Goal: Task Accomplishment & Management: Complete application form

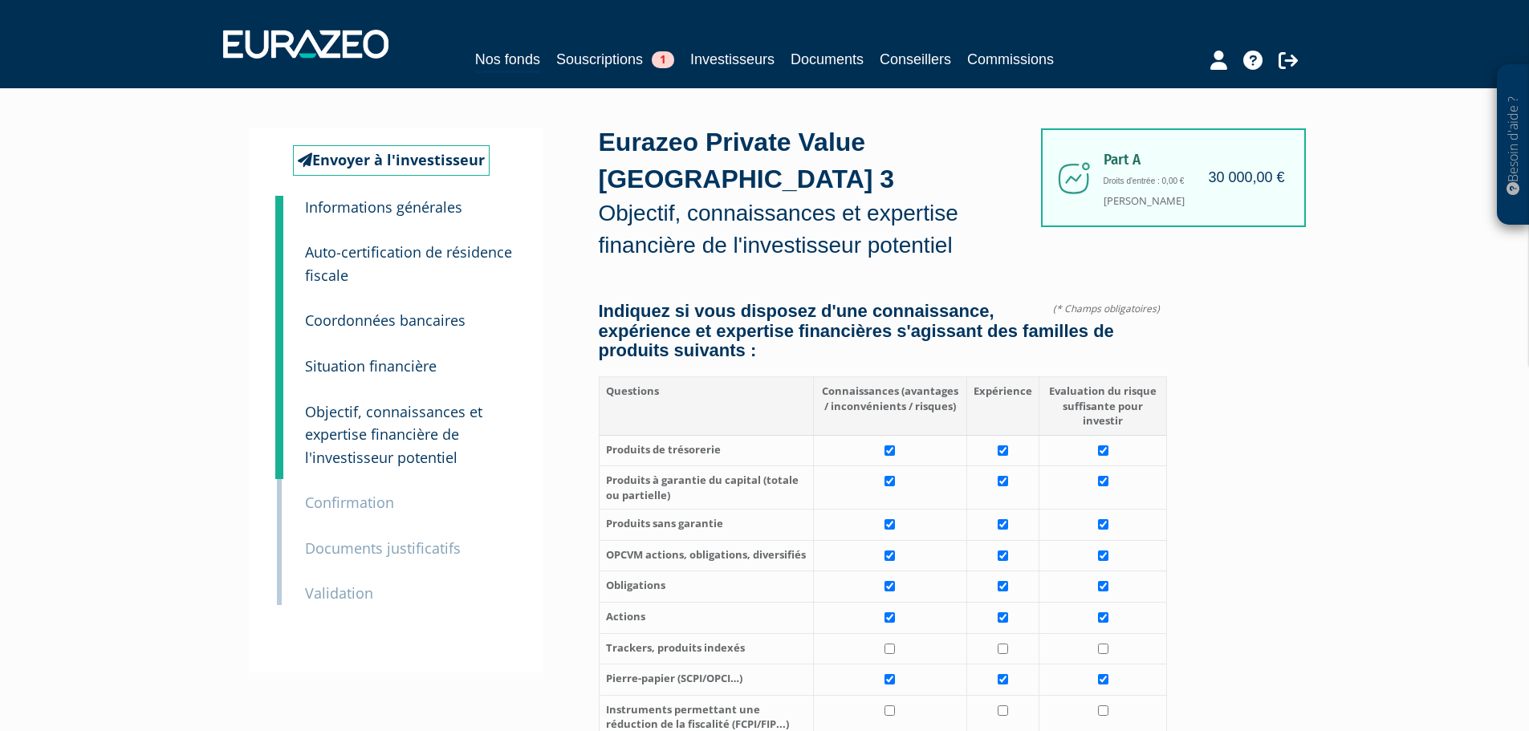
scroll to position [1525, 0]
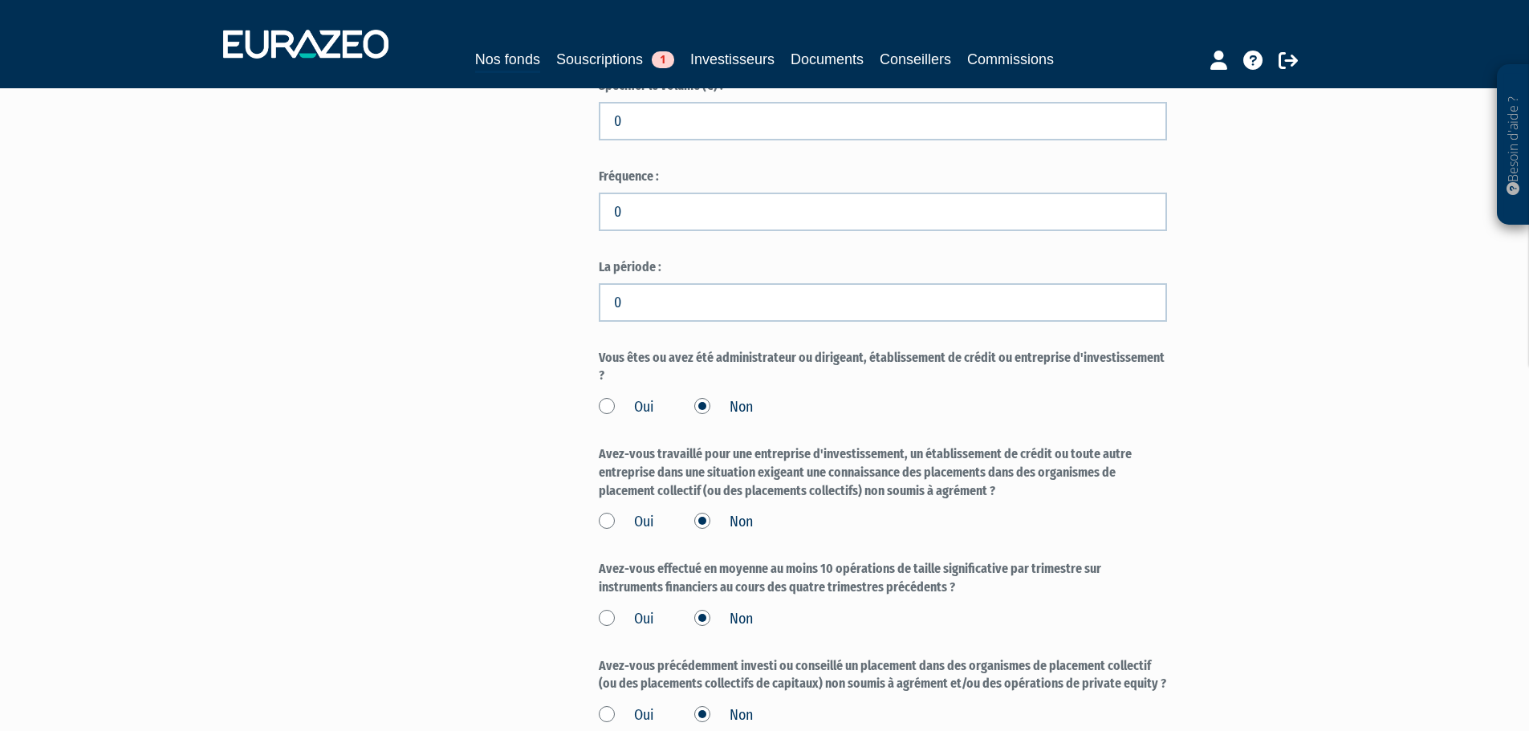
scroll to position [1284, 0]
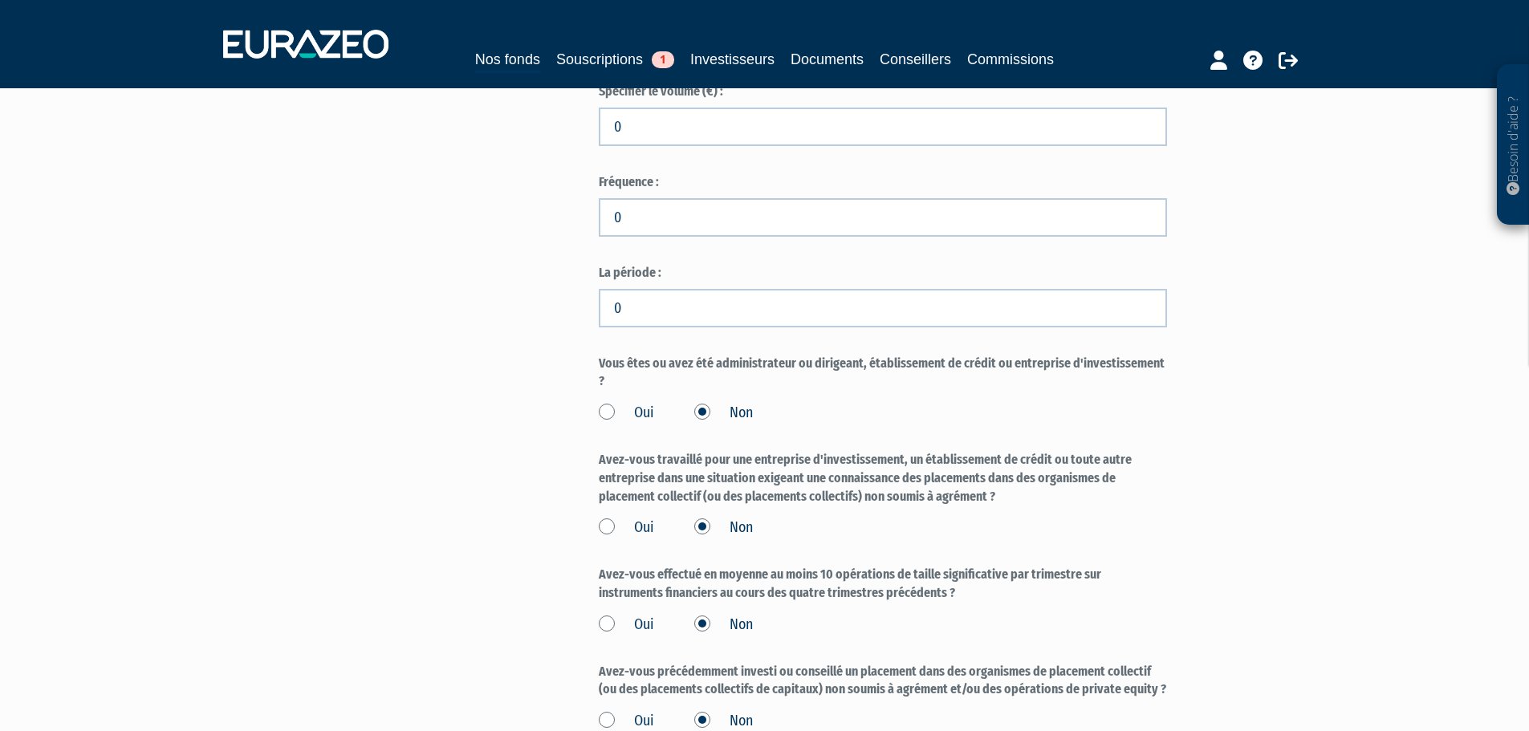
click at [482, 394] on div "Envoyer à l'investisseur 1 Informations générales 2 Auto-certification de résid…" at bounding box center [765, 231] width 1008 height 2773
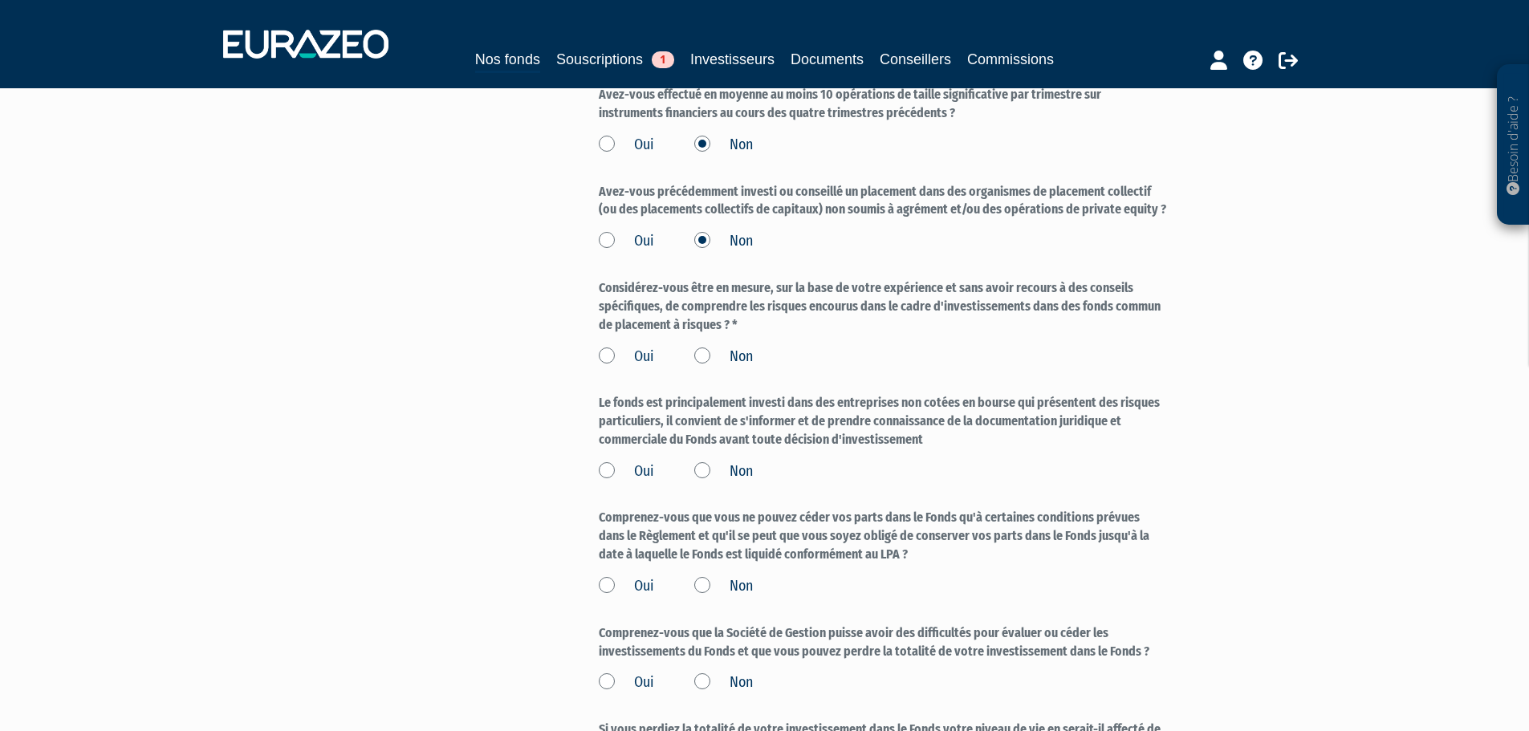
scroll to position [1765, 0]
click at [644, 345] on label "Oui" at bounding box center [626, 355] width 55 height 21
click at [0, 0] on input "Oui" at bounding box center [0, 0] width 0 height 0
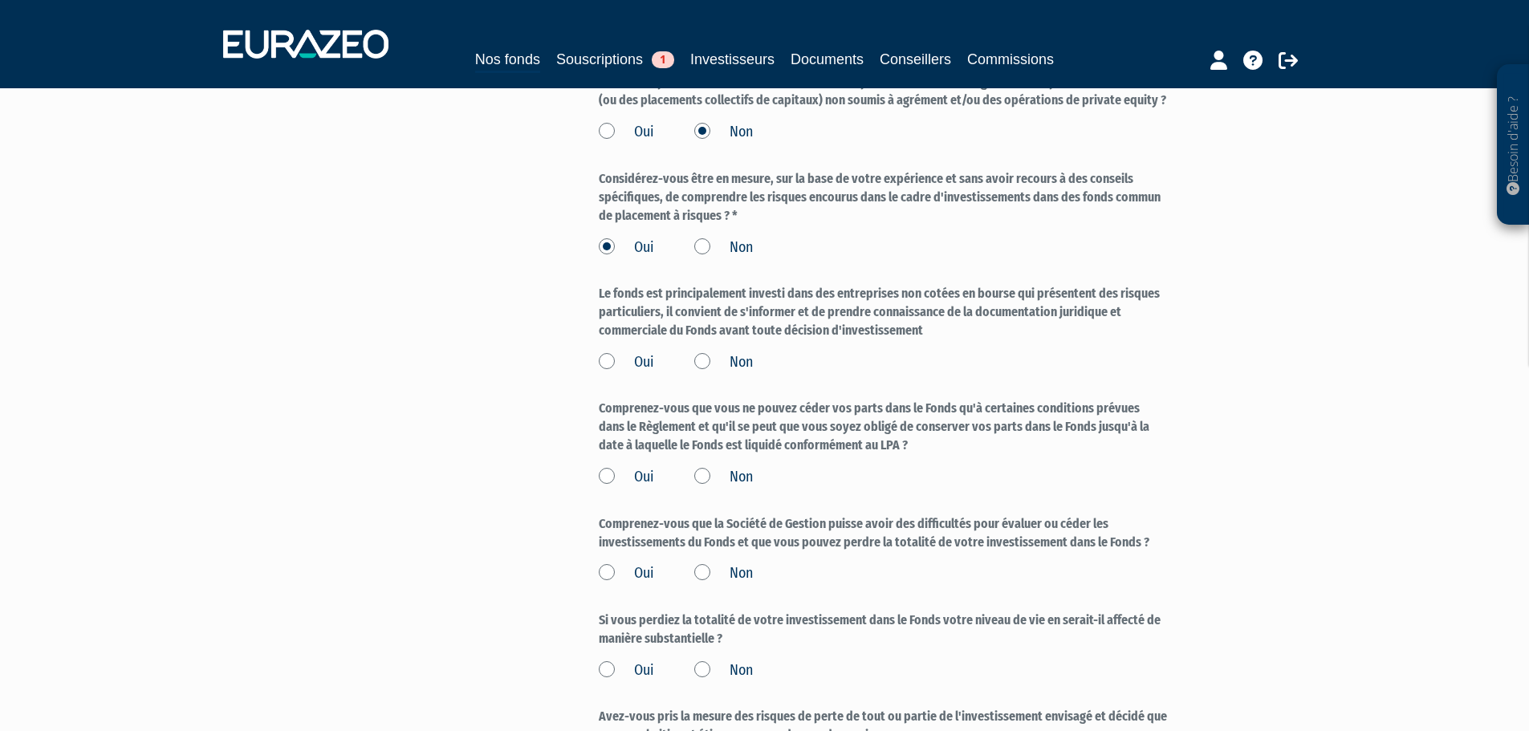
scroll to position [1846, 0]
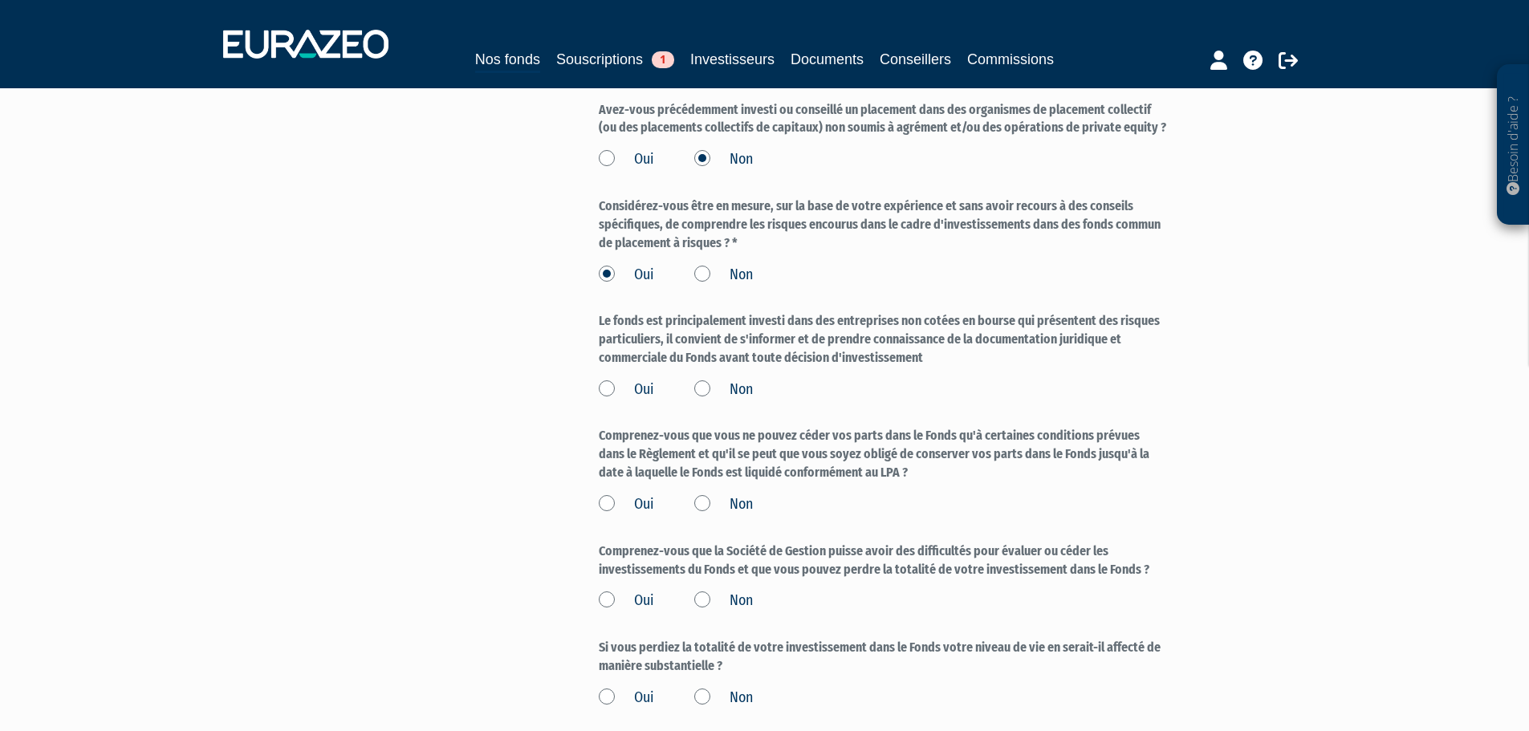
click at [607, 380] on label "Oui" at bounding box center [626, 390] width 55 height 21
click at [0, 0] on input "Oui" at bounding box center [0, 0] width 0 height 0
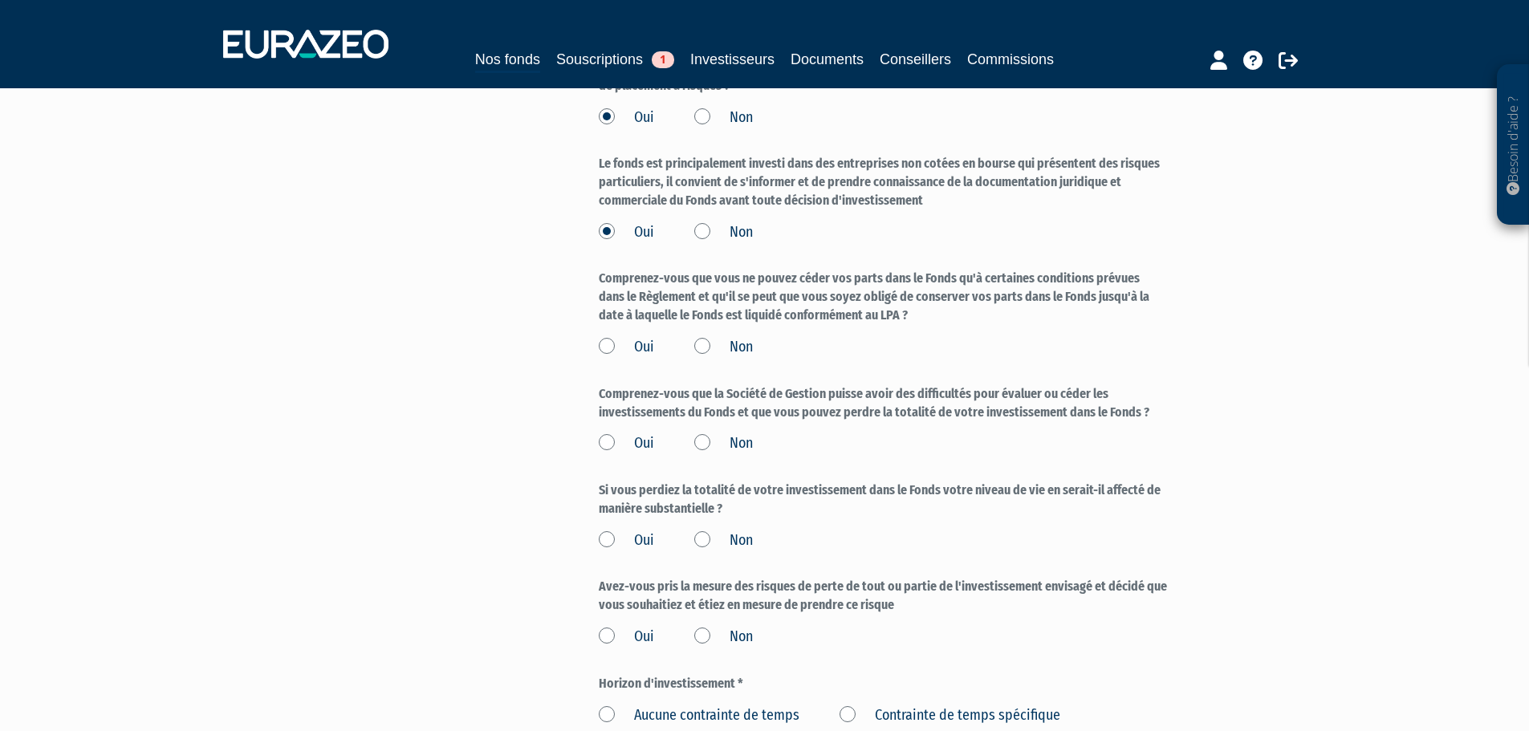
scroll to position [2006, 0]
click at [604, 334] on label "Oui" at bounding box center [626, 344] width 55 height 21
click at [0, 0] on input "Oui" at bounding box center [0, 0] width 0 height 0
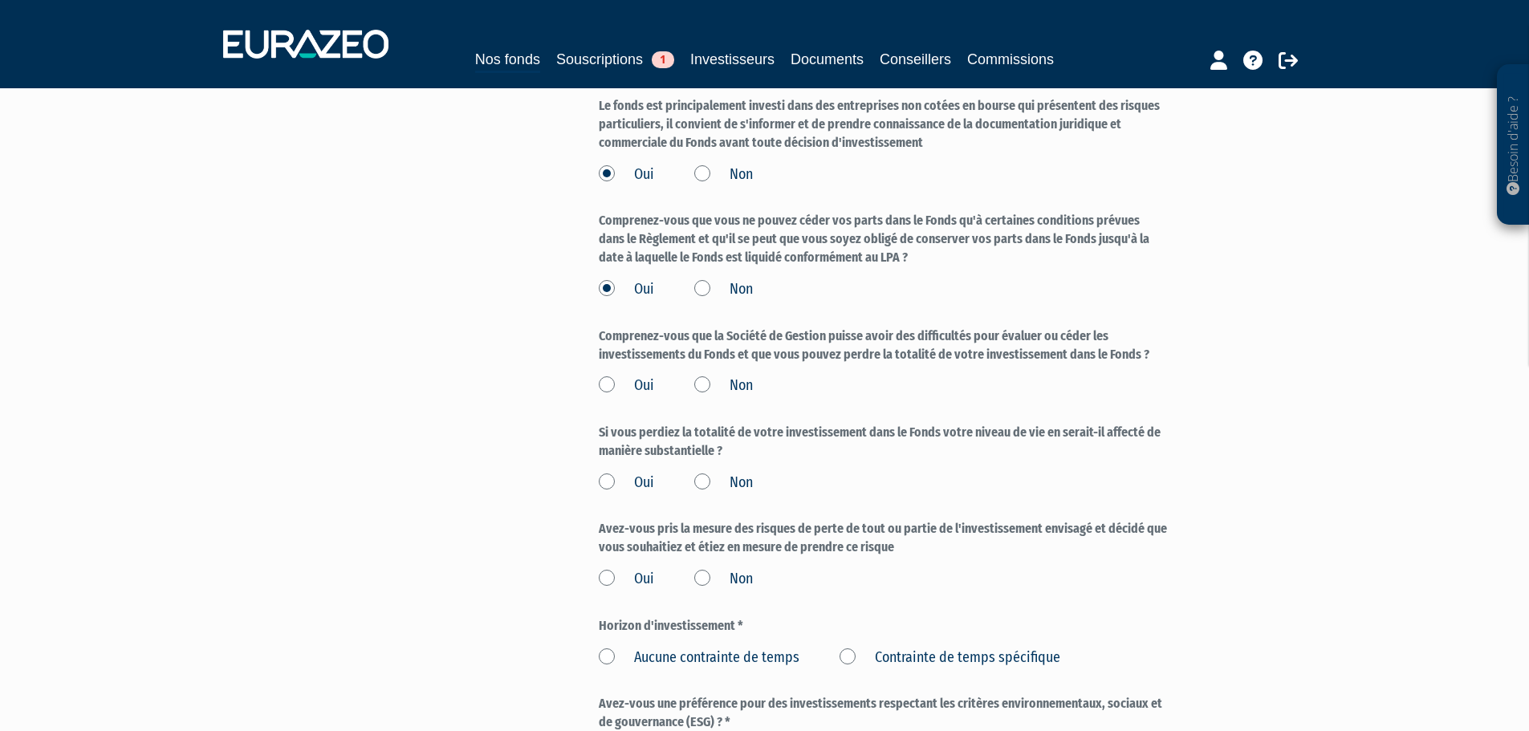
scroll to position [2086, 0]
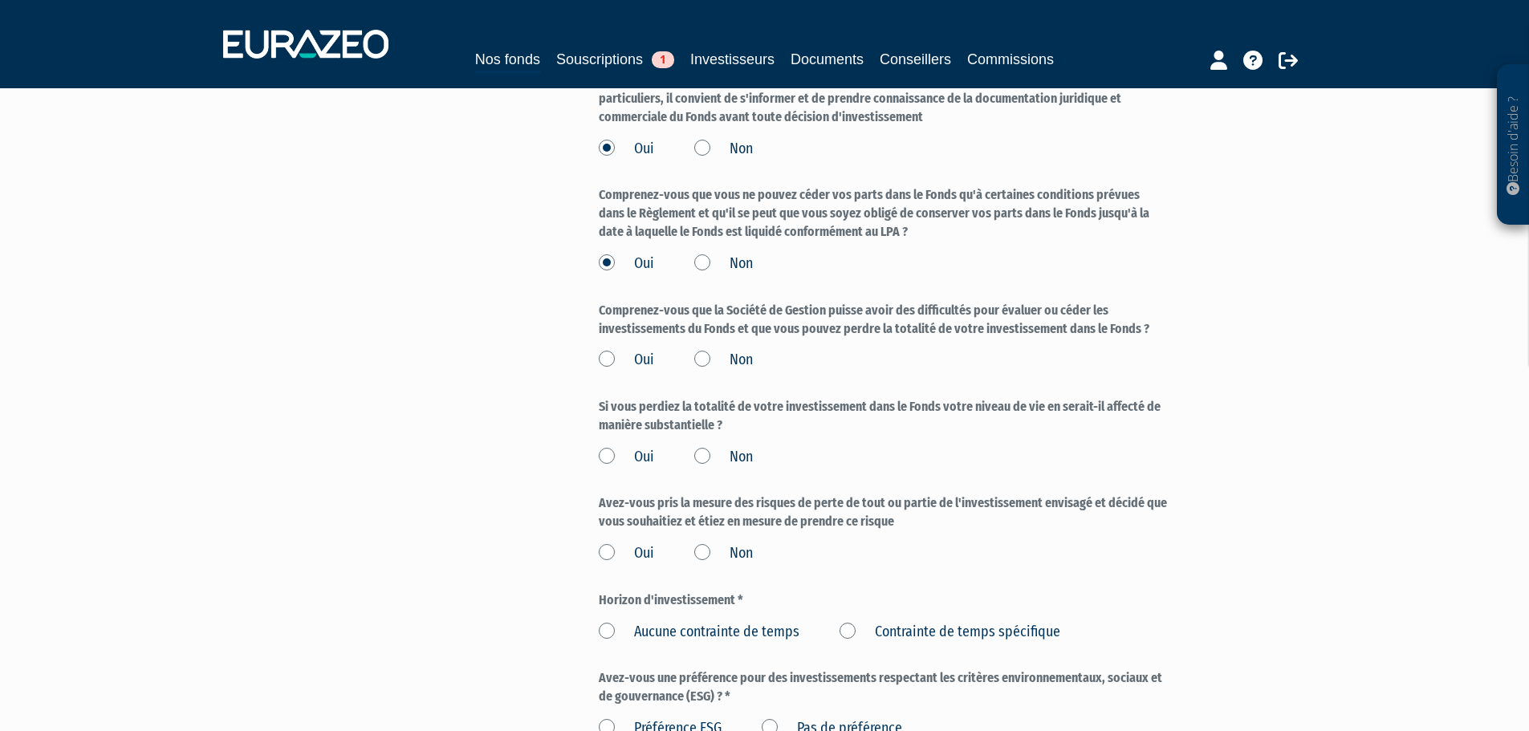
click at [599, 350] on label "Oui" at bounding box center [626, 360] width 55 height 21
click at [0, 0] on input "Oui" at bounding box center [0, 0] width 0 height 0
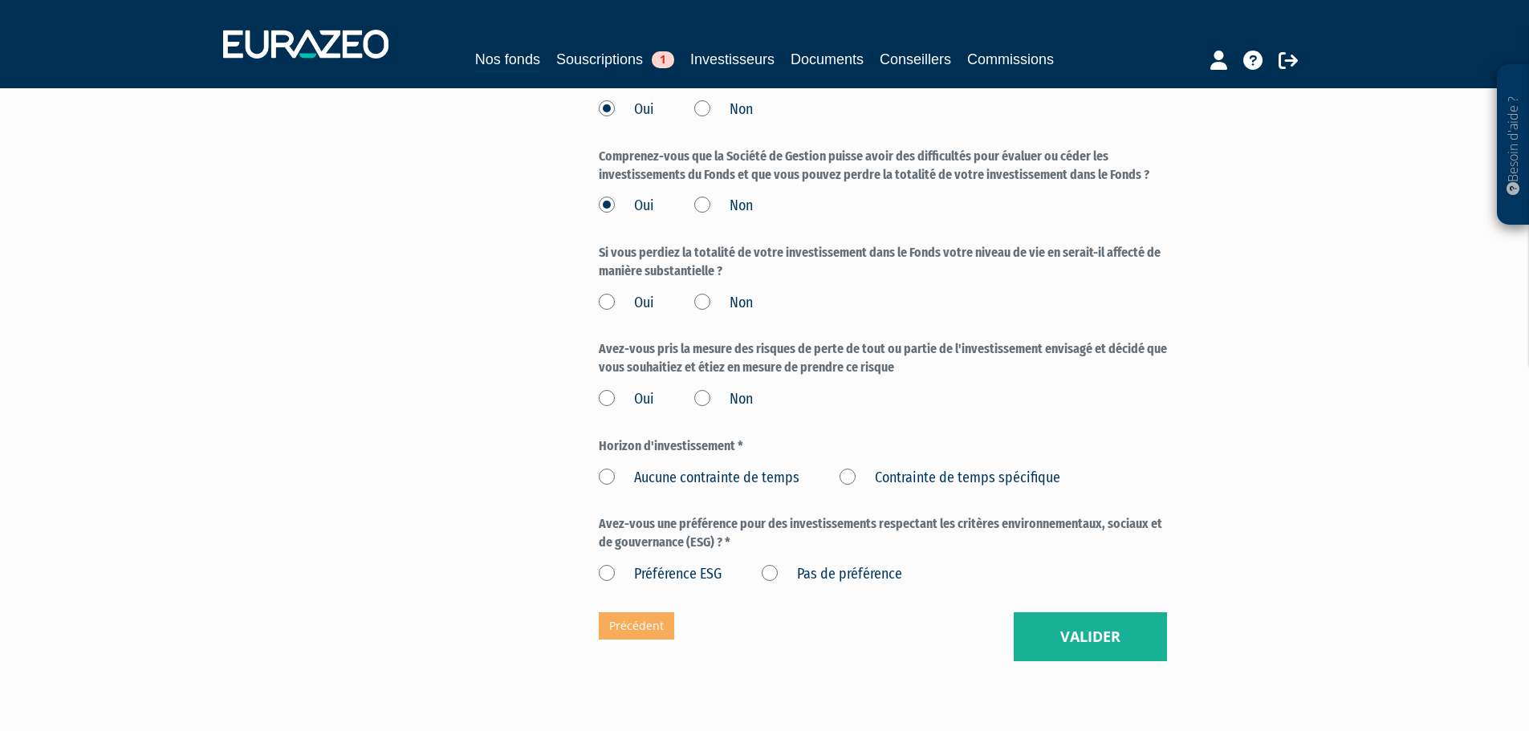
scroll to position [2247, 0]
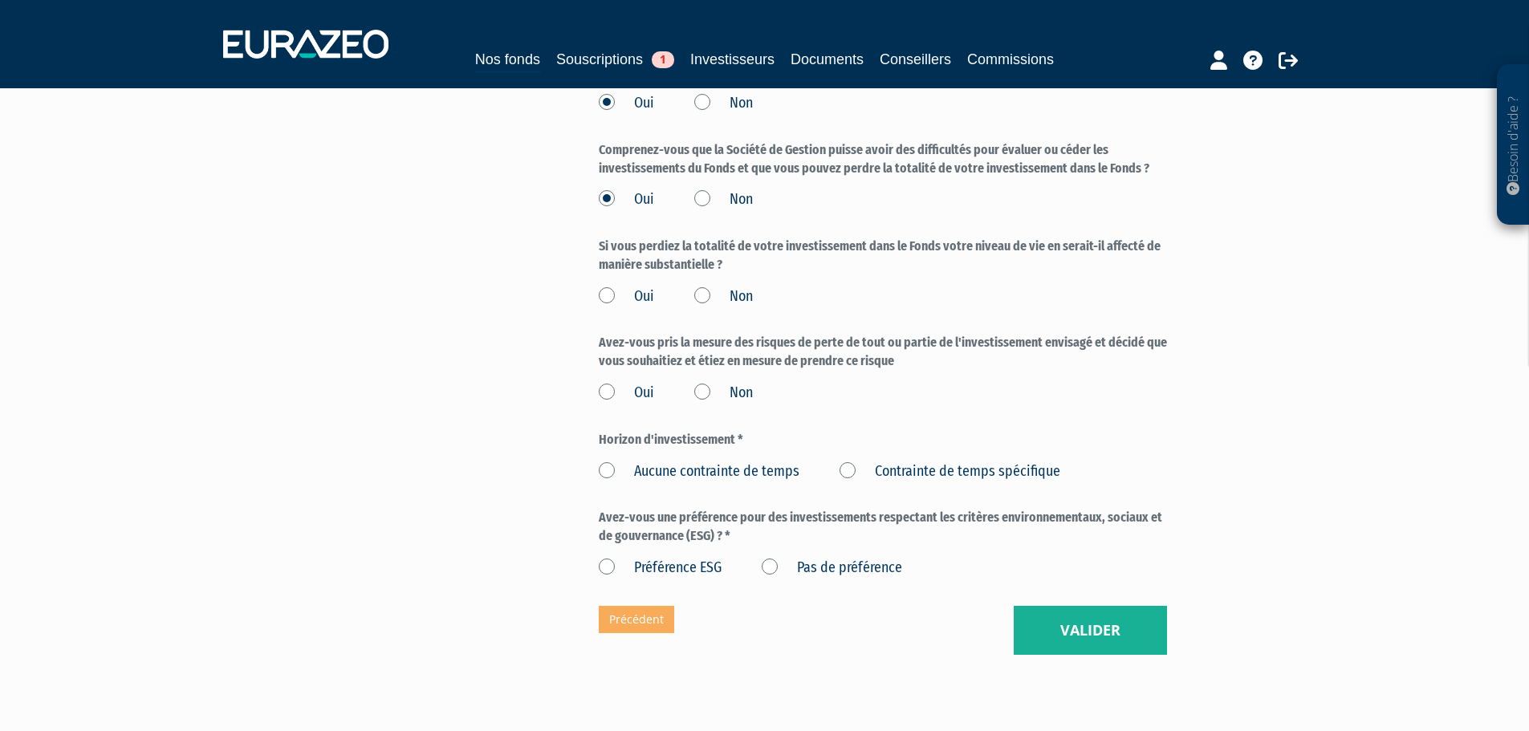
drag, startPoint x: 700, startPoint y: 257, endPoint x: 738, endPoint y: 307, distance: 62.4
click at [701, 286] on label "Non" at bounding box center [723, 296] width 59 height 21
click at [0, 0] on input "Non" at bounding box center [0, 0] width 0 height 0
click at [627, 383] on label "Oui" at bounding box center [626, 393] width 55 height 21
click at [0, 0] on input "Oui" at bounding box center [0, 0] width 0 height 0
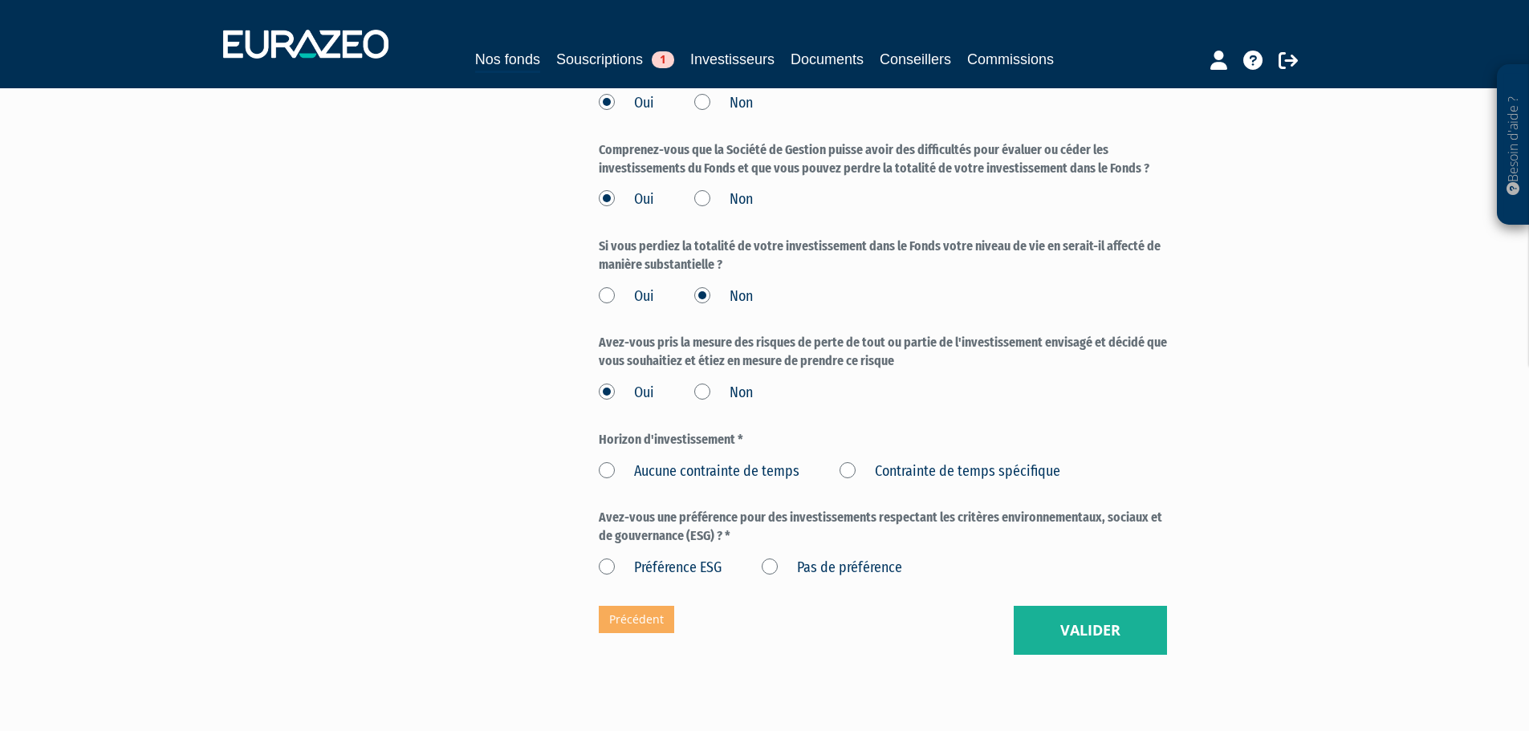
click at [739, 461] on label "Aucune contrainte de temps" at bounding box center [699, 471] width 201 height 21
click at [0, 0] on temps "Aucune contrainte de temps" at bounding box center [0, 0] width 0 height 0
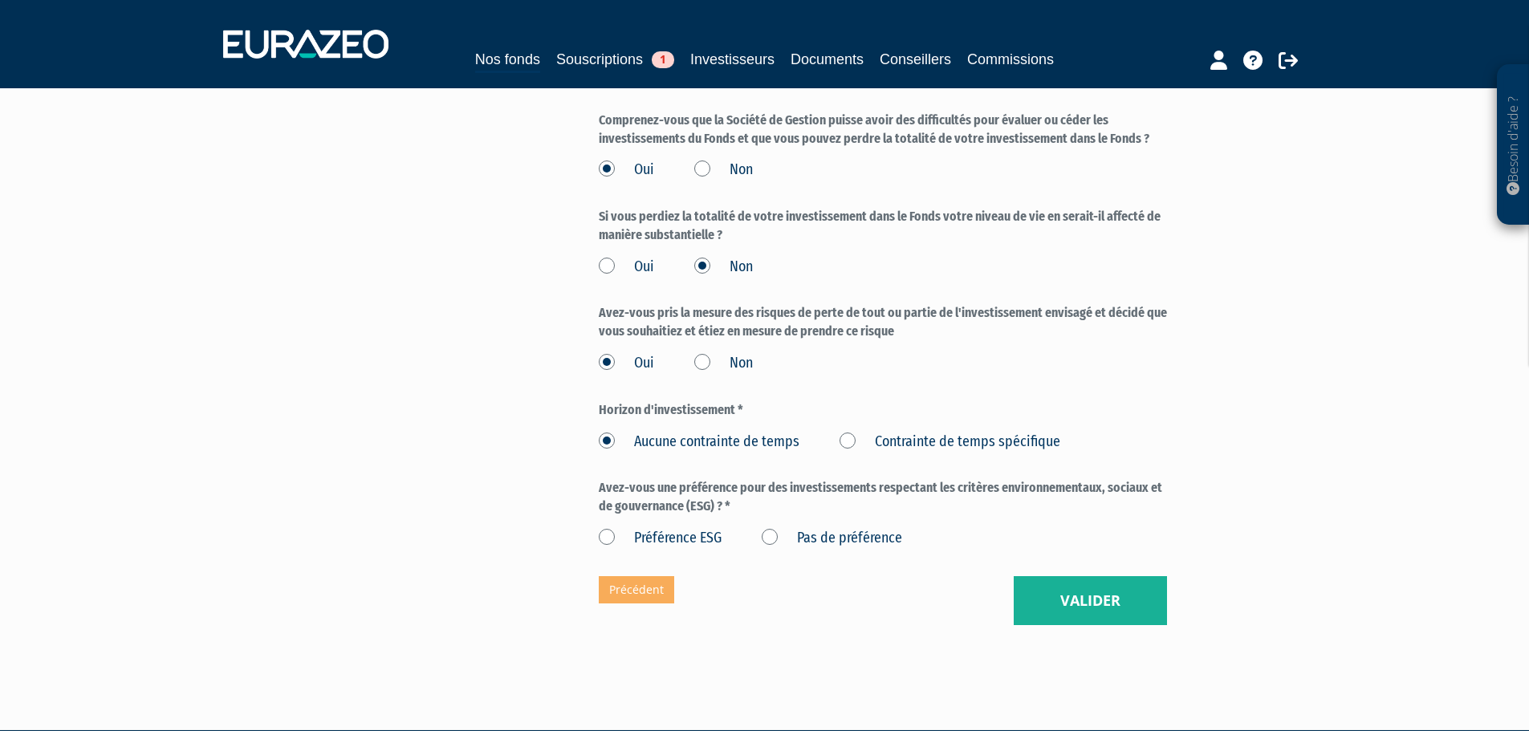
scroll to position [2290, 0]
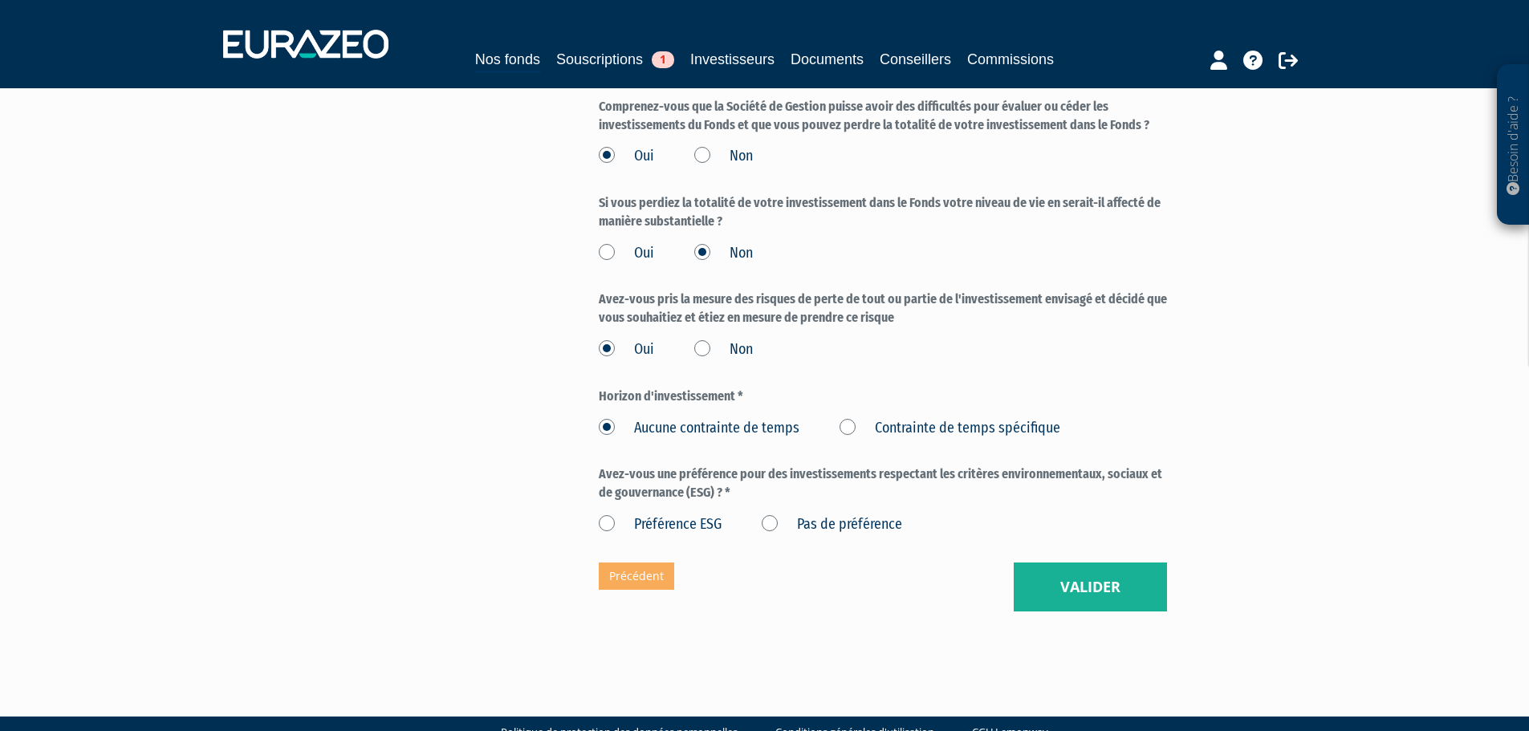
click at [797, 514] on label "Pas de préférence" at bounding box center [831, 524] width 140 height 21
click at [0, 0] on préférence "Pas de préférence" at bounding box center [0, 0] width 0 height 0
click at [1082, 562] on button "Valider" at bounding box center [1089, 587] width 153 height 50
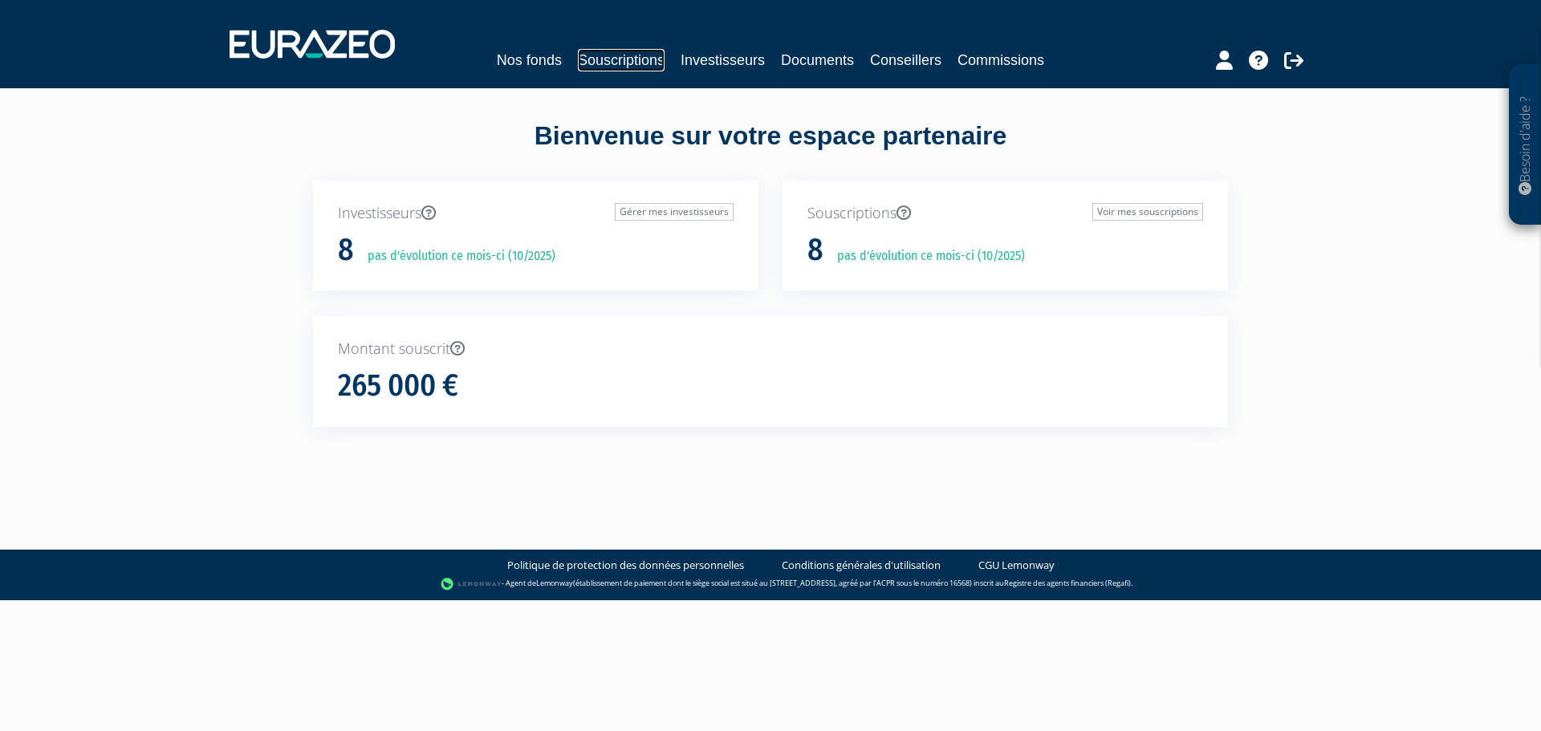
click at [597, 55] on link "Souscriptions" at bounding box center [621, 60] width 87 height 22
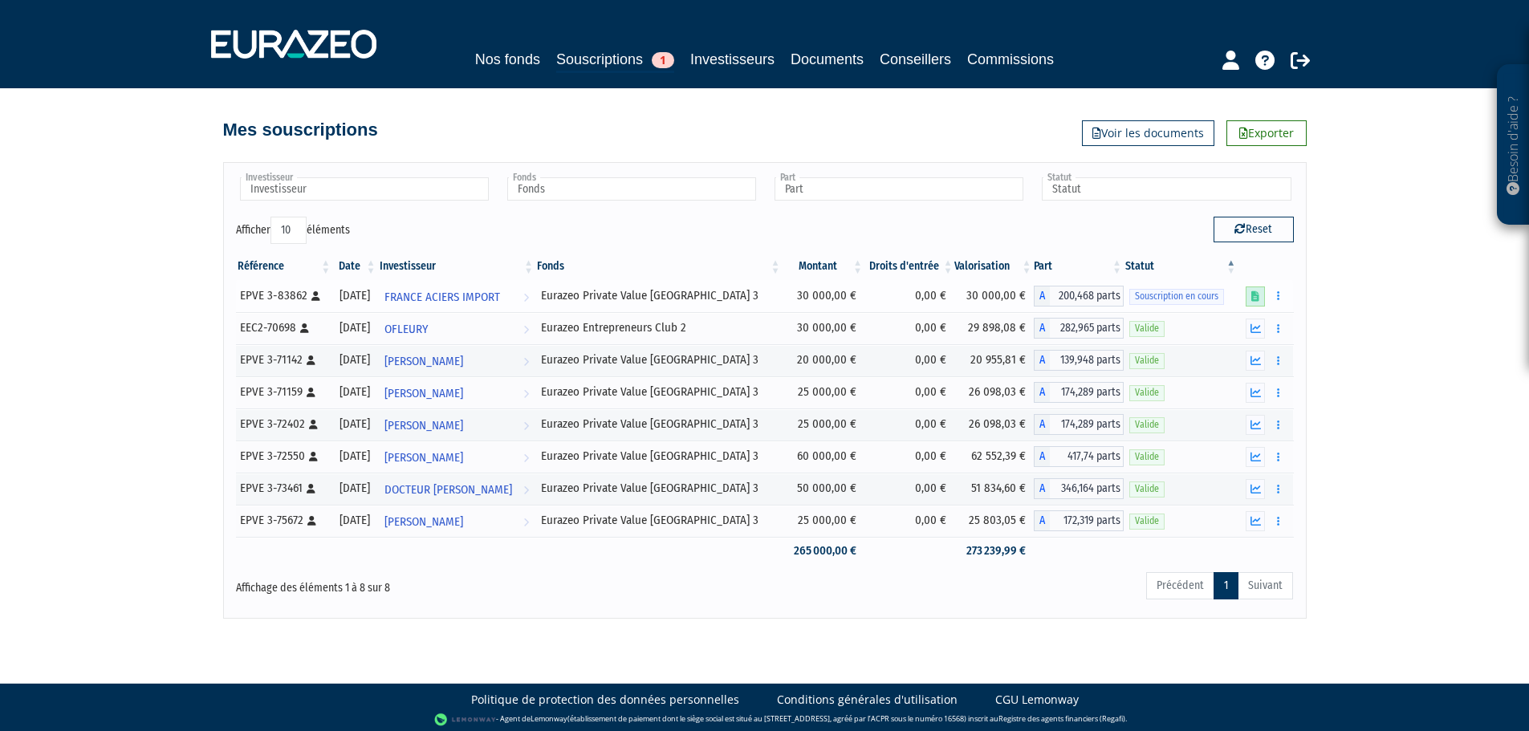
click at [1257, 294] on icon at bounding box center [1255, 296] width 8 height 10
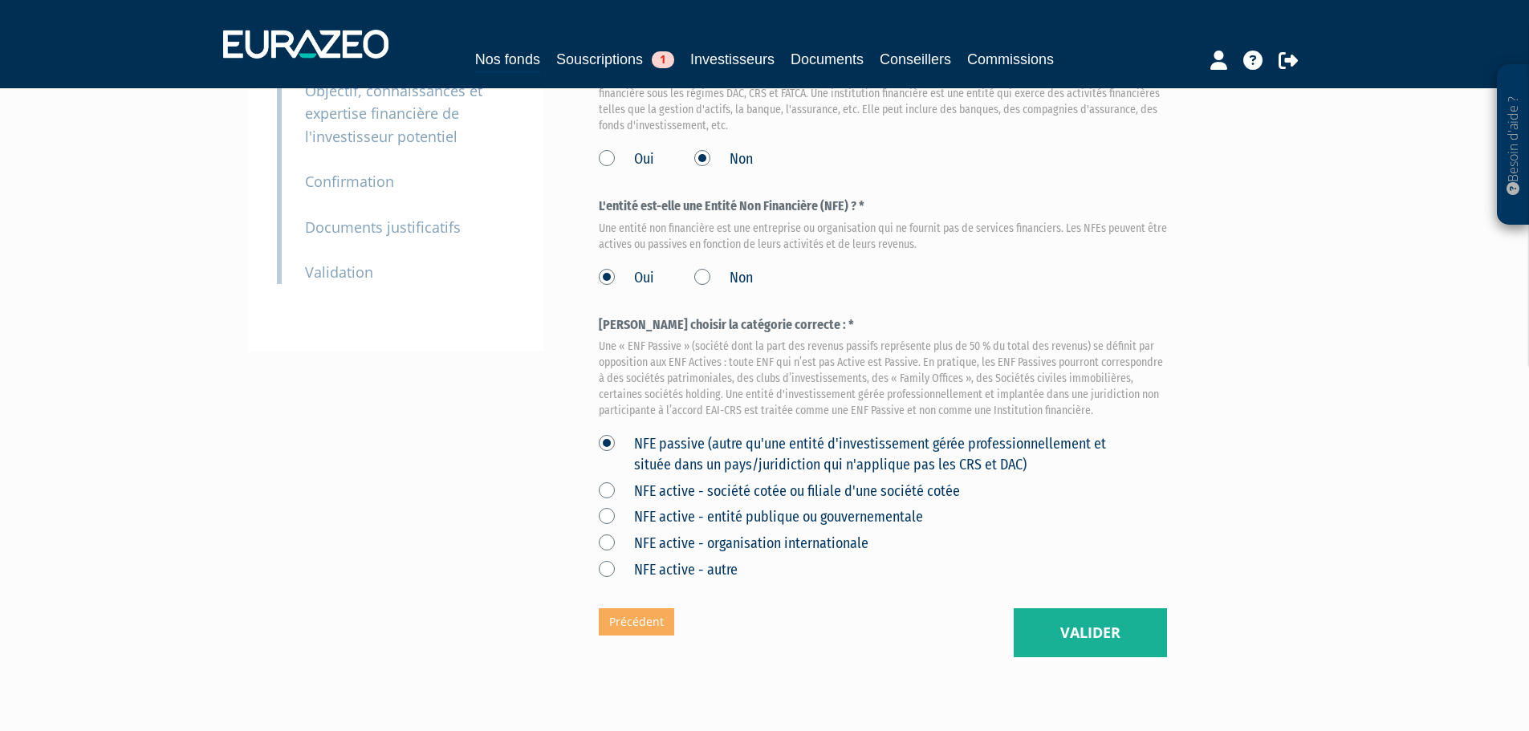
scroll to position [367, 0]
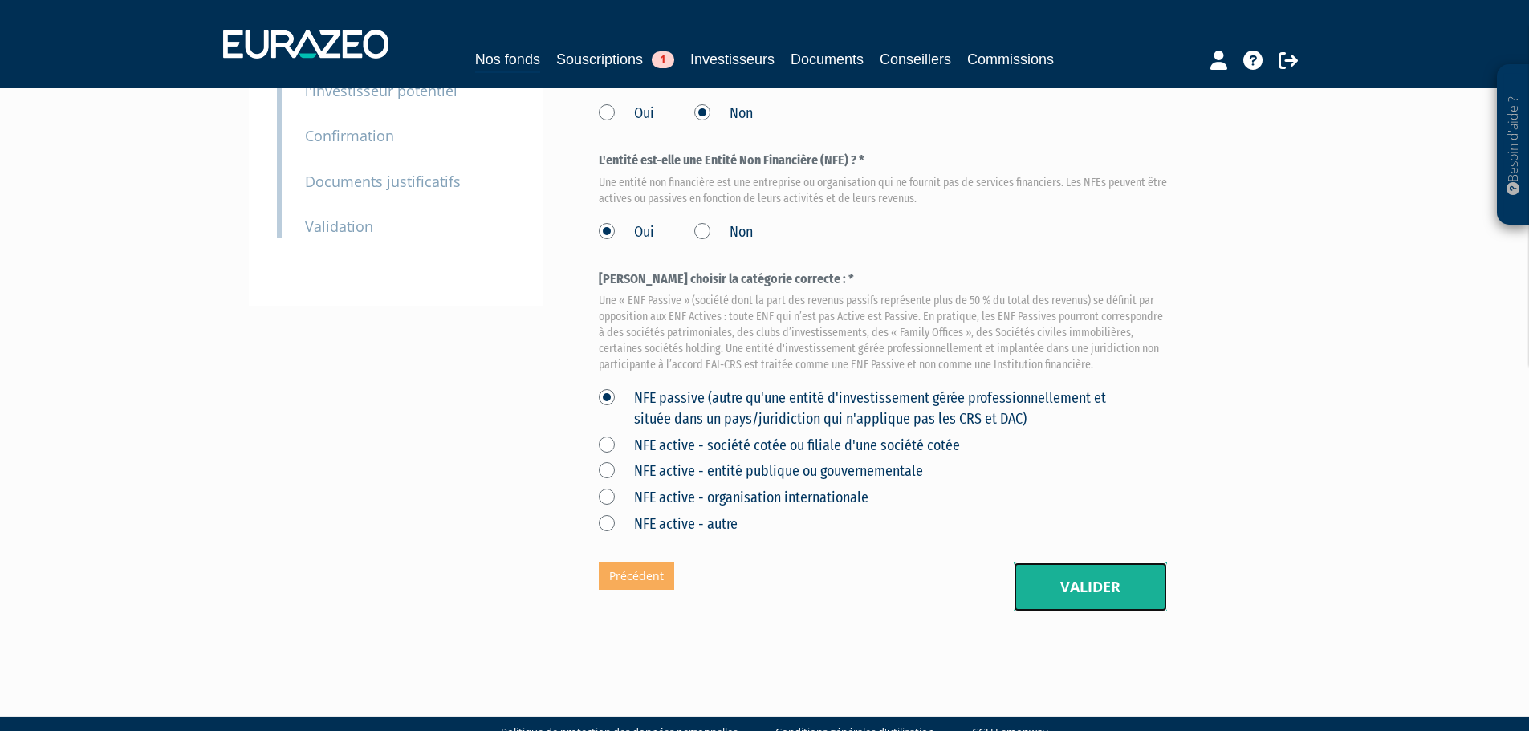
click at [1066, 562] on button "Valider" at bounding box center [1089, 587] width 153 height 50
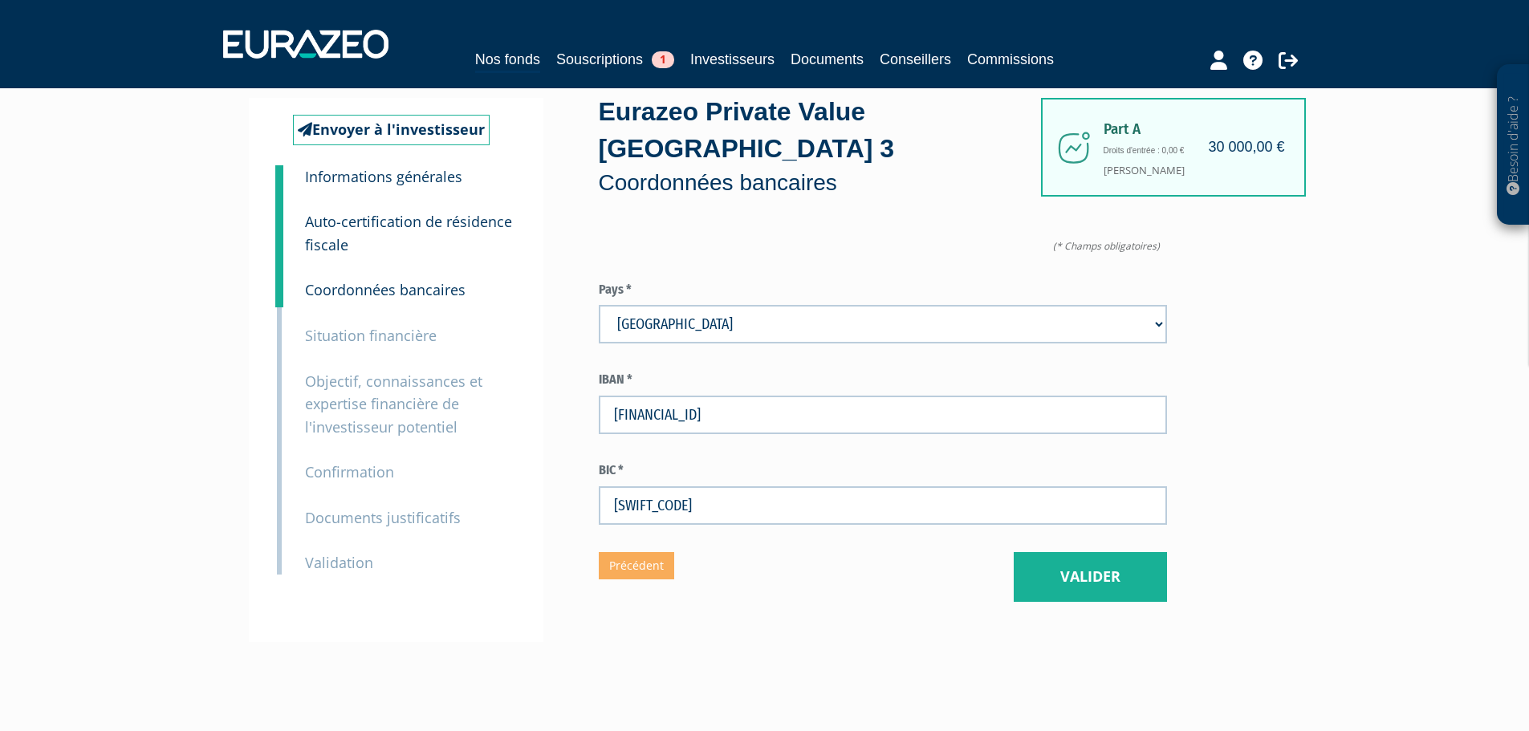
scroll to position [80, 0]
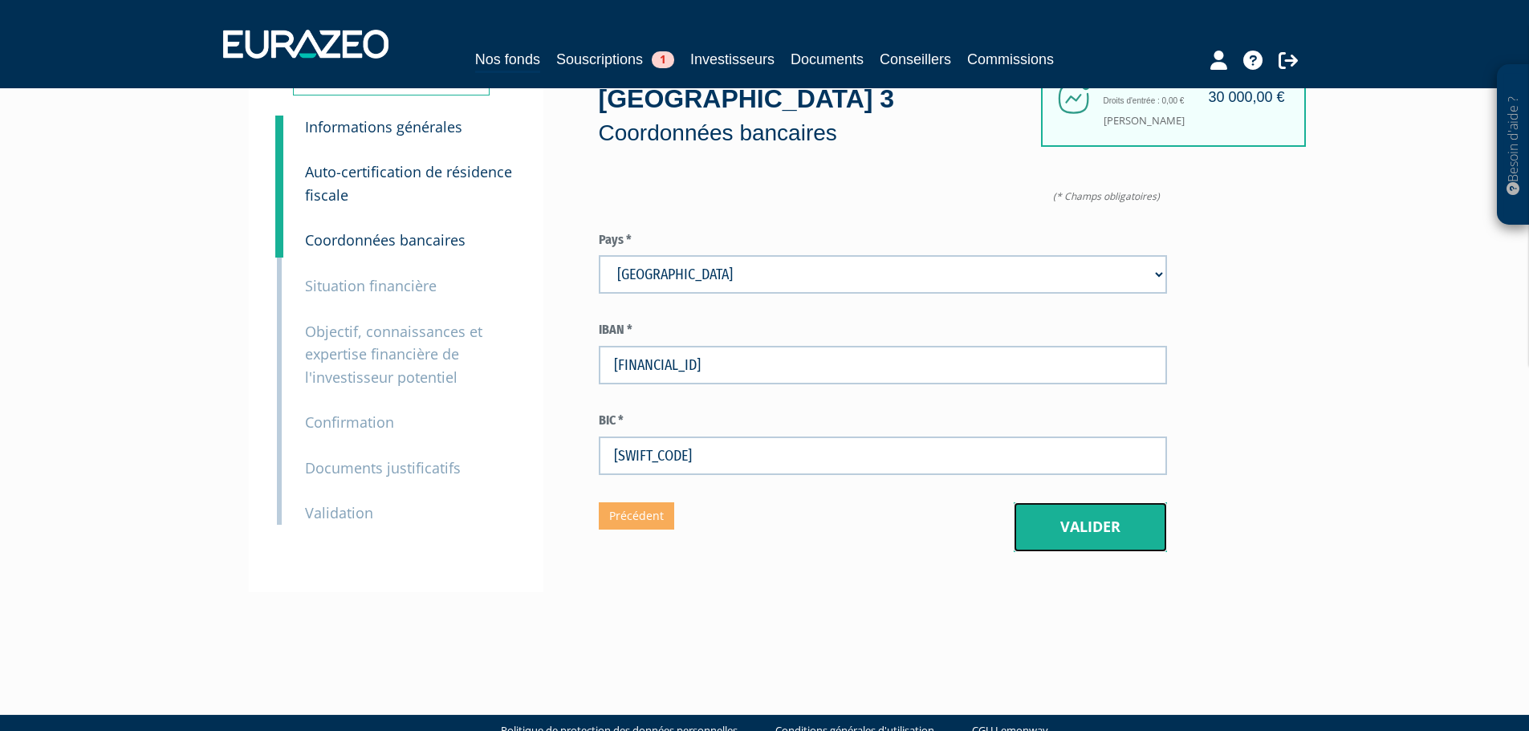
click at [1115, 502] on button "Valider" at bounding box center [1089, 527] width 153 height 50
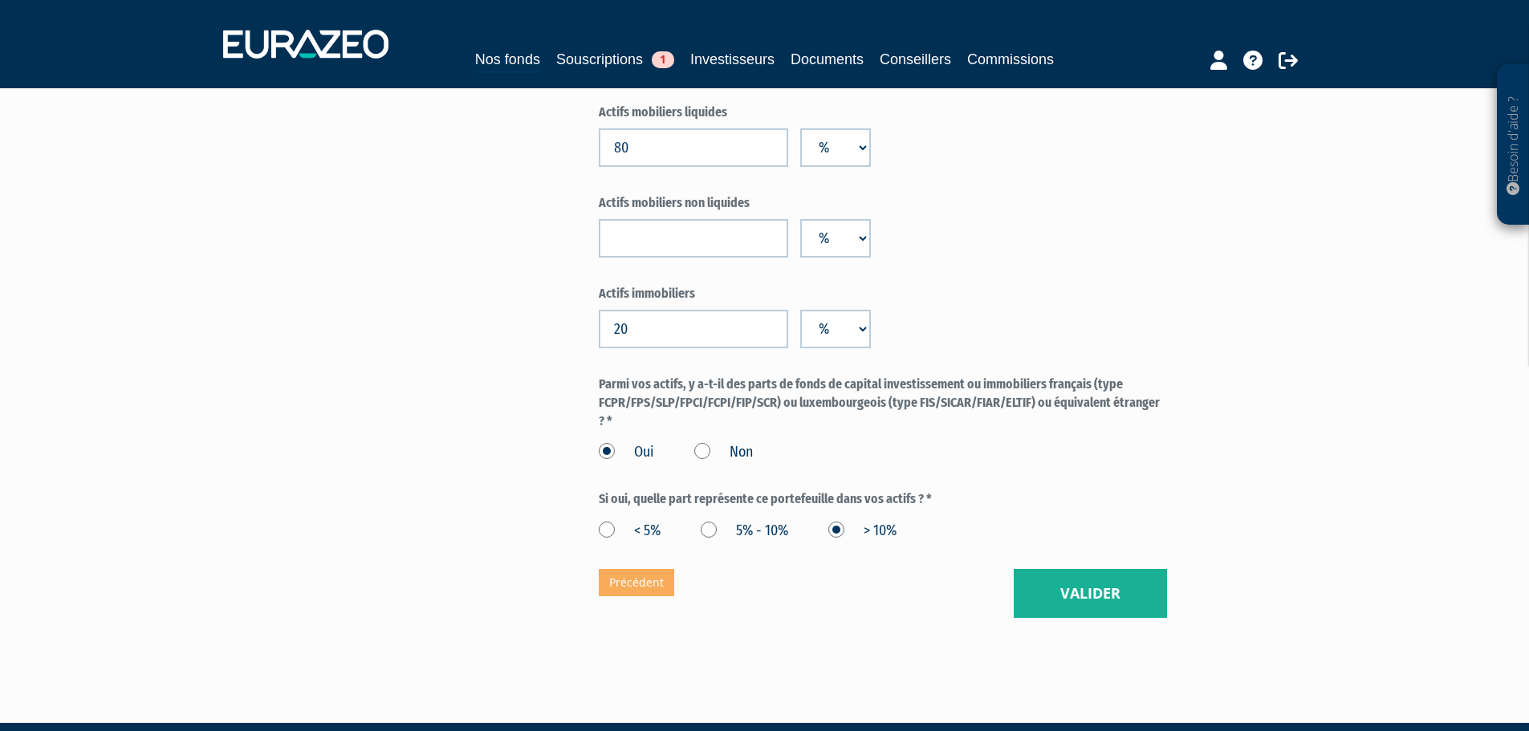
scroll to position [1232, 0]
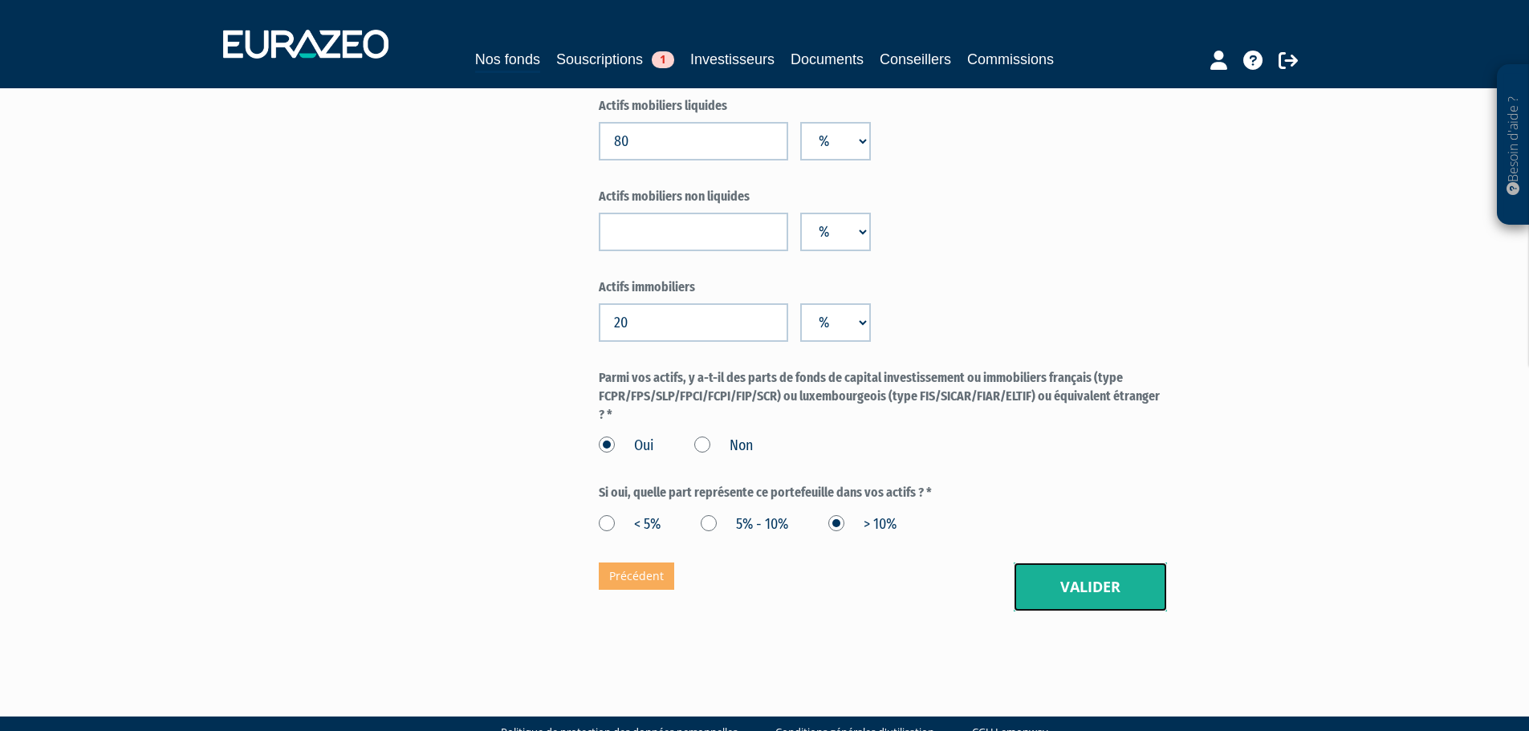
click at [1054, 562] on button "Valider" at bounding box center [1089, 587] width 153 height 50
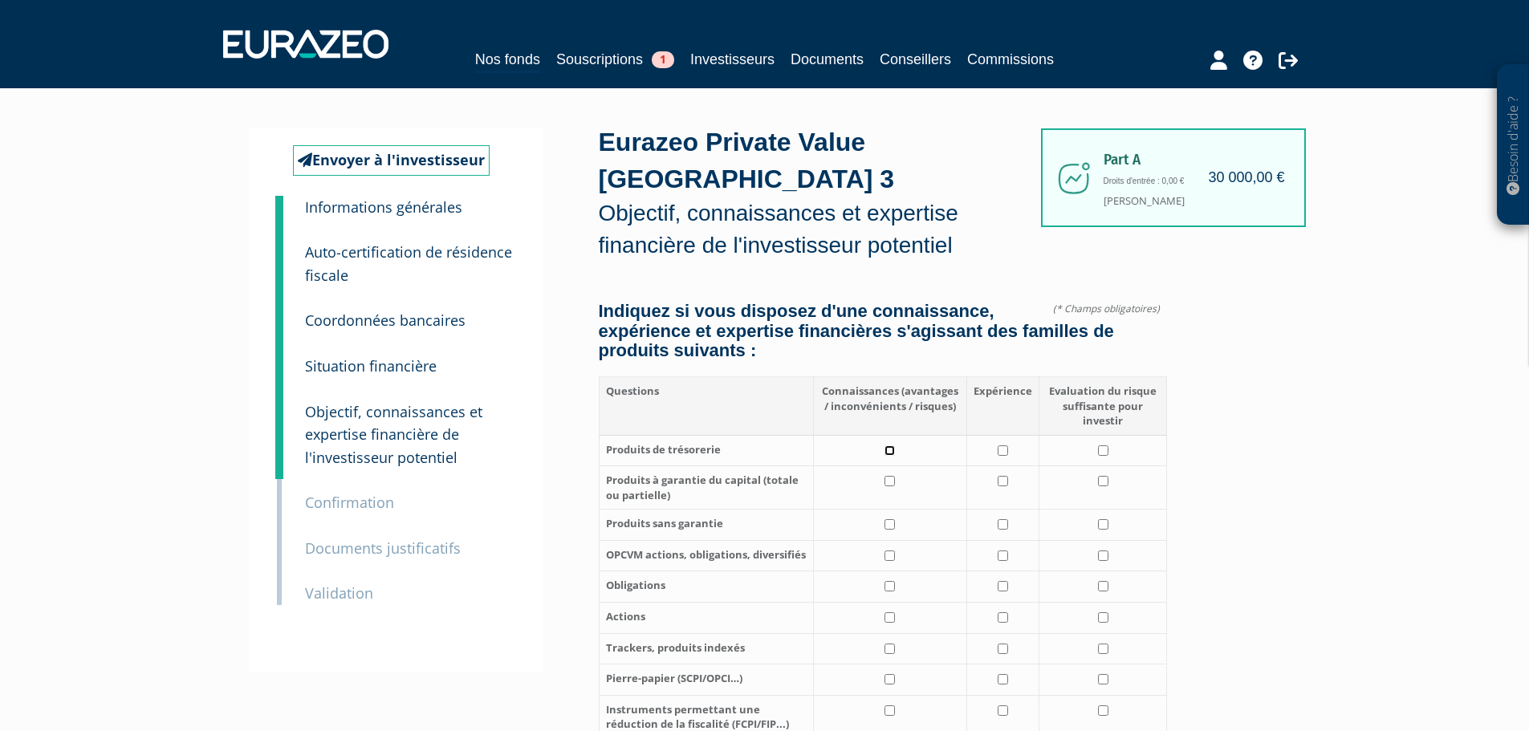
click at [888, 445] on input "checkbox" at bounding box center [889, 450] width 10 height 10
checkbox input "true"
click at [1005, 445] on input "checkbox" at bounding box center [1002, 450] width 10 height 10
checkbox input "true"
click at [1105, 445] on input "checkbox" at bounding box center [1103, 450] width 10 height 10
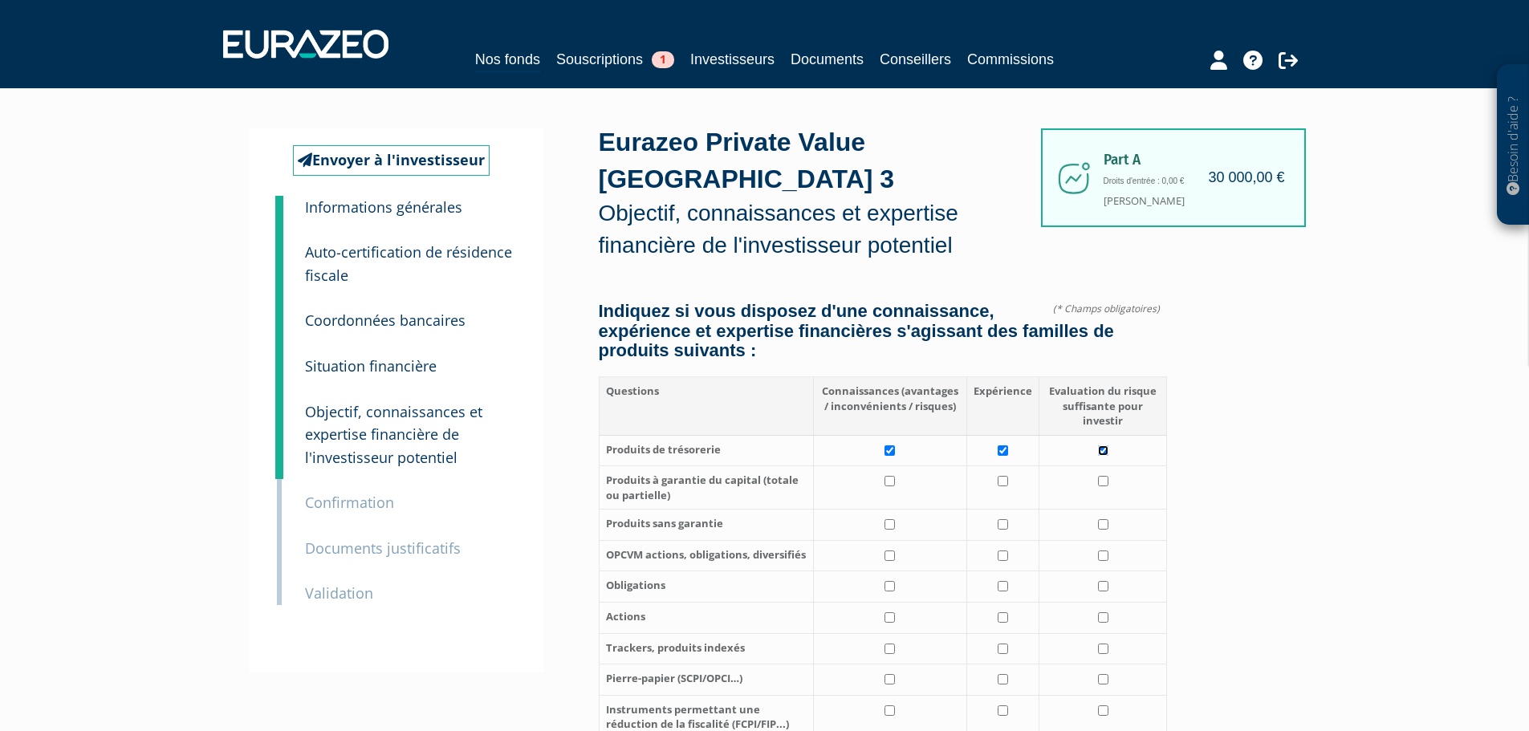
checkbox input "true"
click at [892, 476] on input "checkbox" at bounding box center [889, 481] width 10 height 10
checkbox input "true"
drag, startPoint x: 1003, startPoint y: 440, endPoint x: 1074, endPoint y: 455, distance: 72.2
click at [1006, 476] on input "checkbox" at bounding box center [1002, 481] width 10 height 10
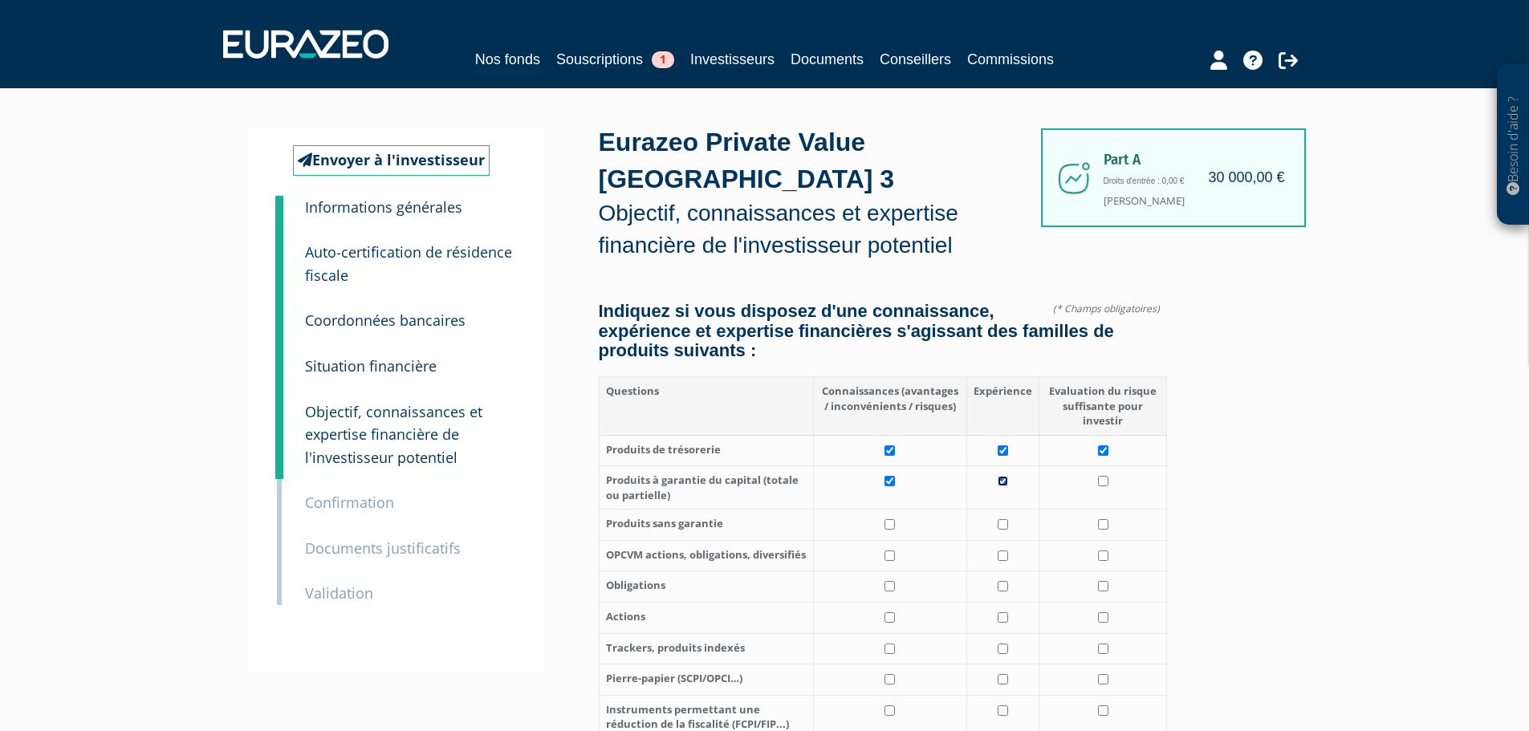
checkbox input "true"
click at [1107, 476] on input "checkbox" at bounding box center [1103, 481] width 10 height 10
checkbox input "true"
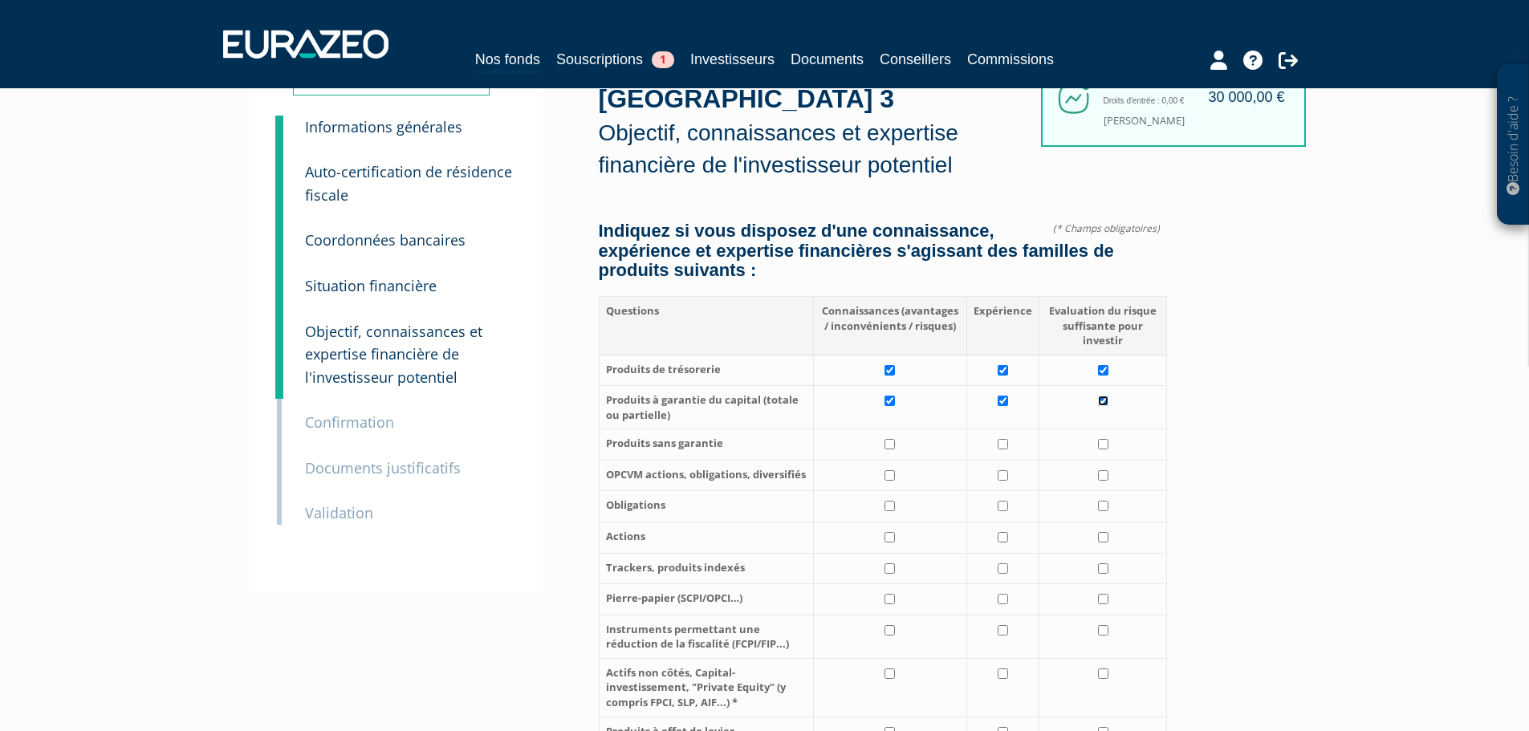
scroll to position [160, 0]
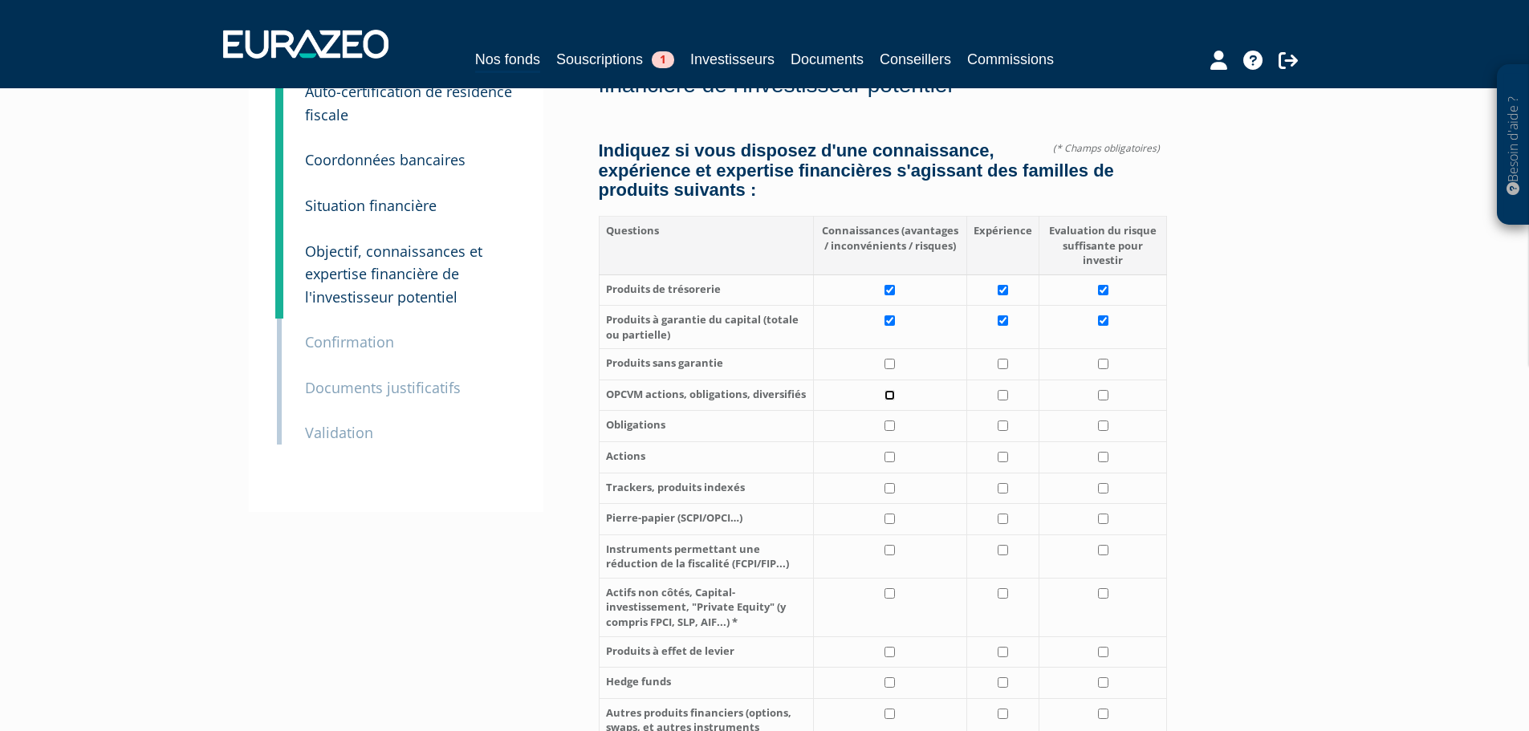
drag, startPoint x: 890, startPoint y: 360, endPoint x: 1009, endPoint y: 362, distance: 119.6
click at [891, 390] on input "checkbox" at bounding box center [889, 395] width 10 height 10
checkbox input "true"
click at [1010, 380] on td at bounding box center [1003, 395] width 72 height 31
checkbox input "true"
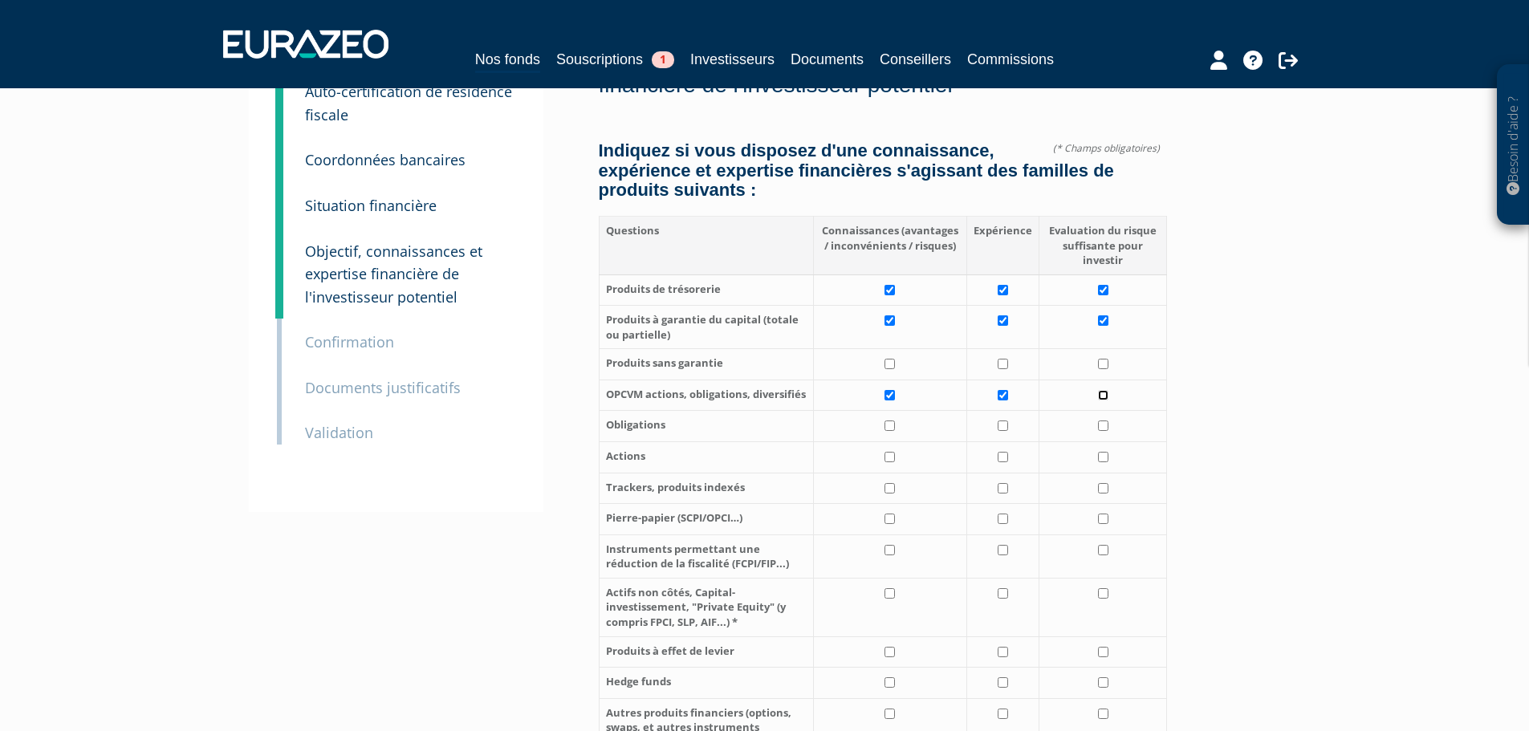
click at [1105, 390] on input "checkbox" at bounding box center [1103, 395] width 10 height 10
checkbox input "true"
click at [1104, 359] on input "checkbox" at bounding box center [1103, 364] width 10 height 10
checkbox input "true"
click at [1010, 349] on td at bounding box center [1003, 364] width 72 height 31
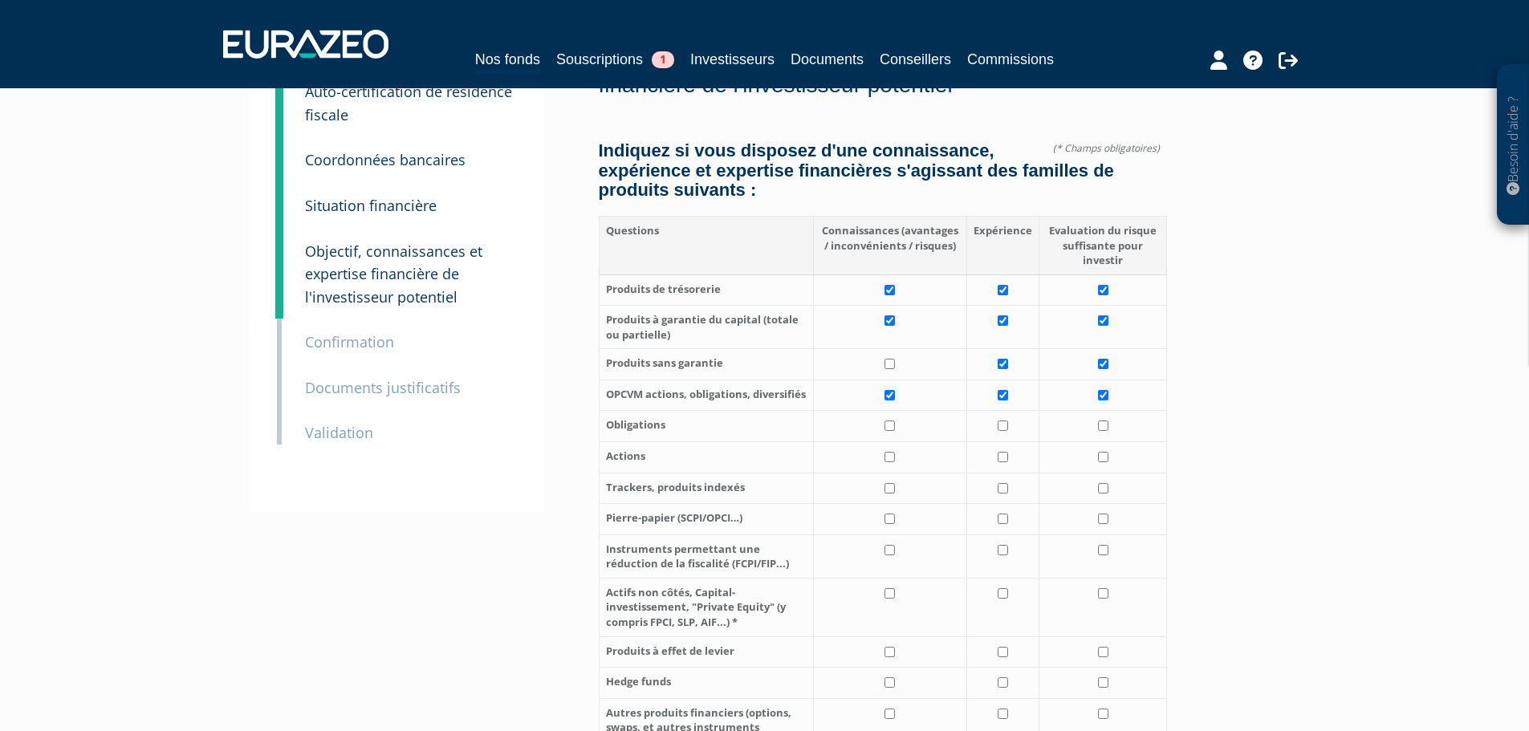
checkbox input "true"
click at [894, 359] on input "checkbox" at bounding box center [889, 364] width 10 height 10
checkbox input "true"
click at [890, 420] on input "checkbox" at bounding box center [889, 425] width 10 height 10
checkbox input "true"
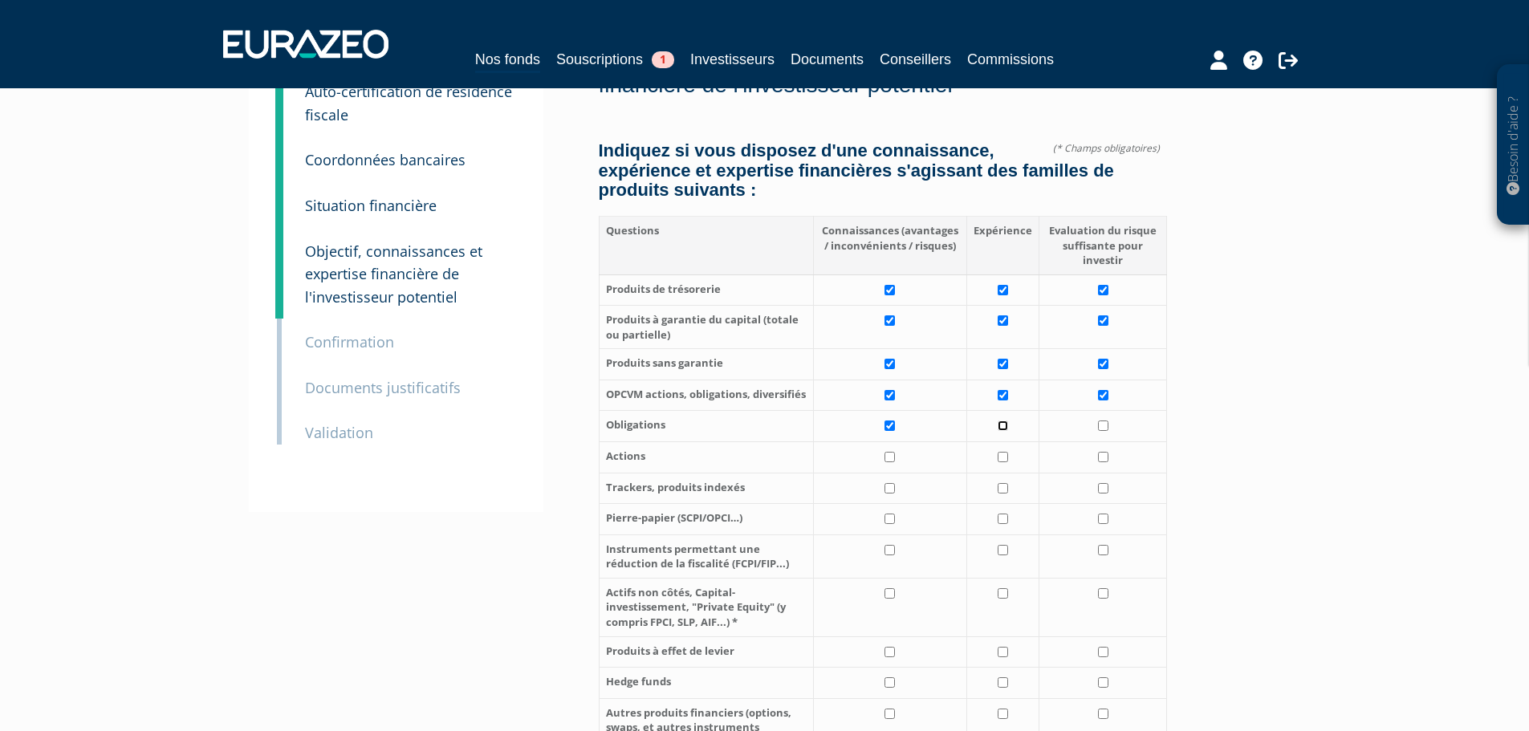
click at [1006, 420] on input "checkbox" at bounding box center [1002, 425] width 10 height 10
checkbox input "true"
click at [1102, 420] on input "checkbox" at bounding box center [1103, 425] width 10 height 10
checkbox input "true"
click at [1102, 452] on input "checkbox" at bounding box center [1103, 457] width 10 height 10
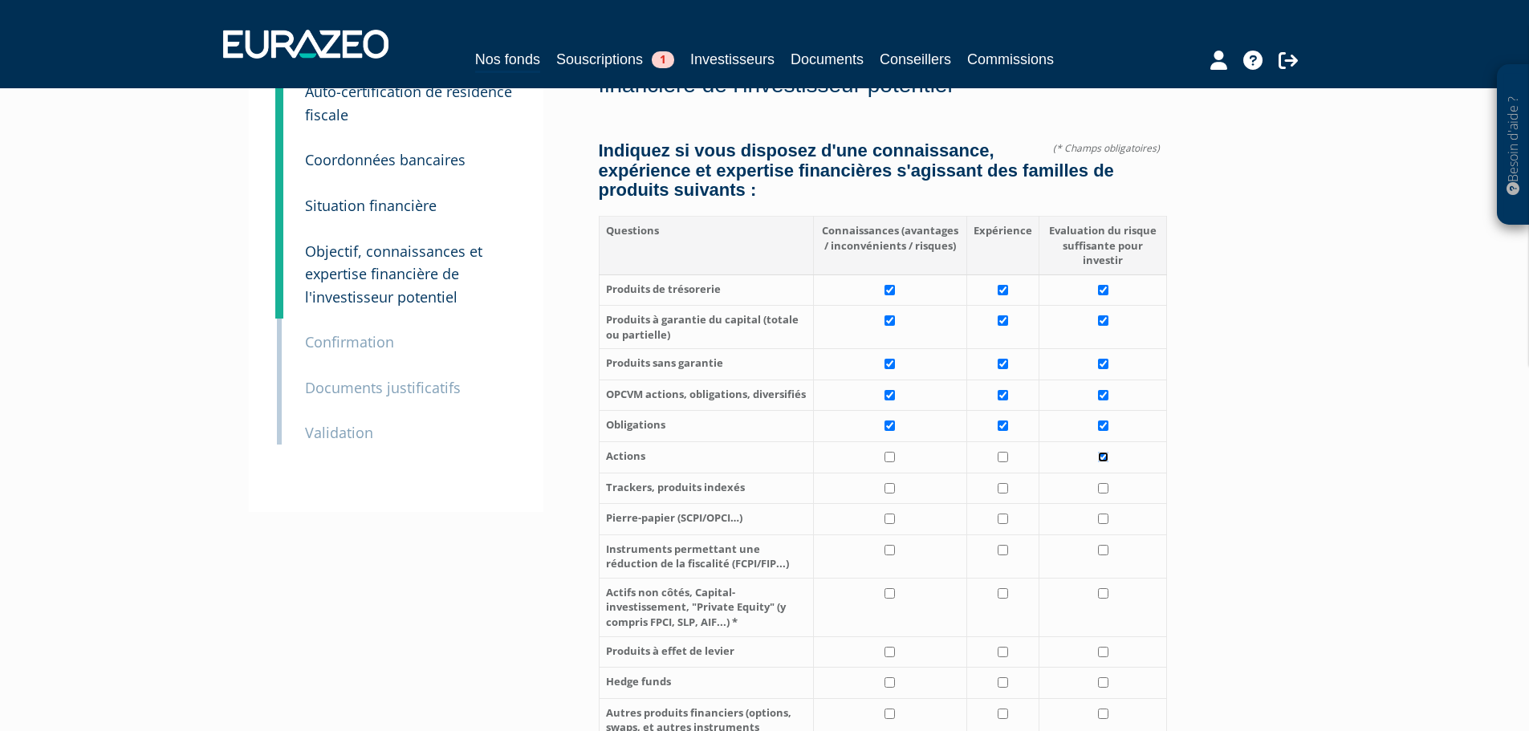
checkbox input "true"
click at [1002, 452] on input "checkbox" at bounding box center [1002, 457] width 10 height 10
checkbox input "true"
click at [875, 442] on td at bounding box center [889, 457] width 153 height 31
checkbox input "true"
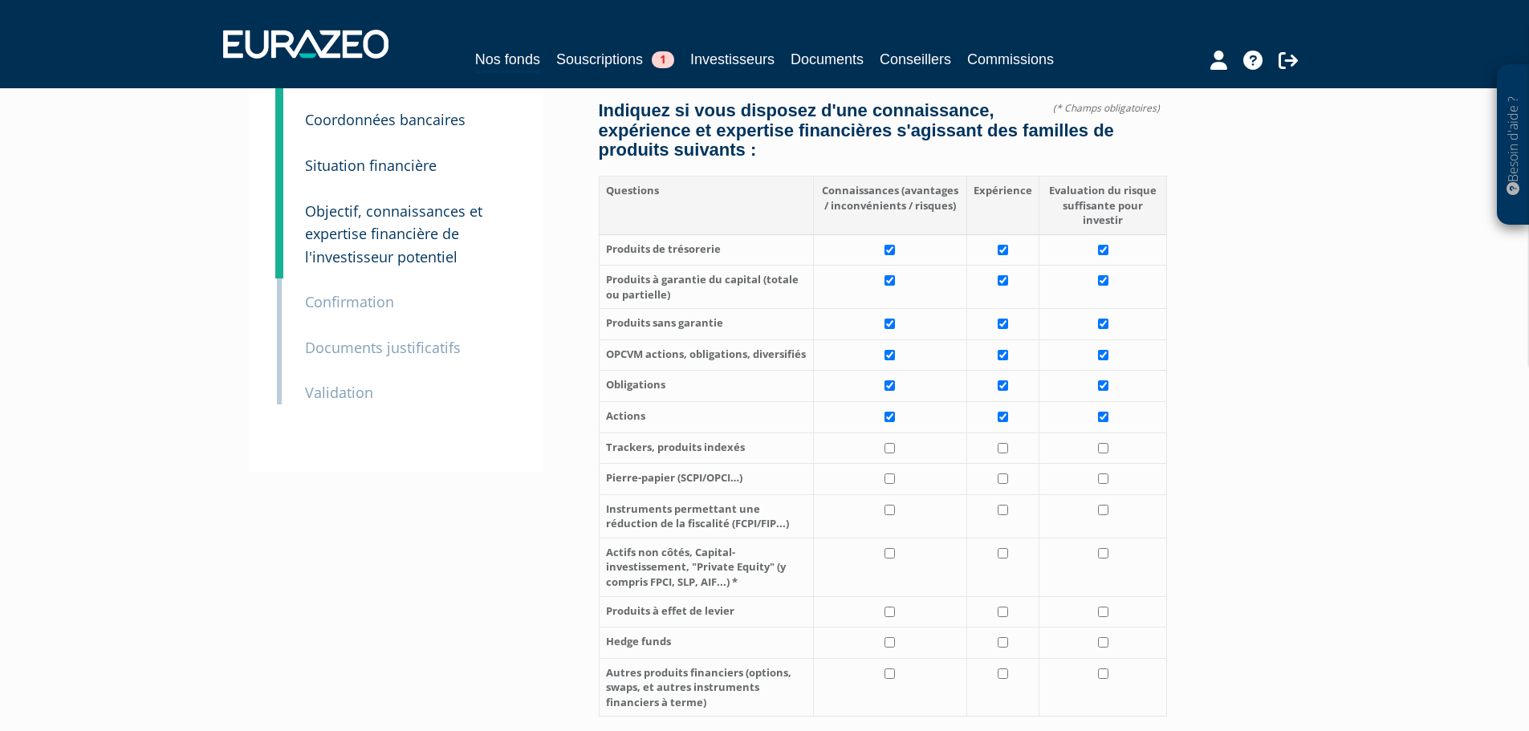
scroll to position [241, 0]
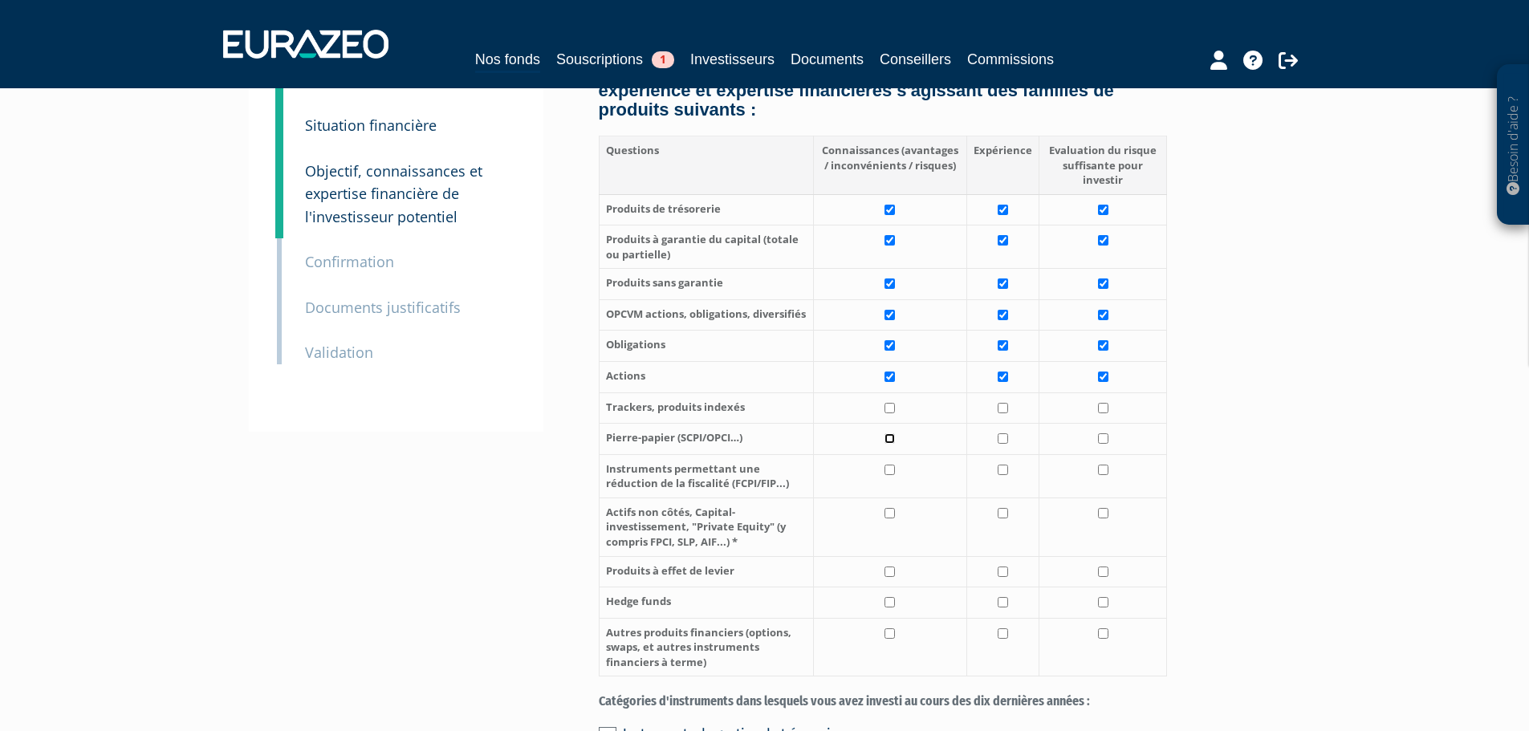
click at [895, 433] on input "checkbox" at bounding box center [889, 438] width 10 height 10
checkbox input "true"
click at [1004, 433] on input "checkbox" at bounding box center [1002, 438] width 10 height 10
checkbox input "true"
click at [1102, 433] on input "checkbox" at bounding box center [1103, 438] width 10 height 10
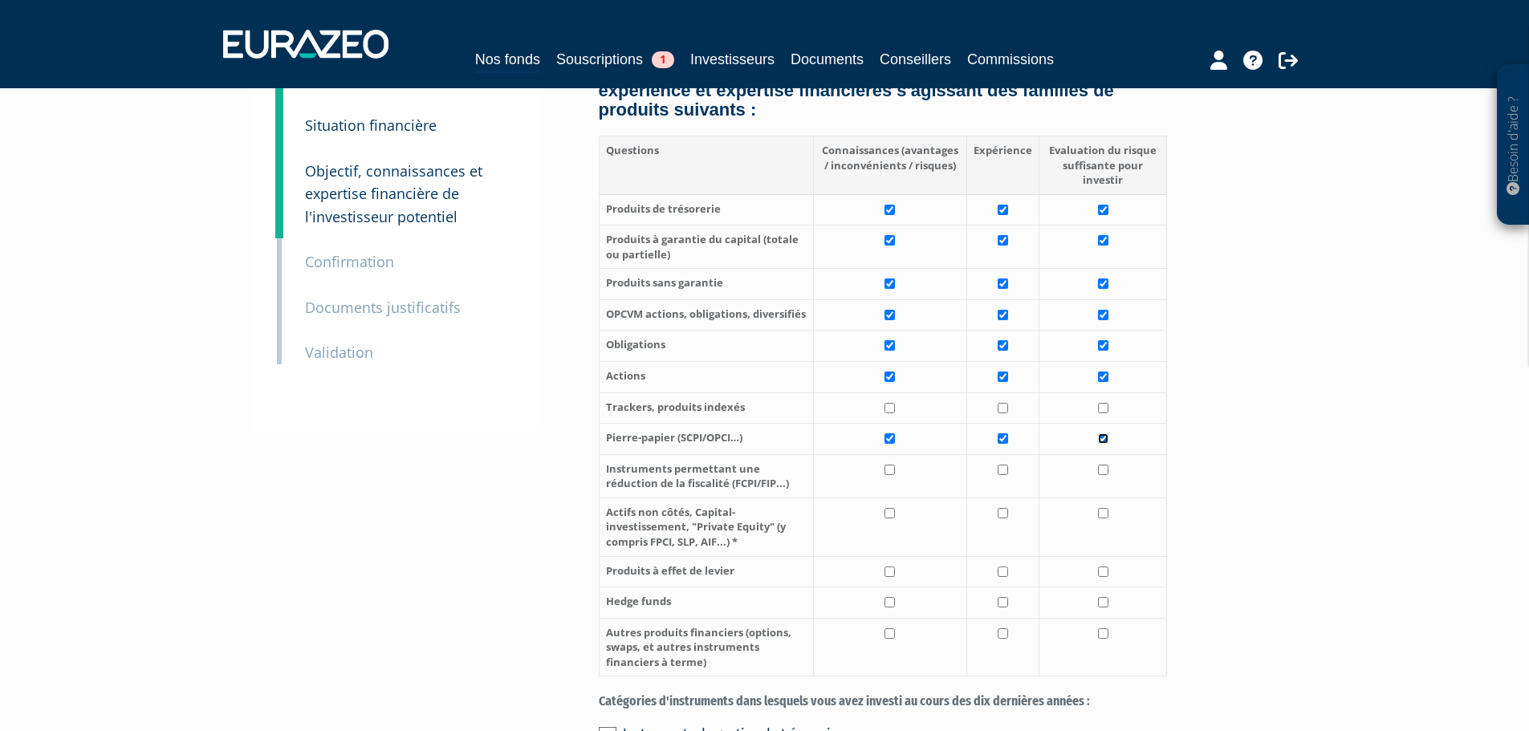
checkbox input "true"
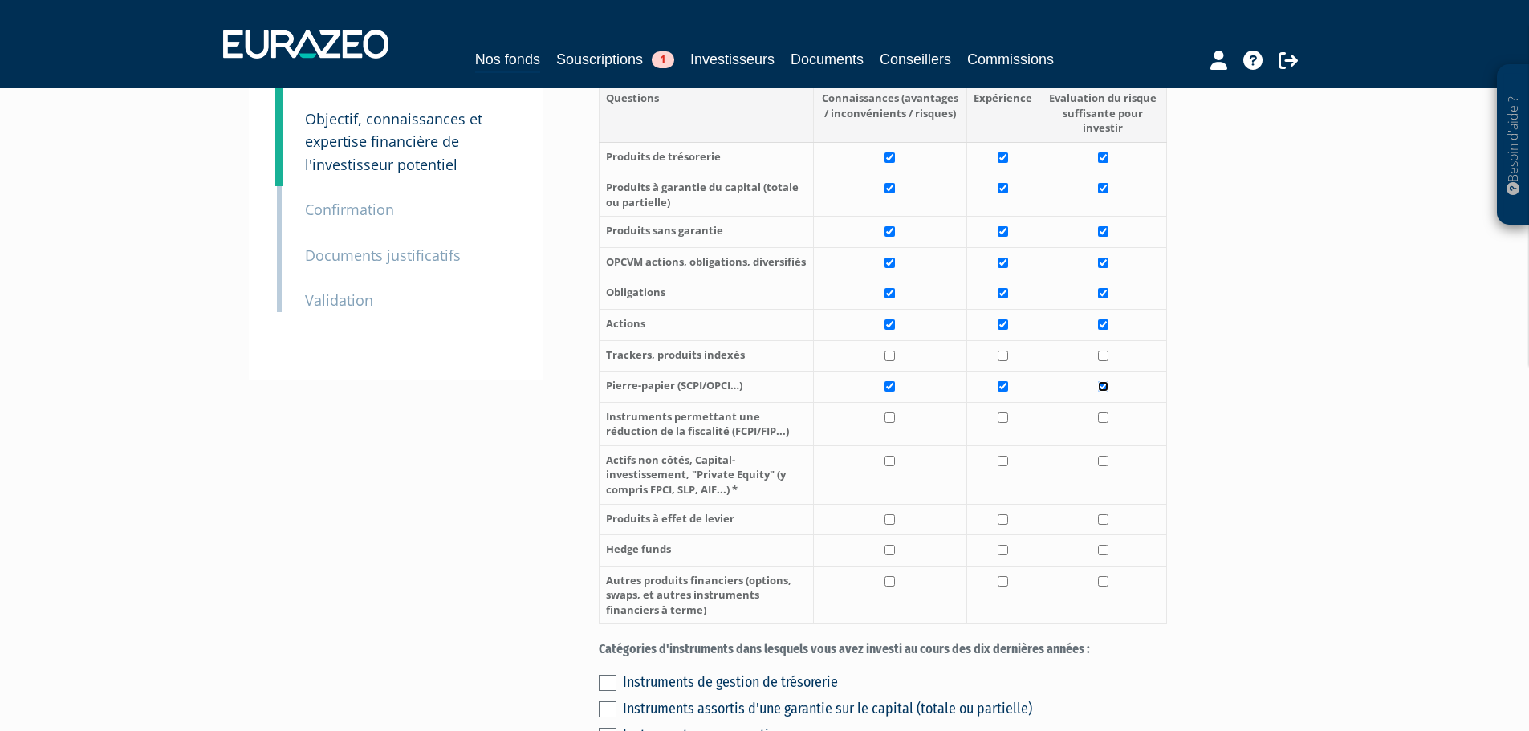
scroll to position [321, 0]
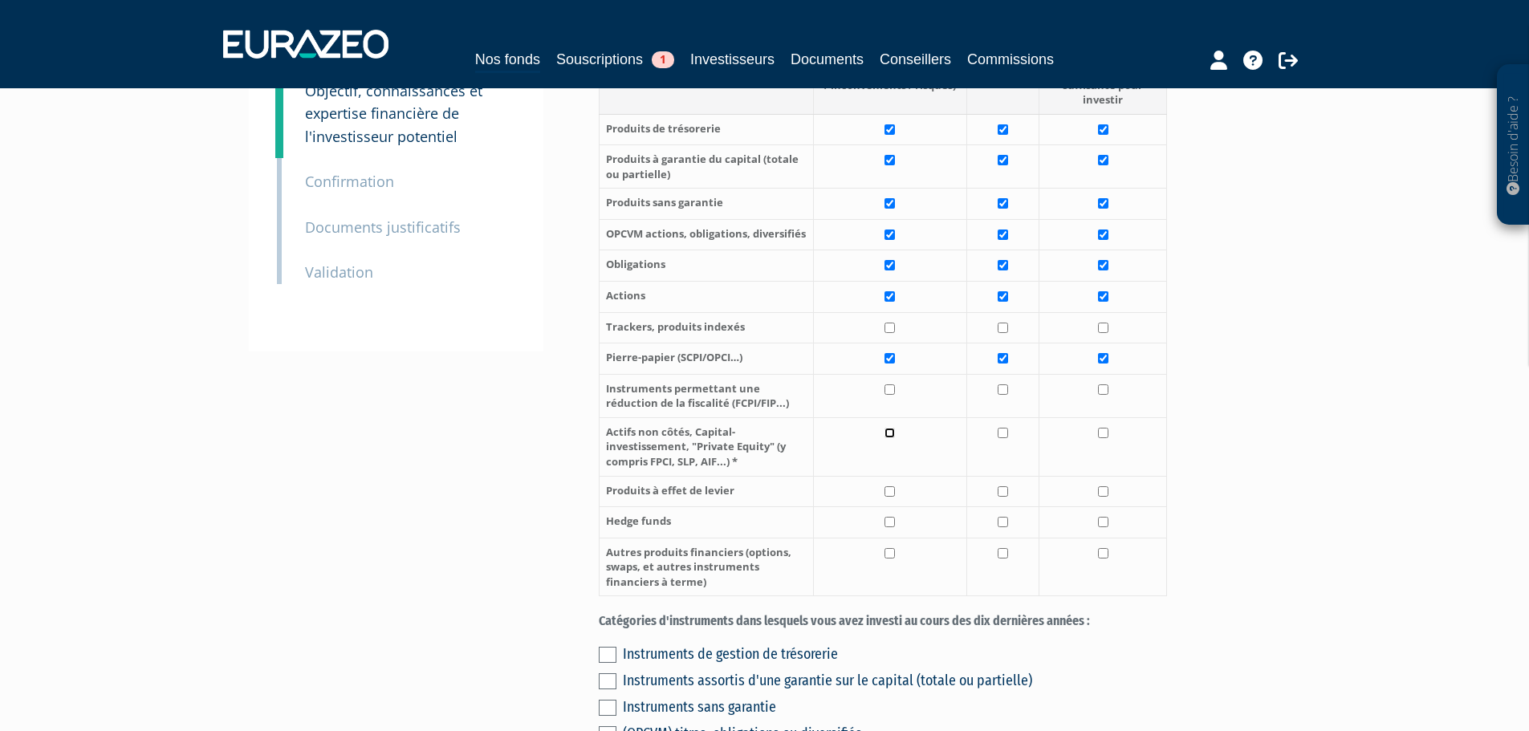
click at [895, 428] on input "checkbox" at bounding box center [889, 433] width 10 height 10
checkbox input "true"
click at [1008, 428] on input "checkbox" at bounding box center [1002, 433] width 10 height 10
checkbox input "true"
click at [1109, 417] on td at bounding box center [1103, 446] width 128 height 59
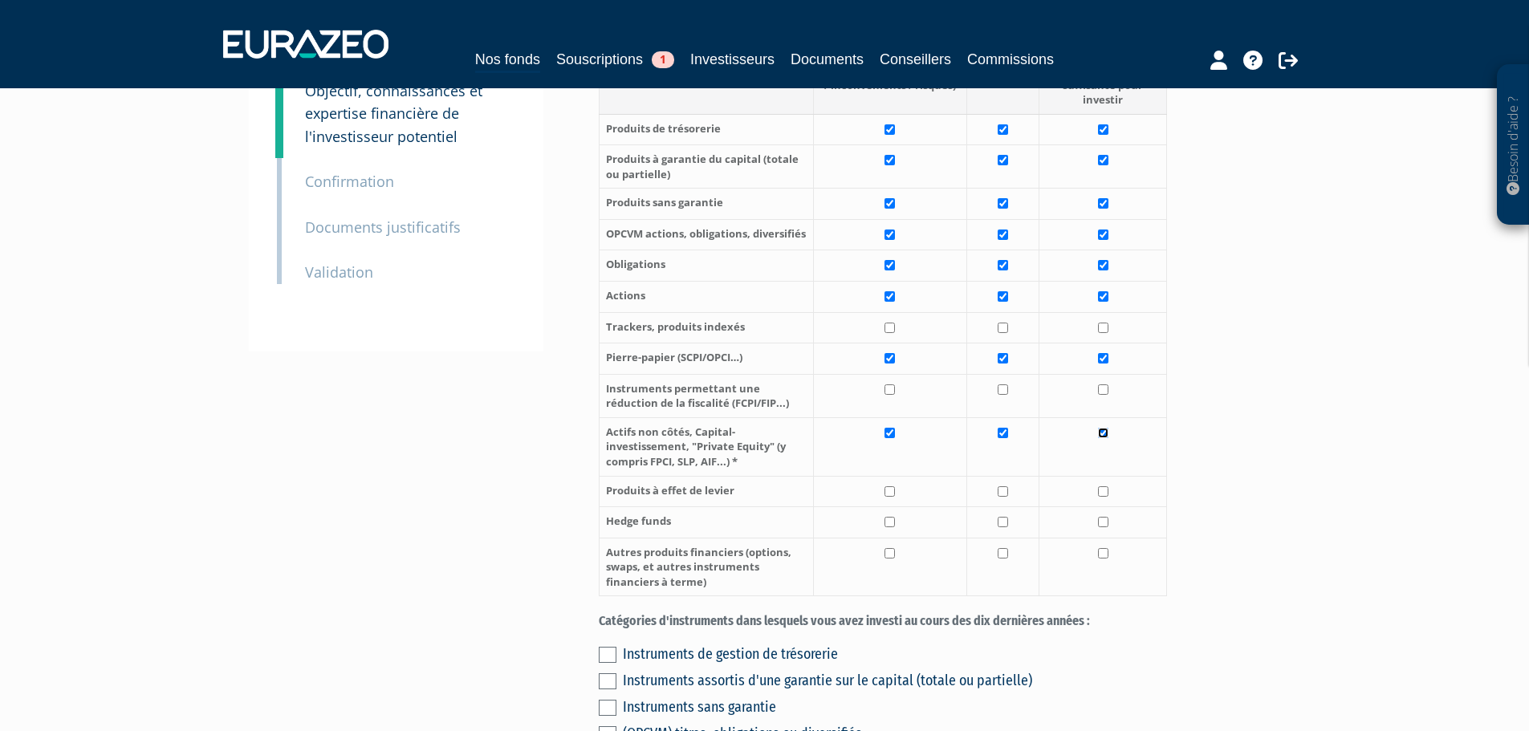
checkbox input "true"
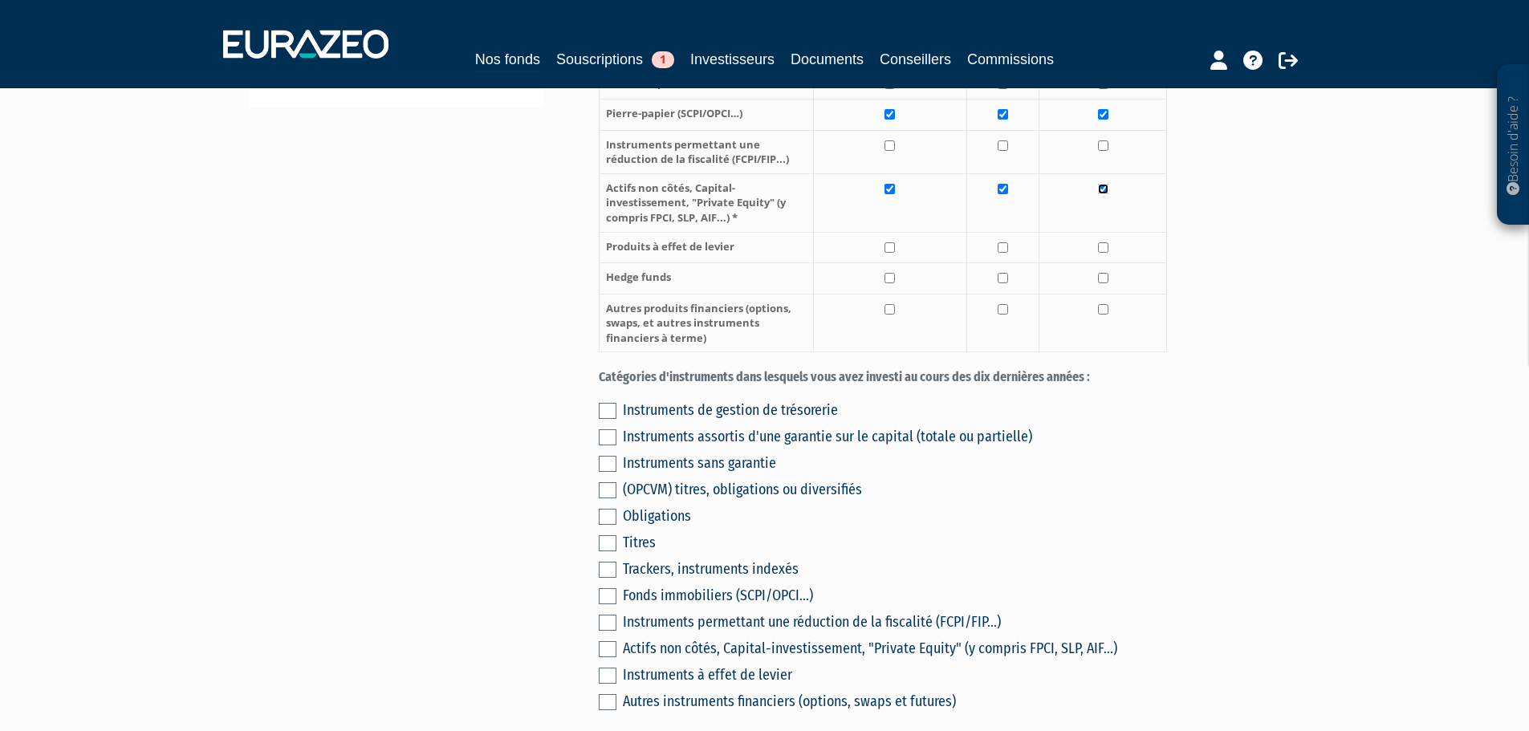
scroll to position [642, 0]
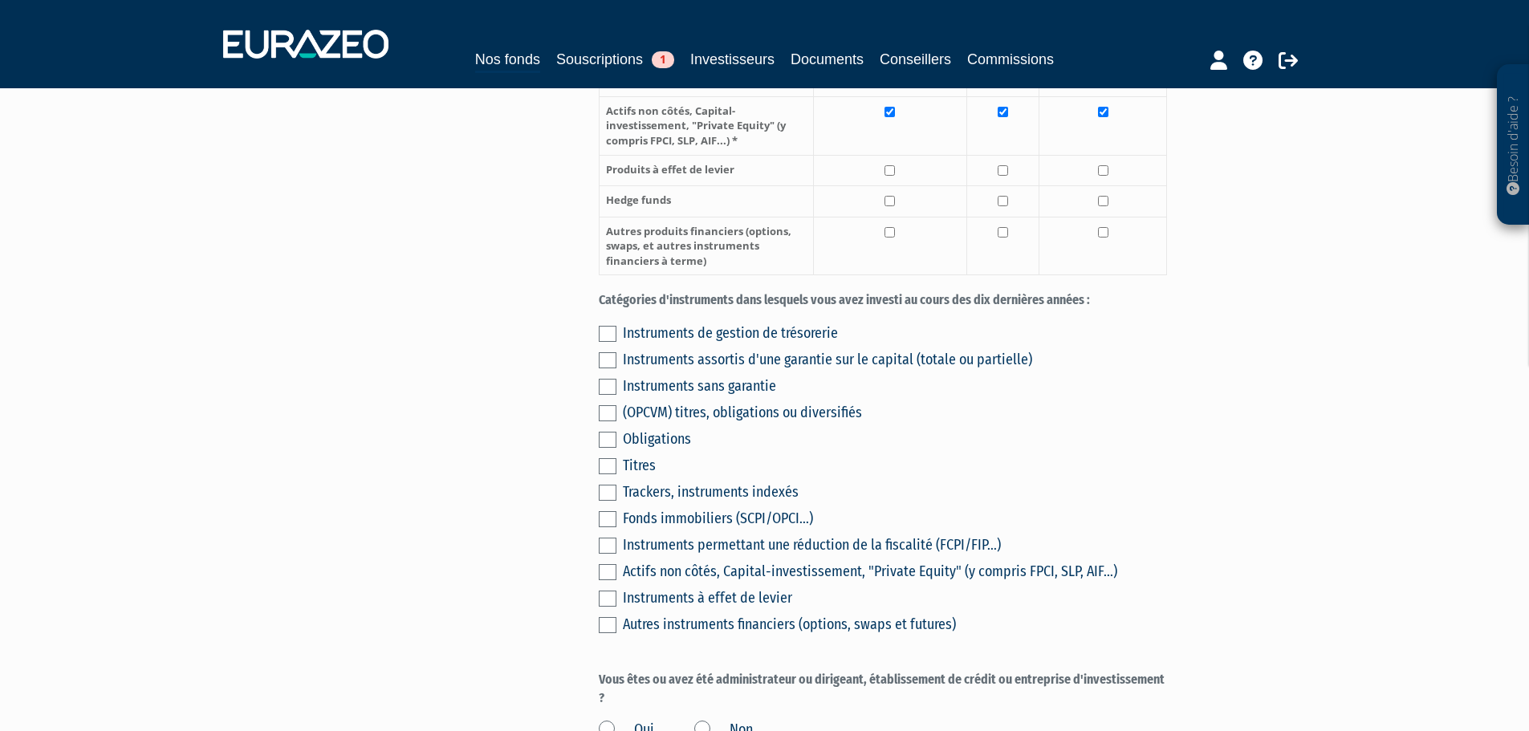
click at [617, 320] on div "Instruments de gestion de trésorerie Instruments assortis d'une garantie sur le…" at bounding box center [883, 477] width 568 height 318
click at [613, 352] on label at bounding box center [608, 360] width 18 height 16
click at [0, 0] on input "checkbox" at bounding box center [0, 0] width 0 height 0
click at [806, 454] on div "Instruments de gestion de trésorerie Instruments assortis d'une garantie sur le…" at bounding box center [883, 477] width 568 height 318
click at [576, 379] on div "Envoyer à l'investisseur 1 Informations générales 2 Auto-certification de résid…" at bounding box center [765, 710] width 1008 height 2448
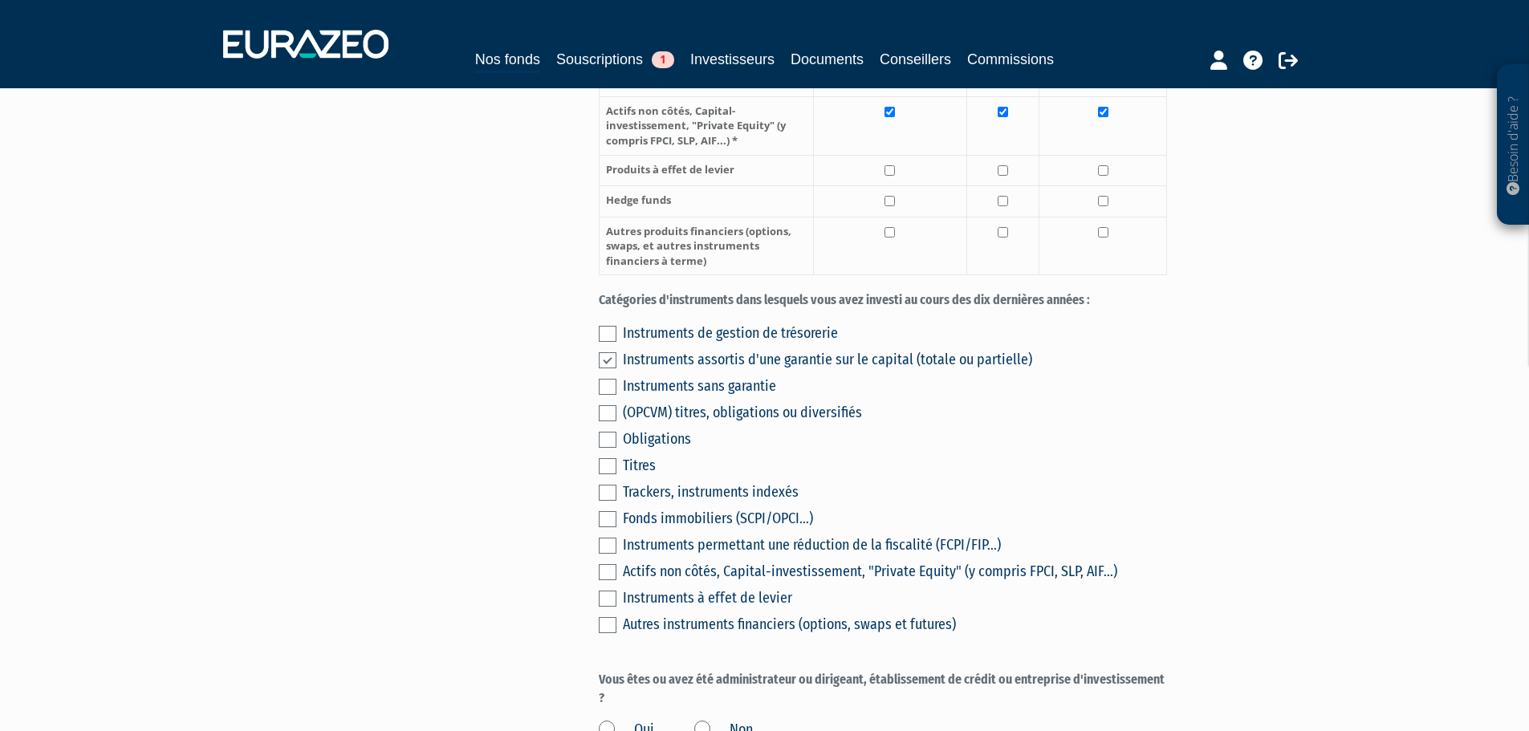
click at [615, 458] on label at bounding box center [608, 466] width 18 height 16
click at [0, 0] on input "checkbox" at bounding box center [0, 0] width 0 height 0
click at [608, 432] on label at bounding box center [608, 440] width 18 height 16
click at [0, 0] on input "checkbox" at bounding box center [0, 0] width 0 height 0
click at [600, 458] on label at bounding box center [608, 466] width 18 height 16
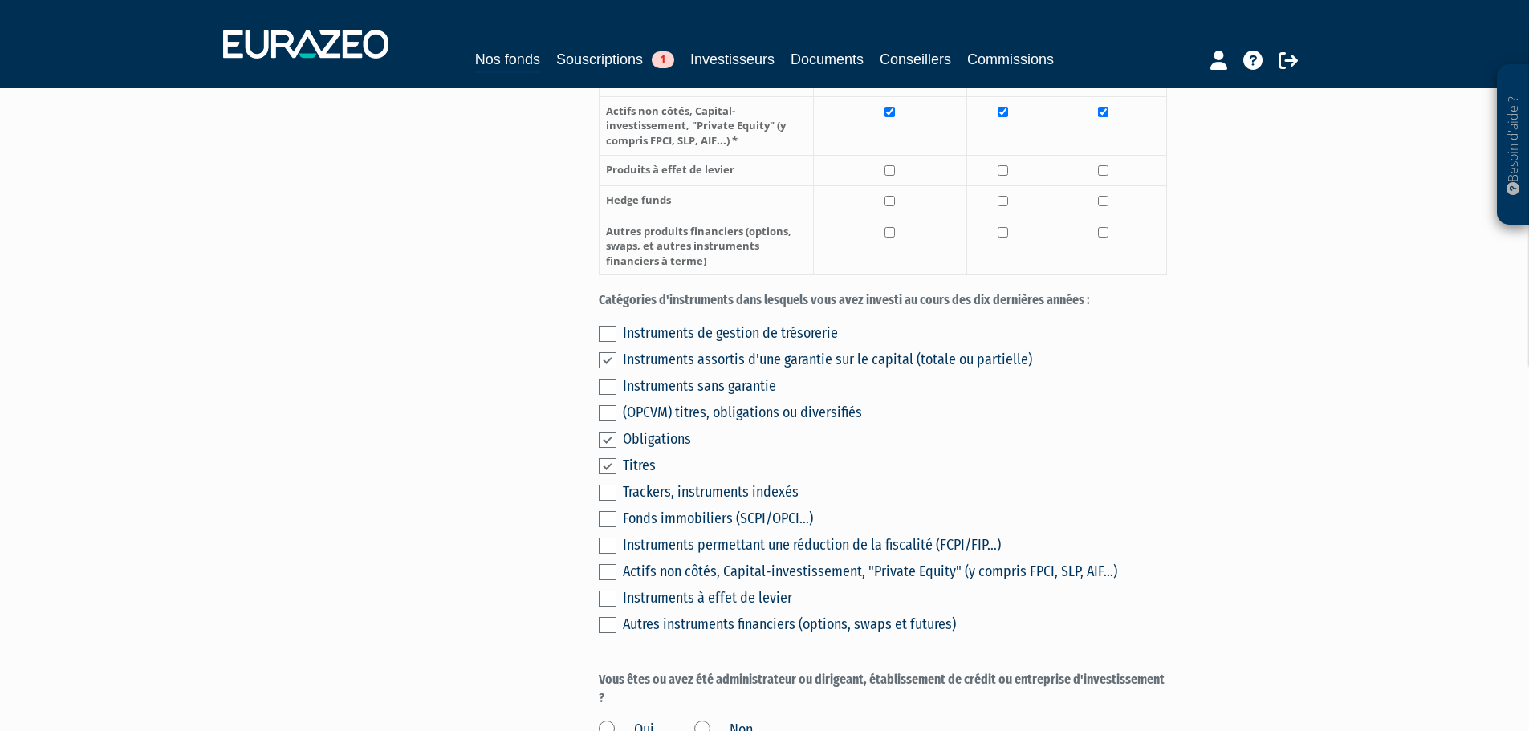
click at [0, 0] on input "checkbox" at bounding box center [0, 0] width 0 height 0
click at [613, 405] on label at bounding box center [608, 413] width 18 height 16
click at [0, 0] on input "checkbox" at bounding box center [0, 0] width 0 height 0
click at [607, 564] on label at bounding box center [608, 572] width 18 height 16
click at [0, 0] on input "checkbox" at bounding box center [0, 0] width 0 height 0
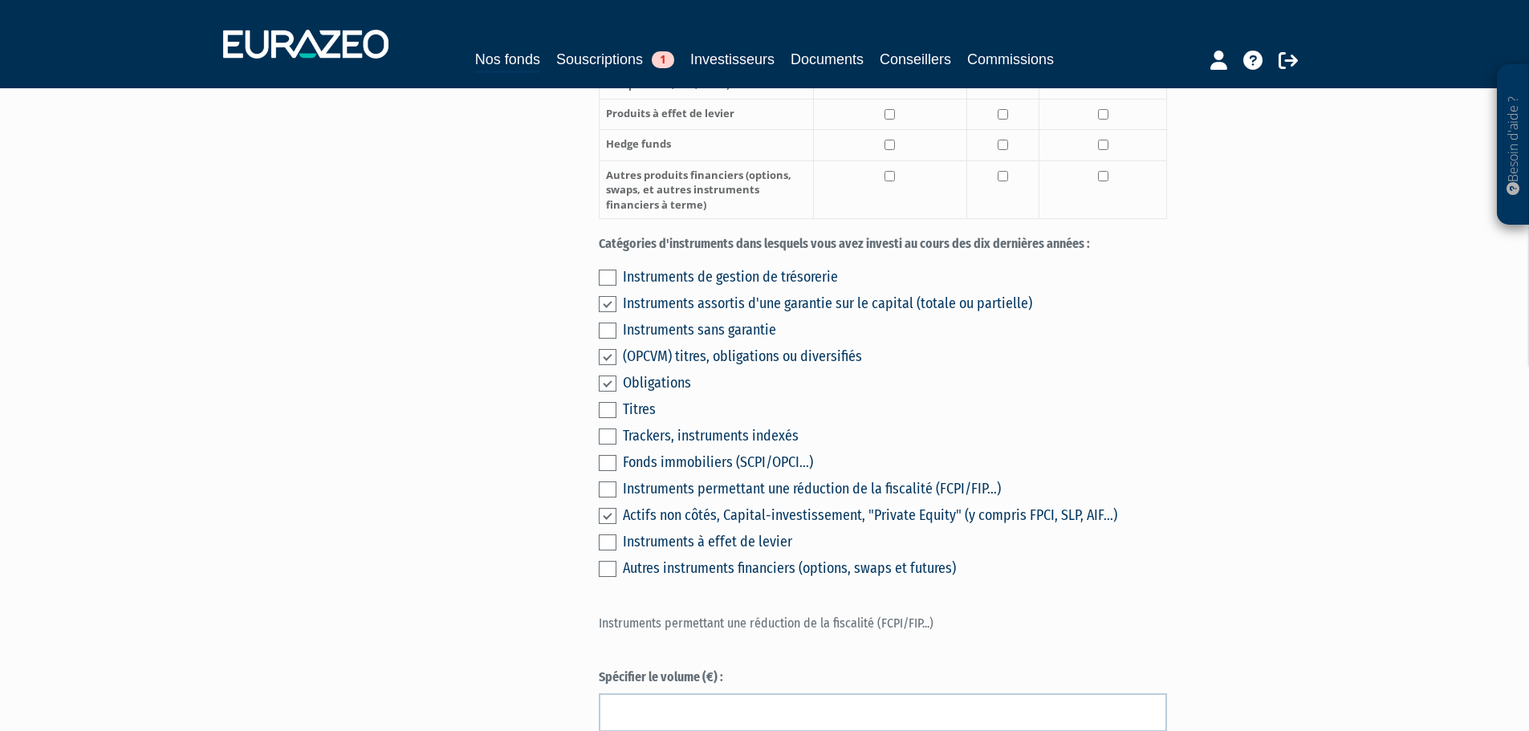
scroll to position [722, 0]
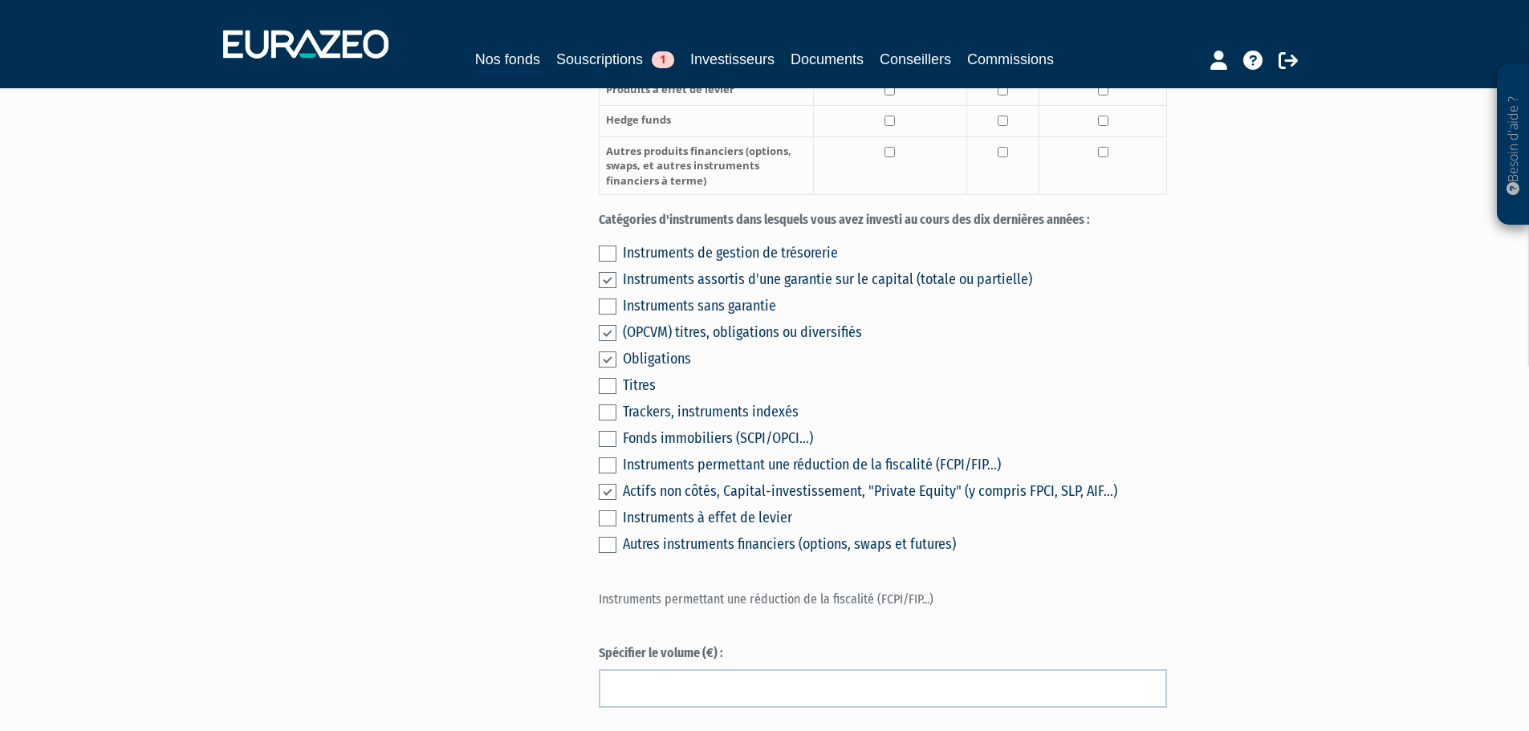
click at [608, 431] on label at bounding box center [608, 439] width 18 height 16
click at [0, 0] on input "checkbox" at bounding box center [0, 0] width 0 height 0
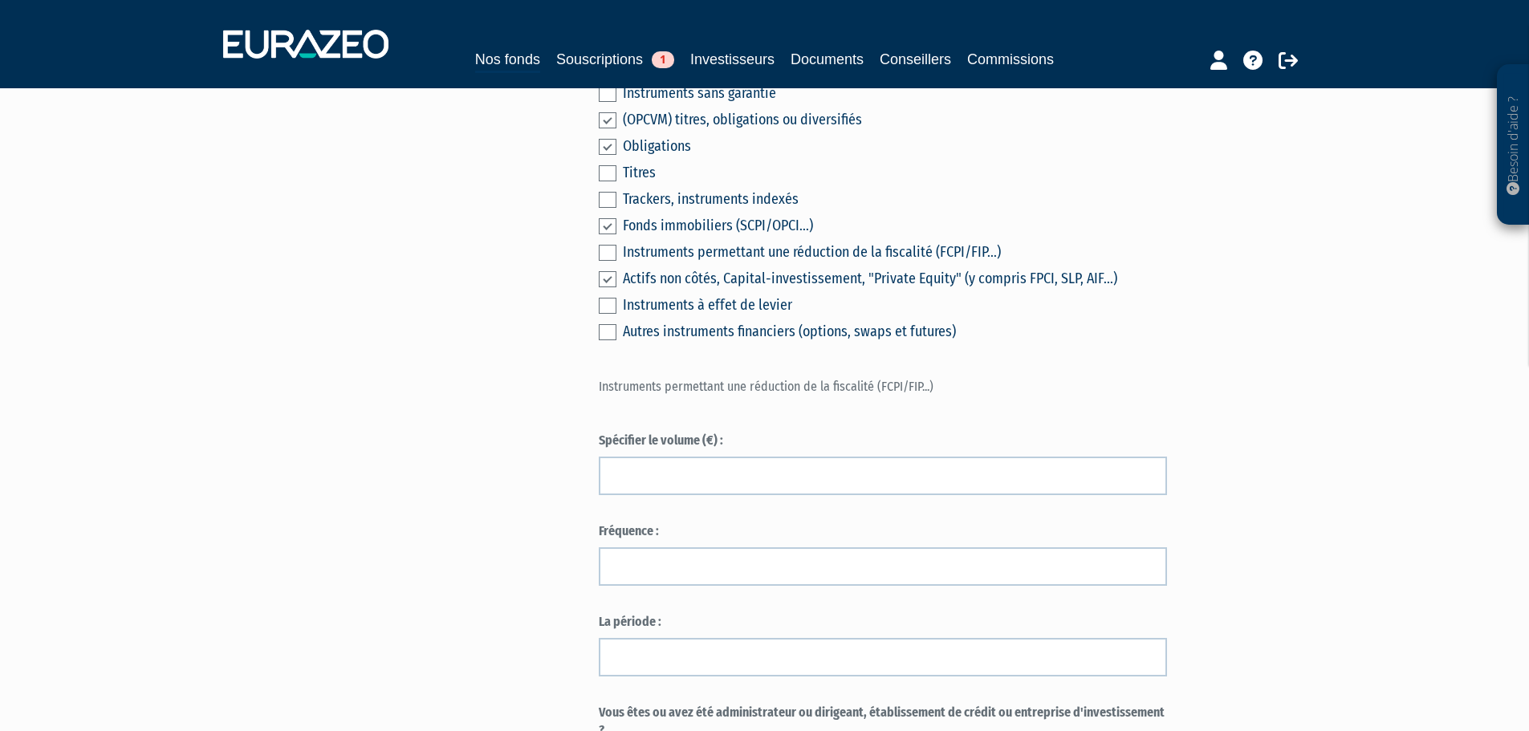
scroll to position [963, 0]
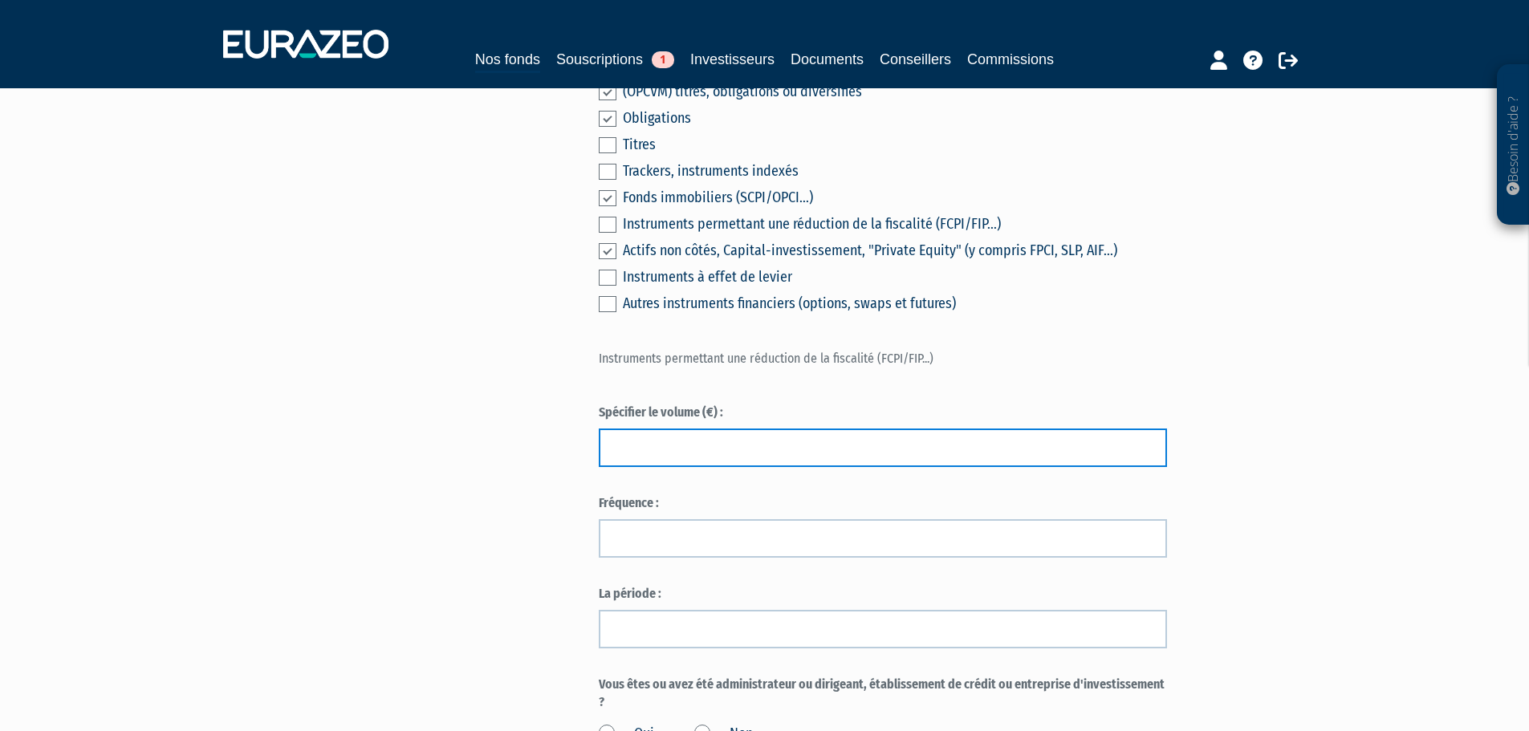
click at [847, 428] on input "text" at bounding box center [883, 447] width 568 height 39
type input "0"
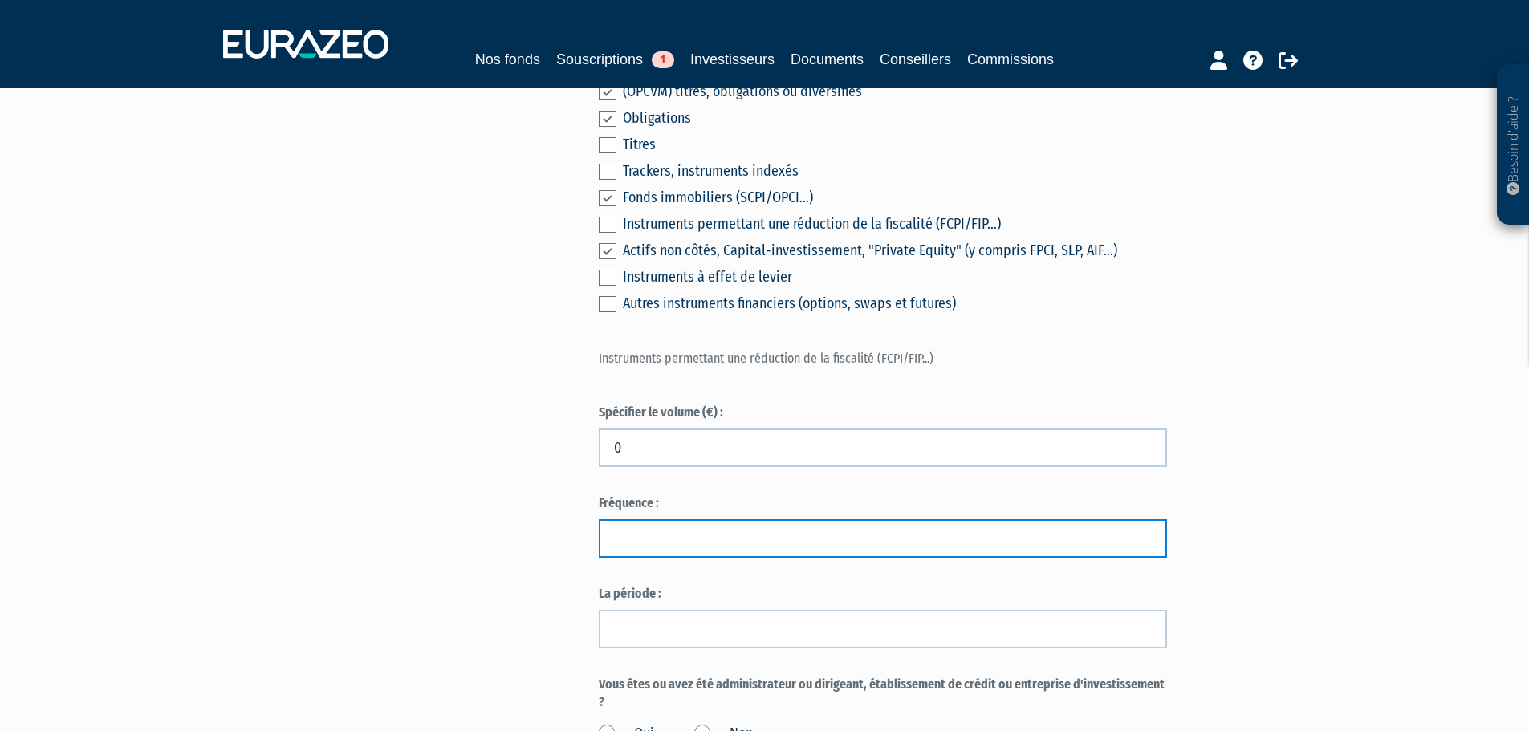
click at [813, 519] on input "text" at bounding box center [883, 538] width 568 height 39
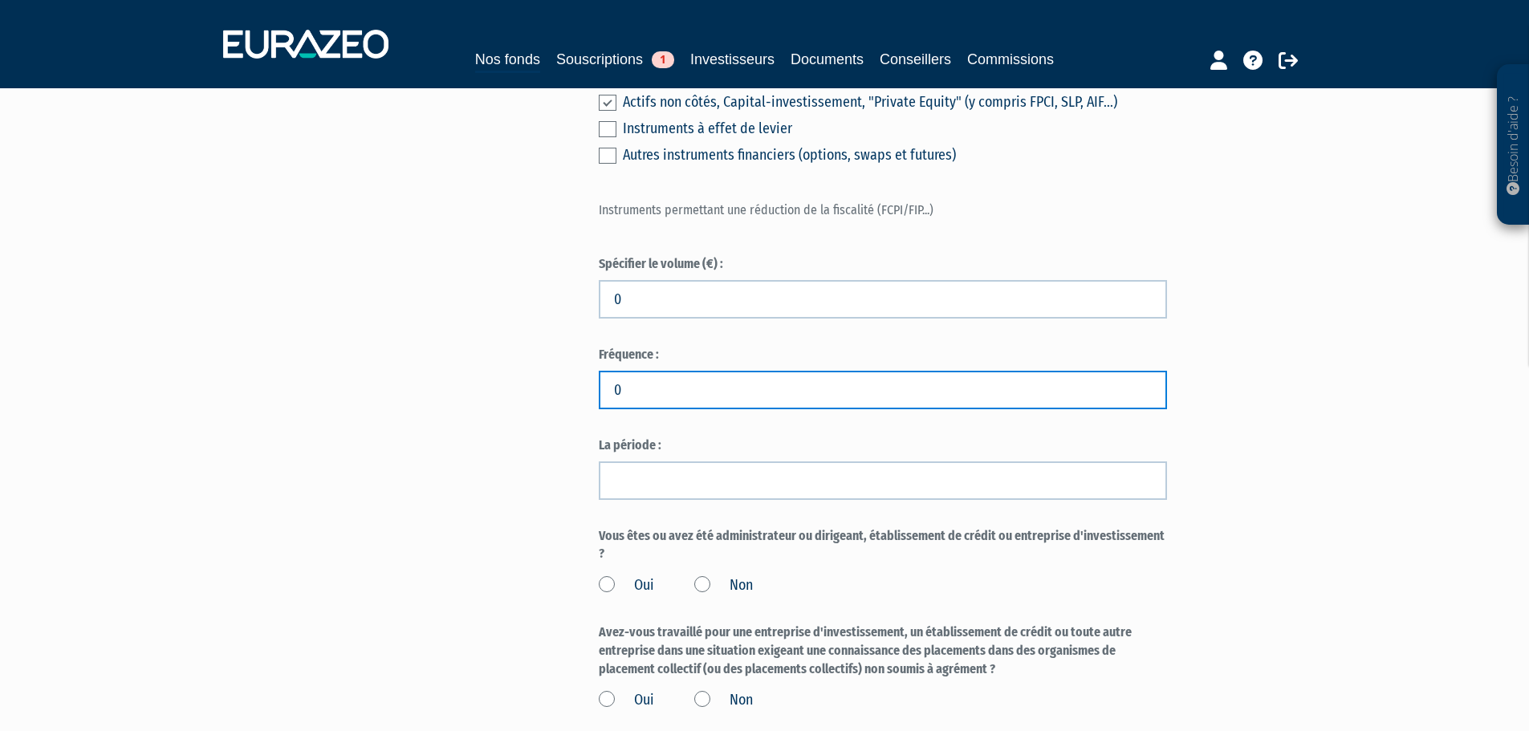
scroll to position [1123, 0]
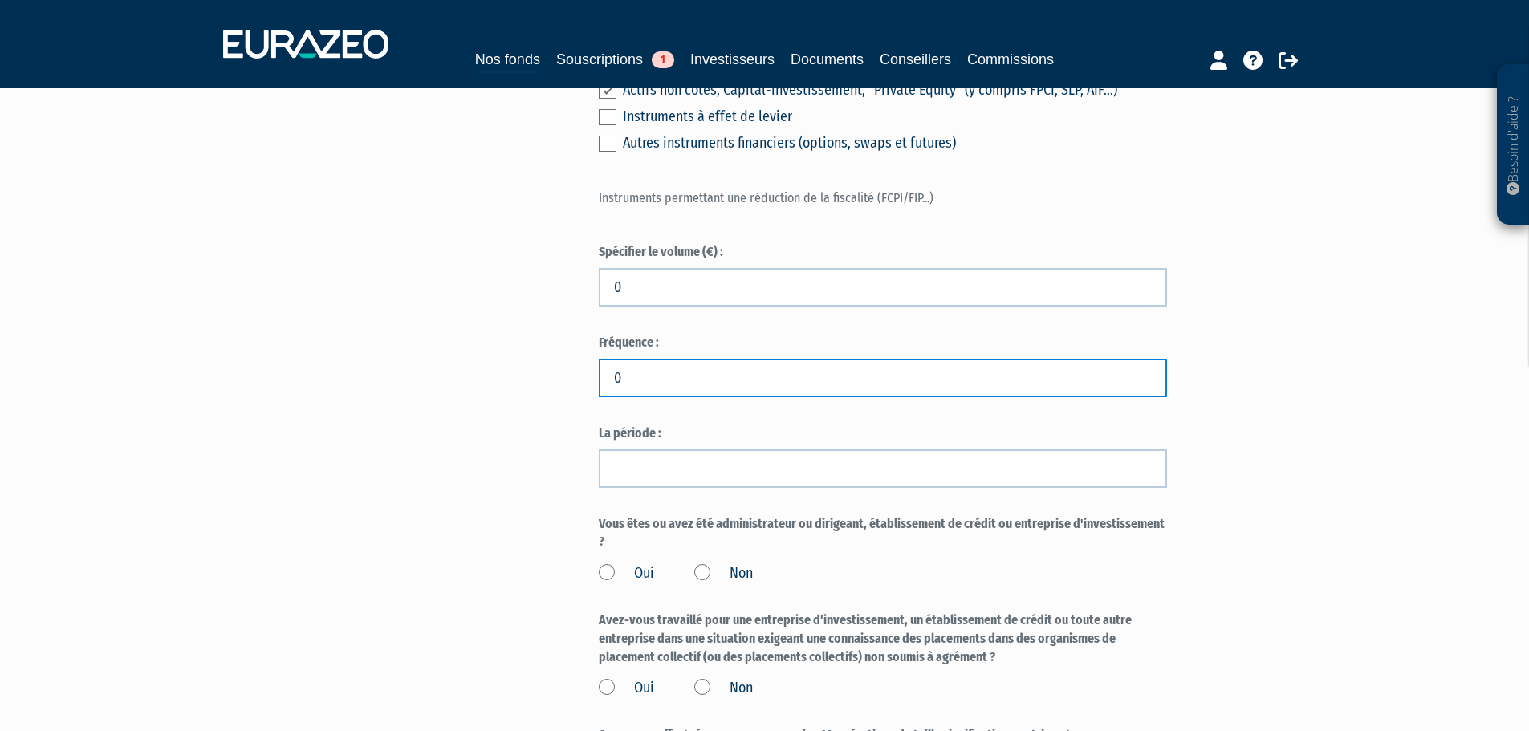
type input "0"
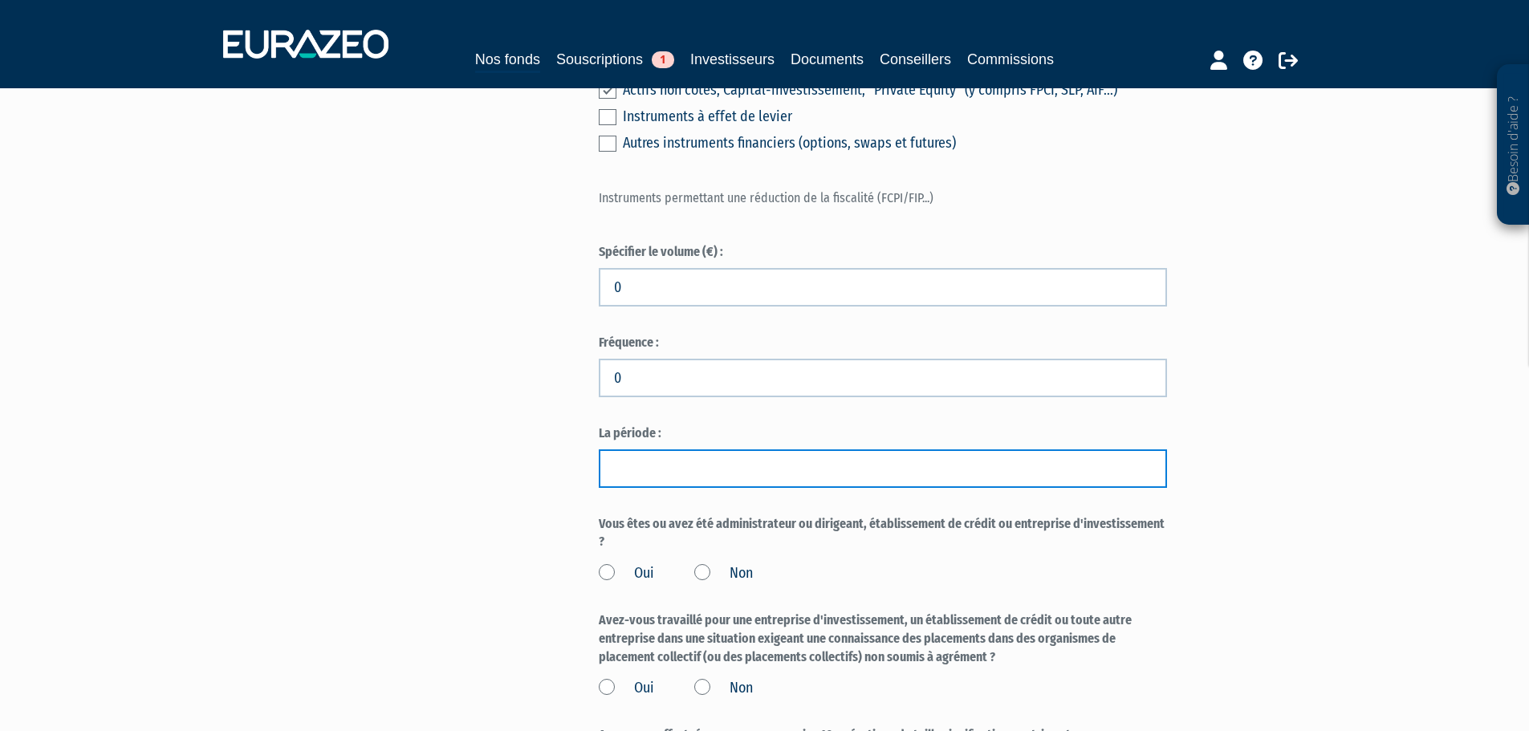
click at [766, 449] on input "text" at bounding box center [883, 468] width 568 height 39
type input "0"
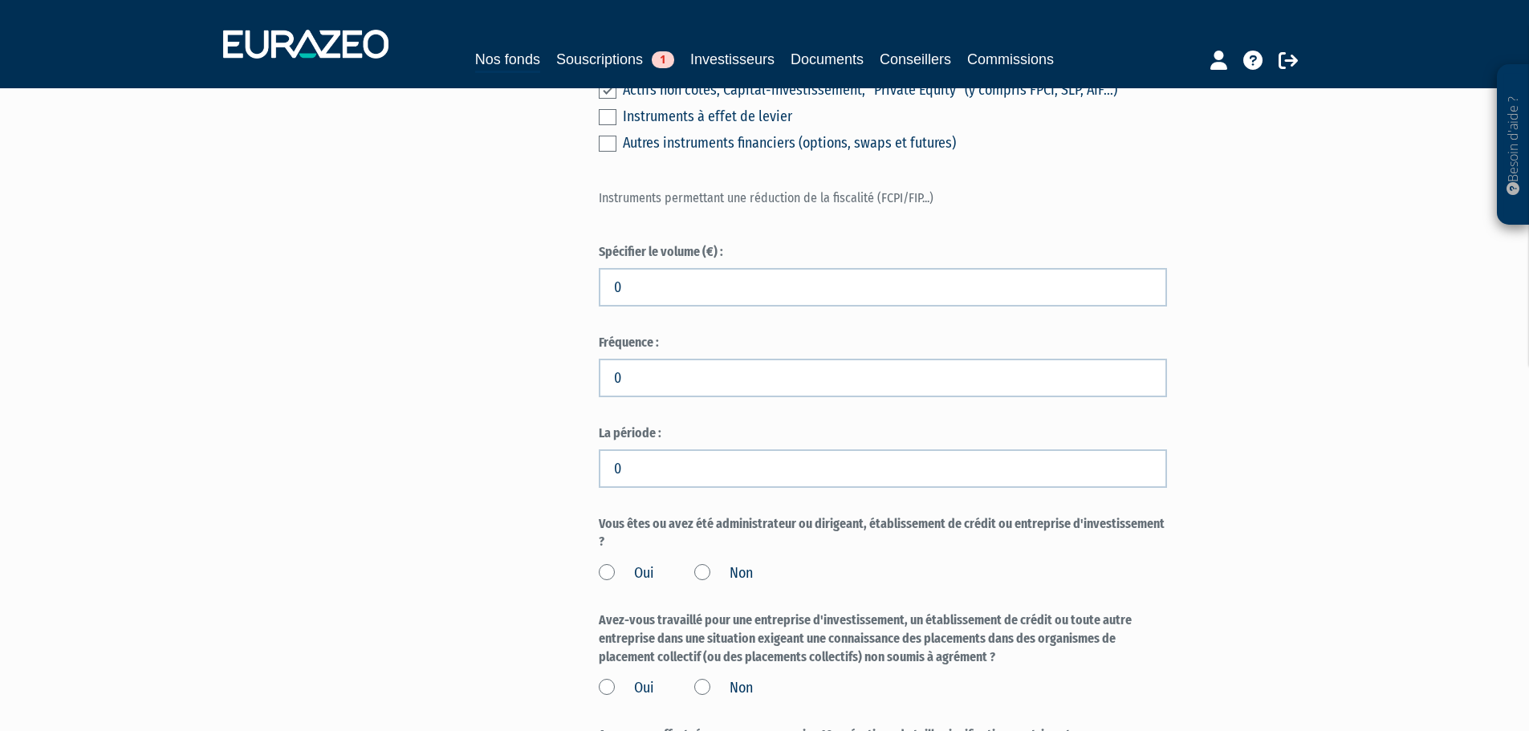
click at [1348, 493] on div "Besoin d'aide ? × J'ai besoin d'aide Si vous avez une question à propos du fonc…" at bounding box center [764, 348] width 1529 height 2942
click at [841, 456] on form "(* Champs obligatoires) Indiquez si vous disposez d'une connaissance, expérienc…" at bounding box center [883, 439] width 568 height 2523
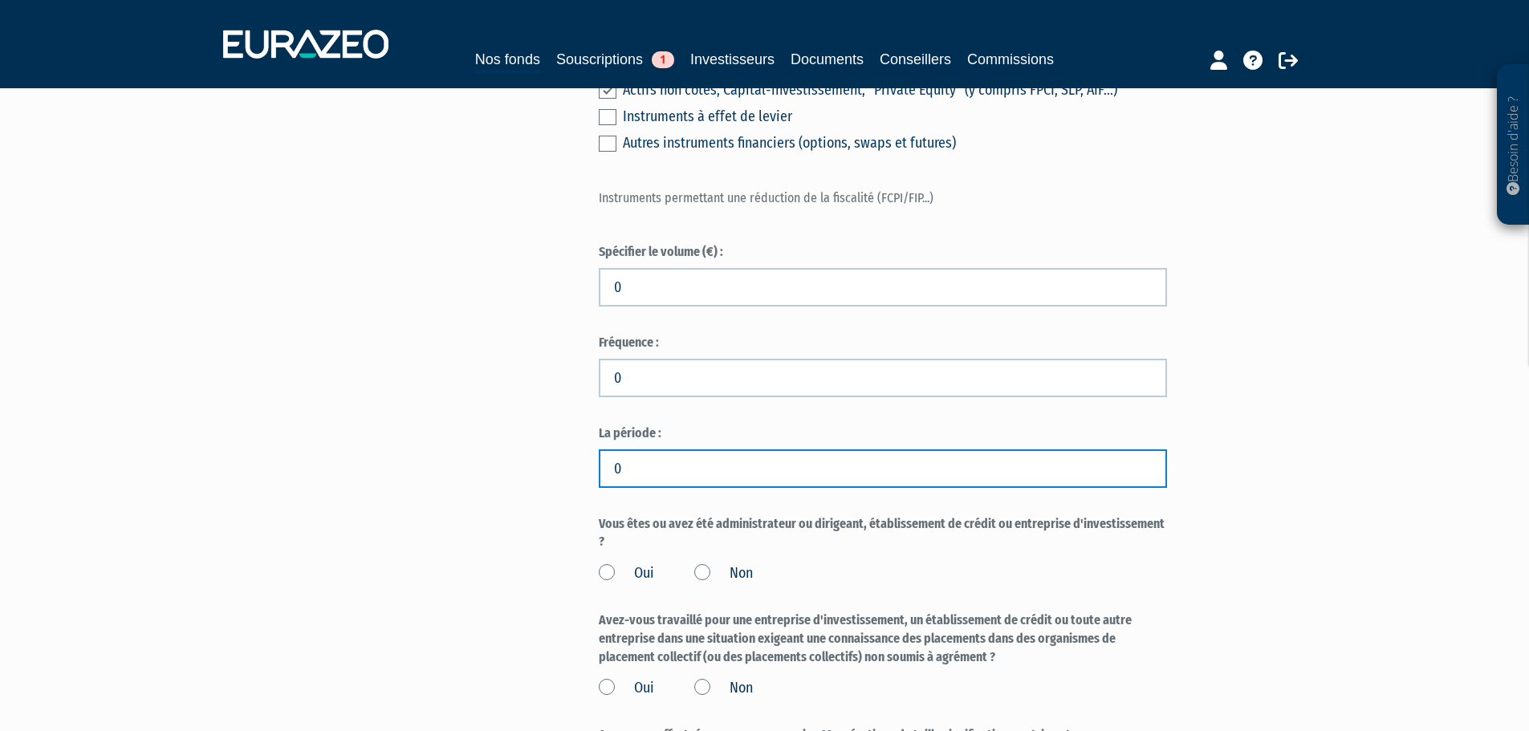
drag, startPoint x: 780, startPoint y: 435, endPoint x: 581, endPoint y: 428, distance: 199.1
click at [581, 428] on div "Envoyer à l'investisseur 1 Informations générales 2 Auto-certification de résid…" at bounding box center [765, 391] width 1008 height 2773
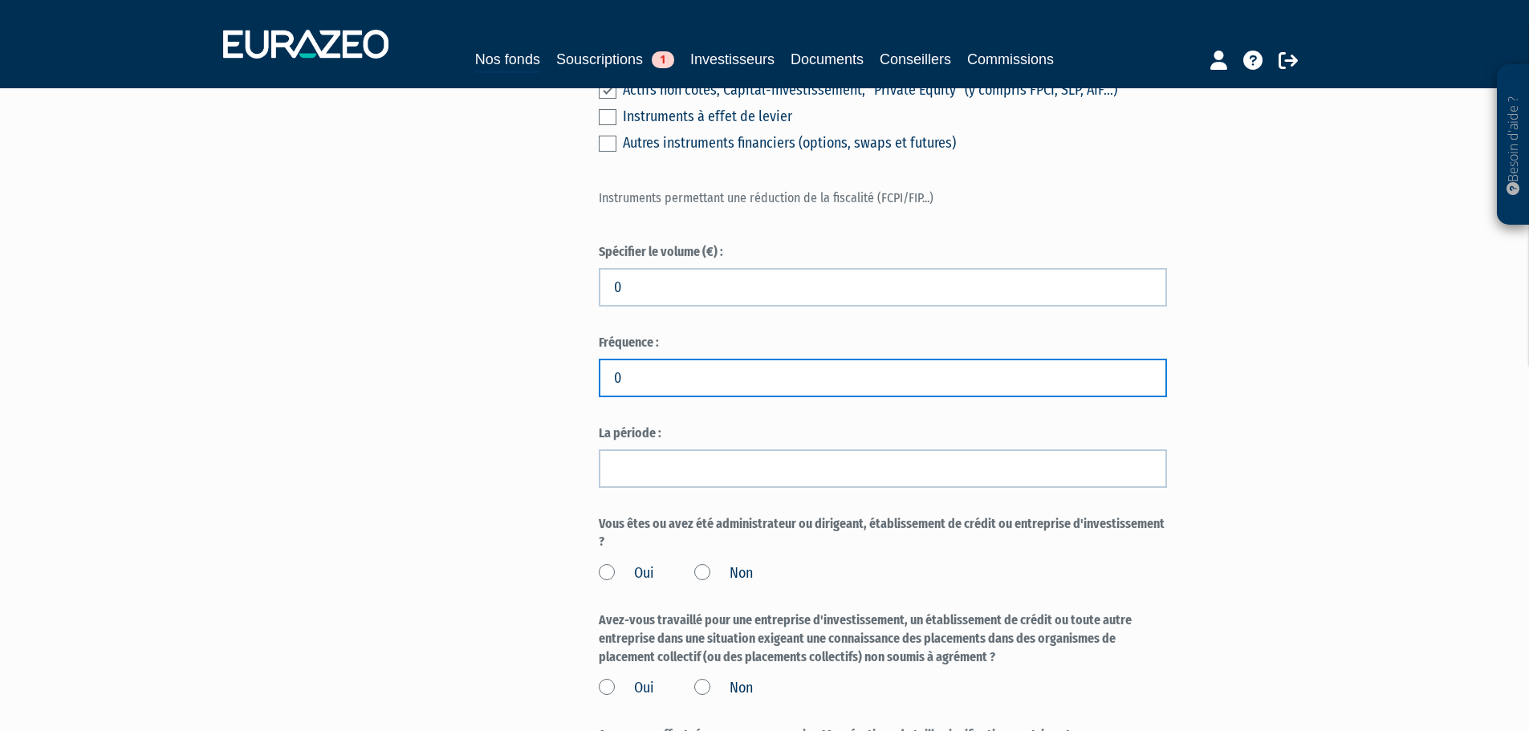
drag, startPoint x: 655, startPoint y: 343, endPoint x: 552, endPoint y: 335, distance: 103.1
click at [552, 335] on div "Envoyer à l'investisseur 1 Informations générales 2 Auto-certification de résid…" at bounding box center [765, 391] width 1008 height 2773
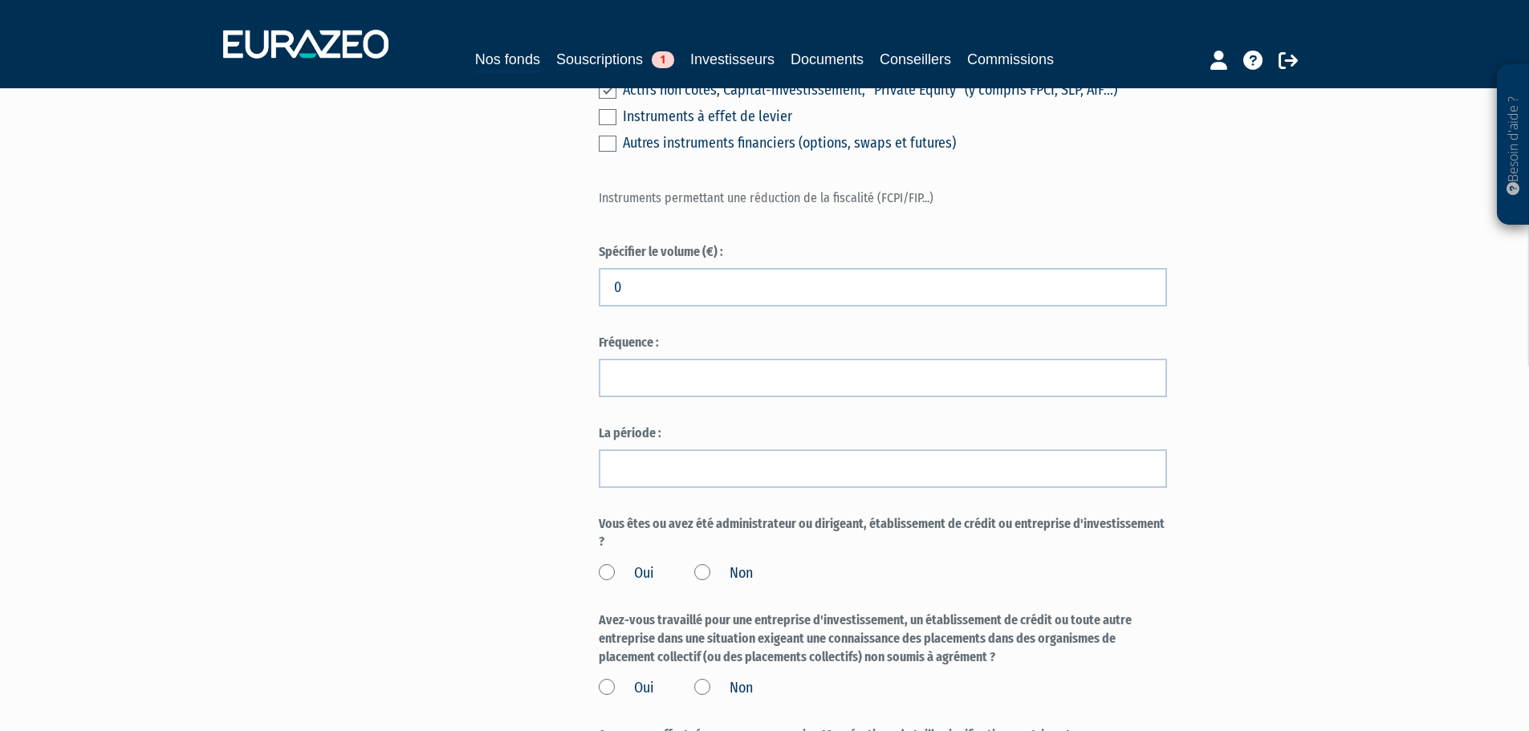
click at [1399, 422] on div "Besoin d'aide ? × J'ai besoin d'aide Si vous avez une question à propos du fonc…" at bounding box center [764, 348] width 1529 height 2942
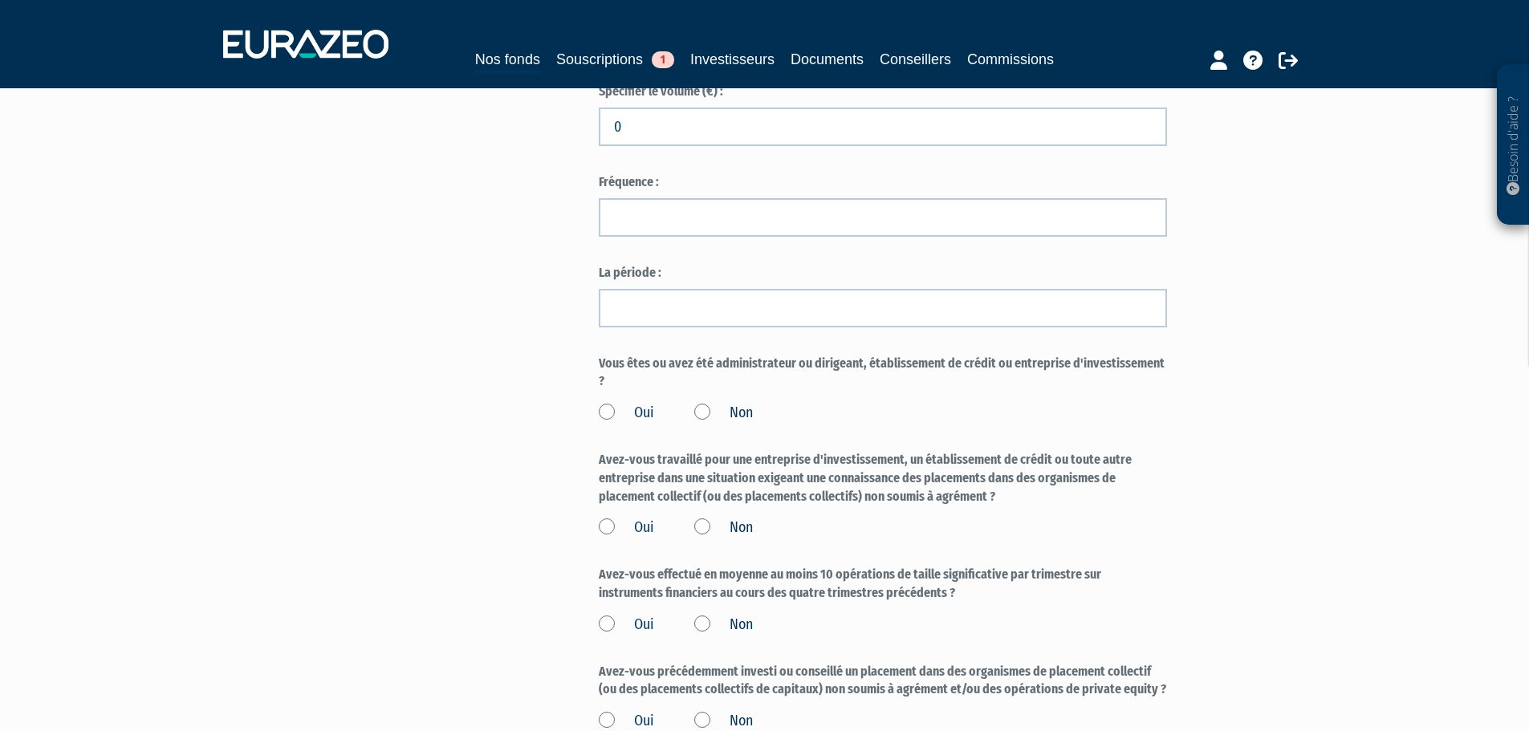
scroll to position [1364, 0]
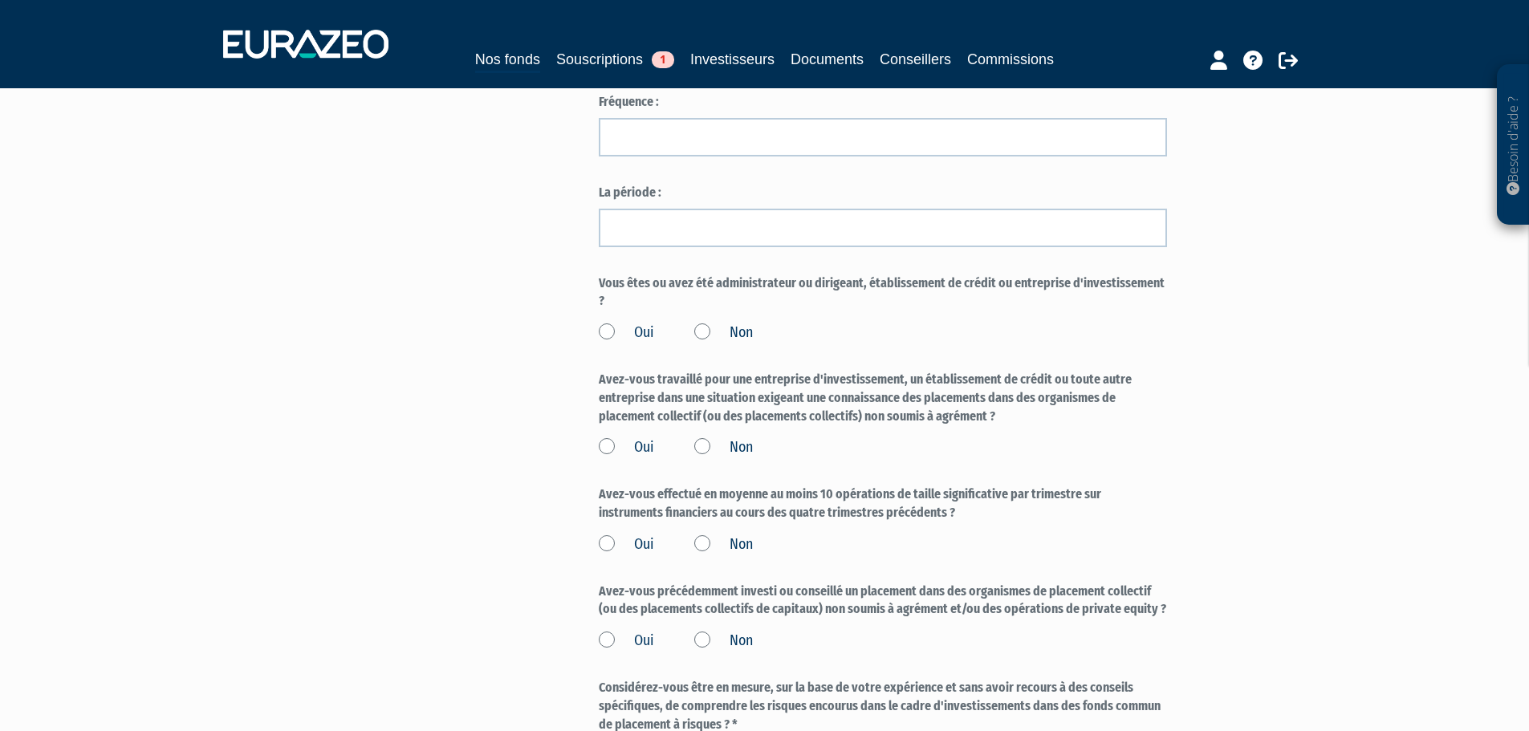
click at [702, 323] on label "Non" at bounding box center [723, 333] width 59 height 21
click at [0, 0] on input "Non" at bounding box center [0, 0] width 0 height 0
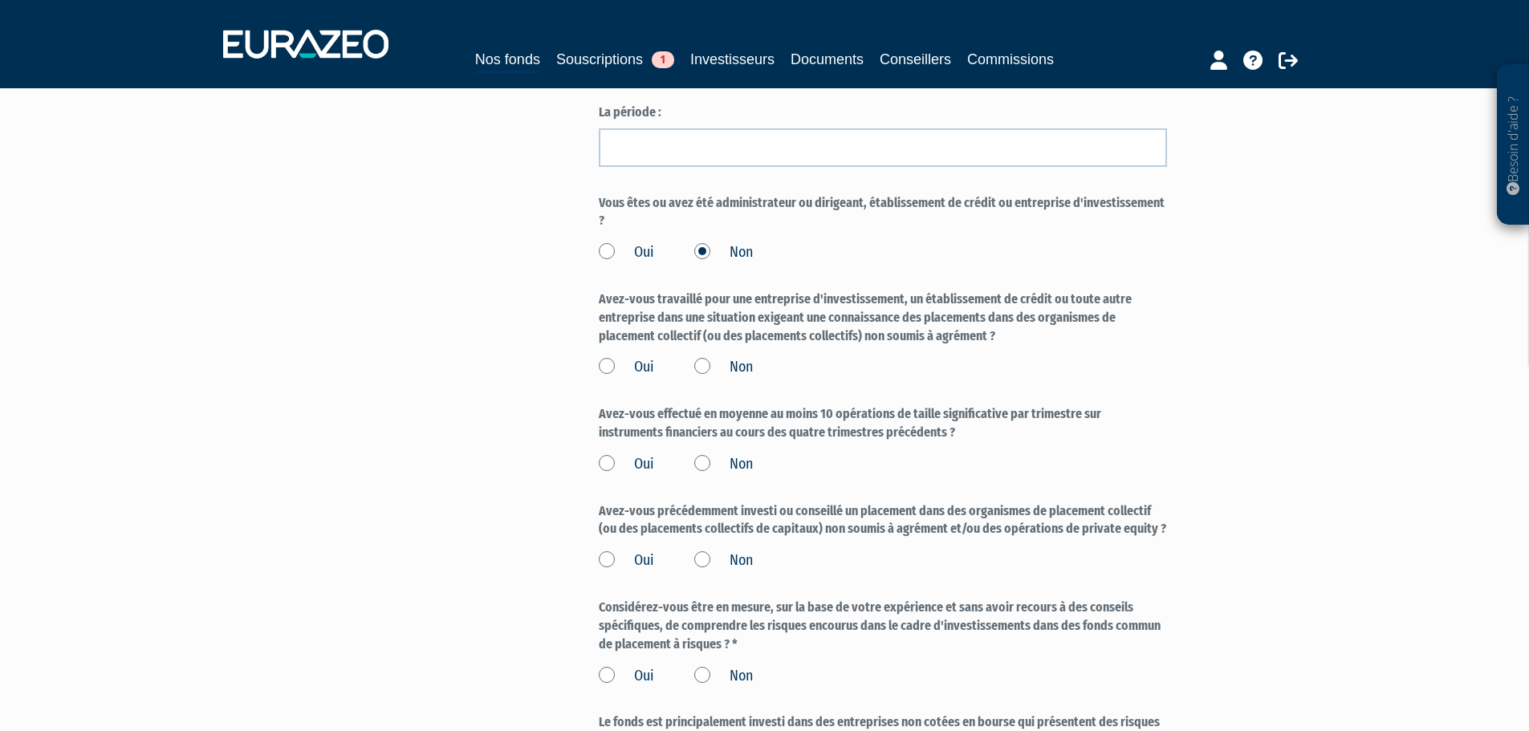
click at [716, 357] on label "Non" at bounding box center [723, 367] width 59 height 21
click at [0, 0] on input "Non" at bounding box center [0, 0] width 0 height 0
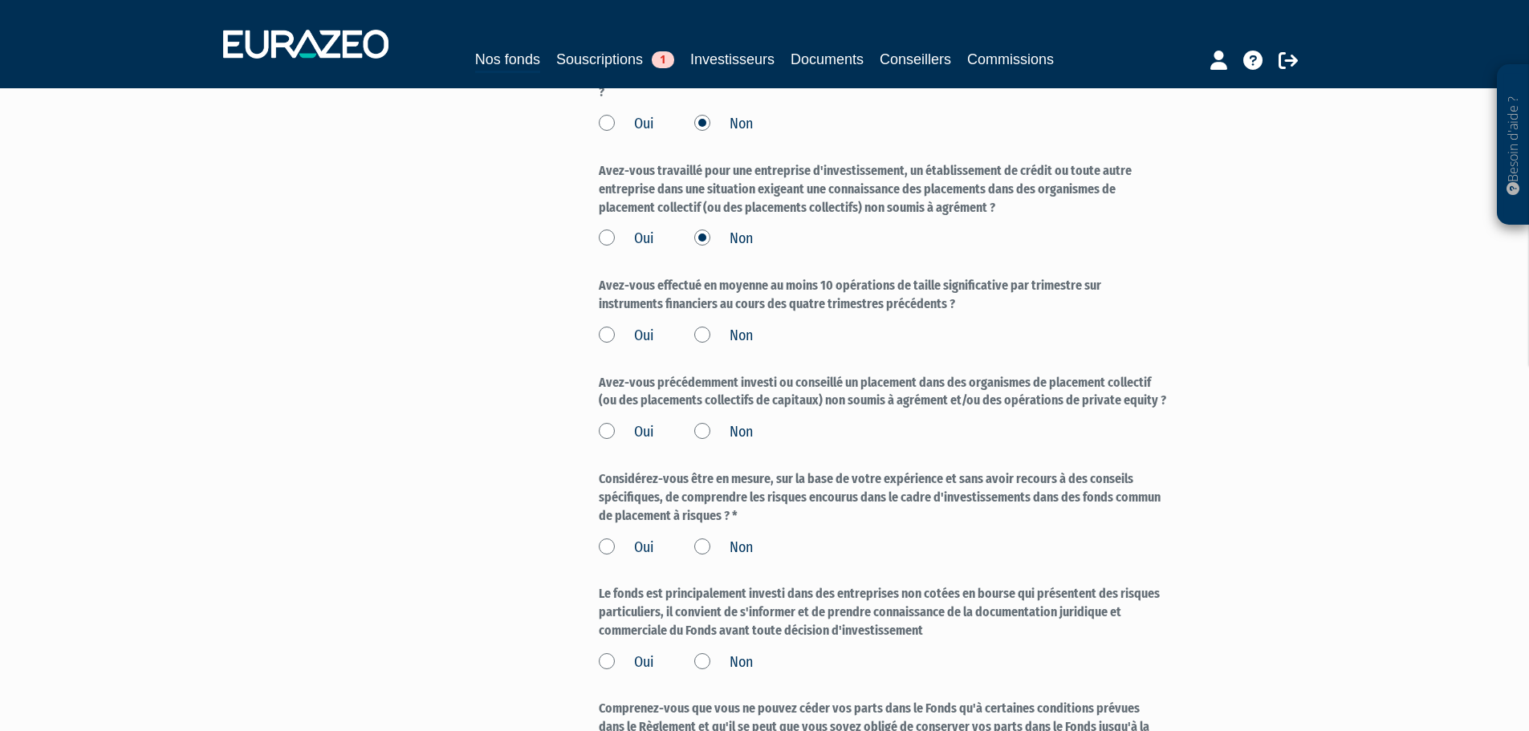
scroll to position [1605, 0]
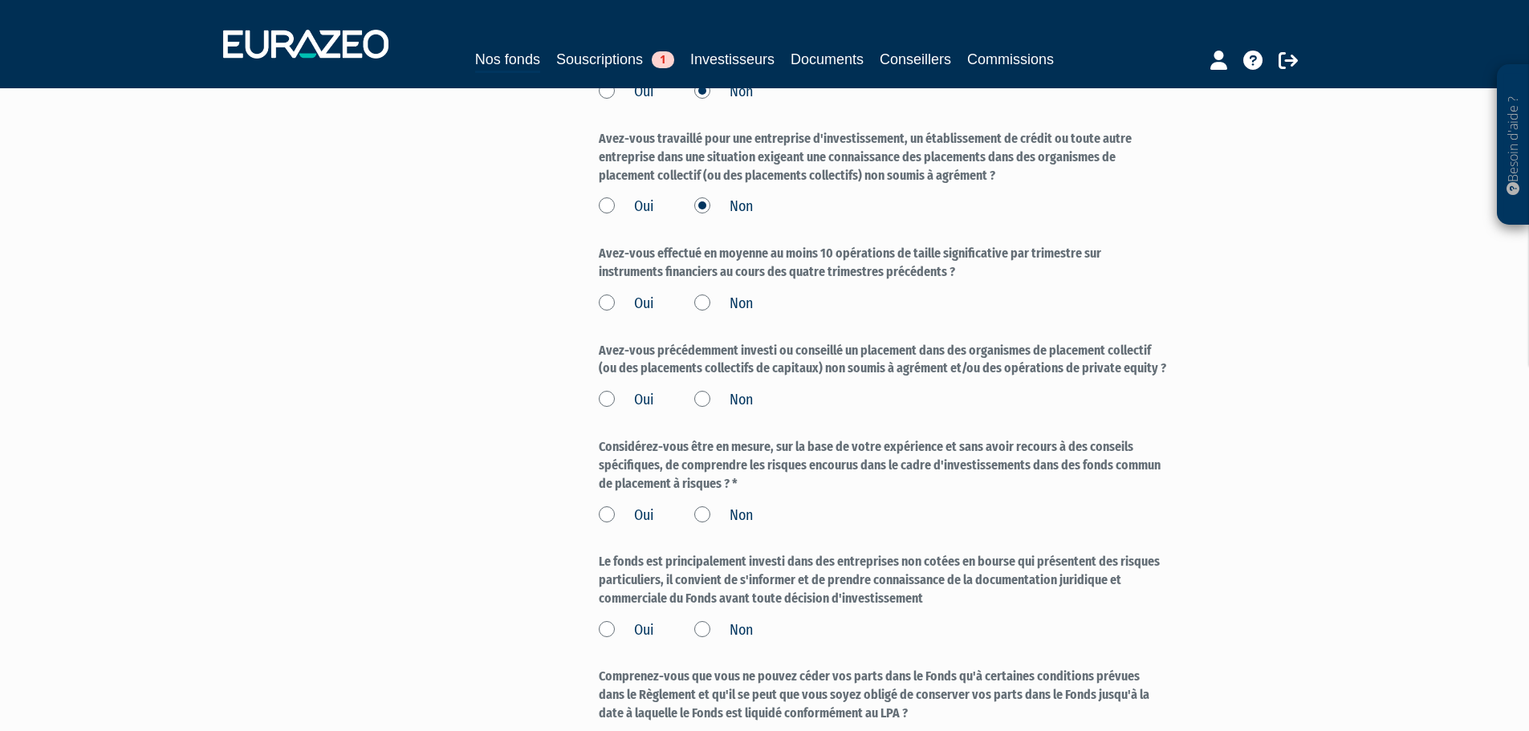
click at [705, 294] on label "Non" at bounding box center [723, 304] width 59 height 21
click at [0, 0] on input "Non" at bounding box center [0, 0] width 0 height 0
click at [705, 390] on label "Non" at bounding box center [723, 400] width 59 height 21
click at [0, 0] on input "Non" at bounding box center [0, 0] width 0 height 0
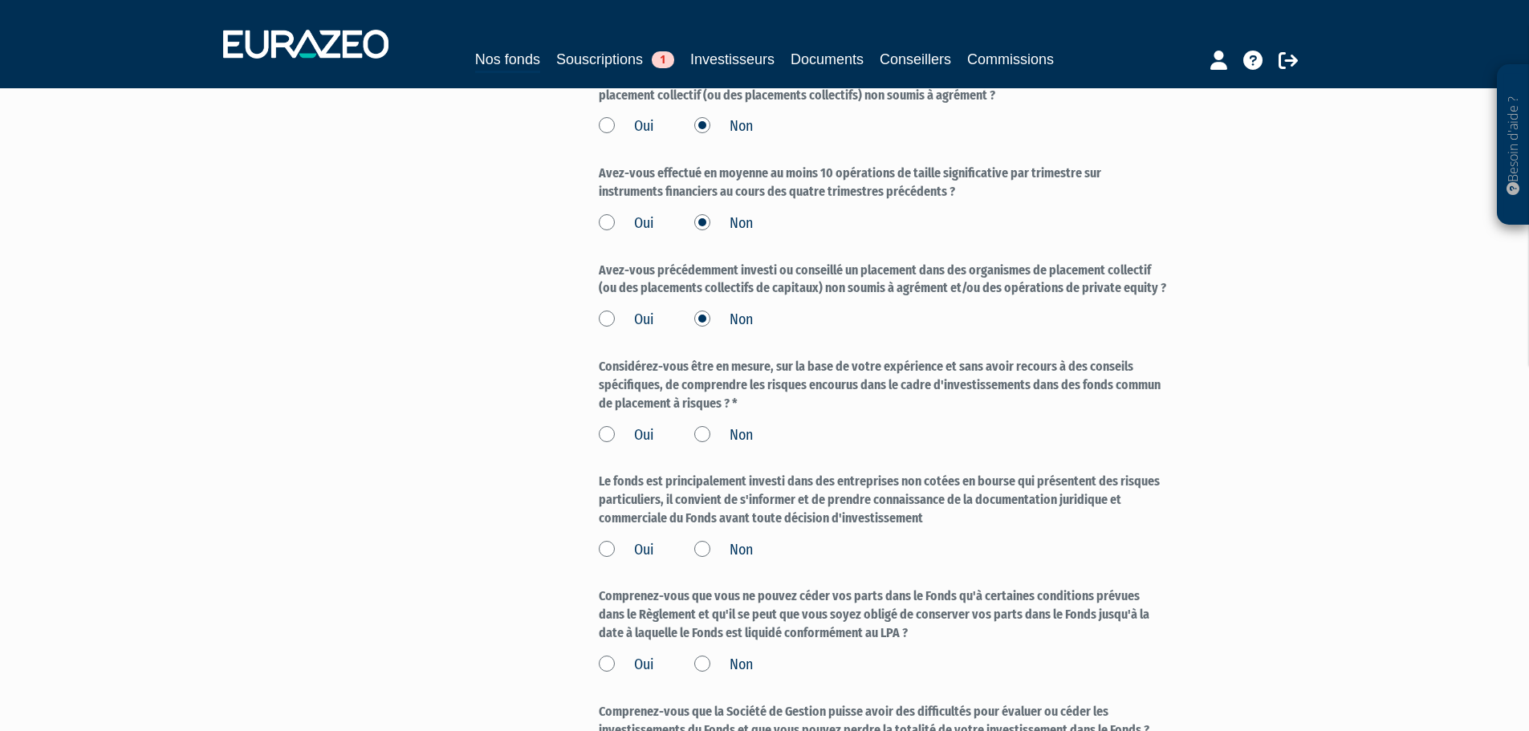
scroll to position [1765, 0]
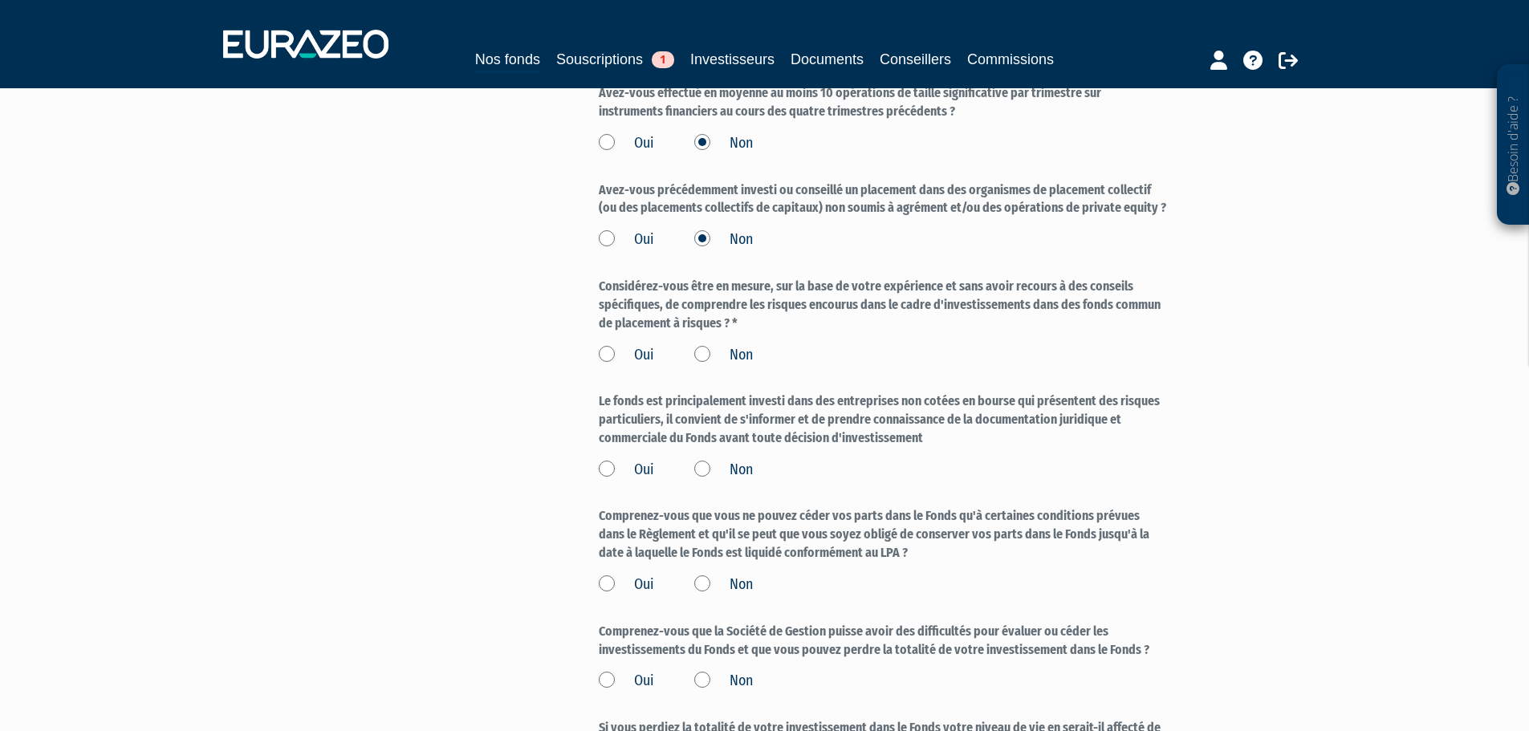
click at [643, 345] on label "Oui" at bounding box center [626, 355] width 55 height 21
click at [0, 0] on input "Oui" at bounding box center [0, 0] width 0 height 0
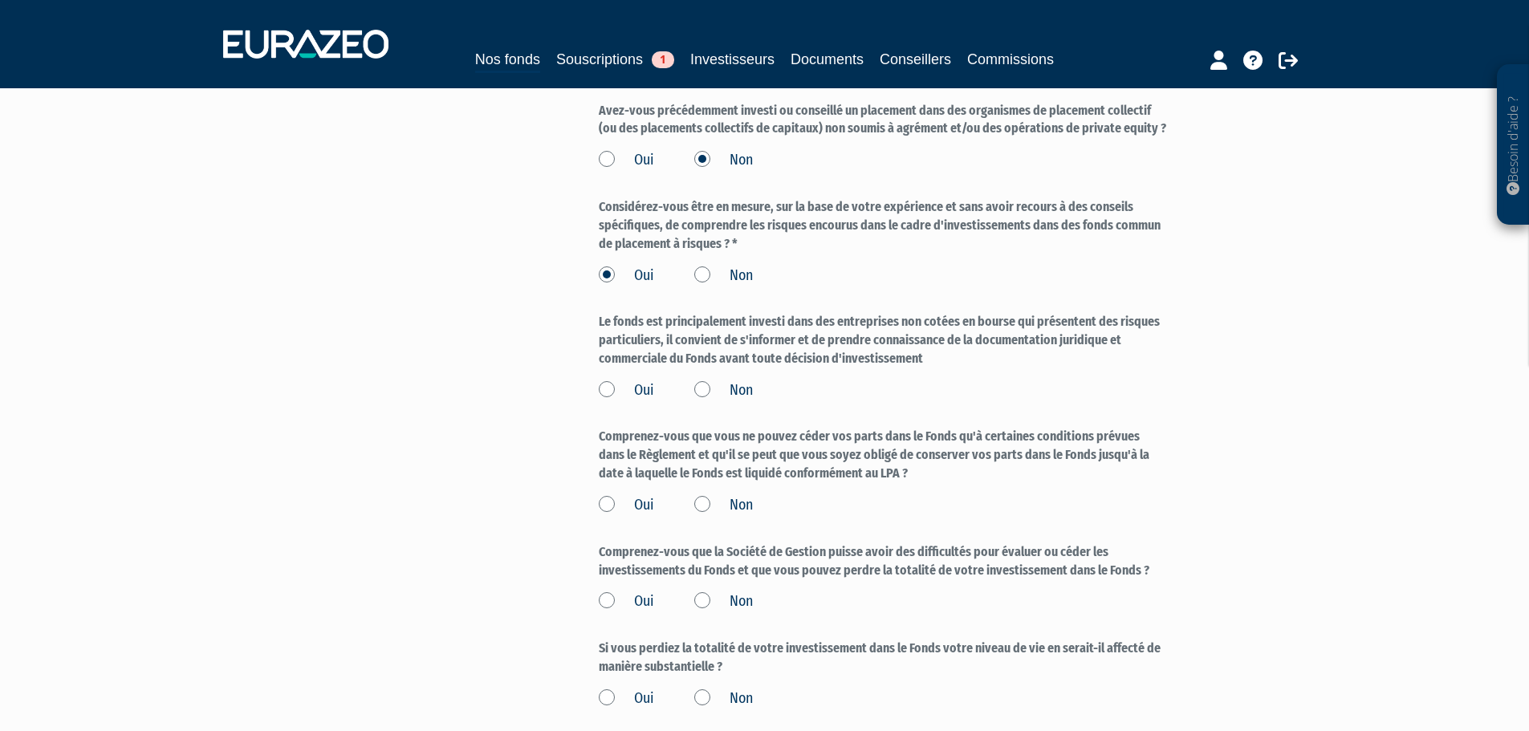
scroll to position [1846, 0]
drag, startPoint x: 814, startPoint y: 389, endPoint x: 537, endPoint y: 334, distance: 283.1
click at [729, 259] on div "Oui Non" at bounding box center [883, 272] width 568 height 26
click at [715, 265] on label "Non" at bounding box center [723, 275] width 59 height 21
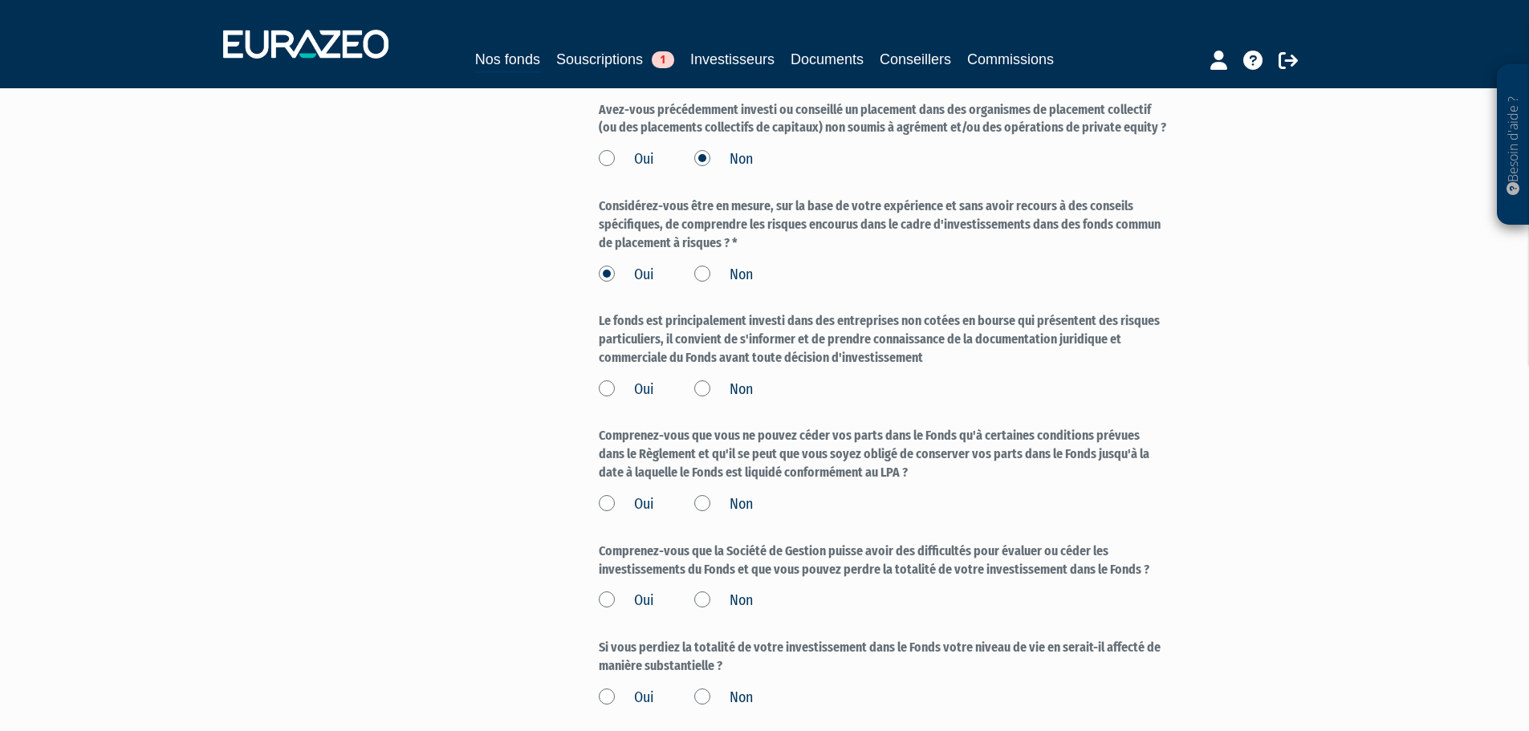
click at [0, 0] on input "Non" at bounding box center [0, 0] width 0 height 0
click at [625, 265] on label "Oui" at bounding box center [626, 275] width 55 height 21
click at [0, 0] on input "Oui" at bounding box center [0, 0] width 0 height 0
click at [636, 380] on label "Oui" at bounding box center [626, 390] width 55 height 21
click at [0, 0] on input "Oui" at bounding box center [0, 0] width 0 height 0
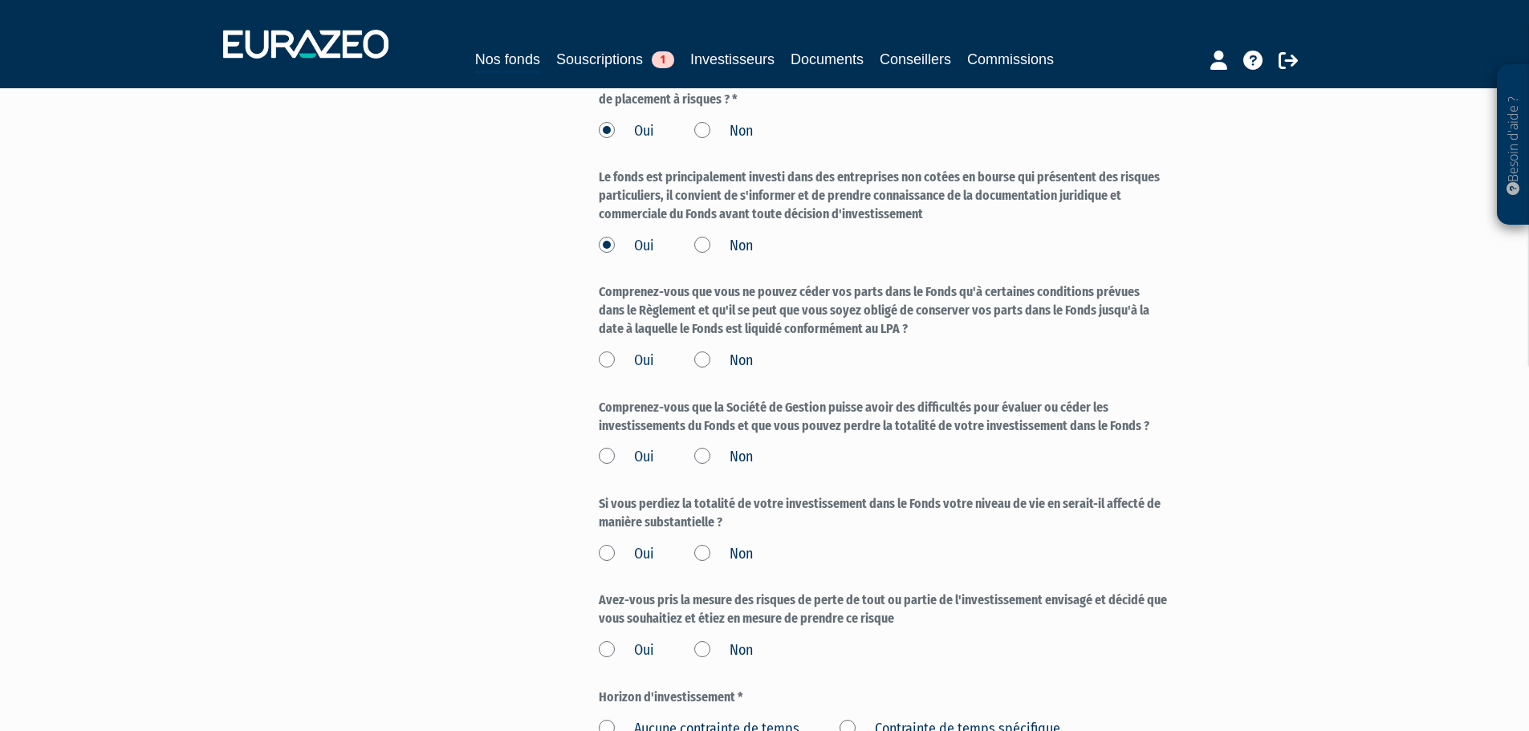
scroll to position [2006, 0]
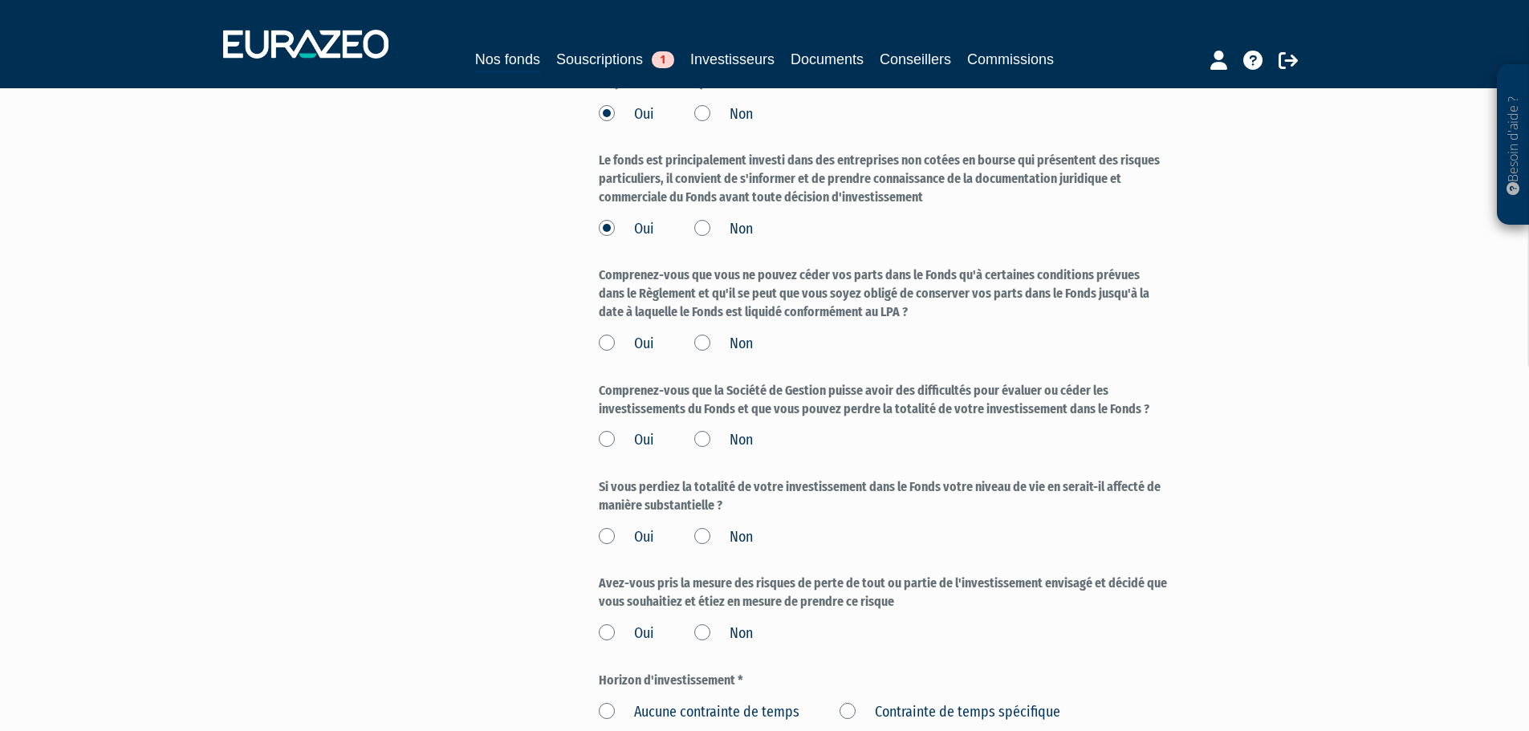
click at [623, 334] on label "Oui" at bounding box center [626, 344] width 55 height 21
click at [0, 0] on input "Oui" at bounding box center [0, 0] width 0 height 0
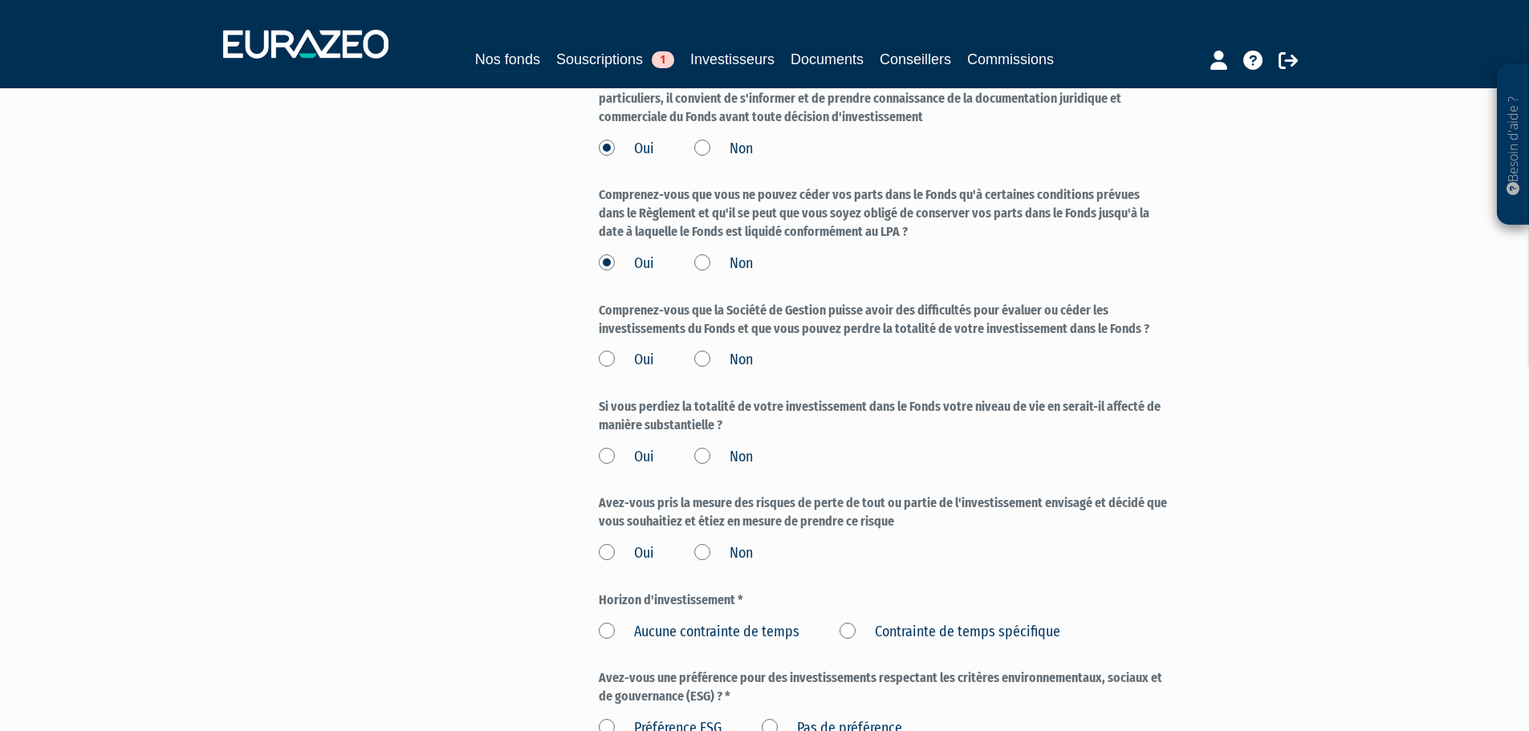
click at [631, 350] on label "Oui" at bounding box center [626, 360] width 55 height 21
click at [0, 0] on input "Oui" at bounding box center [0, 0] width 0 height 0
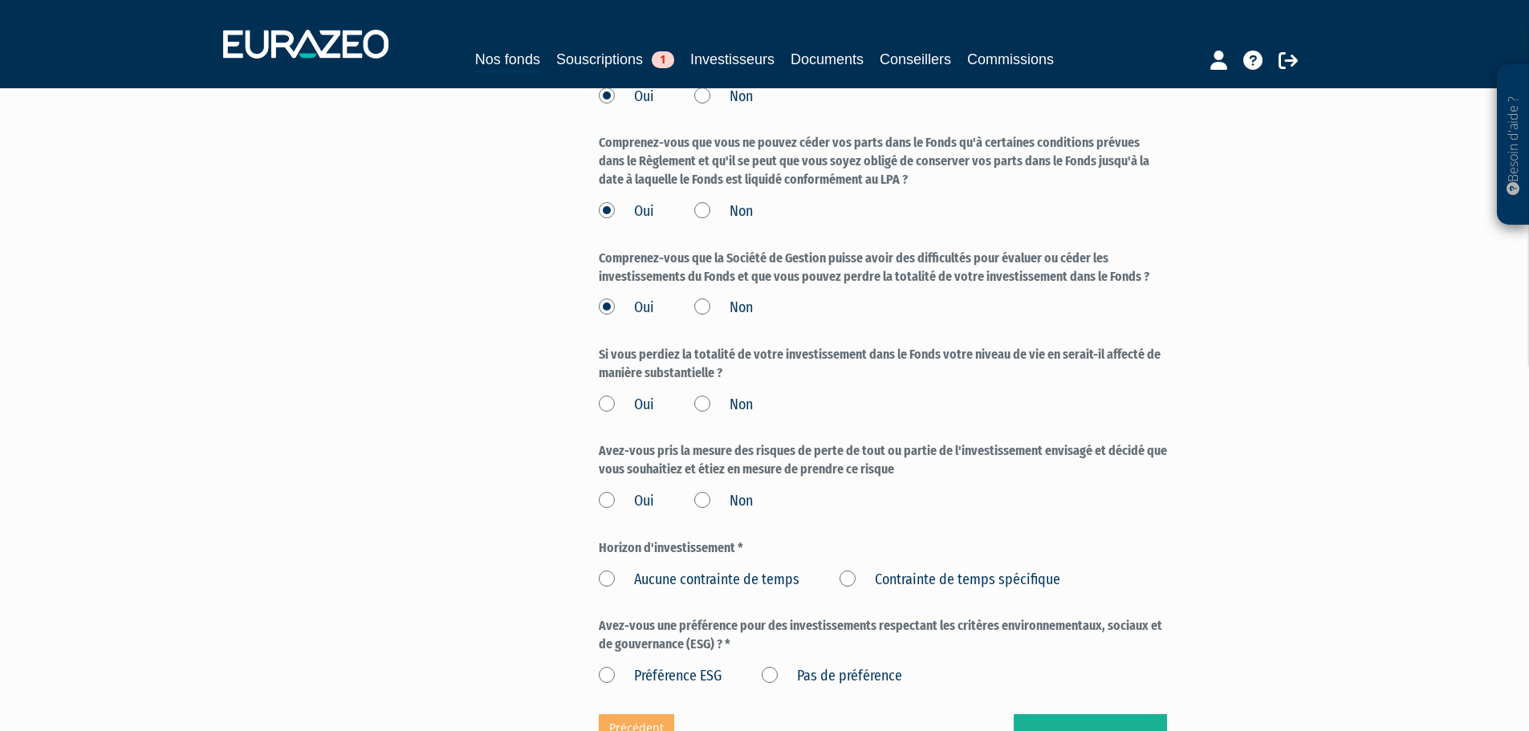
scroll to position [2166, 0]
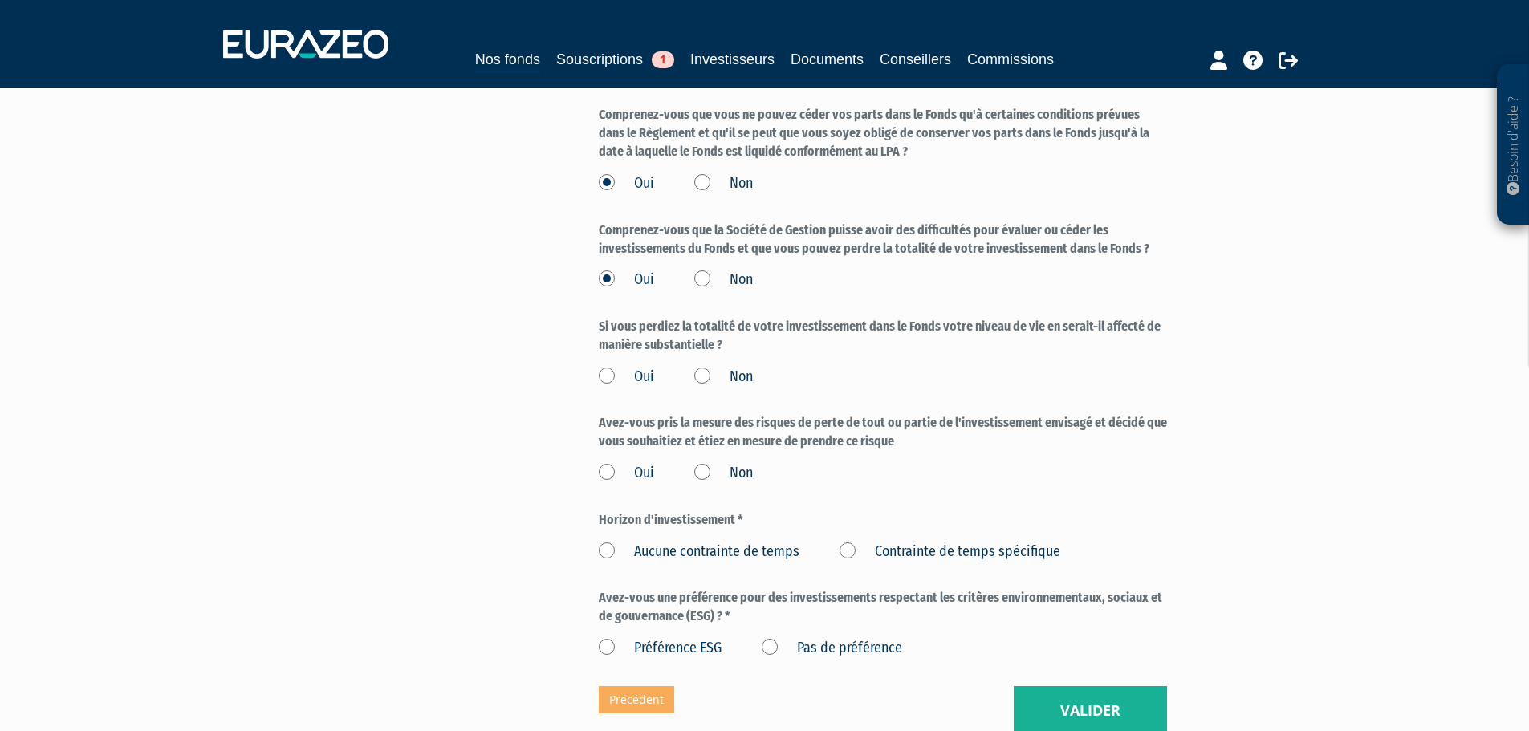
click at [723, 367] on label "Non" at bounding box center [723, 377] width 59 height 21
click at [0, 0] on input "Non" at bounding box center [0, 0] width 0 height 0
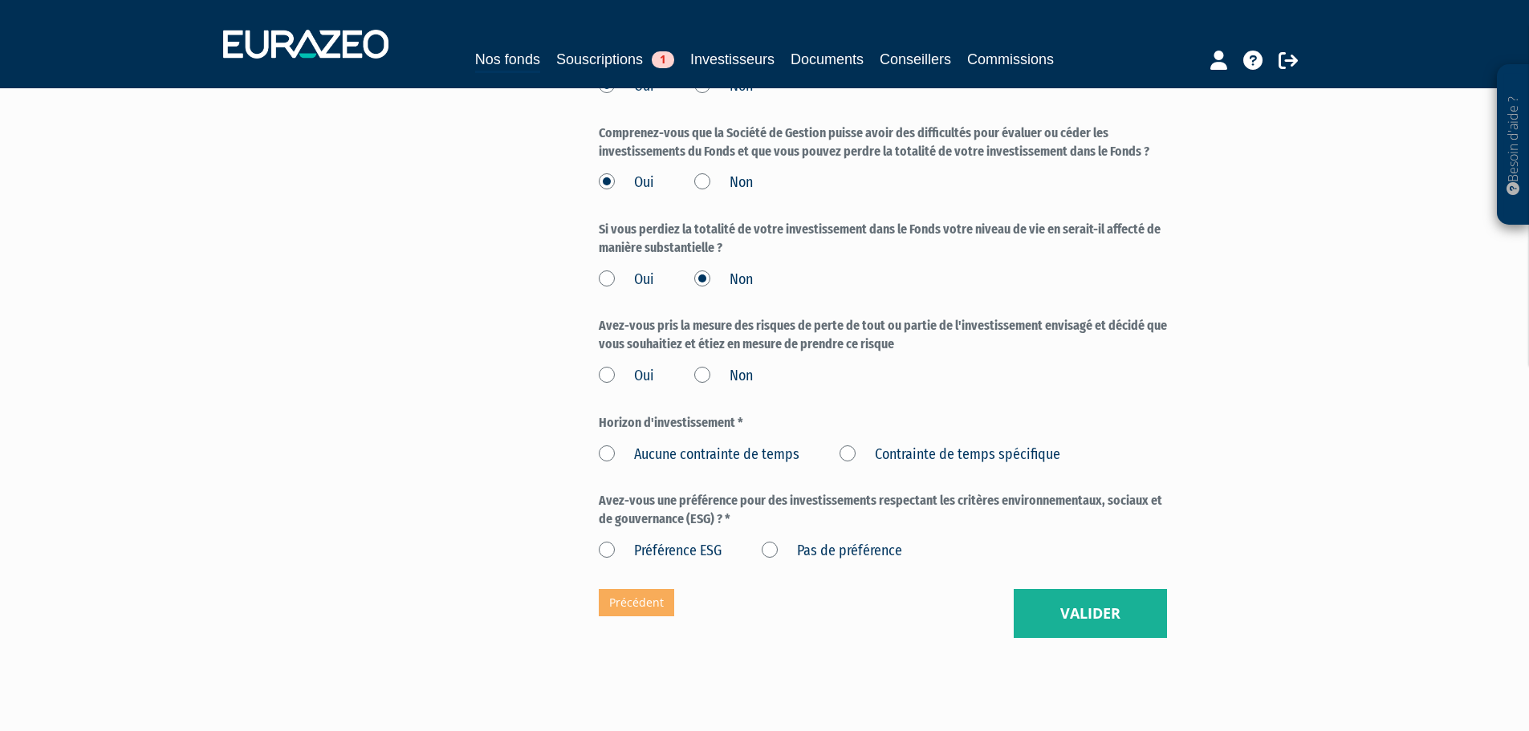
scroll to position [2290, 0]
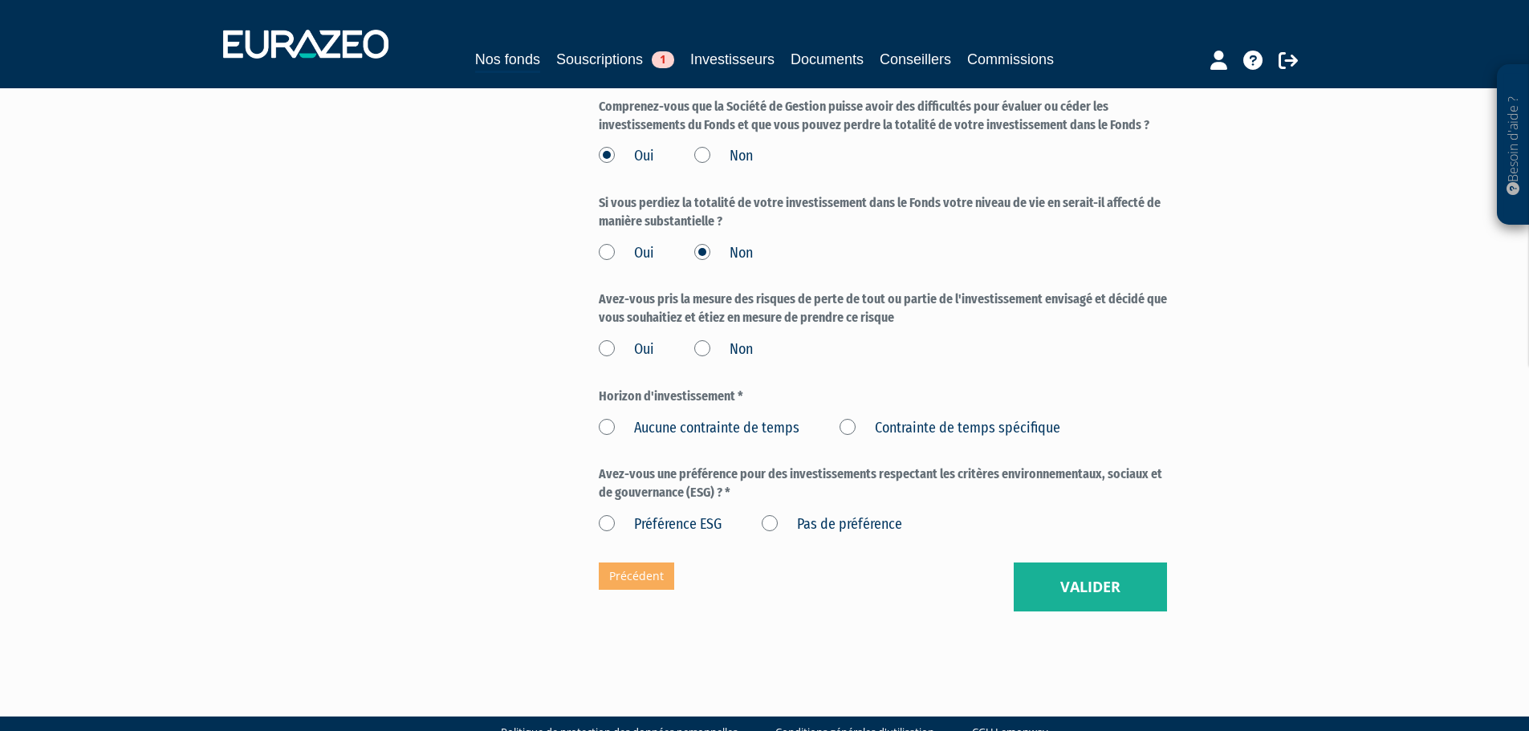
click at [659, 334] on div "Oui Non" at bounding box center [883, 347] width 568 height 26
click at [644, 339] on label "Oui" at bounding box center [626, 349] width 55 height 21
click at [619, 339] on label "Oui" at bounding box center [626, 349] width 55 height 21
click at [0, 0] on input "Oui" at bounding box center [0, 0] width 0 height 0
click at [919, 418] on label "Contrainte de temps spécifique" at bounding box center [949, 428] width 221 height 21
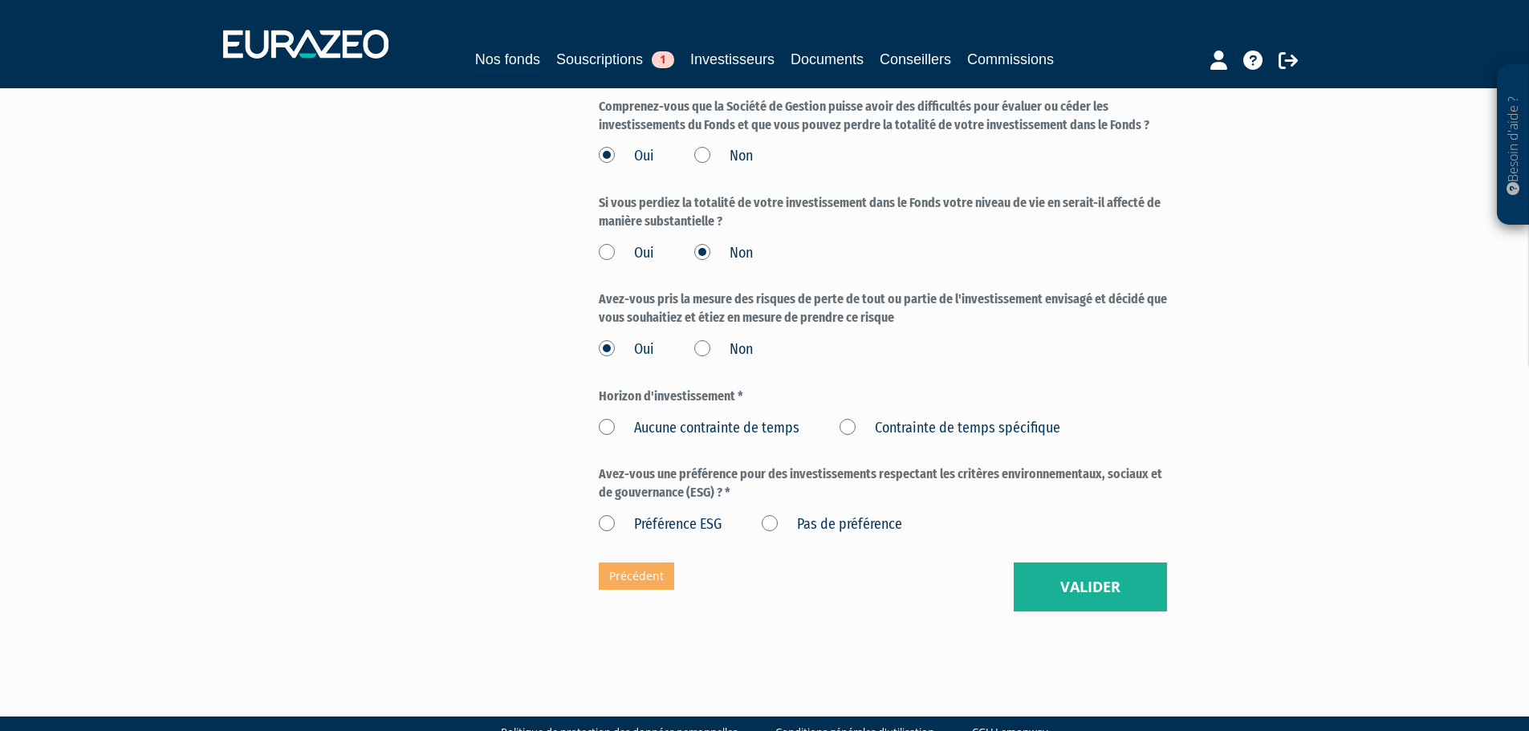
click at [0, 0] on spécifique "Contrainte de temps spécifique" at bounding box center [0, 0] width 0 height 0
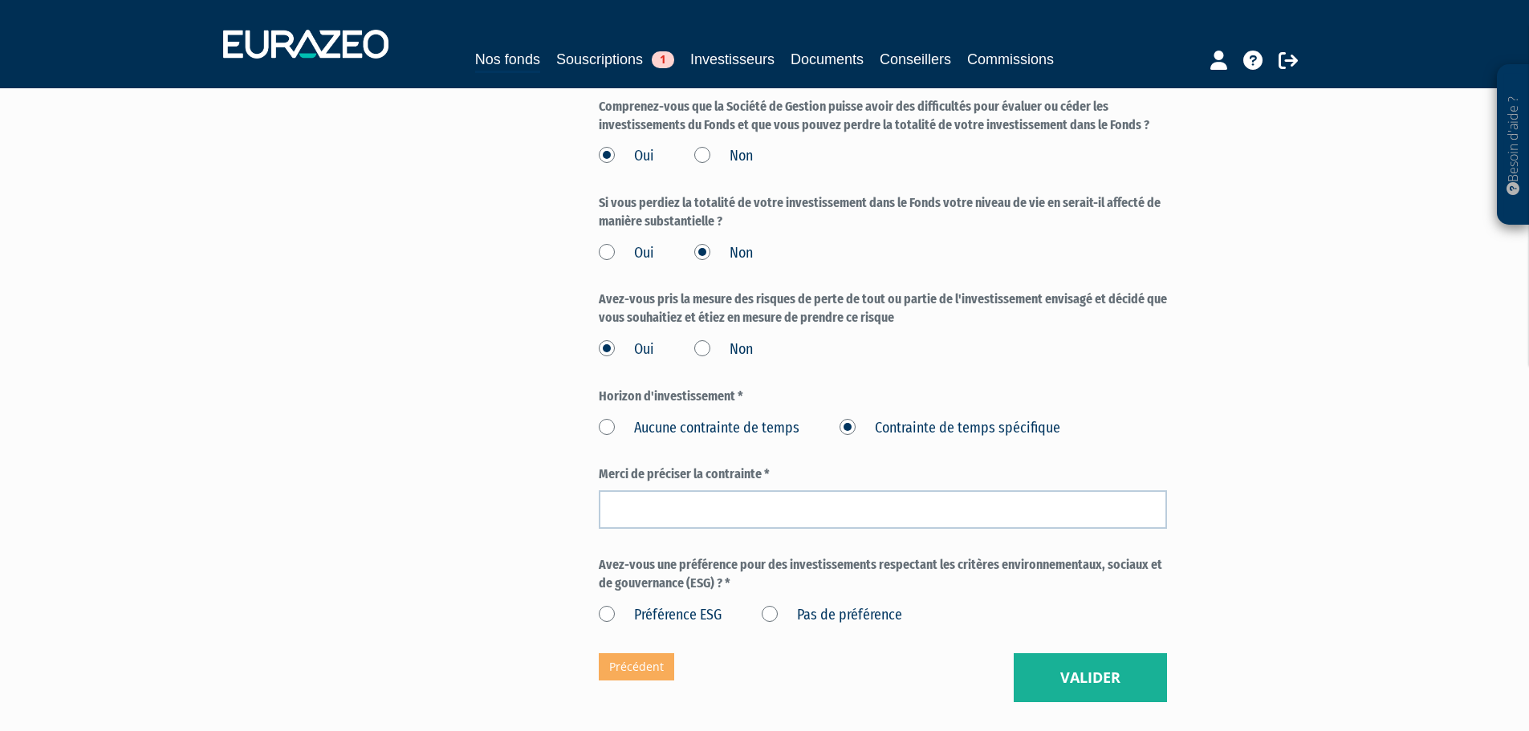
click at [765, 418] on label "Aucune contrainte de temps" at bounding box center [699, 428] width 201 height 21
click at [0, 0] on temps "Aucune contrainte de temps" at bounding box center [0, 0] width 0 height 0
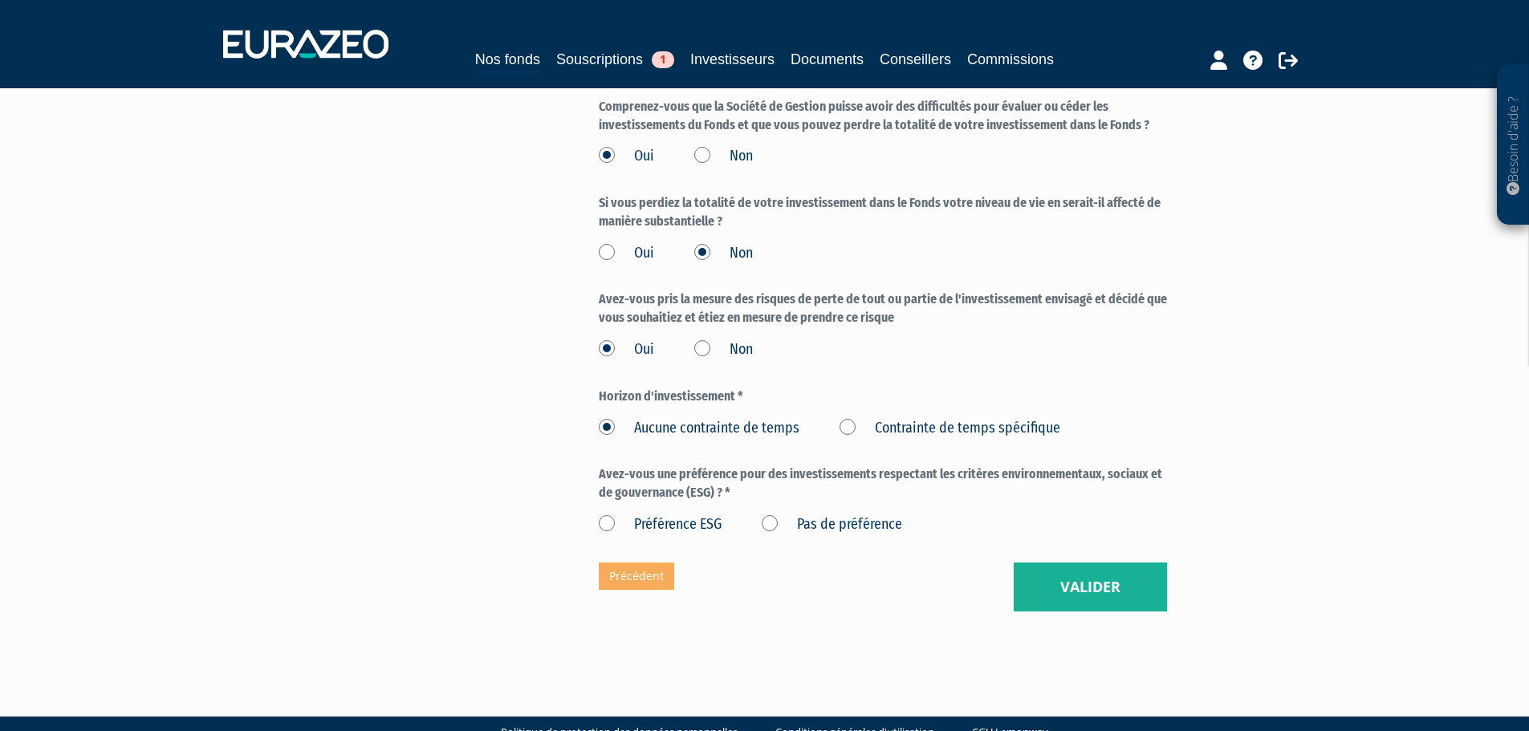
click at [849, 514] on label "Pas de préférence" at bounding box center [831, 524] width 140 height 21
click at [0, 0] on préférence "Pas de préférence" at bounding box center [0, 0] width 0 height 0
click at [1098, 562] on button "Valider" at bounding box center [1089, 587] width 153 height 50
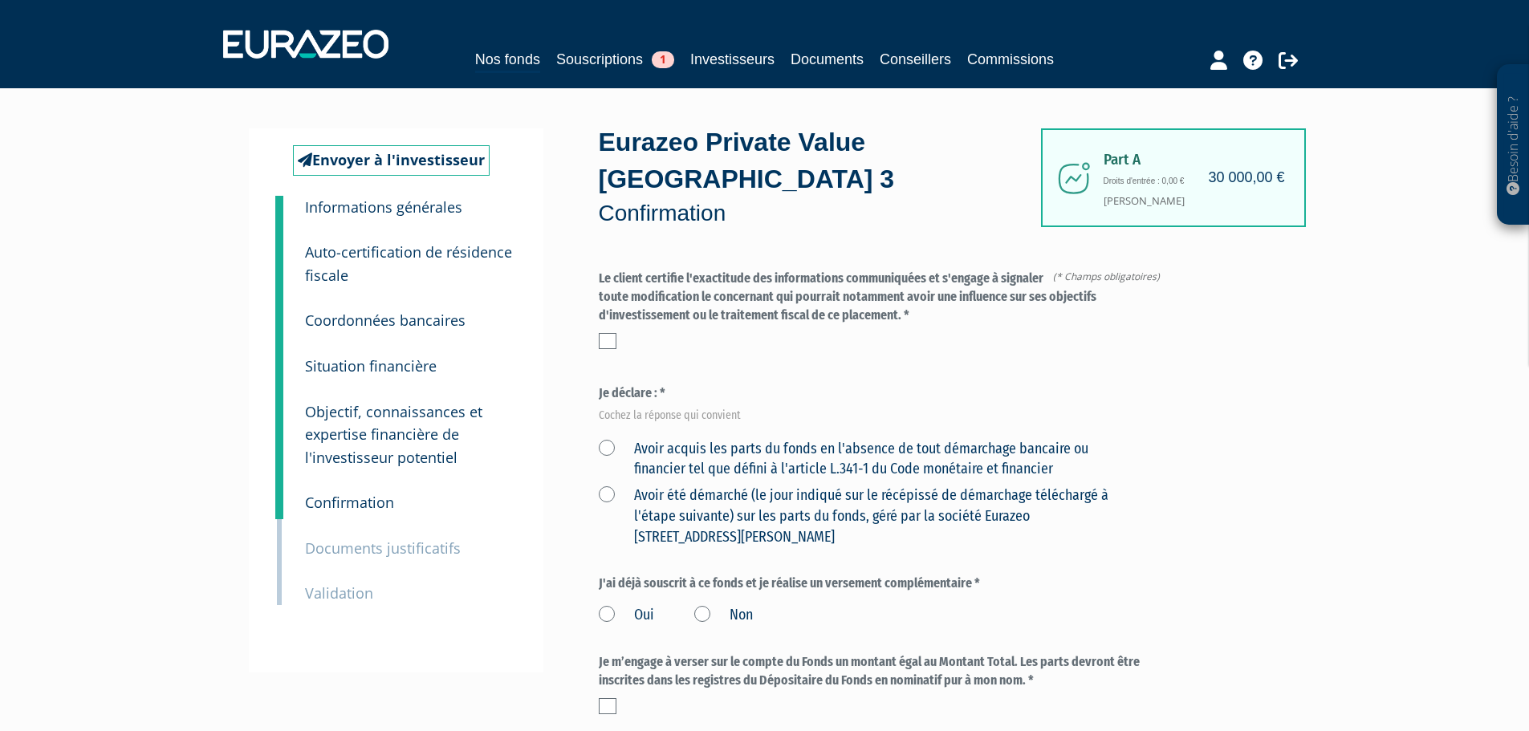
click at [621, 315] on div "Le client certifie l'exactitude des informations communiquées et s'engage à sig…" at bounding box center [883, 313] width 568 height 87
click at [615, 333] on label at bounding box center [608, 341] width 18 height 16
click at [0, 0] on input "checkbox" at bounding box center [0, 0] width 0 height 0
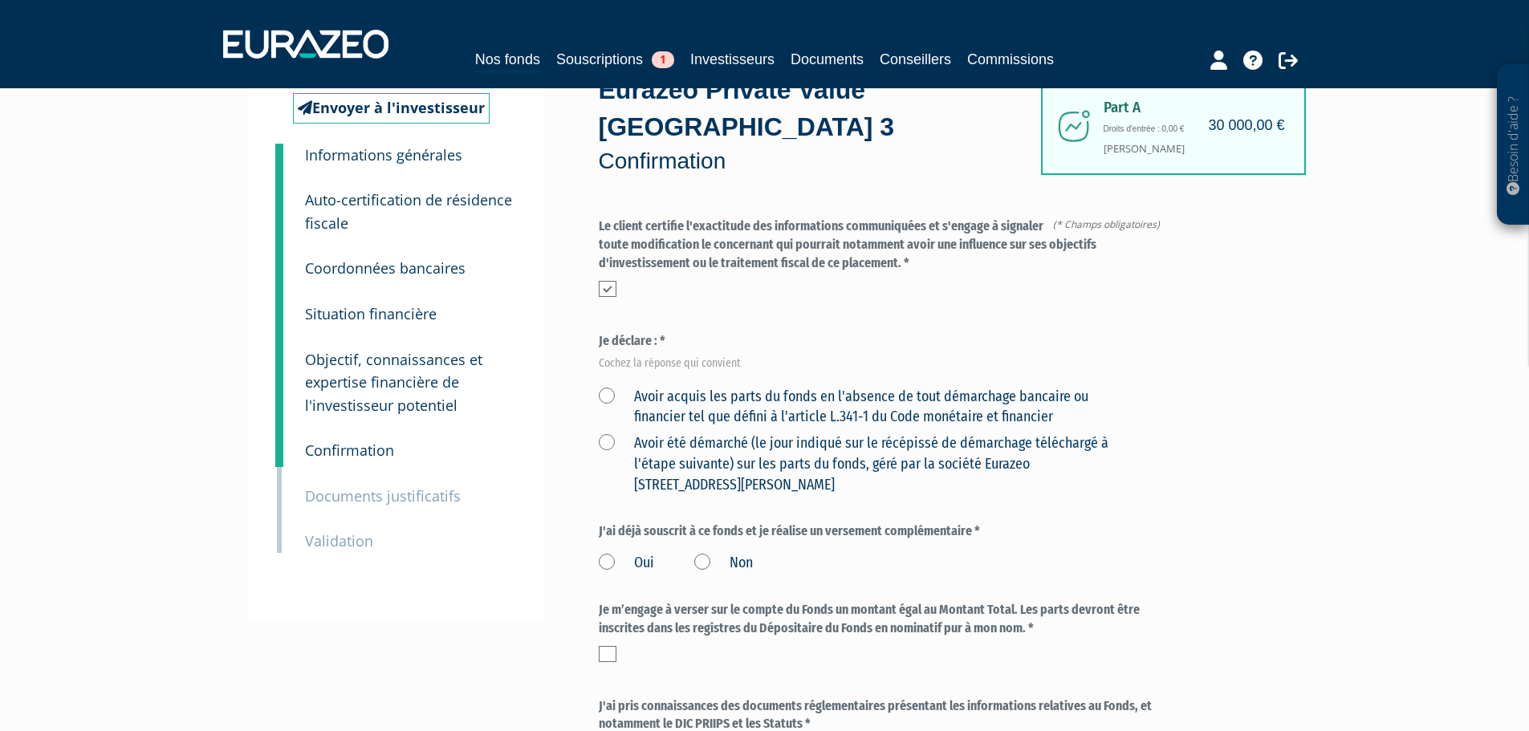
scroll to position [80, 0]
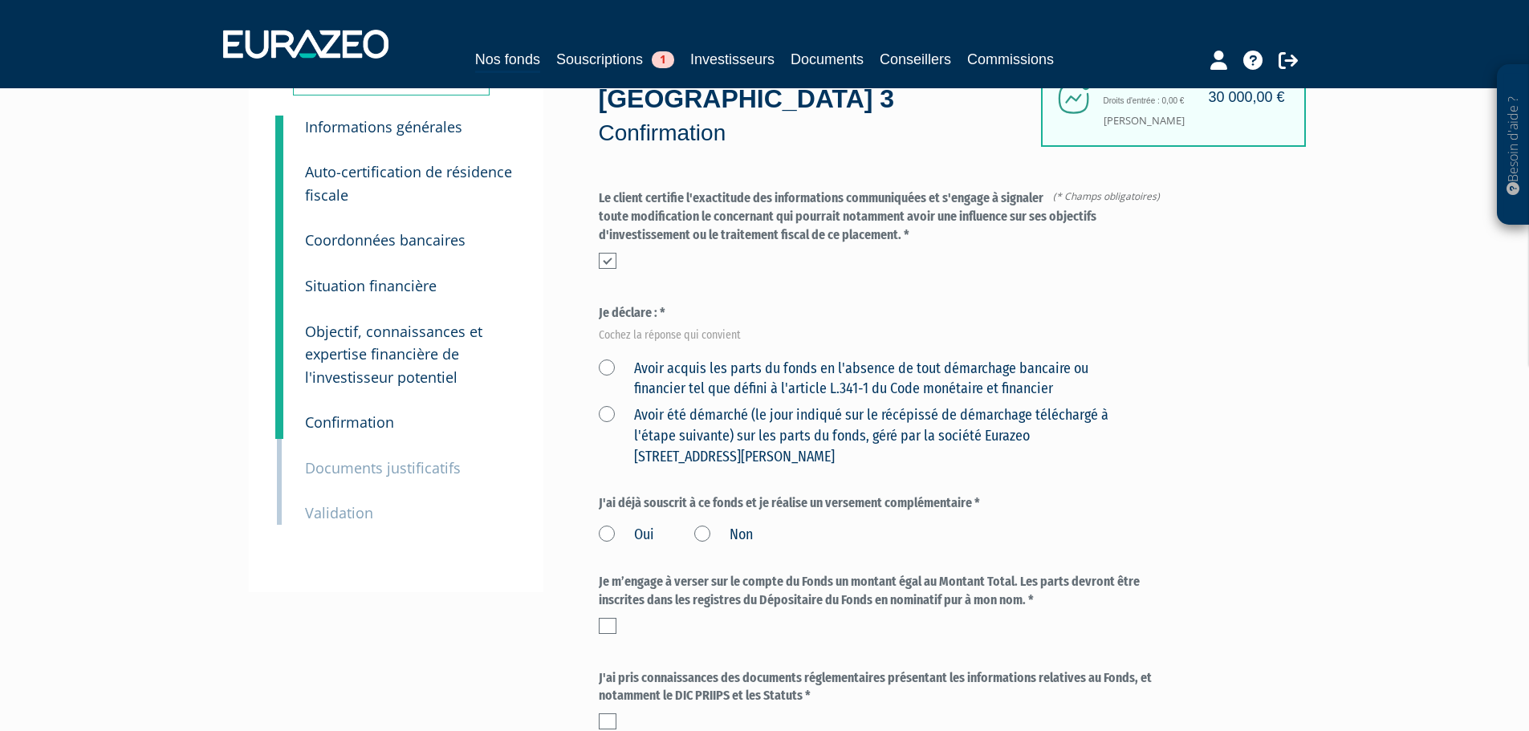
click at [838, 359] on label "Avoir acquis les parts du fonds en l'absence de tout démarchage bancaire ou fin…" at bounding box center [864, 379] width 530 height 41
click at [0, 0] on financier "Avoir acquis les parts du fonds en l'absence de tout démarchage bancaire ou fin…" at bounding box center [0, 0] width 0 height 0
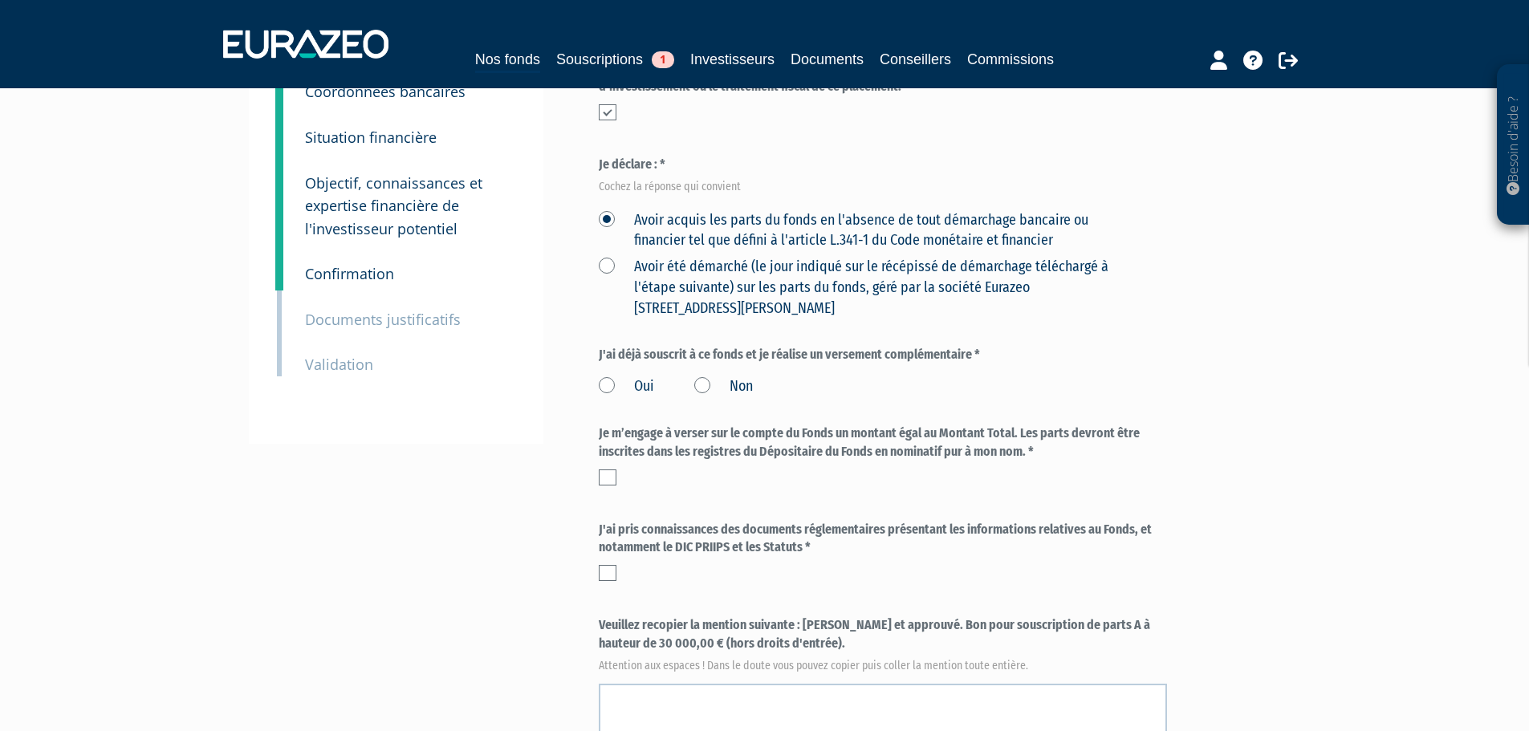
scroll to position [241, 0]
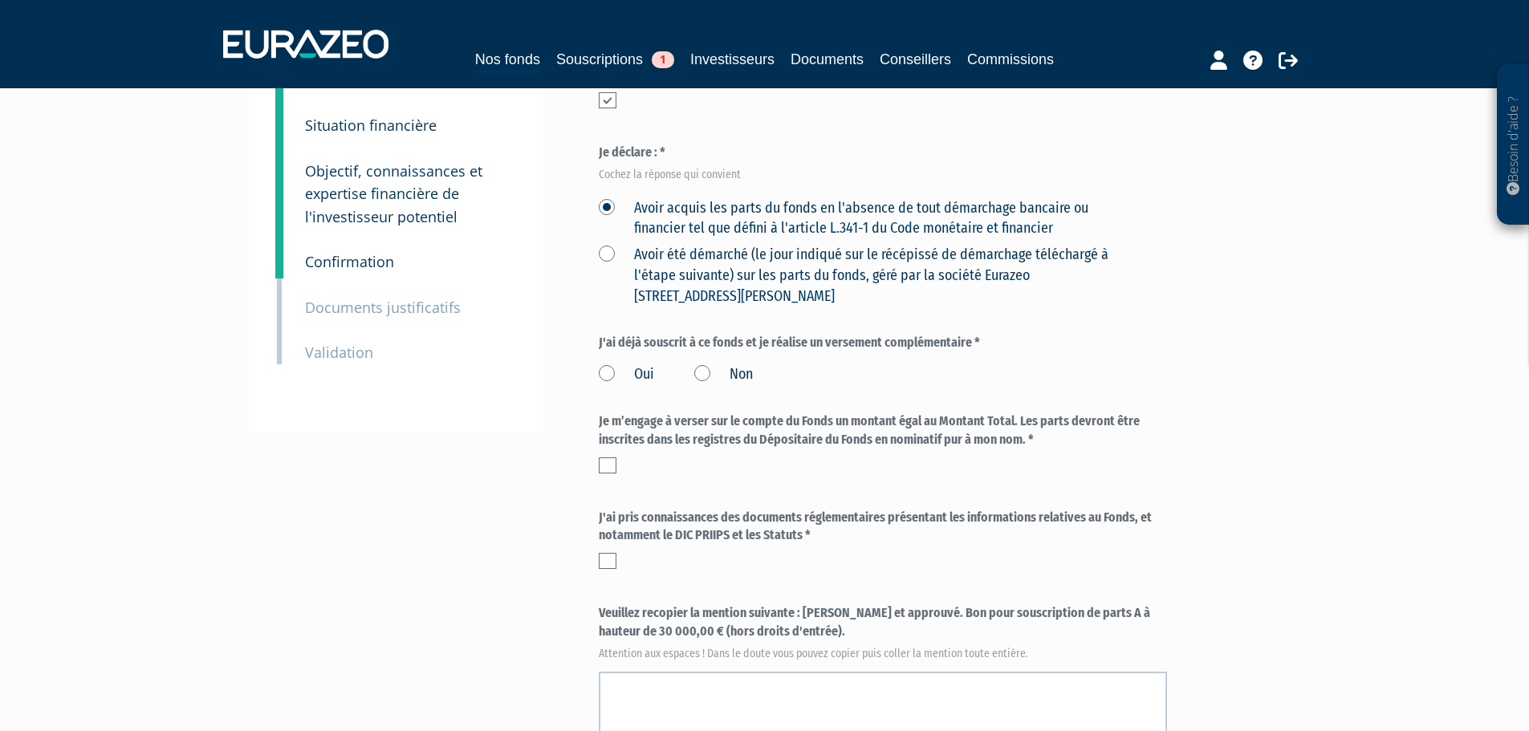
click at [729, 364] on label "Non" at bounding box center [723, 374] width 59 height 21
click at [0, 0] on input "Non" at bounding box center [0, 0] width 0 height 0
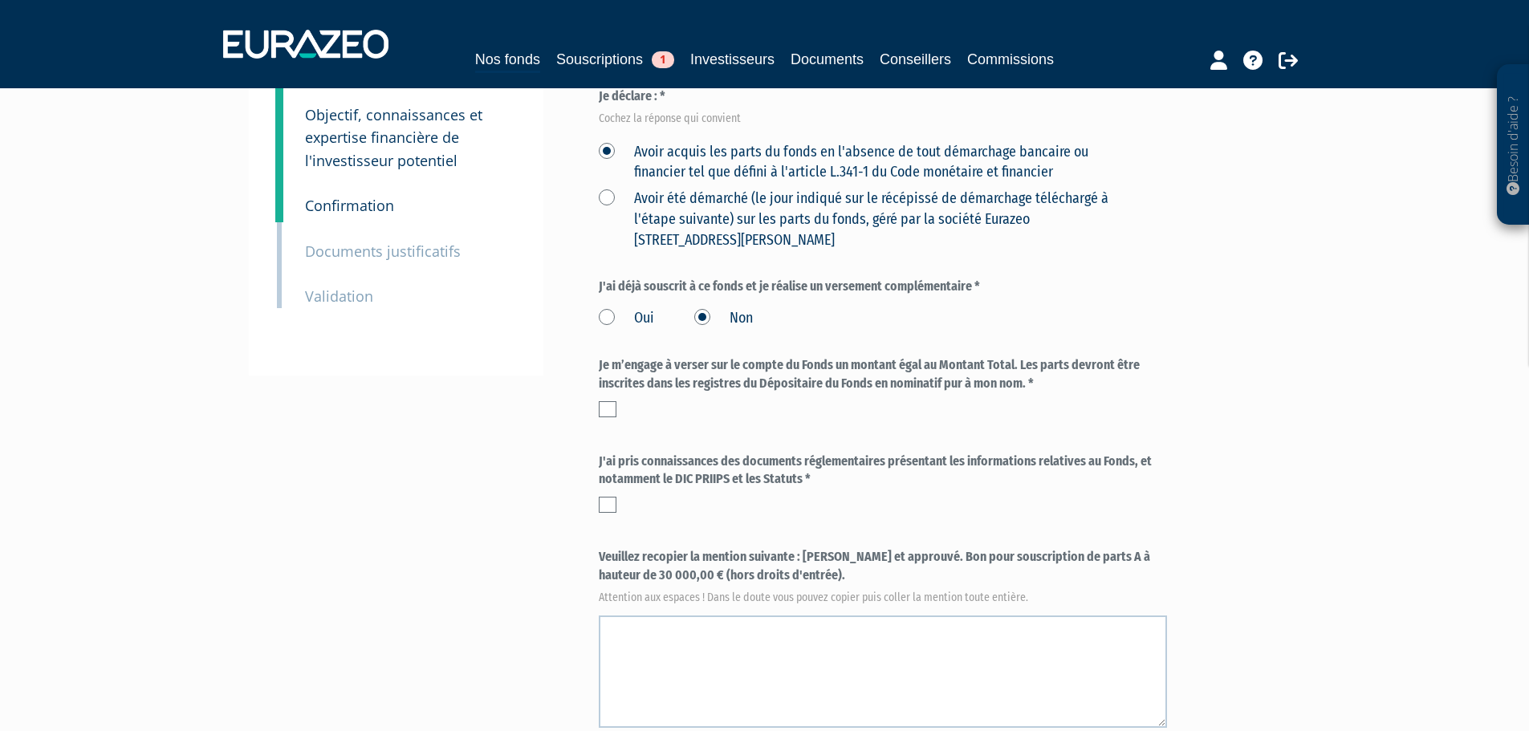
scroll to position [321, 0]
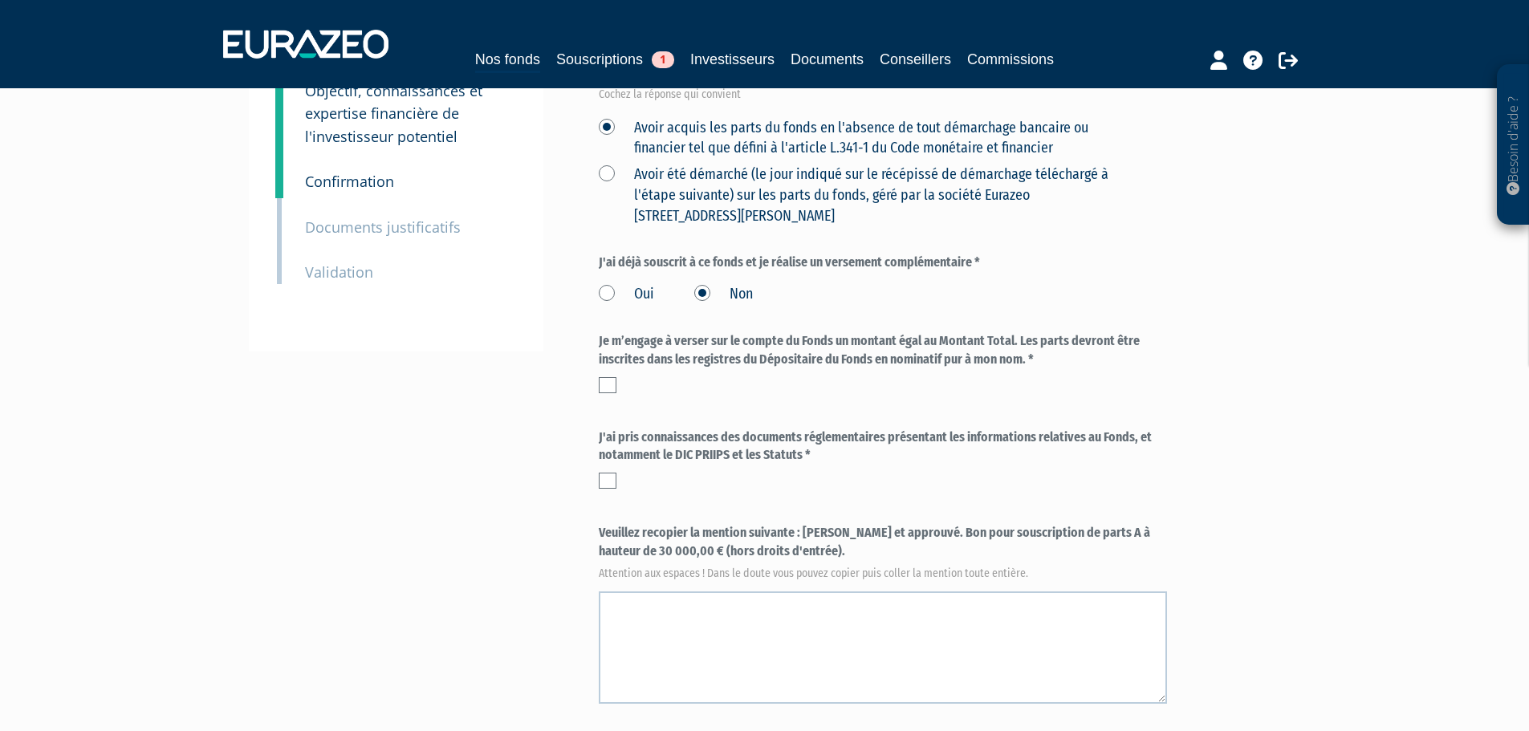
click at [607, 377] on label at bounding box center [608, 385] width 18 height 16
click at [0, 0] on input "checkbox" at bounding box center [0, 0] width 0 height 0
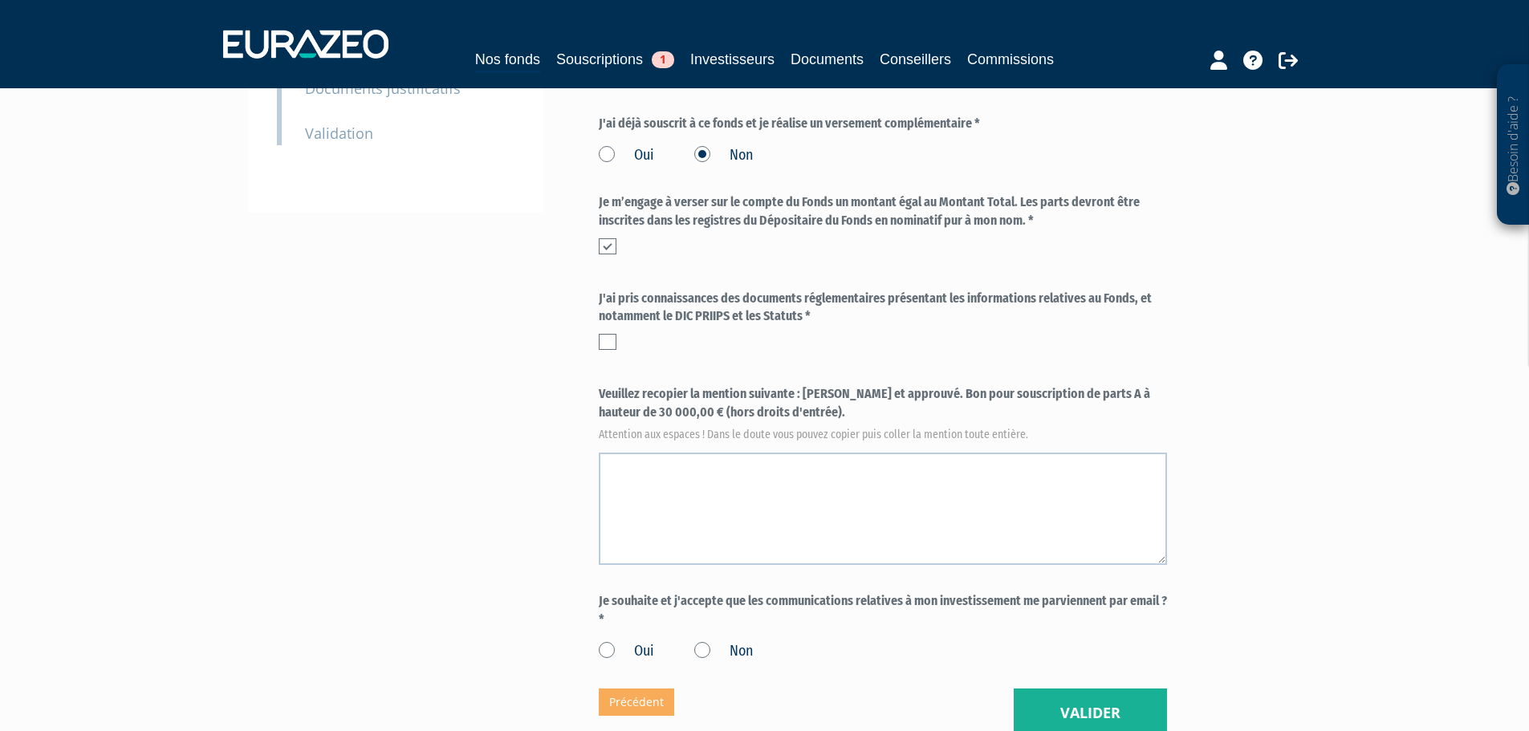
scroll to position [481, 0]
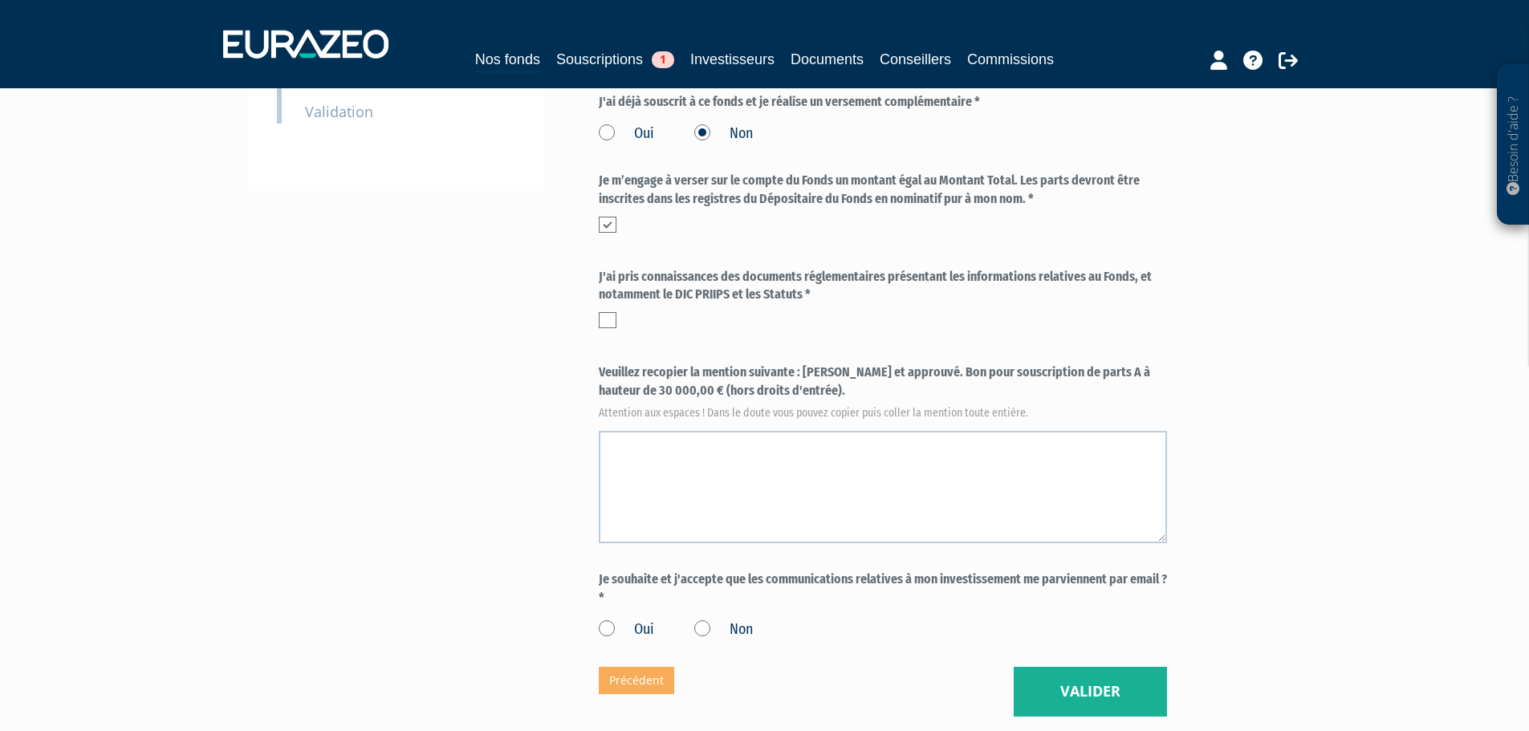
click at [606, 296] on div "J'ai pris connaissances des documents réglementaires présentant les information…" at bounding box center [883, 302] width 568 height 69
click at [613, 312] on label at bounding box center [608, 320] width 18 height 16
click at [0, 0] on input "checkbox" at bounding box center [0, 0] width 0 height 0
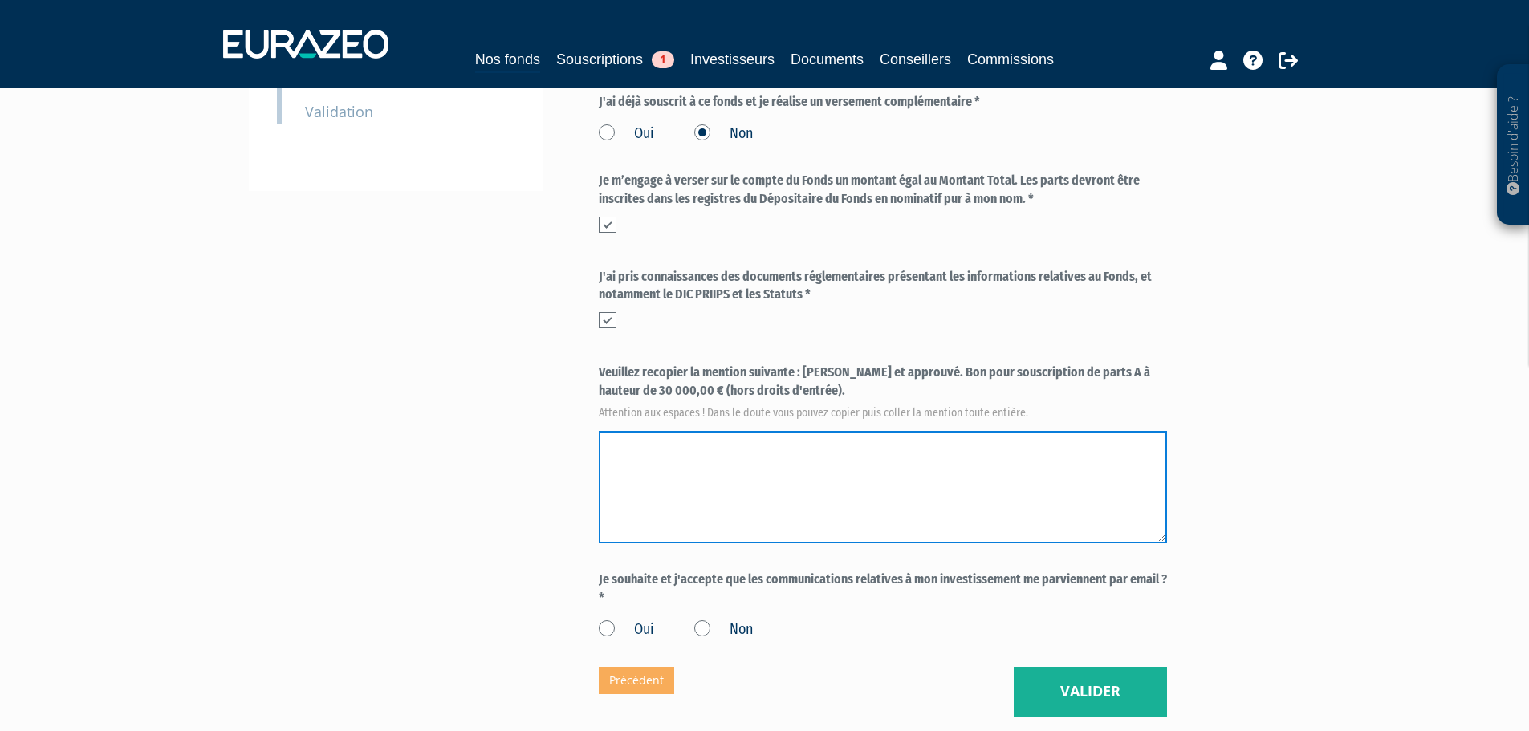
click at [711, 431] on textarea at bounding box center [883, 487] width 568 height 112
type textarea "L"
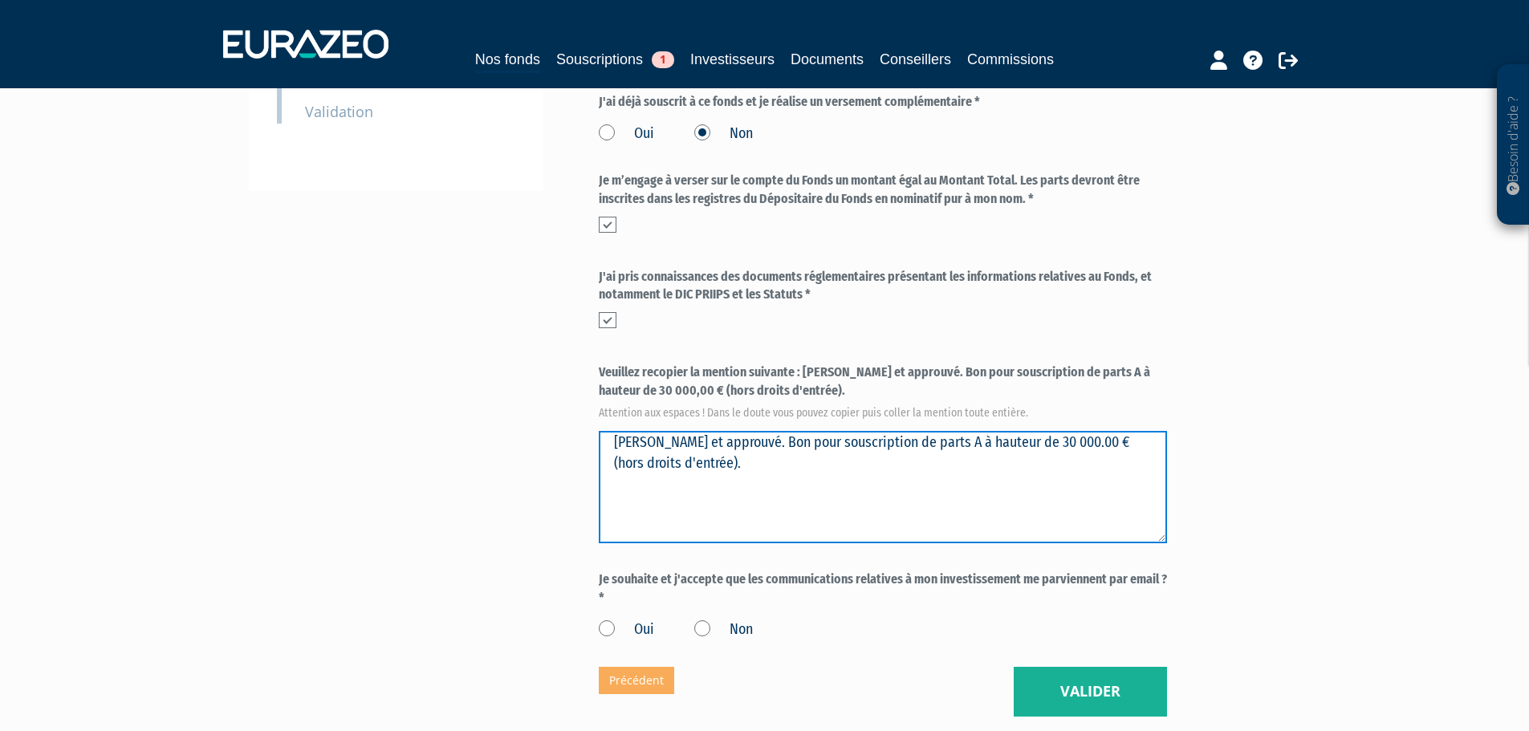
click at [615, 431] on textarea at bounding box center [883, 487] width 568 height 112
type textarea "Lu et approuvé. Bon pour souscription de parts A à hauteur de 30 000.00 € (hors…"
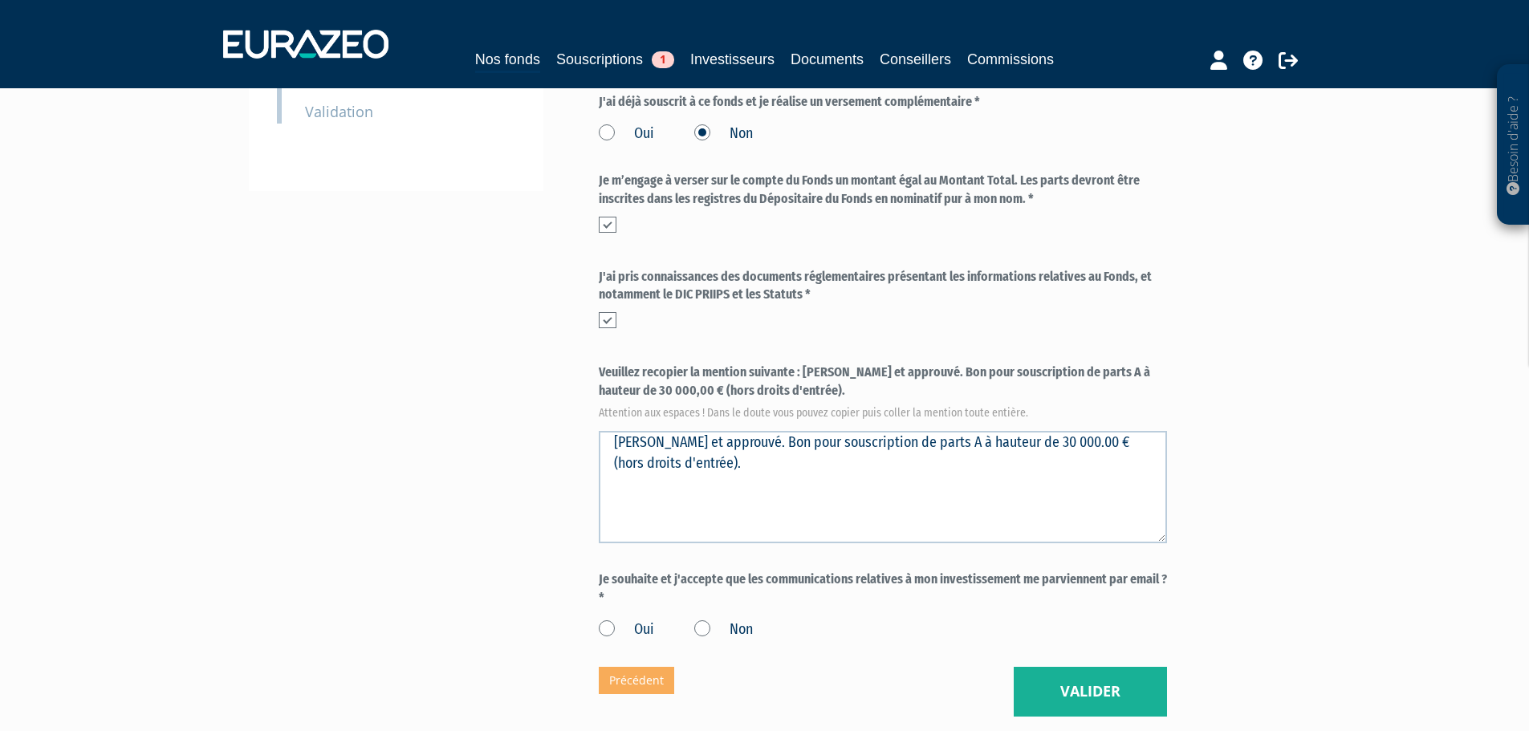
click at [1337, 448] on div "Besoin d'aide ? × J'ai besoin d'aide Si vous avez une question à propos du fonc…" at bounding box center [764, 138] width 1529 height 1238
click at [631, 619] on label "Oui" at bounding box center [626, 629] width 55 height 21
click at [0, 0] on input "Oui" at bounding box center [0, 0] width 0 height 0
click at [1070, 667] on button "Valider" at bounding box center [1089, 692] width 153 height 50
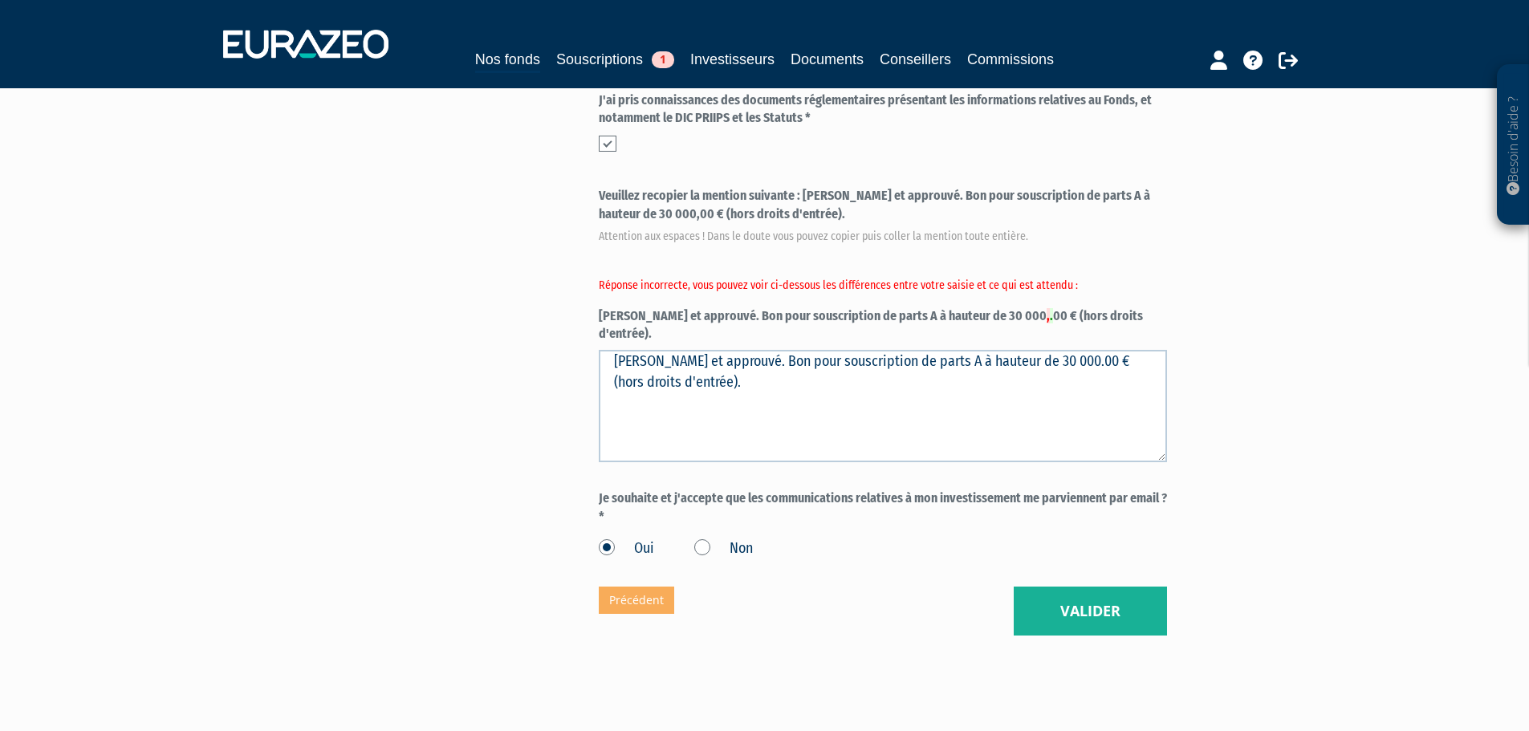
scroll to position [664, 0]
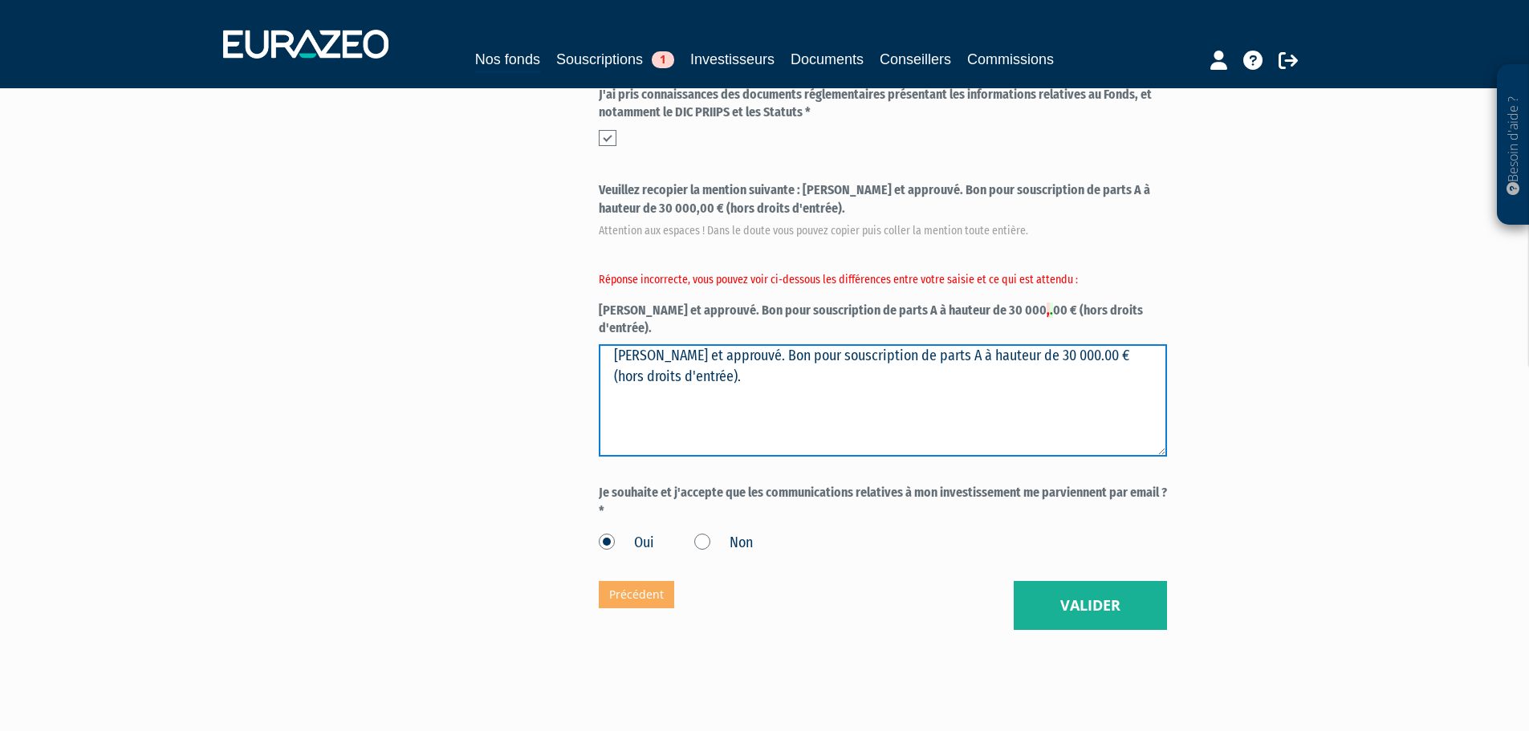
click at [824, 344] on textarea "[PERSON_NAME] et approuvé. Bon pour souscription de parts A à hauteur de 30 000…" at bounding box center [883, 400] width 568 height 112
drag, startPoint x: 848, startPoint y: 322, endPoint x: 390, endPoint y: 286, distance: 459.5
click at [400, 286] on div "Envoyer à l'investisseur 1 Informations générales 2 Auto-certification de résid…" at bounding box center [765, 47] width 1008 height 1165
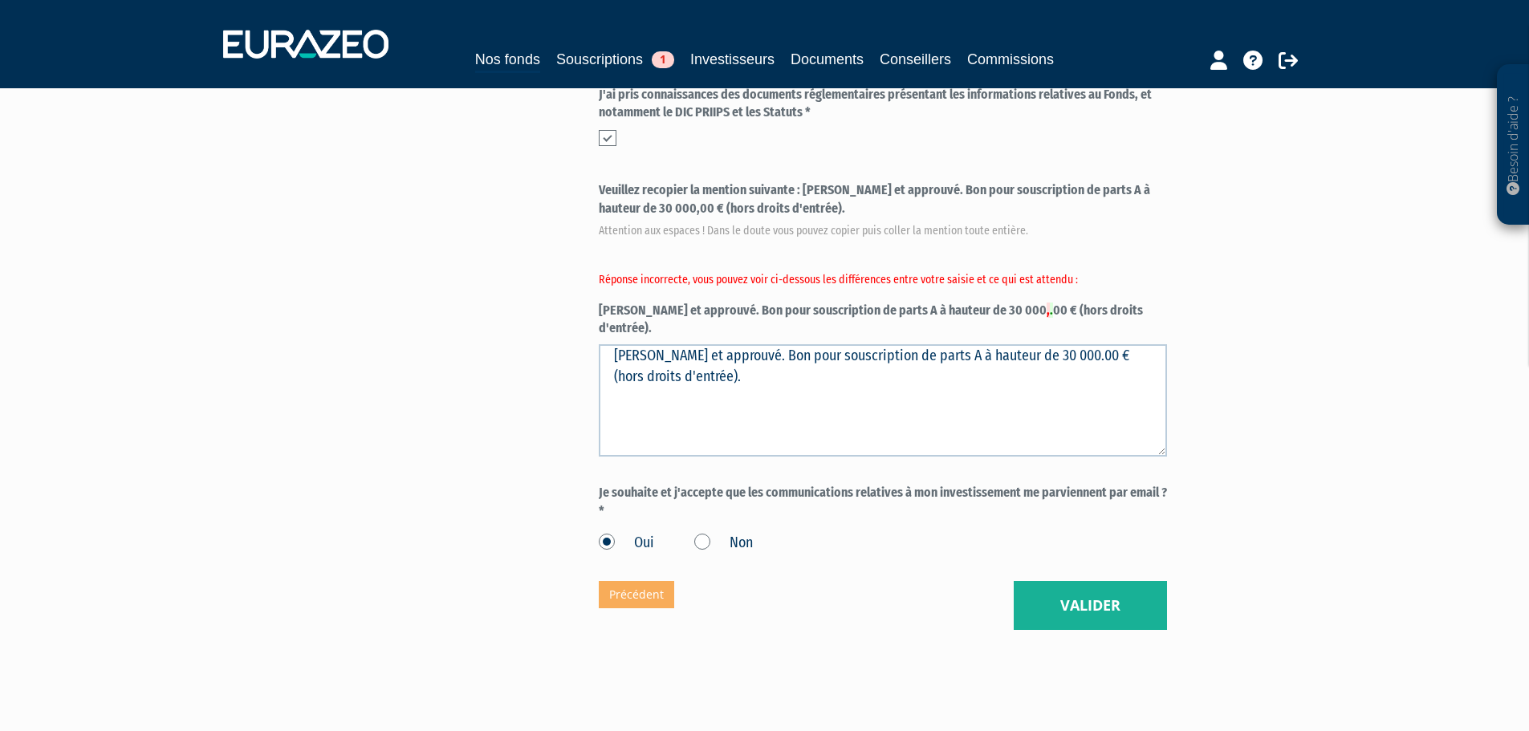
click at [1202, 388] on div "Part A 30 000,00 € Droits d'entrée : 0,00 € Fabrice DESMARETZ Eurazeo Private V…" at bounding box center [940, 47] width 682 height 1165
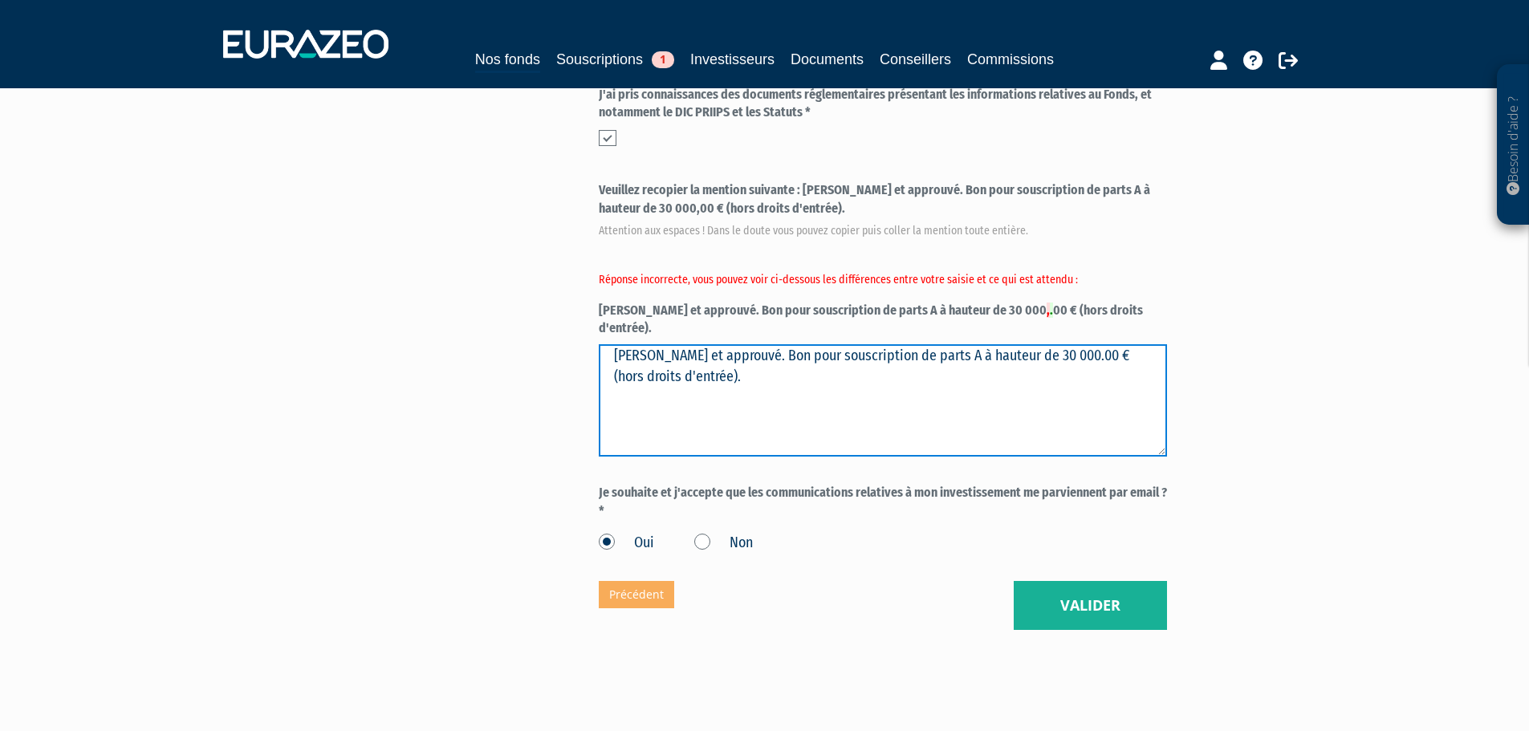
click at [633, 344] on textarea "Lu et approuvé. Bon pour souscription de parts A à hauteur de 30 000.00 € (hors…" at bounding box center [883, 400] width 568 height 112
type textarea "Lu et approuvé. Bon pour souscription de parts A à hauteur de 30 000,00 € (hors…"
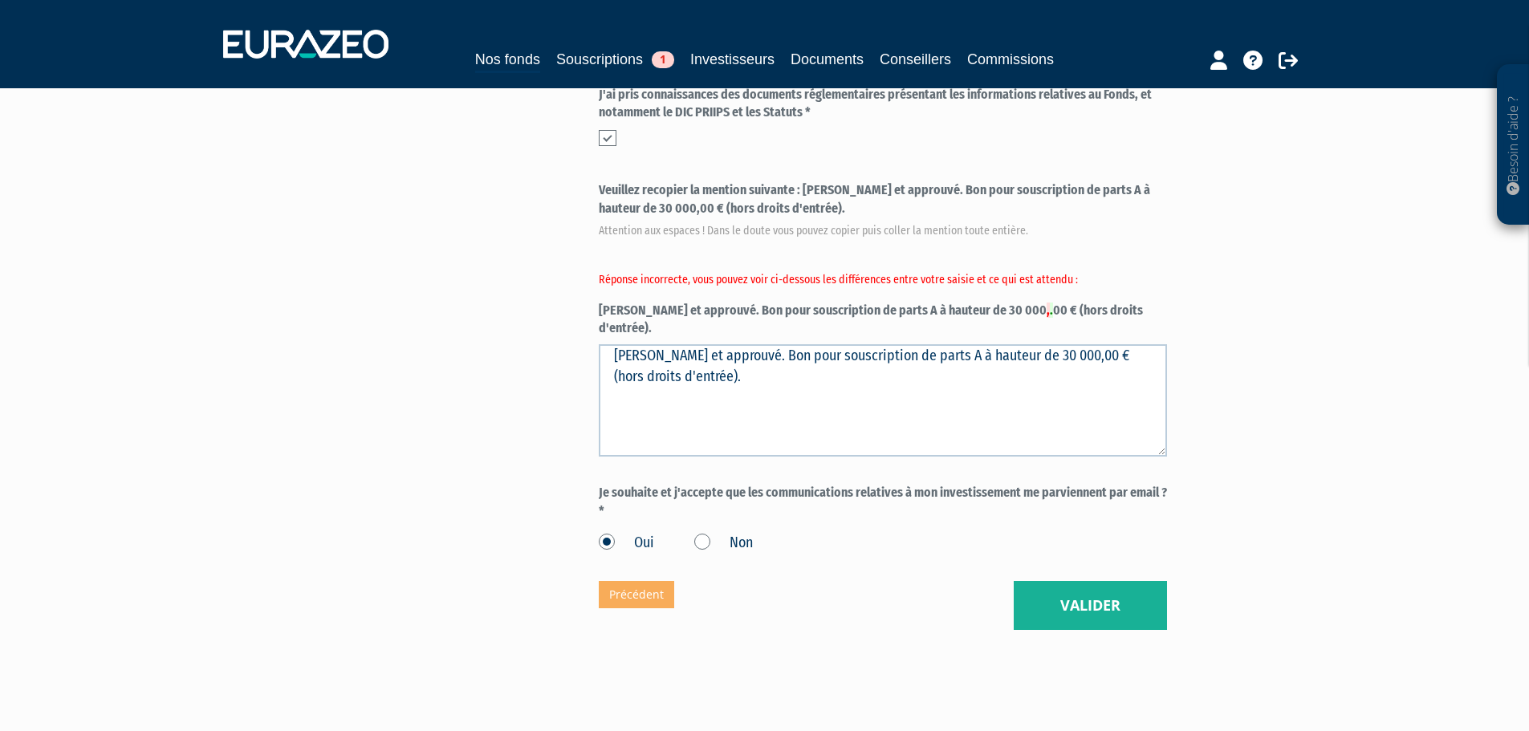
click at [1253, 273] on div "Part A 30 000,00 € Droits d'entrée : 0,00 € Fabrice DESMARETZ Eurazeo Private V…" at bounding box center [940, 47] width 682 height 1165
click at [1092, 581] on button "Valider" at bounding box center [1089, 606] width 153 height 50
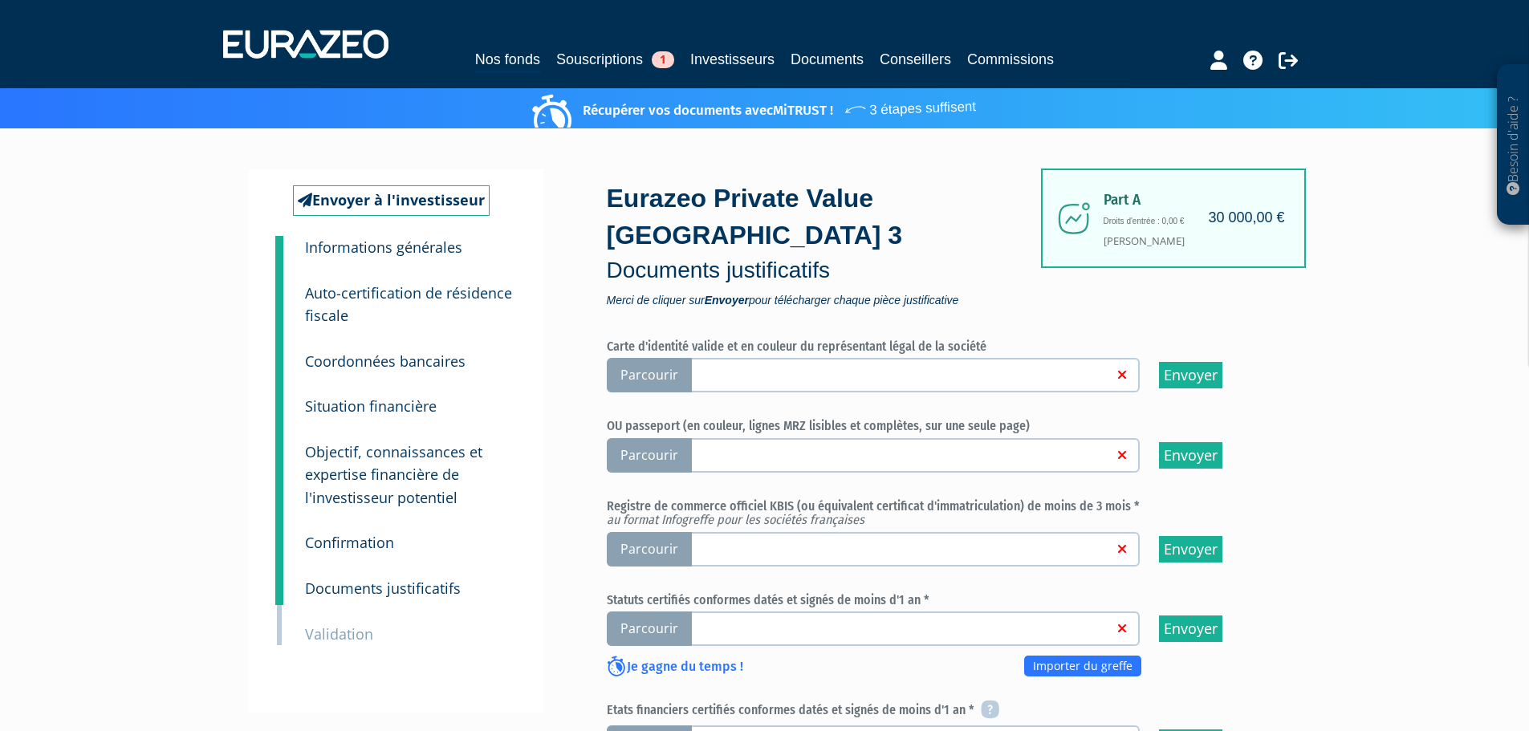
click at [664, 358] on span "Parcourir" at bounding box center [649, 375] width 85 height 35
click at [0, 0] on input "Parcourir" at bounding box center [0, 0] width 0 height 0
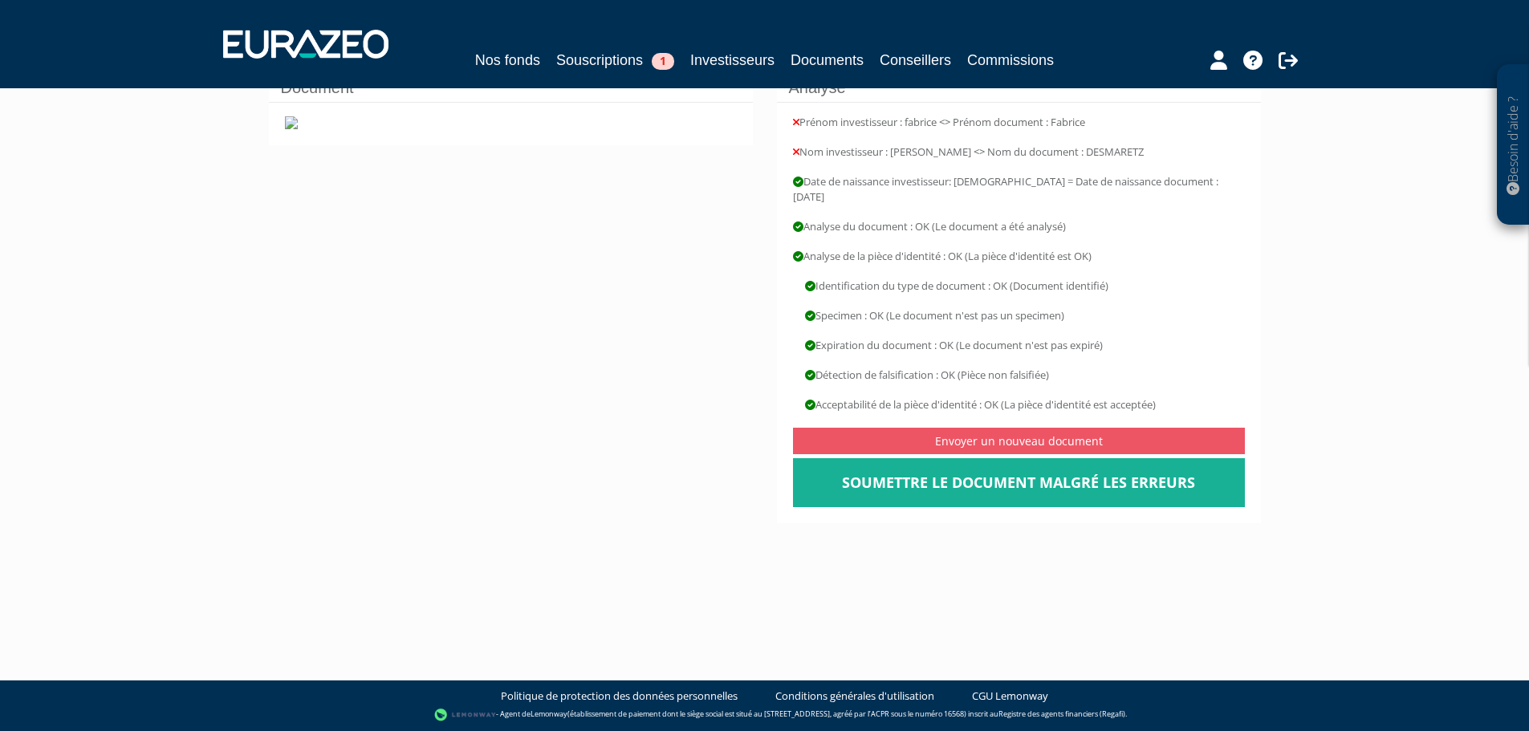
scroll to position [241, 0]
click at [1051, 458] on link "Soumettre le document malgré les erreurs" at bounding box center [1019, 483] width 452 height 50
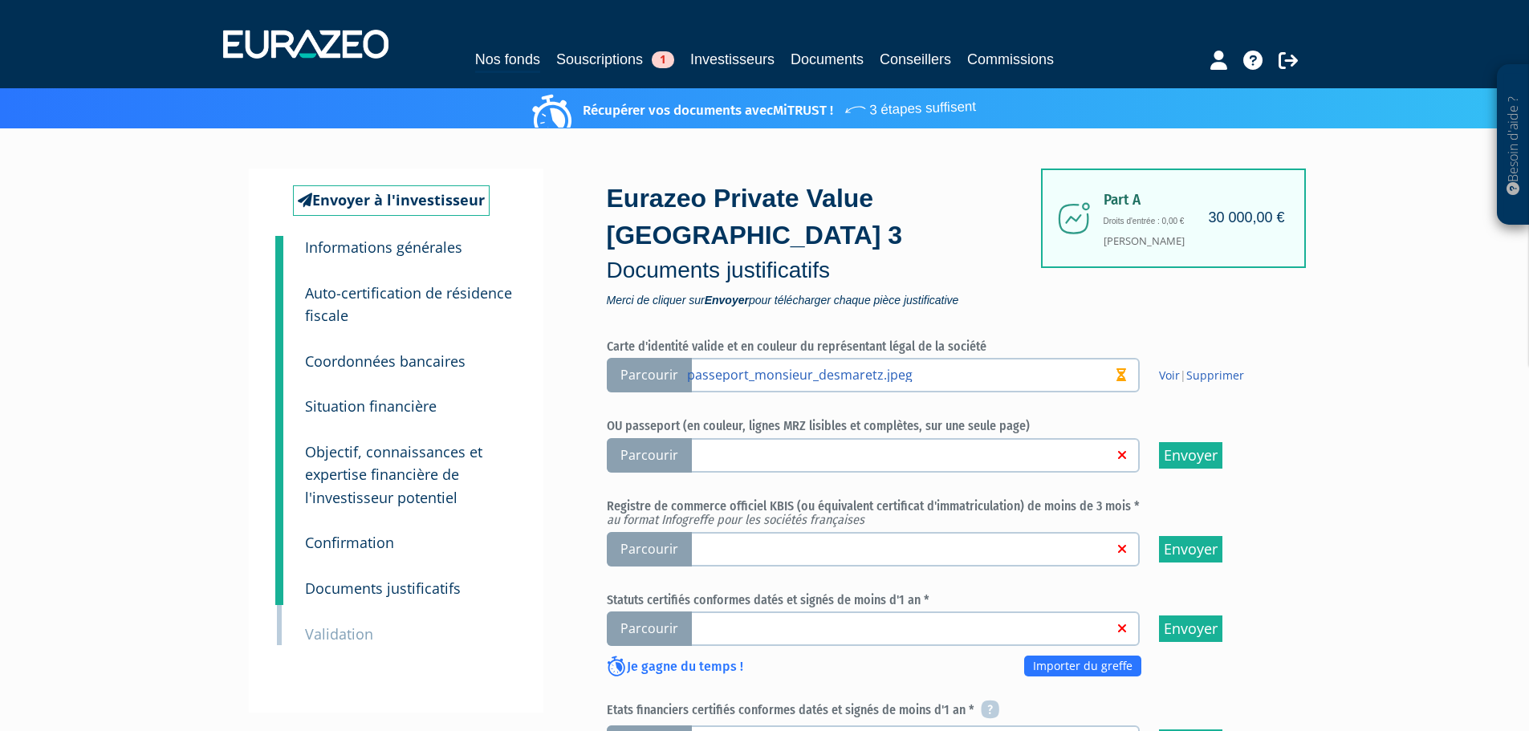
click at [649, 438] on span "Parcourir" at bounding box center [649, 455] width 85 height 35
click at [0, 0] on input "Parcourir" at bounding box center [0, 0] width 0 height 0
click at [1215, 367] on link "Supprimer" at bounding box center [1215, 374] width 58 height 15
click at [664, 358] on span "Parcourir" at bounding box center [649, 375] width 85 height 35
click at [0, 0] on input "Parcourir" at bounding box center [0, 0] width 0 height 0
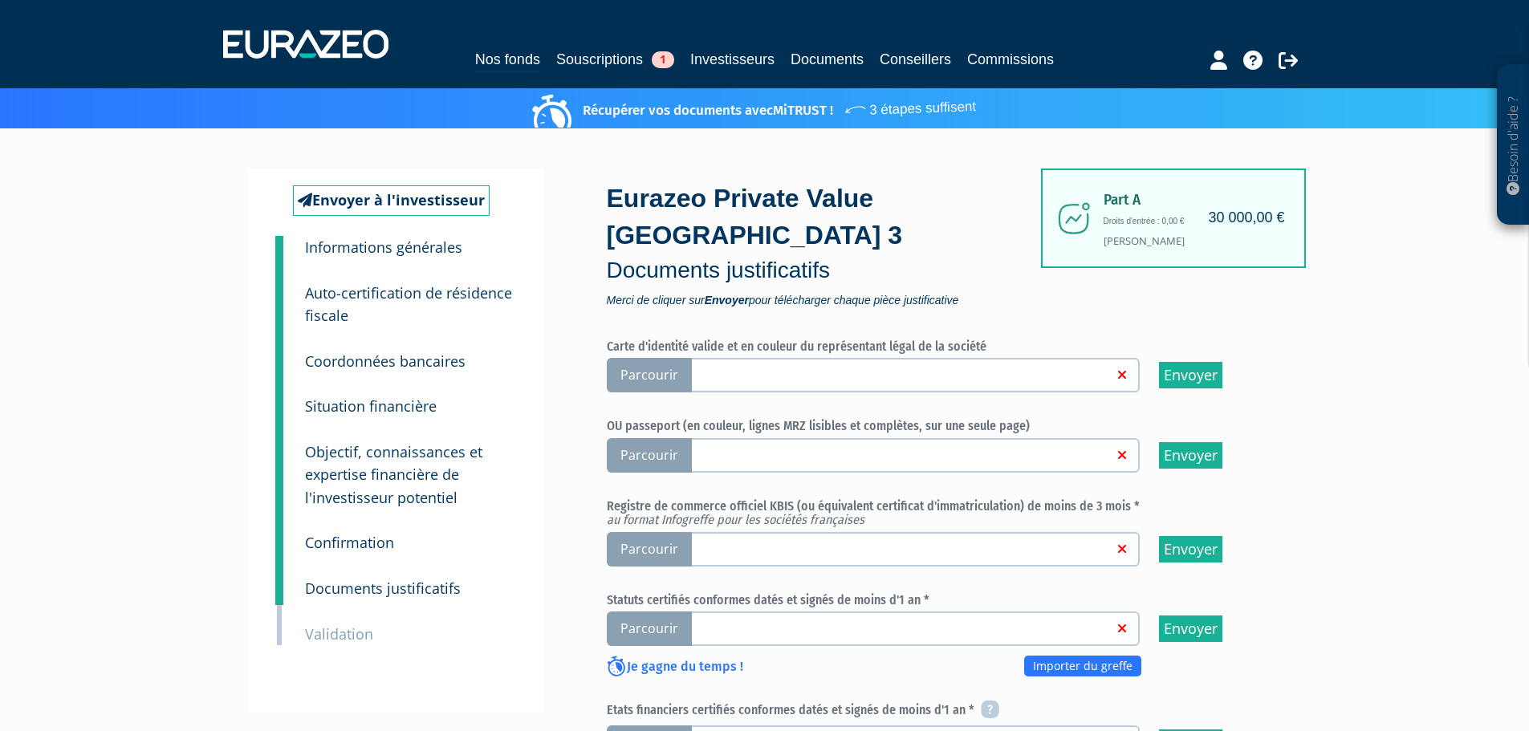
click at [631, 438] on span "Parcourir" at bounding box center [649, 455] width 85 height 35
click at [0, 0] on input "Parcourir" at bounding box center [0, 0] width 0 height 0
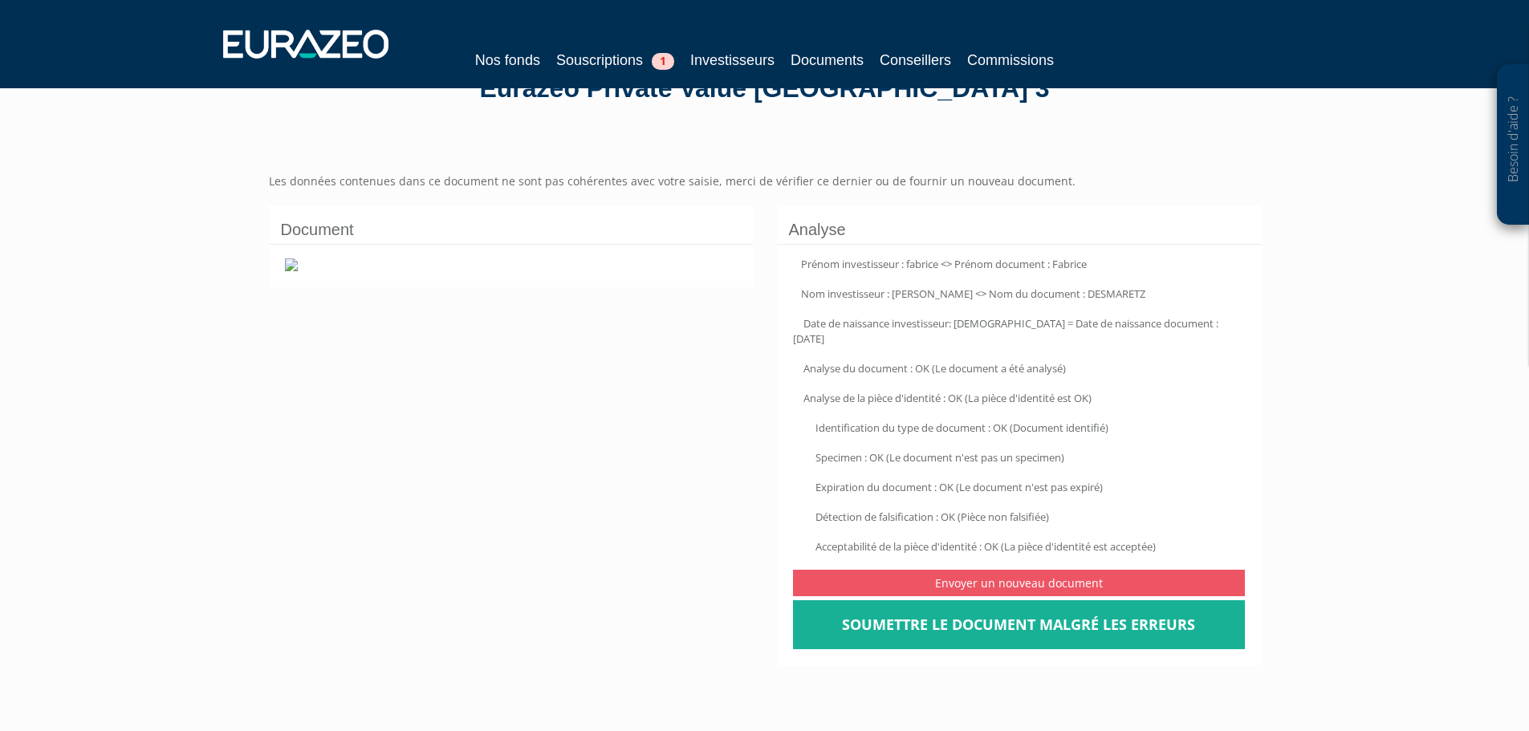
scroll to position [160, 0]
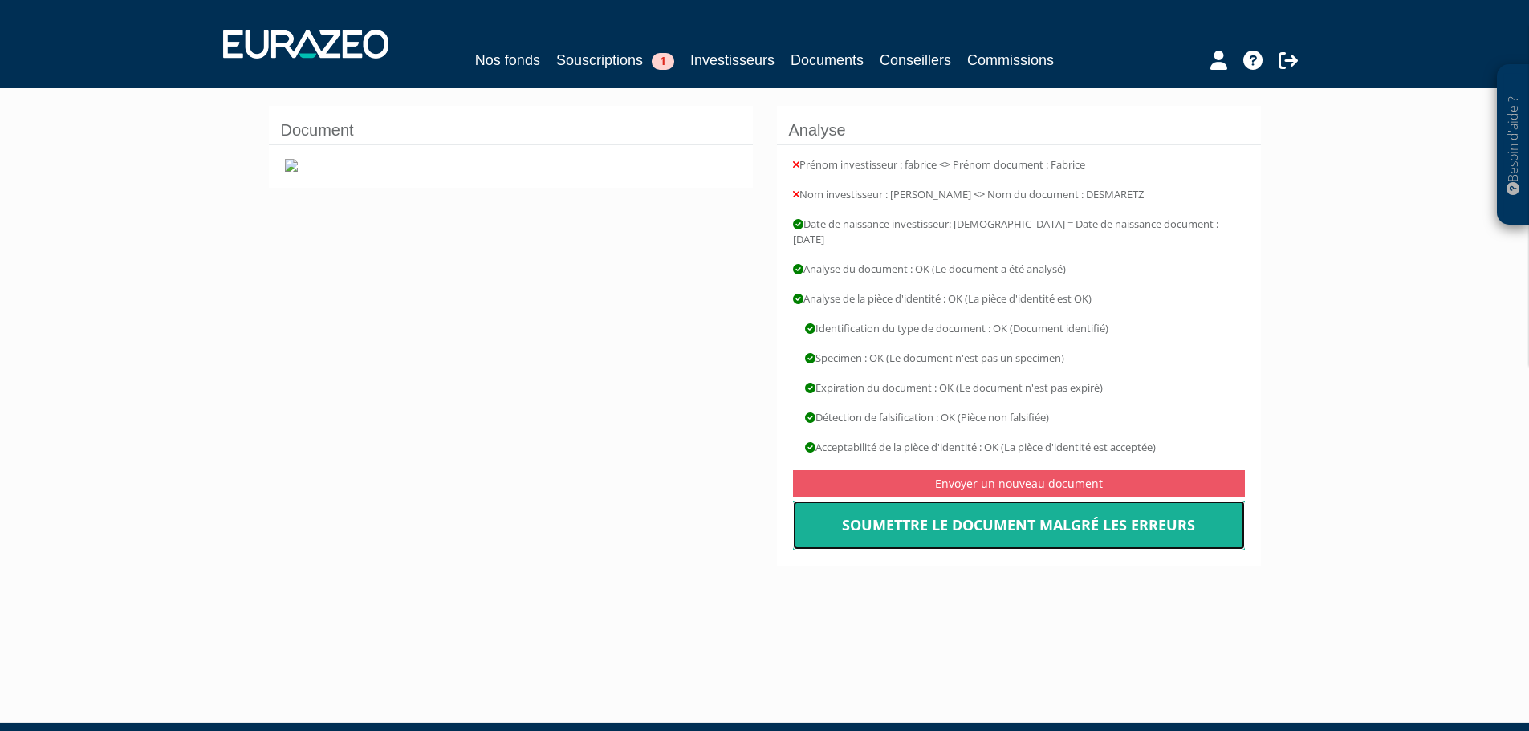
click at [916, 501] on link "Soumettre le document malgré les erreurs" at bounding box center [1019, 526] width 452 height 50
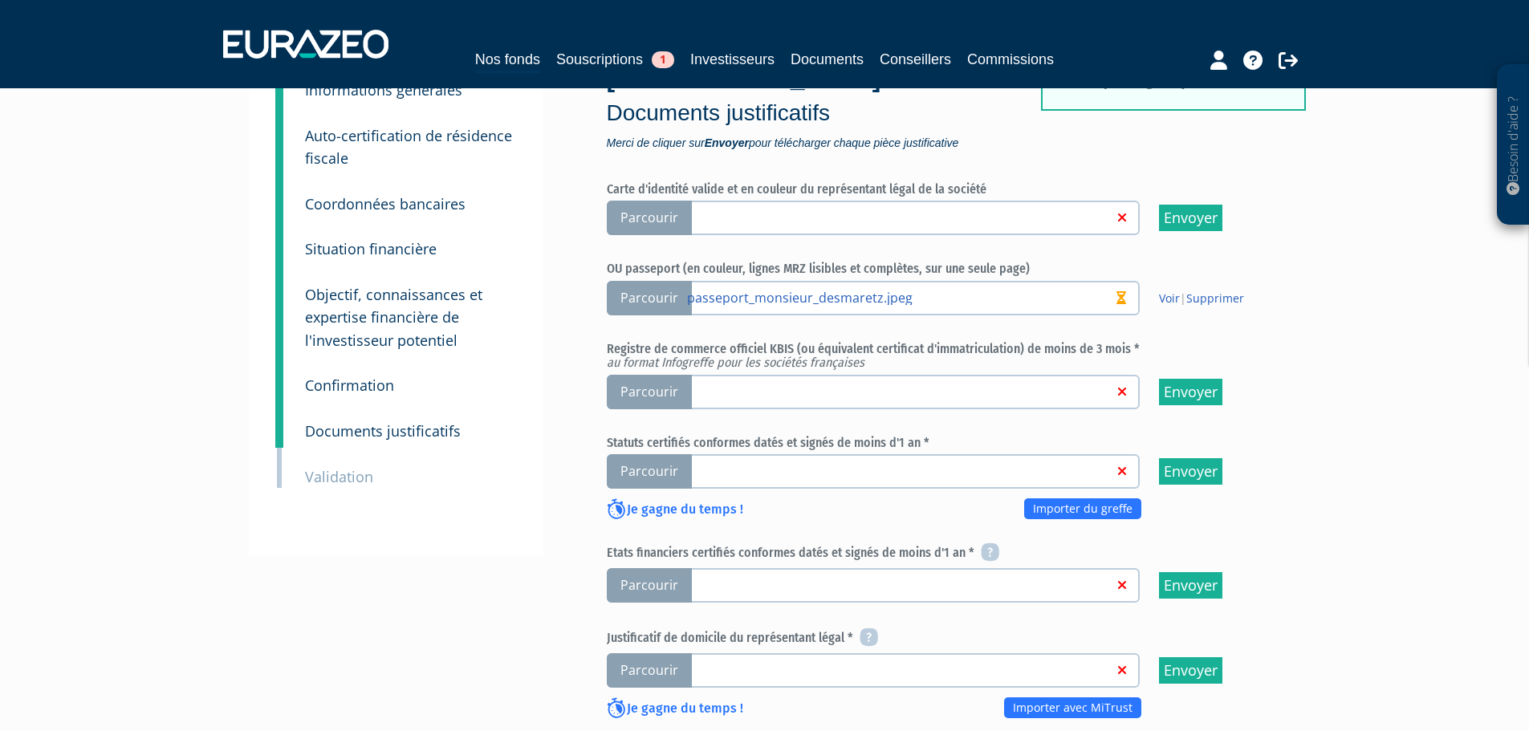
scroll to position [160, 0]
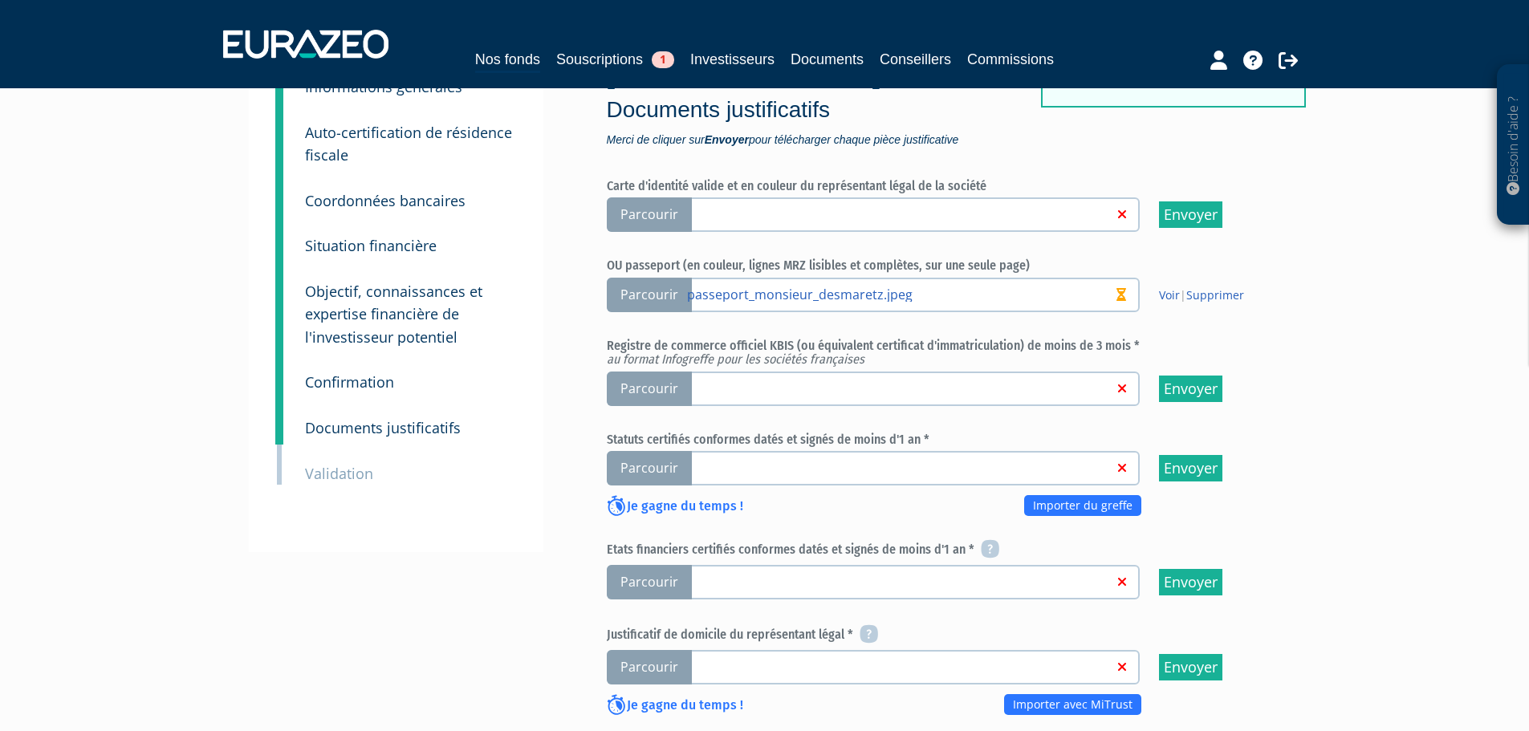
click at [664, 372] on span "Parcourir" at bounding box center [649, 389] width 85 height 35
click at [0, 0] on input "Parcourir" at bounding box center [0, 0] width 0 height 0
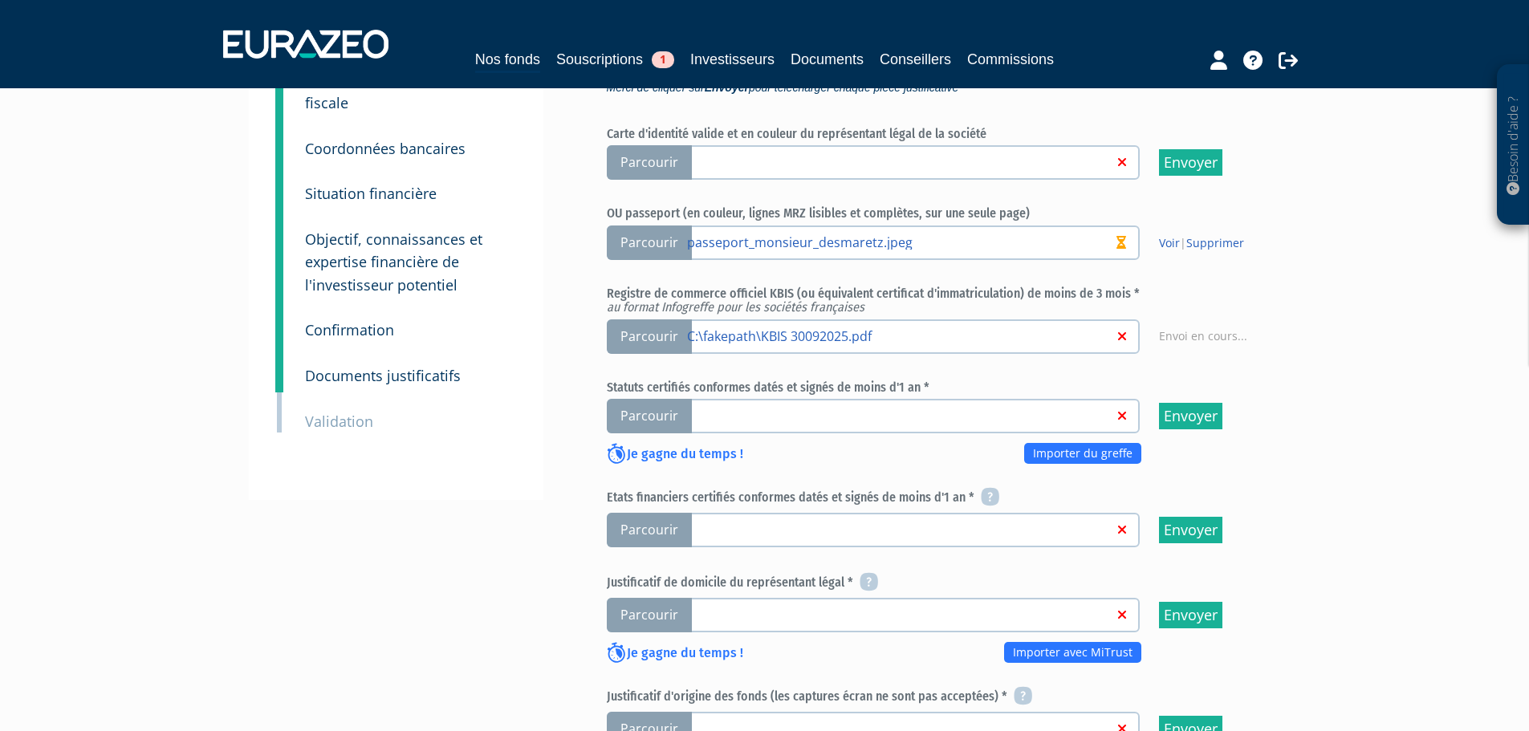
scroll to position [241, 0]
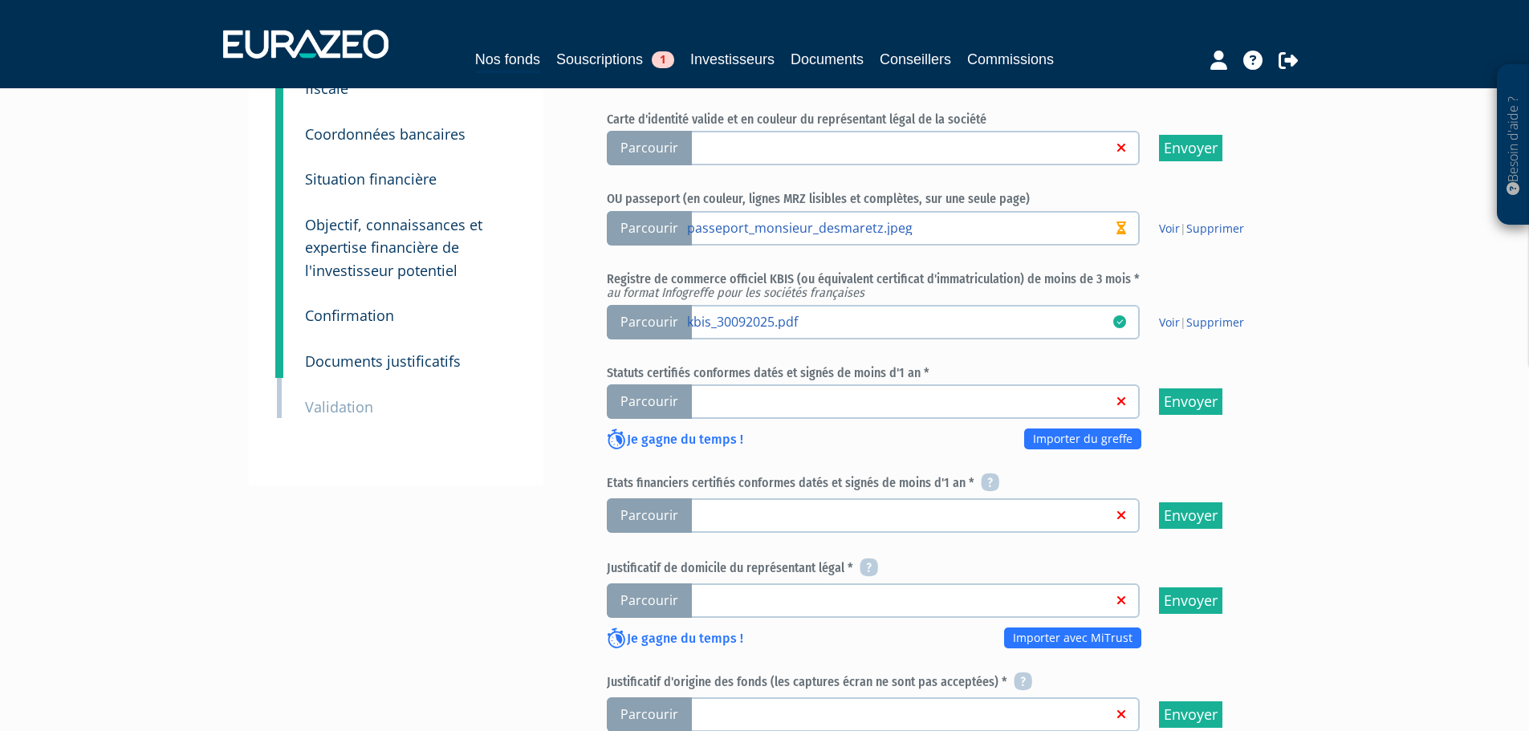
scroll to position [241, 0]
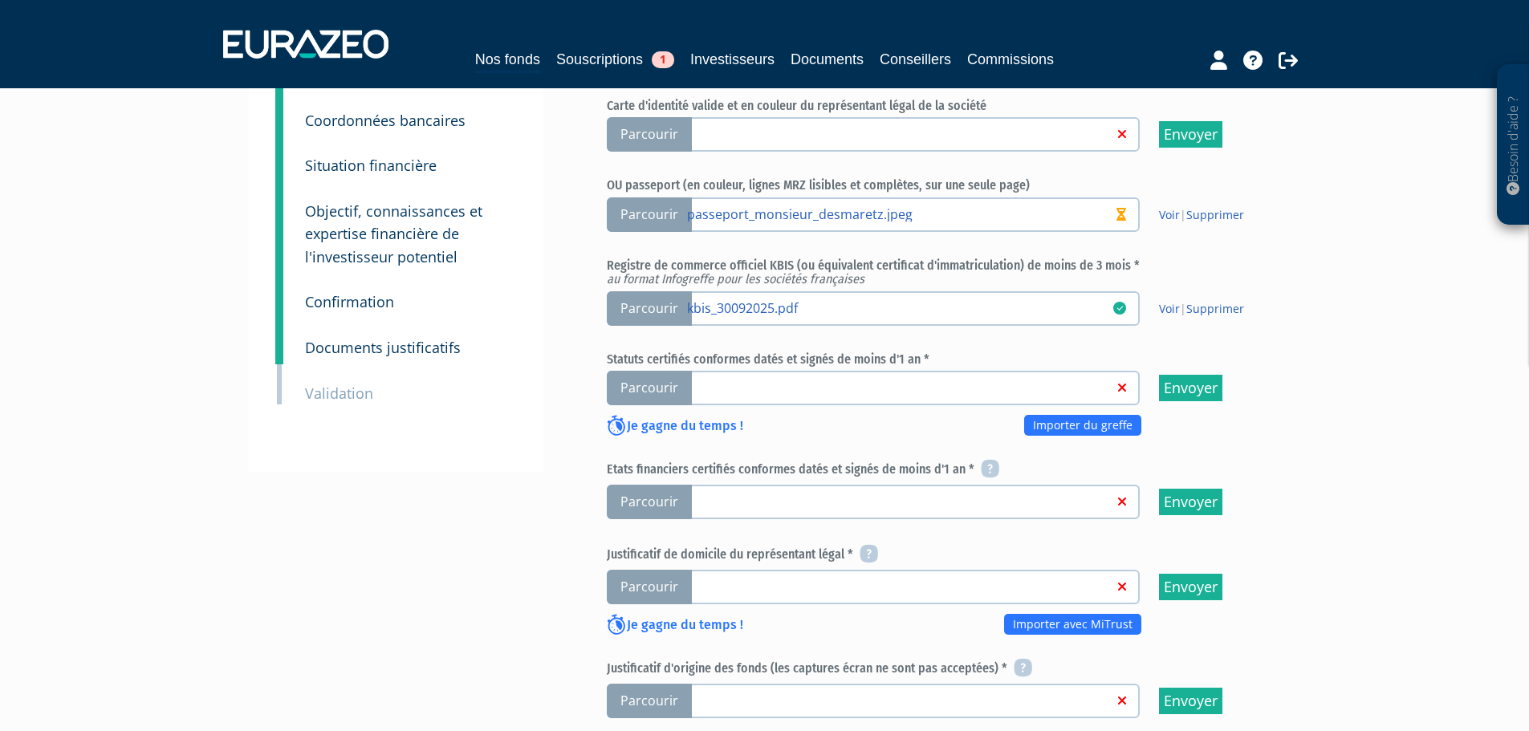
click at [648, 371] on span "Parcourir" at bounding box center [649, 388] width 85 height 35
click at [0, 0] on input "Parcourir" at bounding box center [0, 0] width 0 height 0
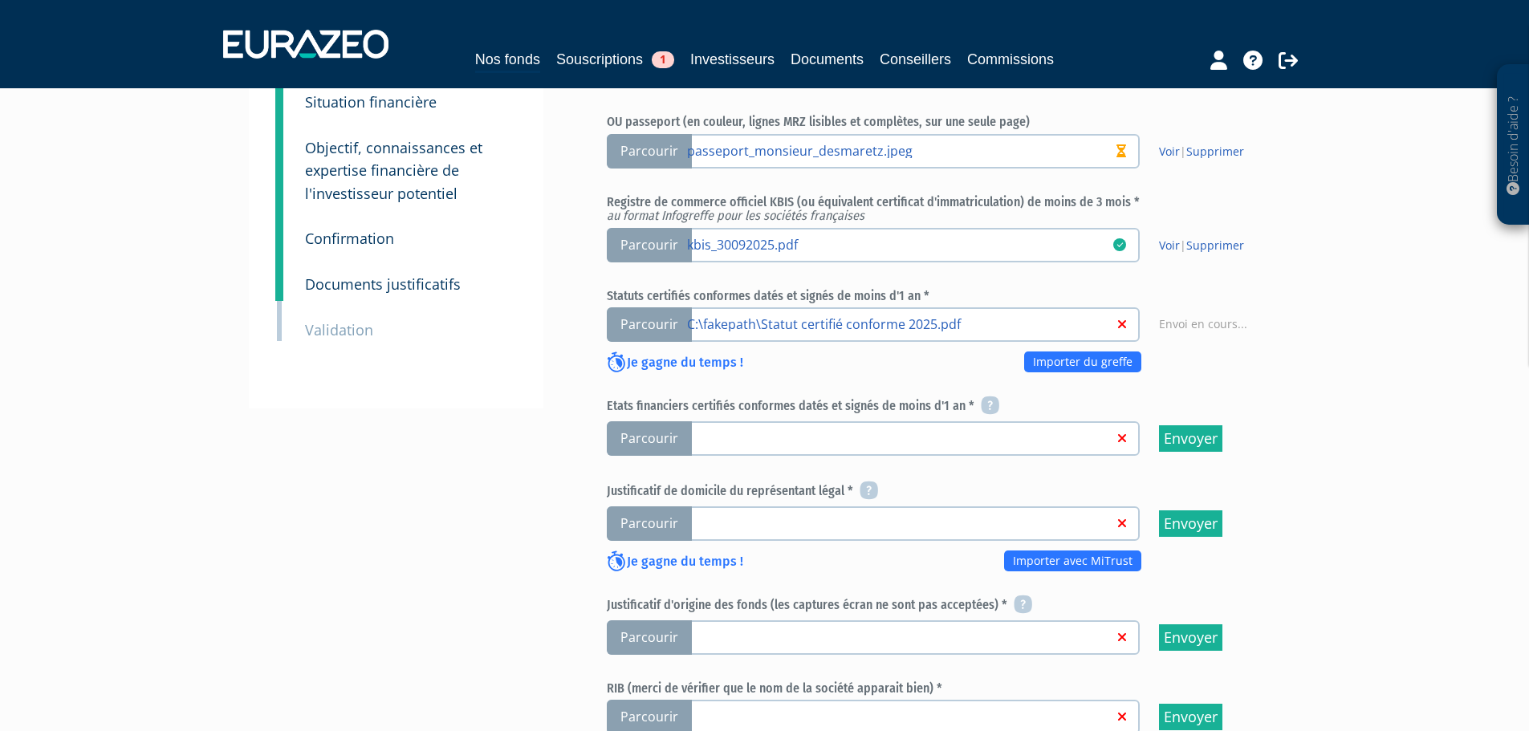
scroll to position [401, 0]
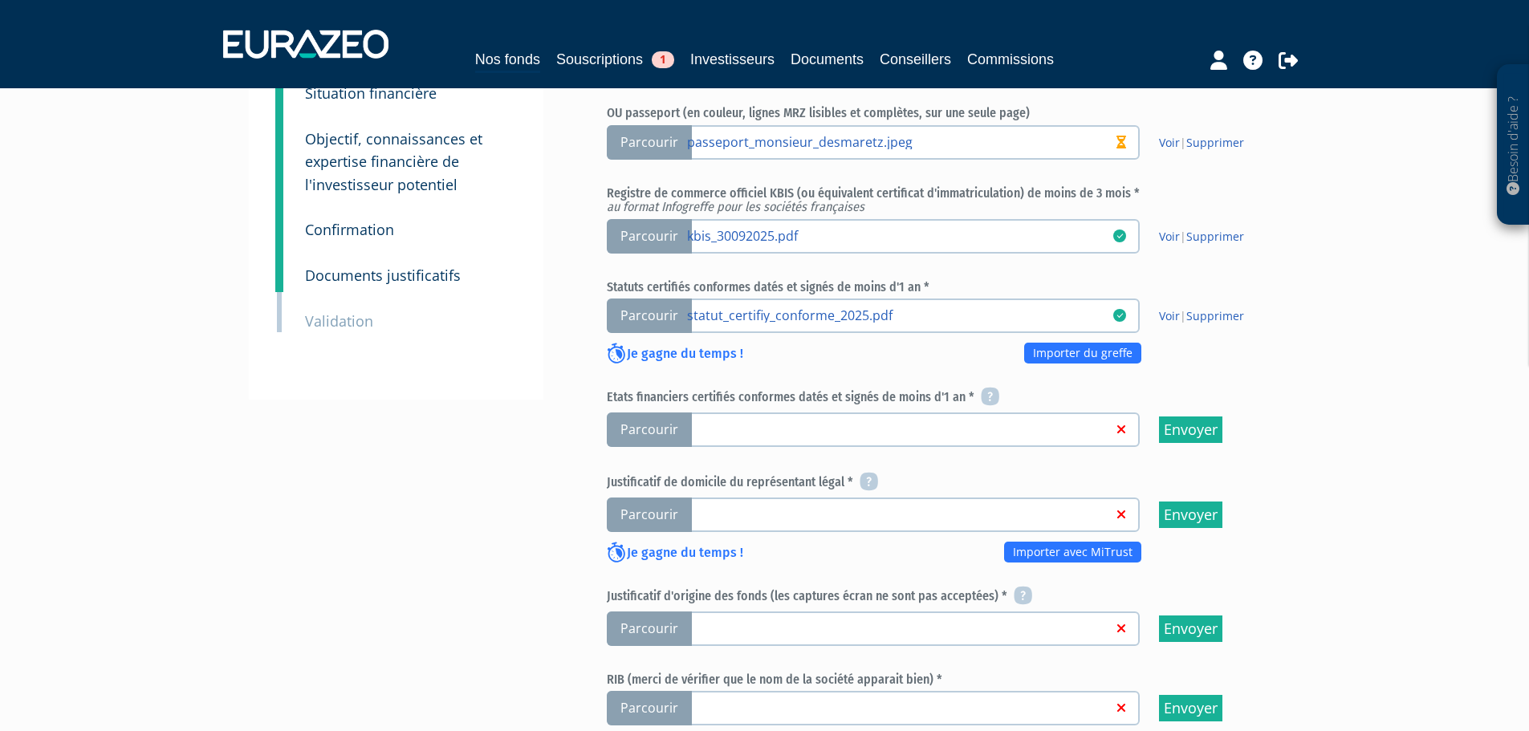
scroll to position [321, 0]
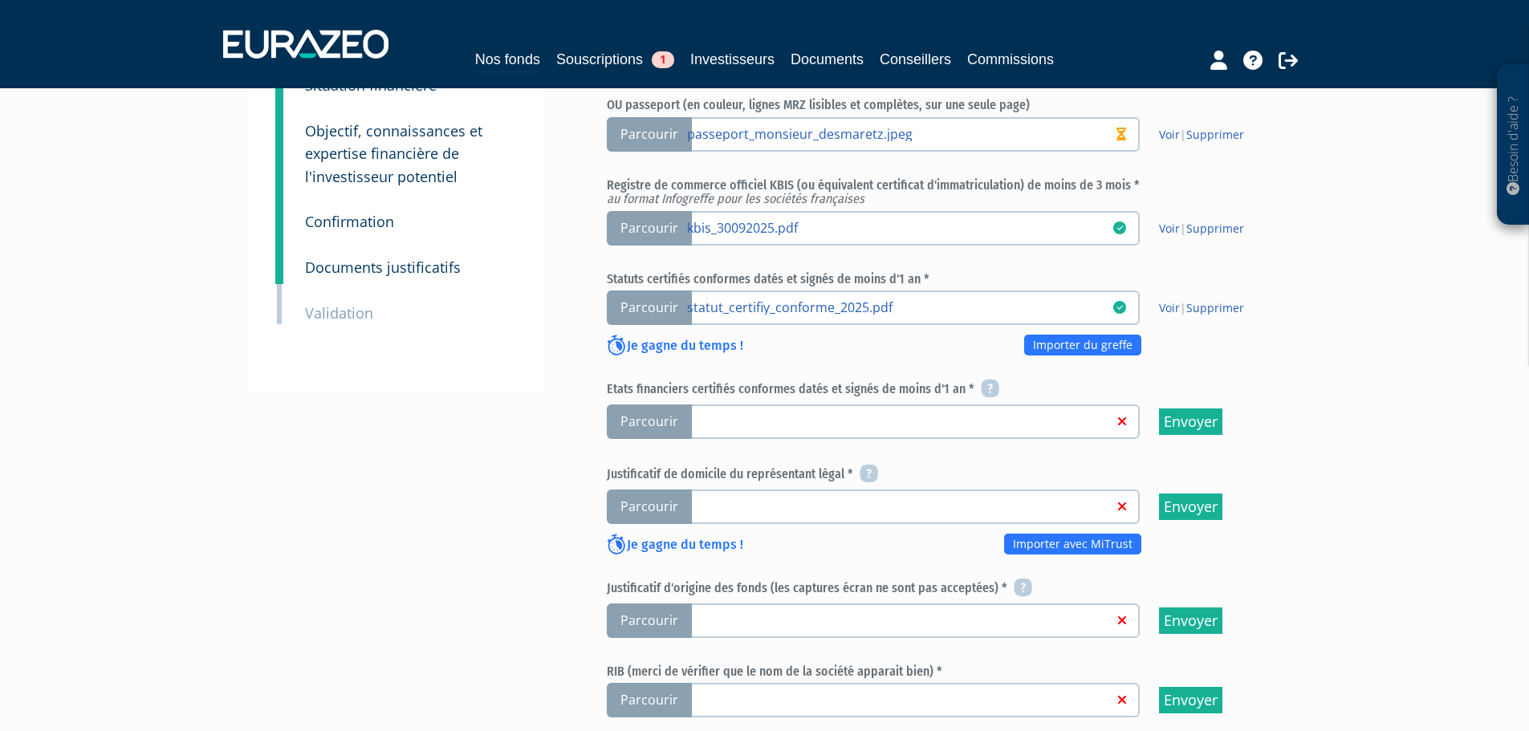
click at [651, 404] on span "Parcourir" at bounding box center [649, 421] width 85 height 35
click at [0, 0] on input "Parcourir" at bounding box center [0, 0] width 0 height 0
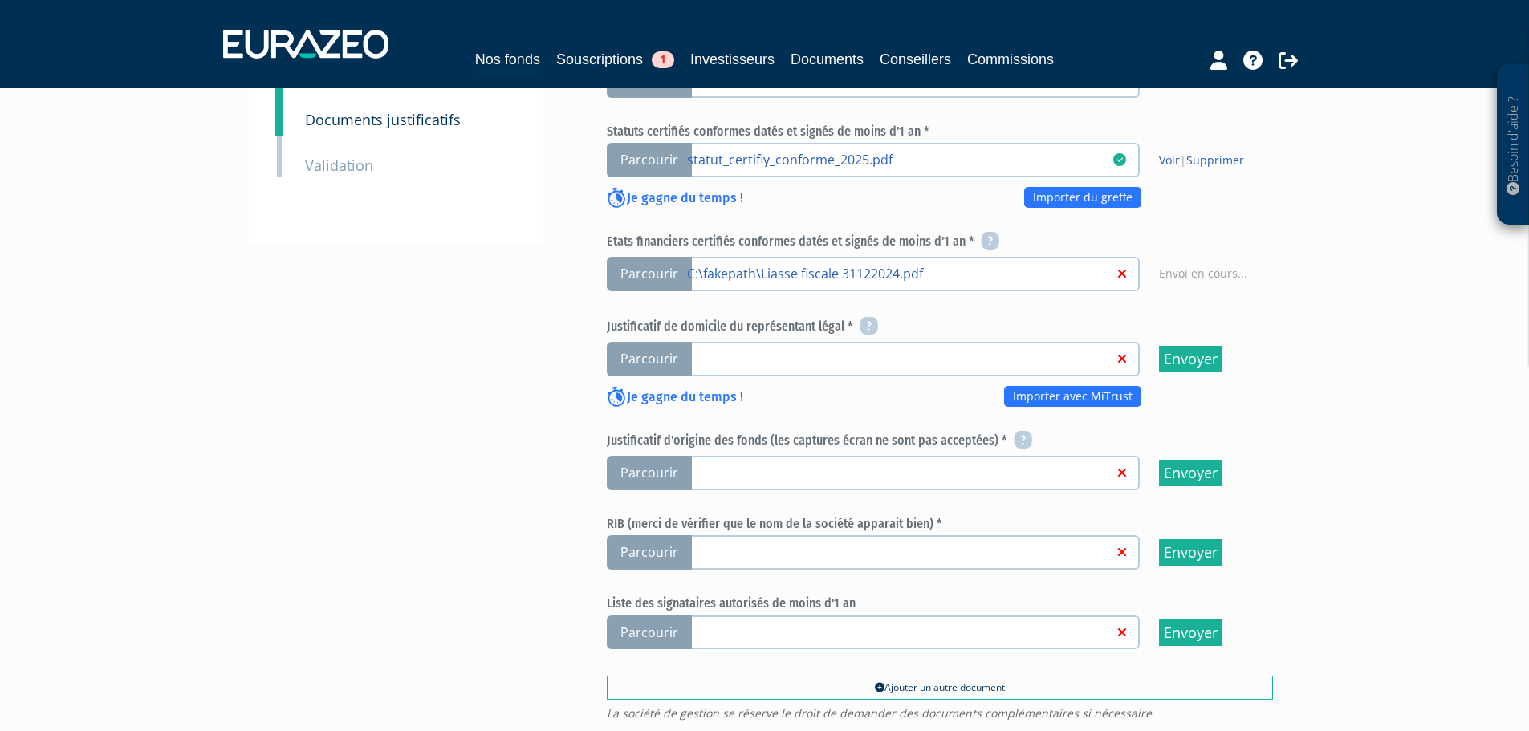
scroll to position [562, 0]
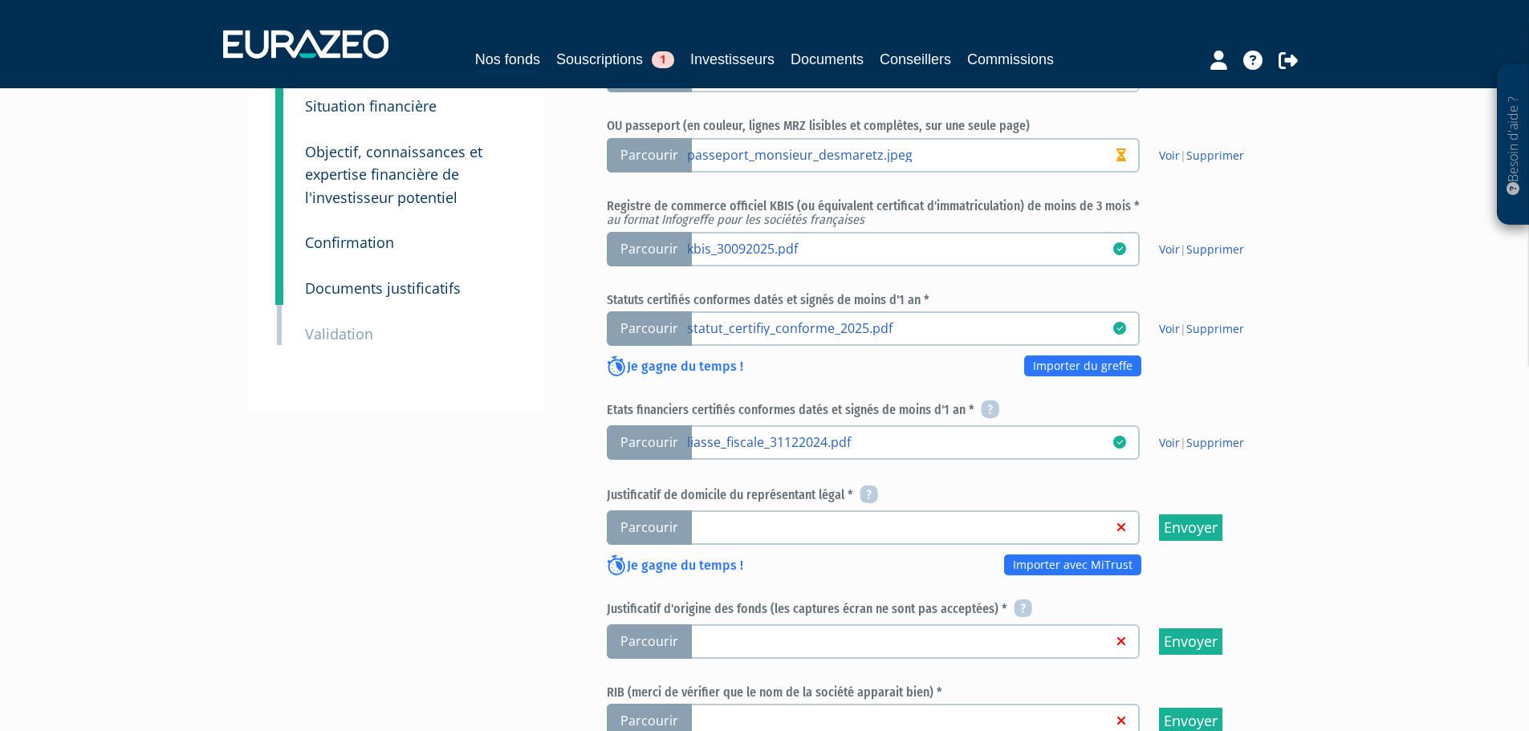
scroll to position [401, 0]
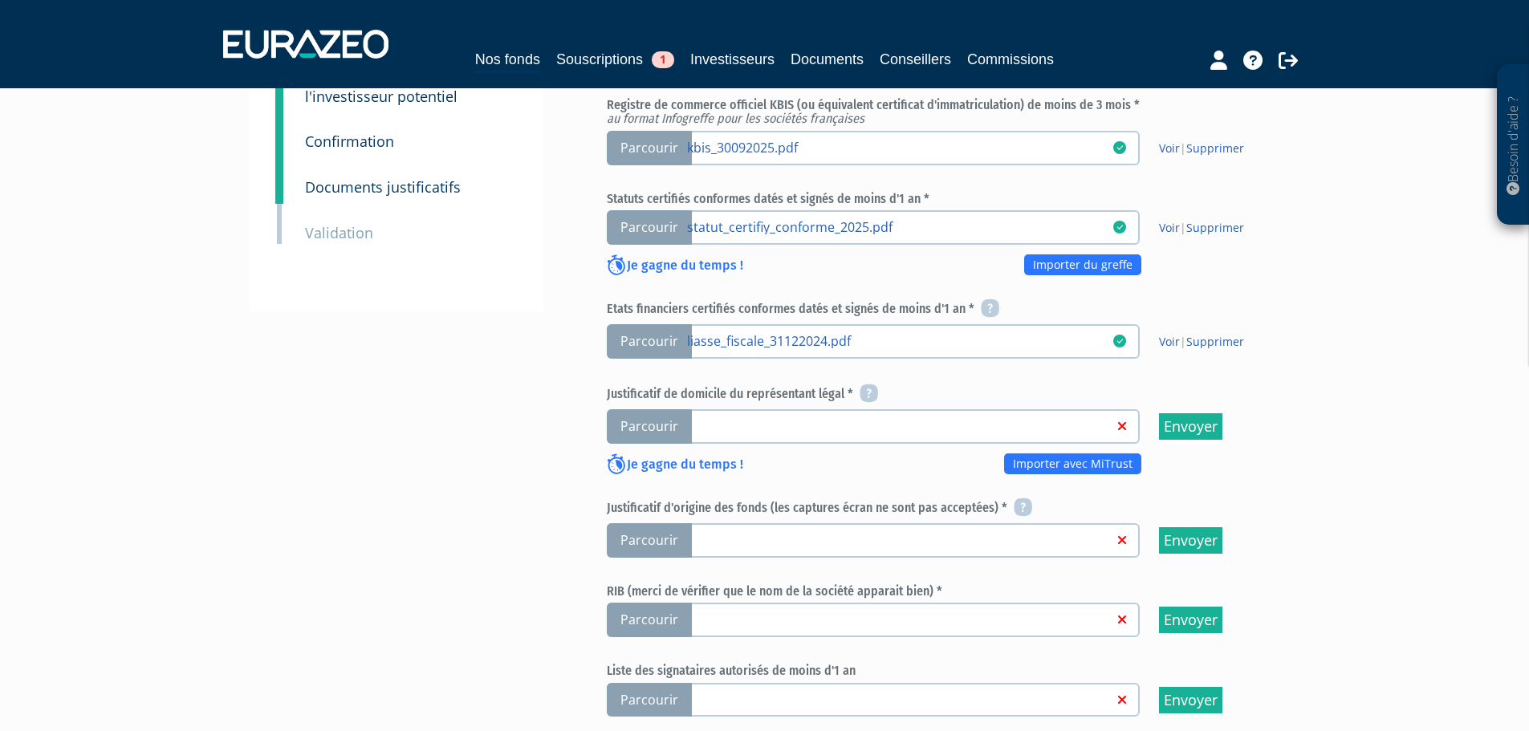
click at [645, 409] on span "Parcourir" at bounding box center [649, 426] width 85 height 35
click at [0, 0] on input "Parcourir" at bounding box center [0, 0] width 0 height 0
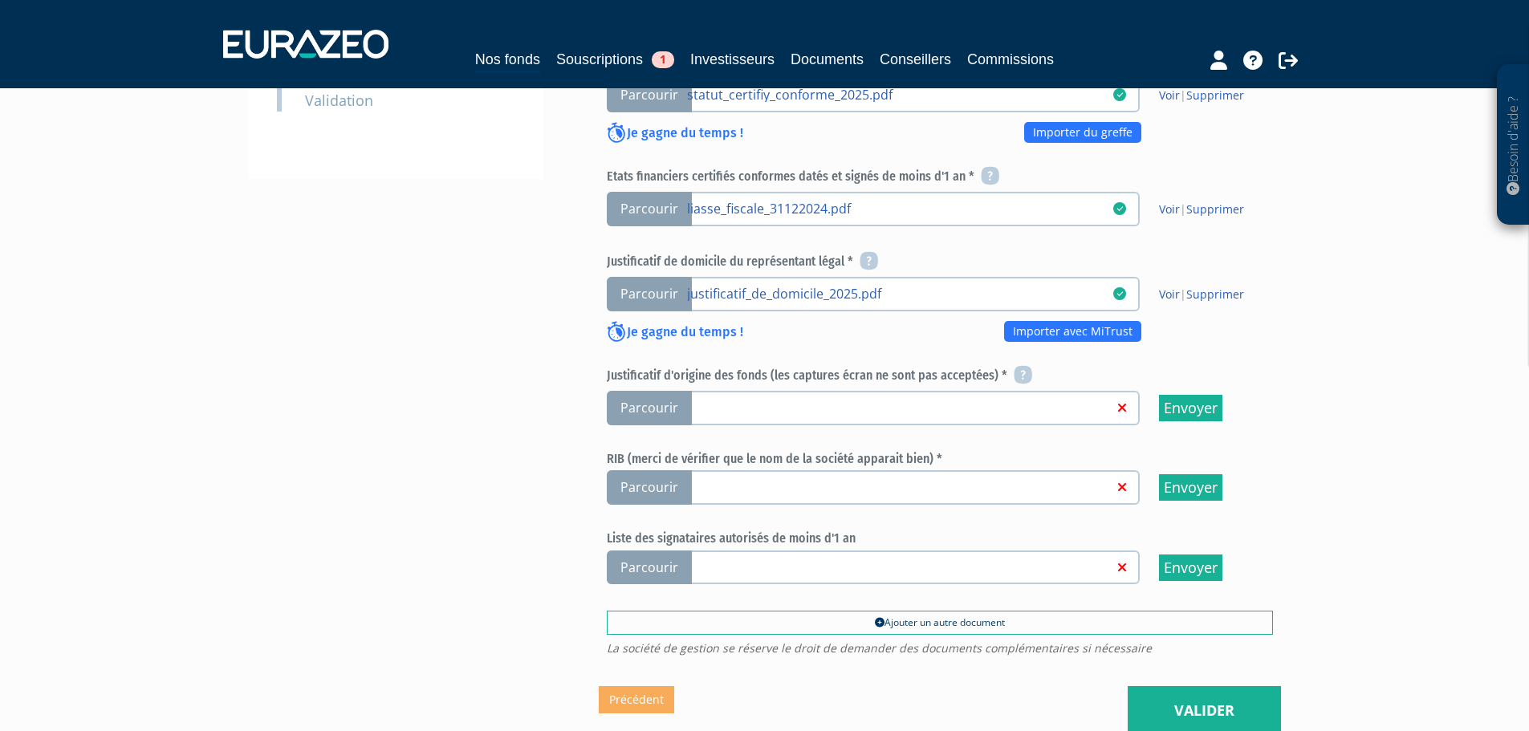
scroll to position [562, 0]
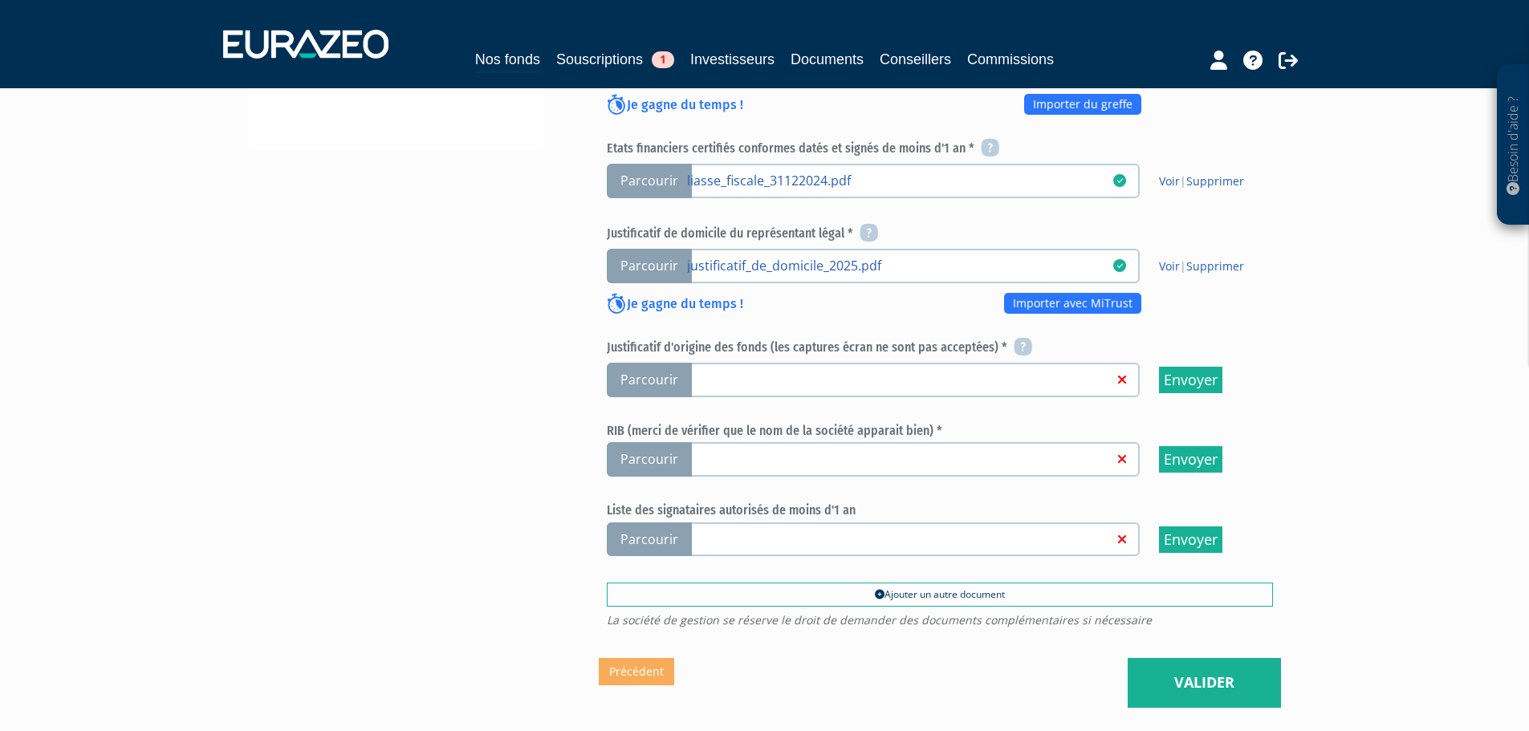
click at [652, 363] on span "Parcourir" at bounding box center [649, 380] width 85 height 35
click at [0, 0] on input "Parcourir" at bounding box center [0, 0] width 0 height 0
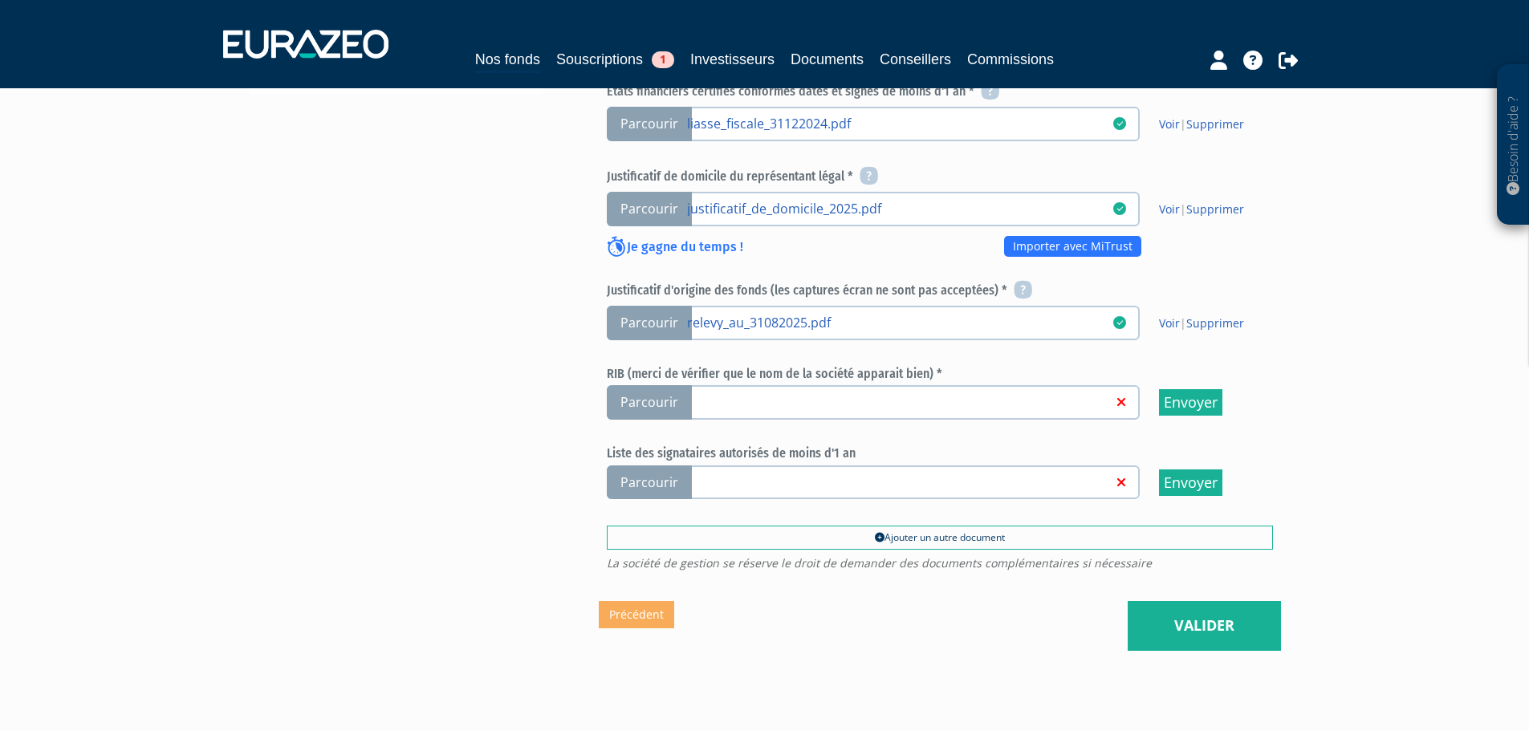
scroll to position [642, 0]
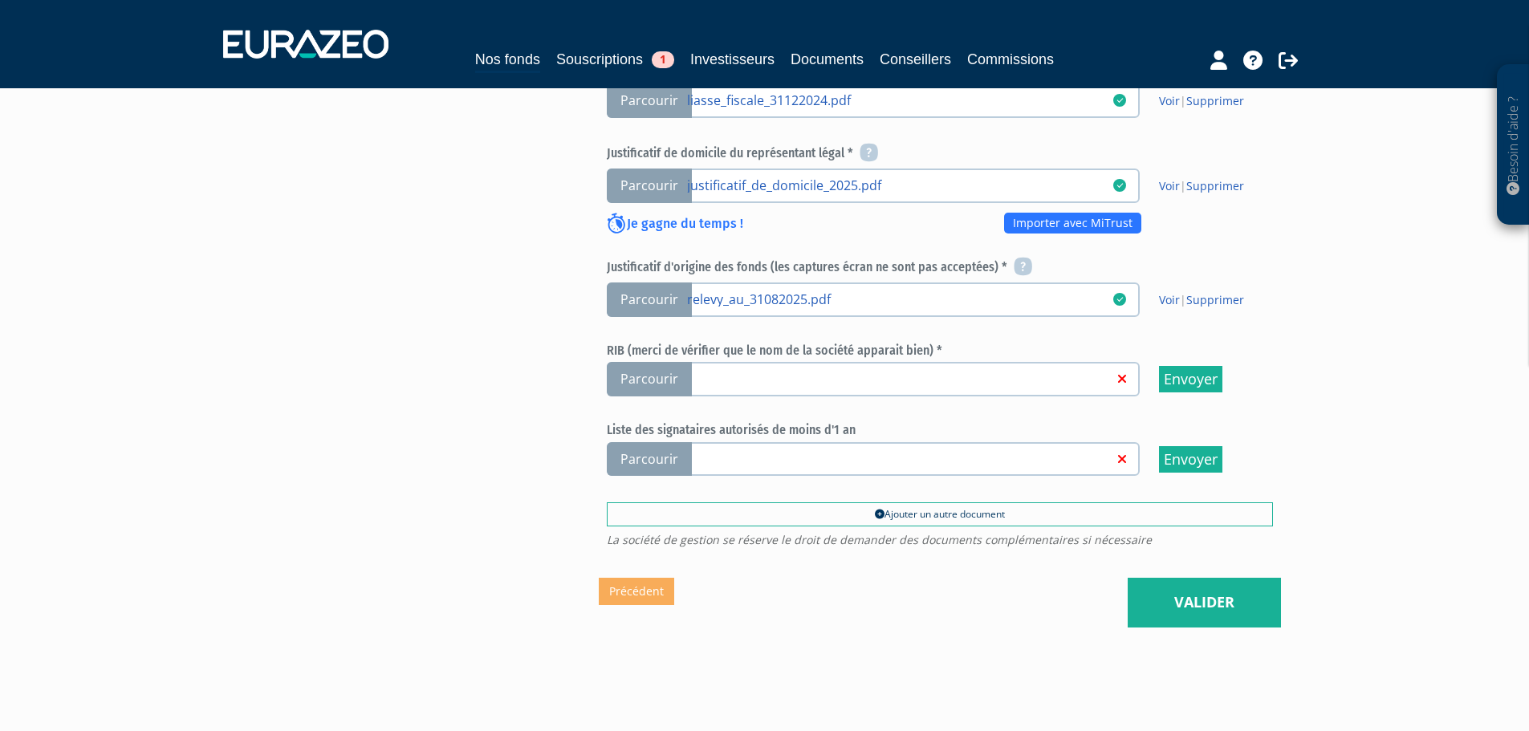
click at [643, 362] on span "Parcourir" at bounding box center [649, 379] width 85 height 35
click at [0, 0] on input "Parcourir" at bounding box center [0, 0] width 0 height 0
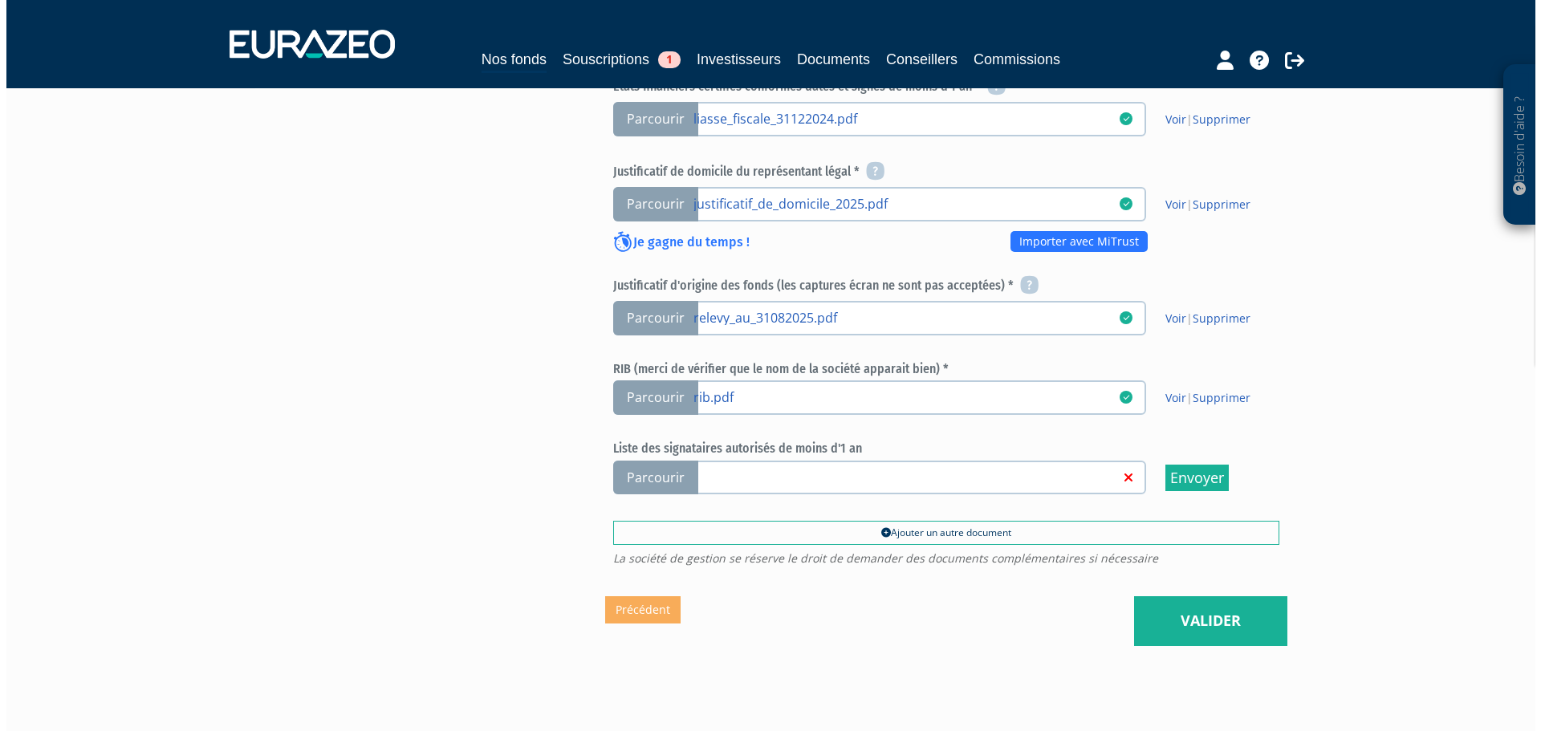
scroll to position [642, 0]
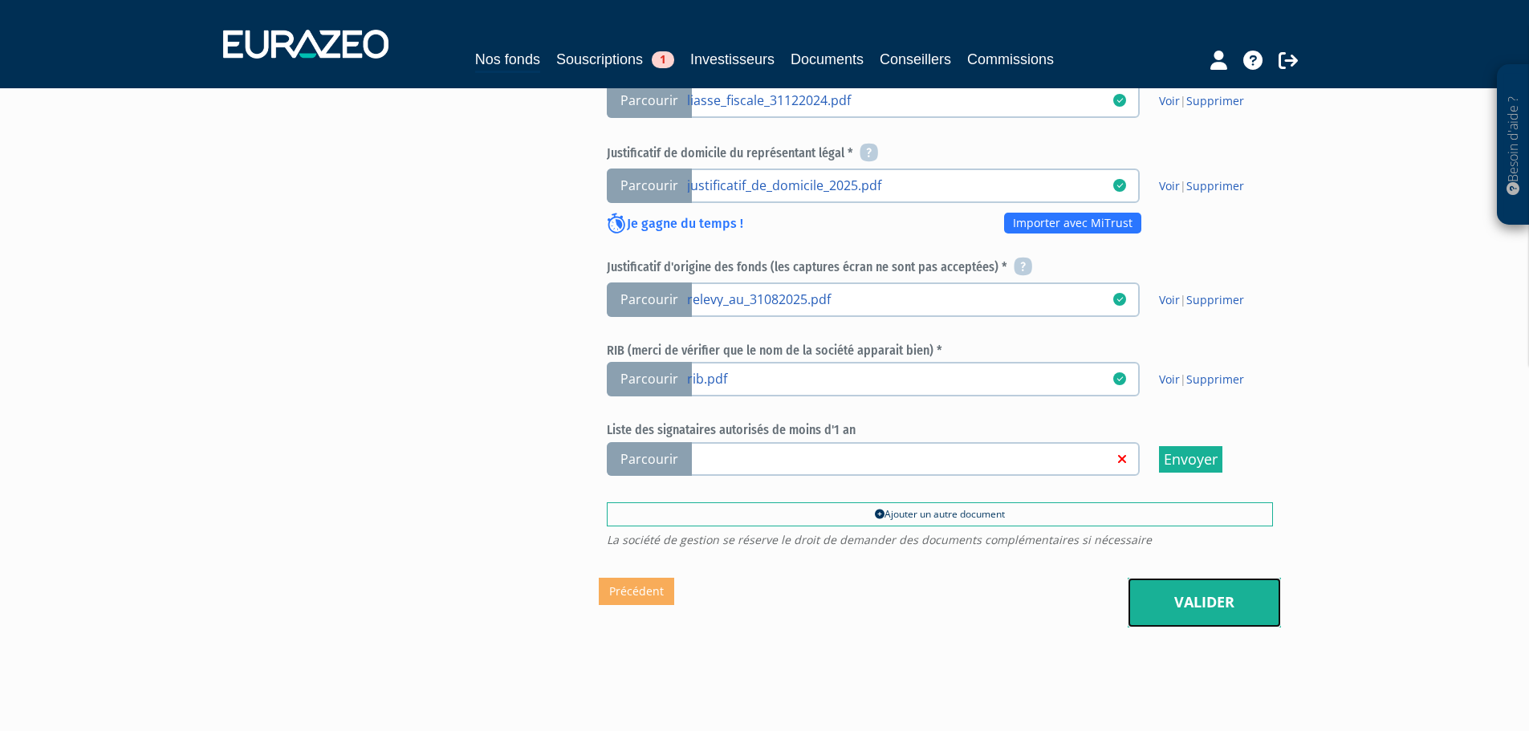
click at [1134, 578] on link "Valider" at bounding box center [1203, 603] width 153 height 50
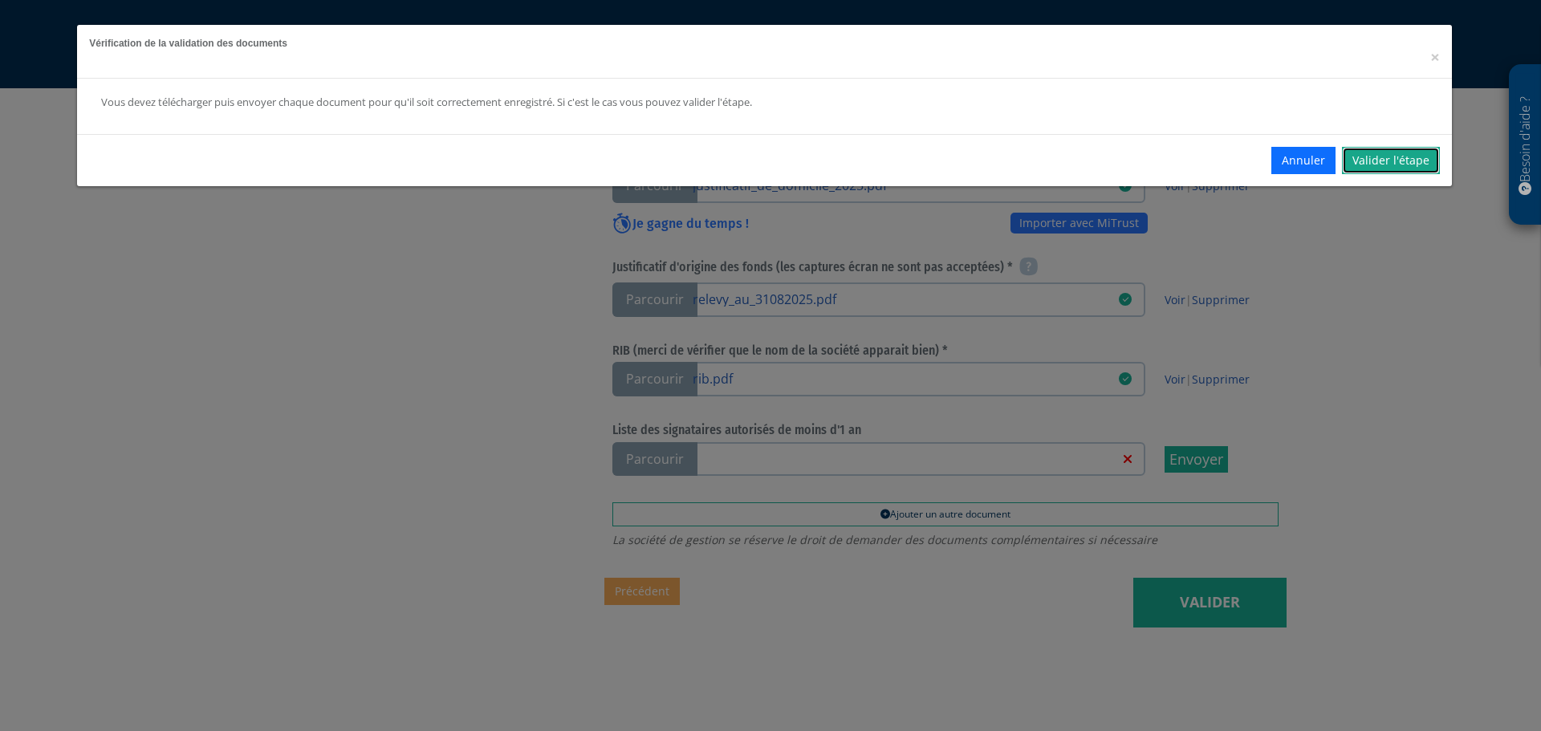
click at [1374, 162] on link "Valider l'étape" at bounding box center [1391, 160] width 98 height 27
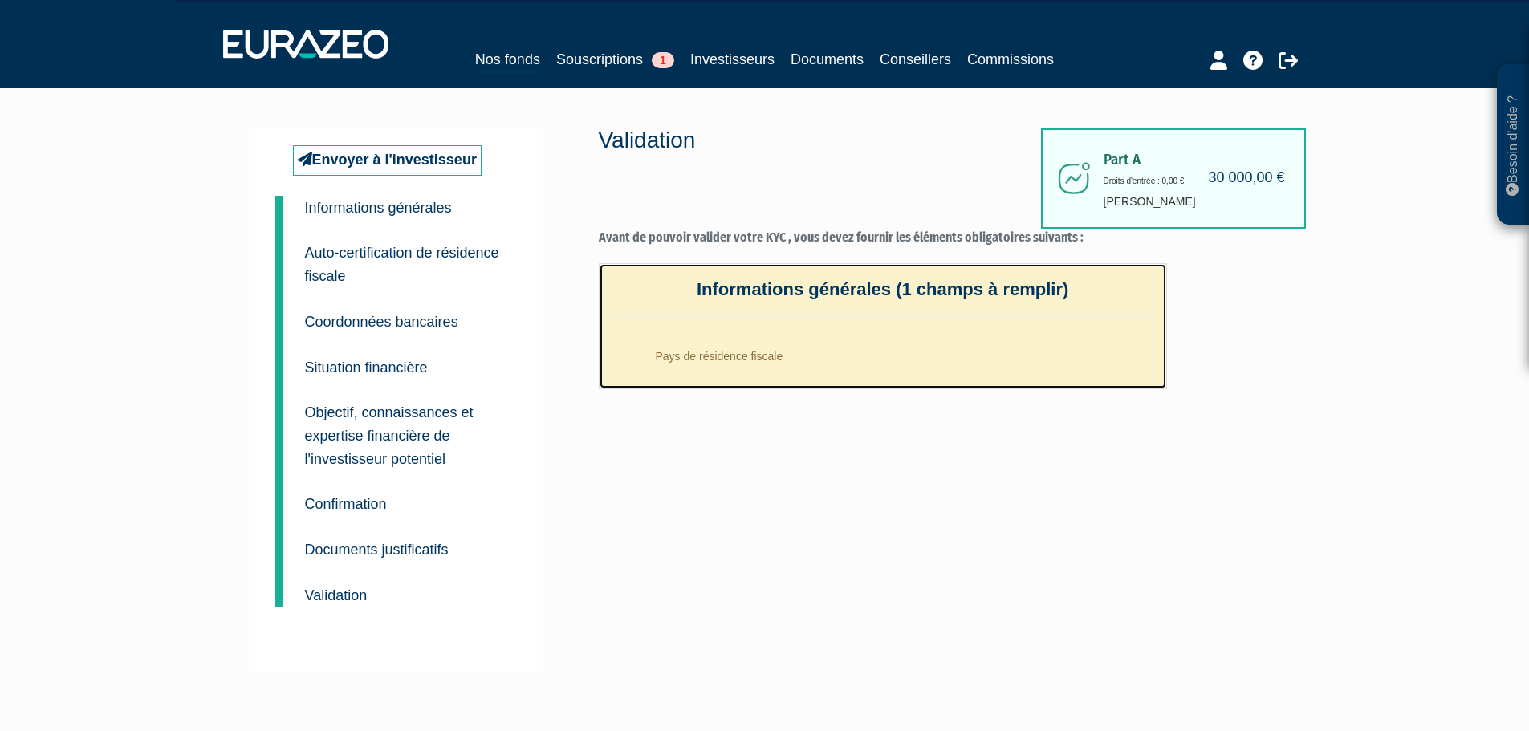
click at [732, 355] on li "Pays de résidence fiscale" at bounding box center [899, 352] width 510 height 40
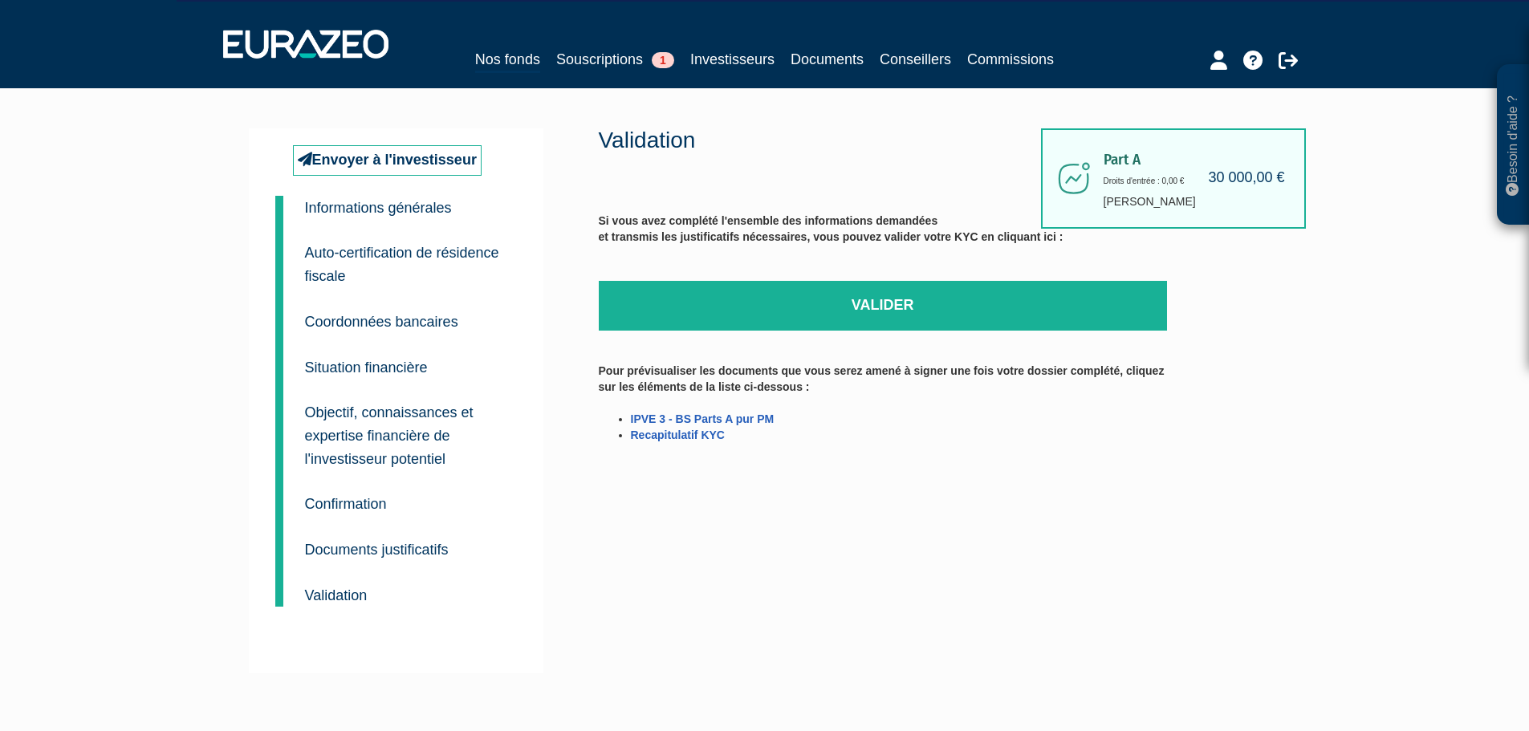
click at [941, 473] on div "Part A 30 000,00 € Droits d'entrée : 0,00 € [PERSON_NAME] Validation Si vous av…" at bounding box center [940, 400] width 682 height 545
click at [383, 144] on div "Envoyer à l'investisseur 1 Informations générales 2 Auto-certification de résid…" at bounding box center [396, 400] width 294 height 545
click at [396, 163] on link "Envoyer à l'investisseur" at bounding box center [387, 160] width 189 height 30
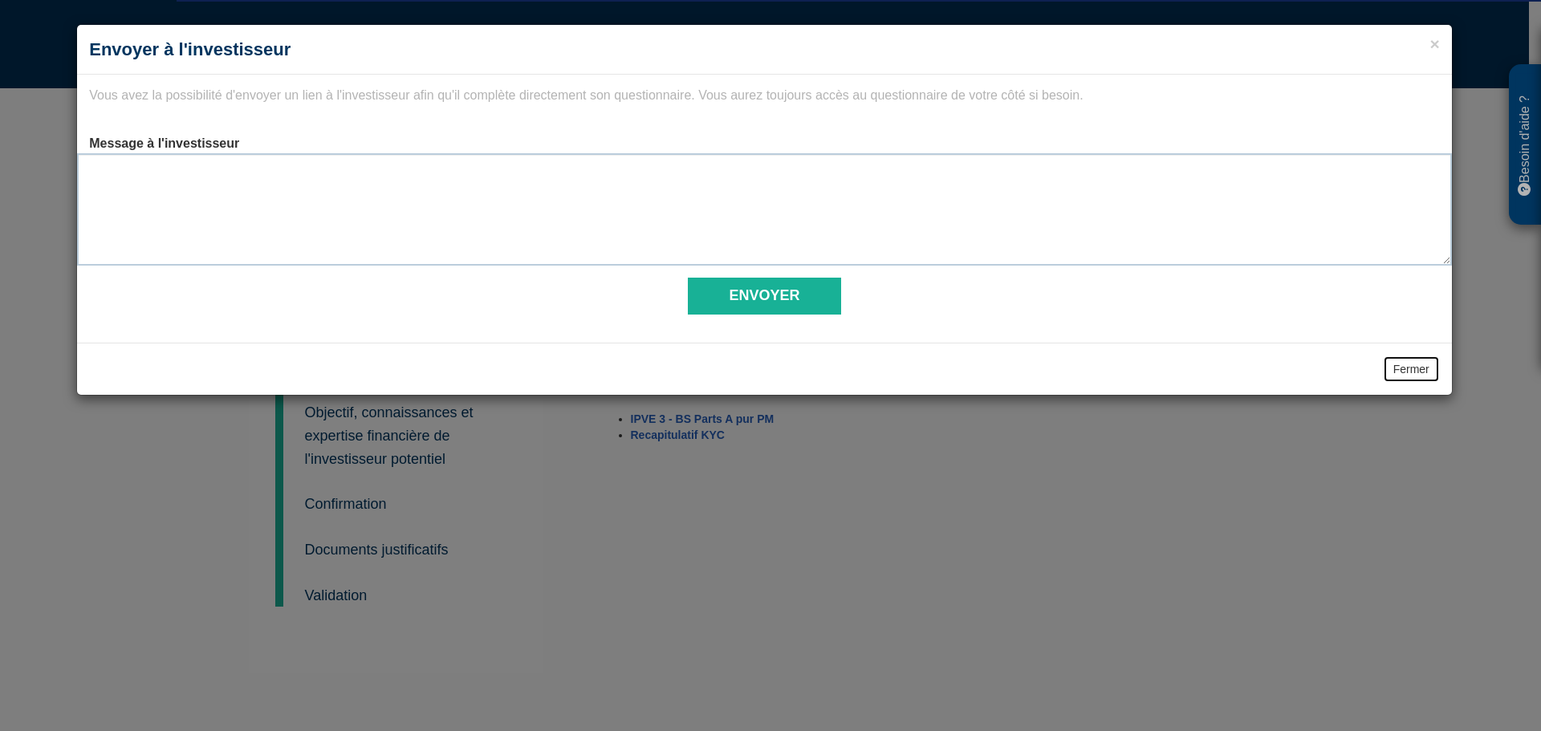
click at [1415, 372] on button "Fermer" at bounding box center [1411, 368] width 57 height 27
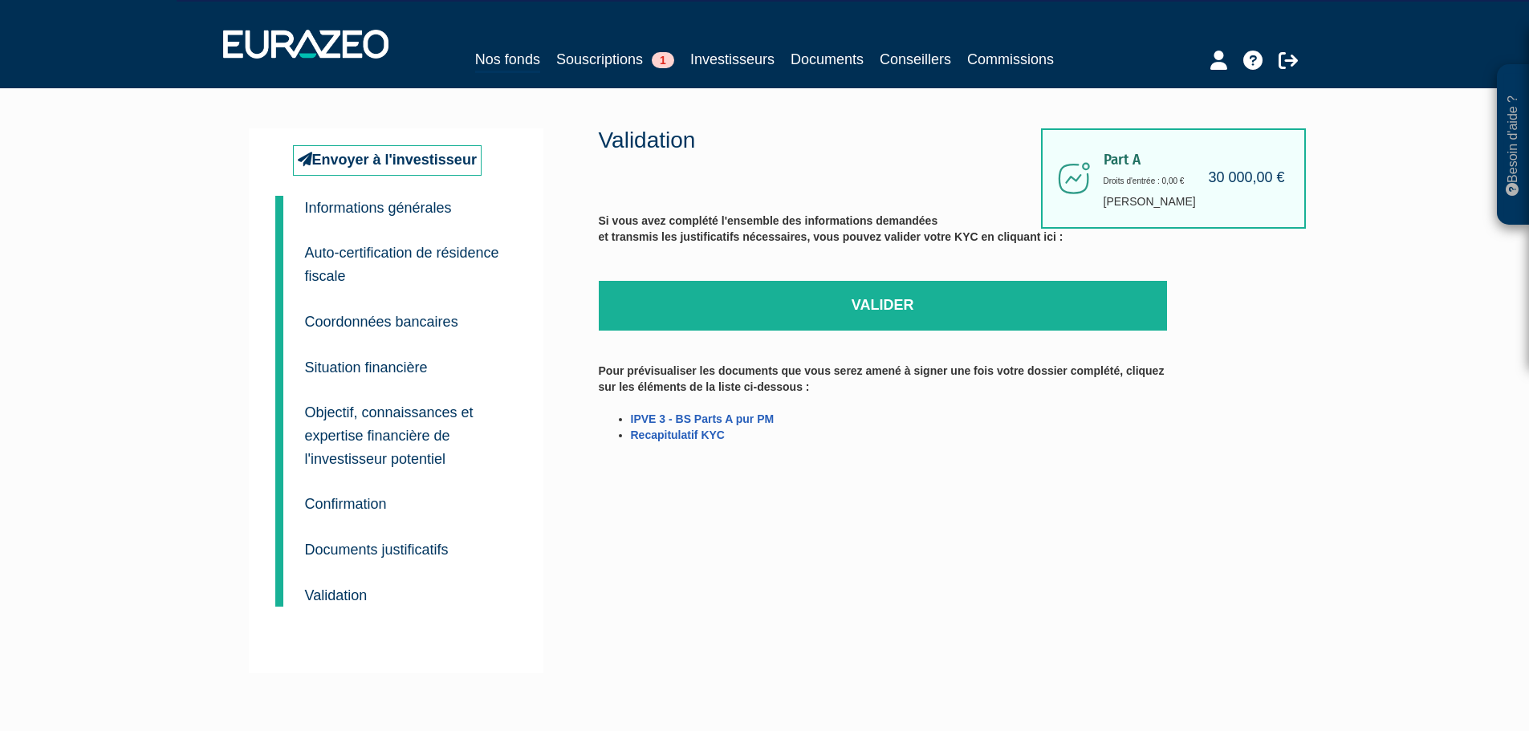
click at [867, 270] on label "Si vous avez complété l'ensemble des informations demandées et transmis les jus…" at bounding box center [831, 245] width 465 height 64
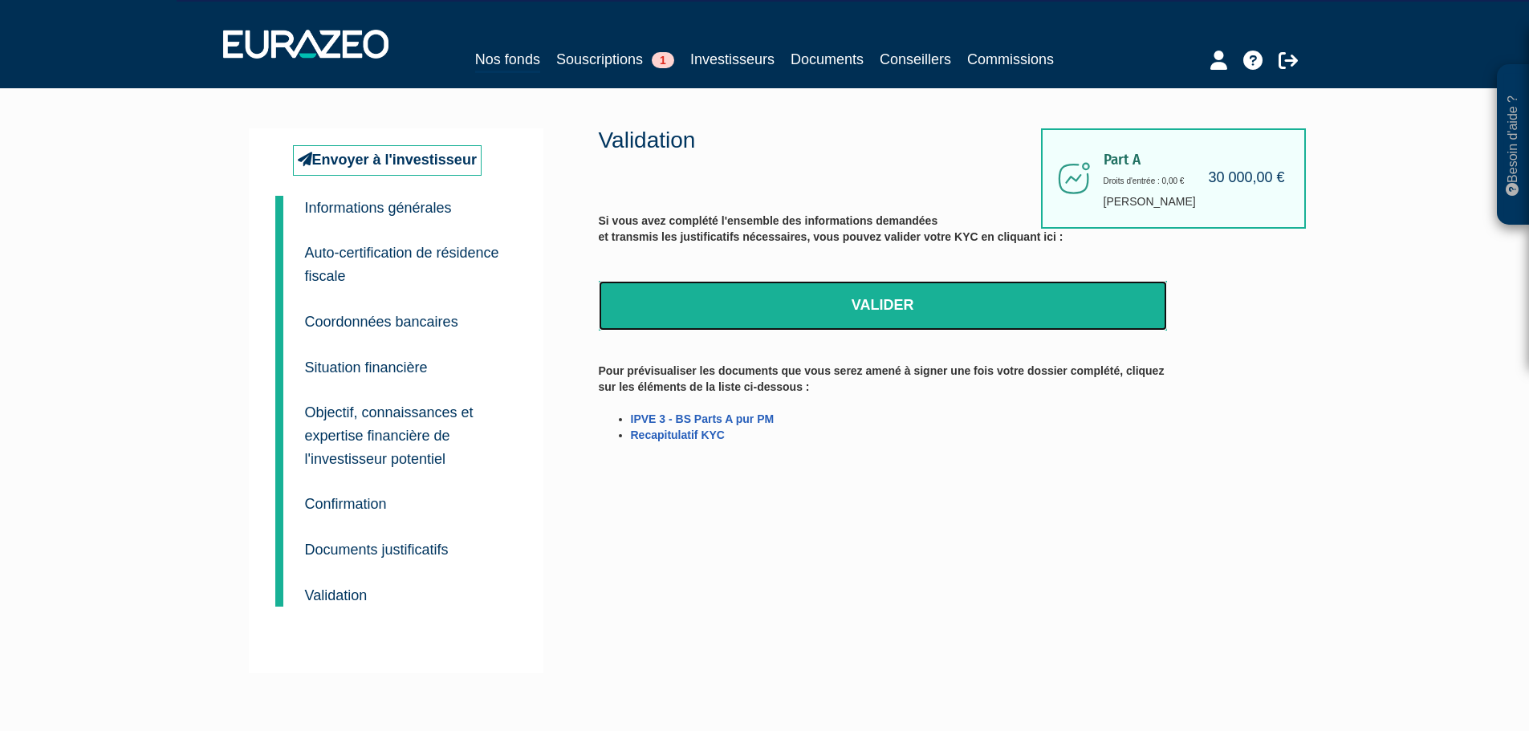
click at [886, 314] on link "Valider" at bounding box center [883, 306] width 568 height 50
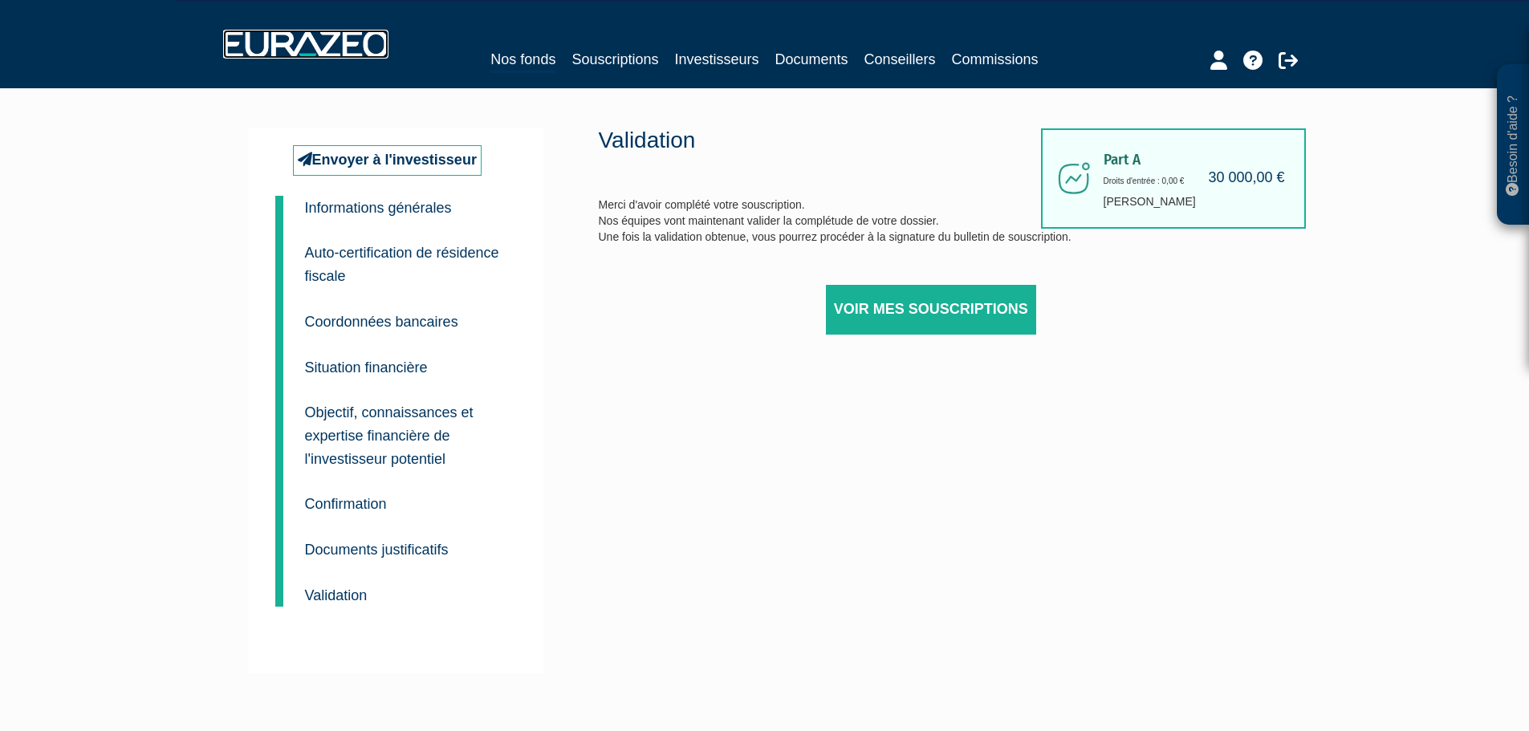
click at [294, 50] on img at bounding box center [305, 44] width 165 height 29
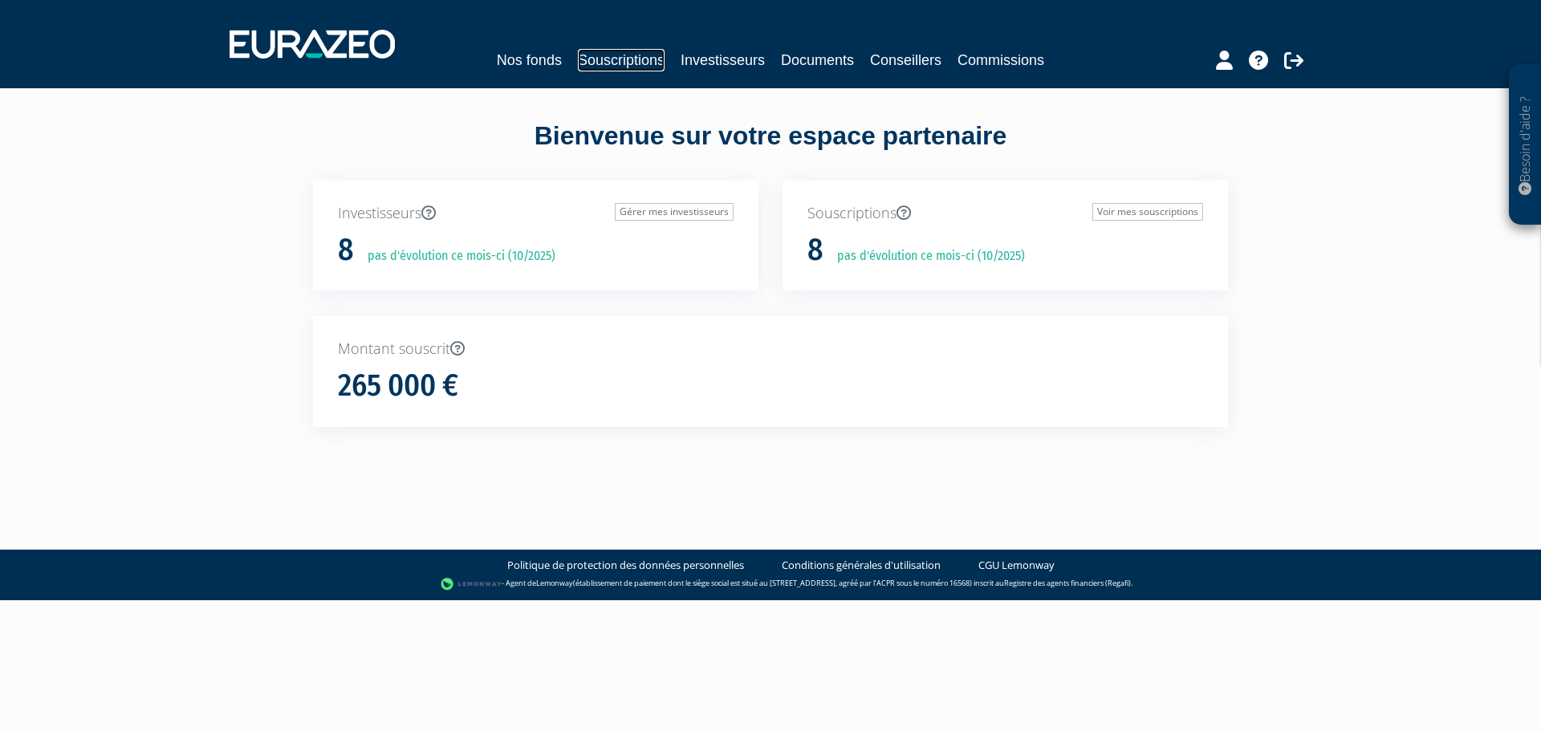
click at [644, 67] on link "Souscriptions" at bounding box center [621, 60] width 87 height 22
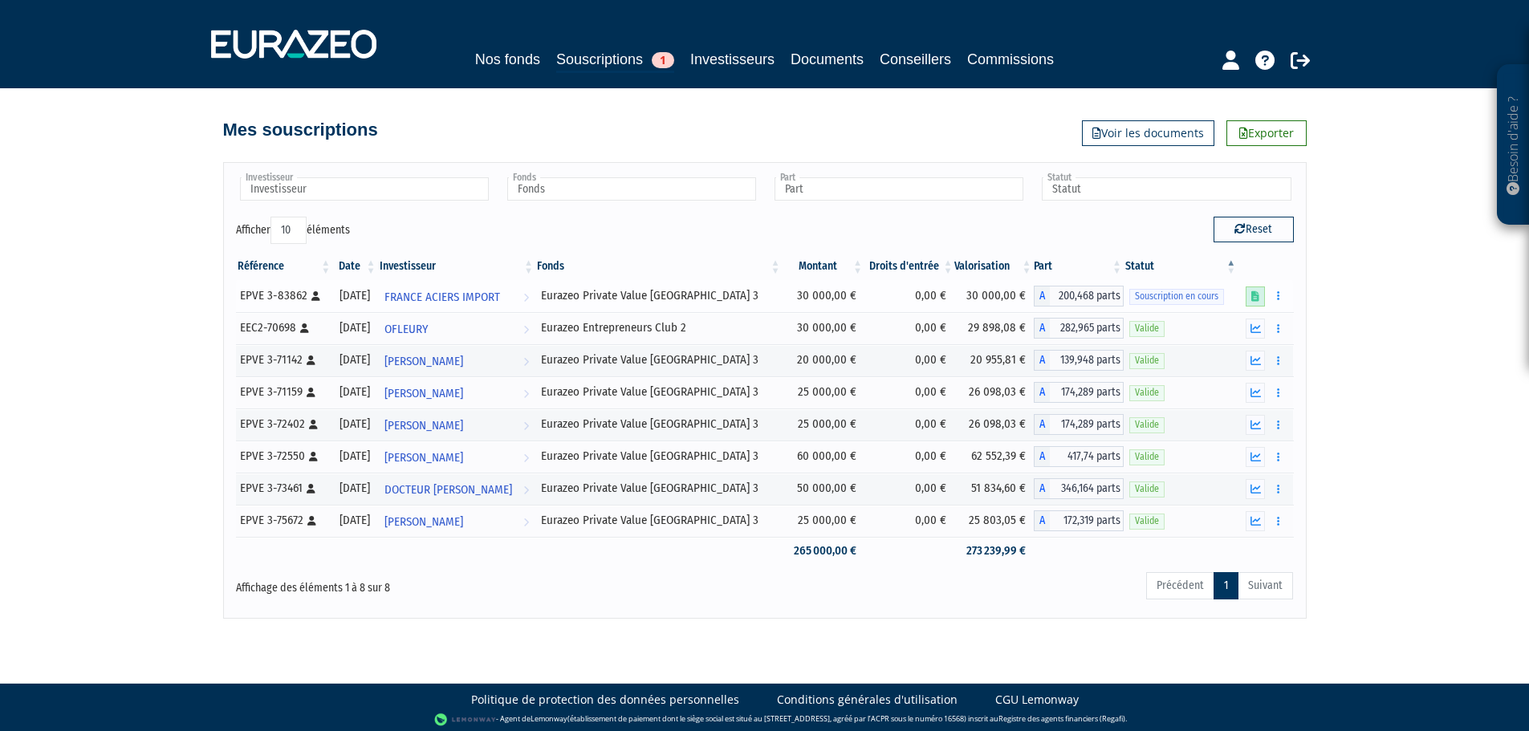
click at [1255, 301] on icon at bounding box center [1255, 296] width 8 height 10
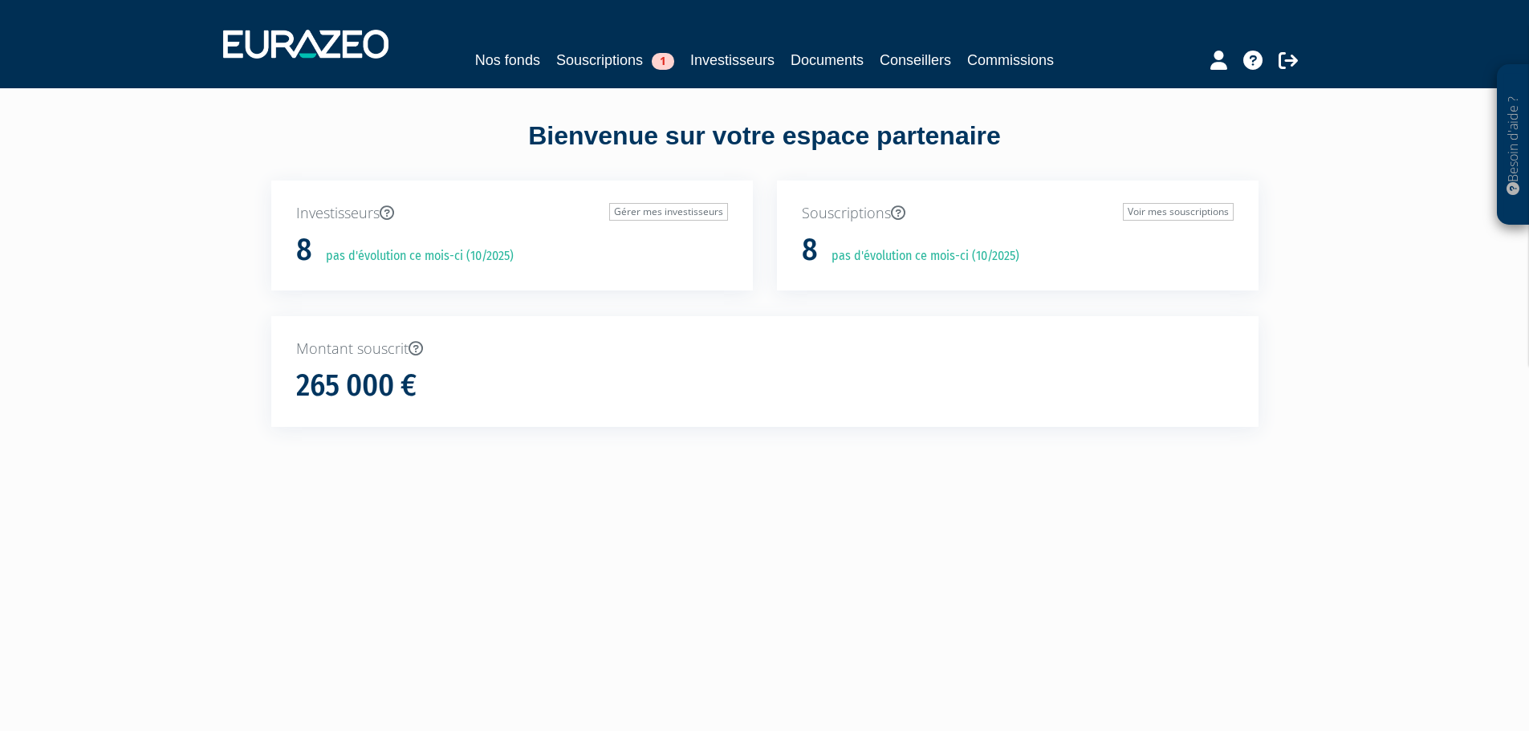
click at [611, 72] on div "Nos fonds Souscriptions 1 Investisseurs Documents Conseillers Commissions" at bounding box center [764, 43] width 1107 height 59
click at [638, 41] on div "Nos fonds Souscriptions 1 Investisseurs Documents Conseillers Commissions" at bounding box center [764, 43] width 1107 height 59
click at [623, 59] on link "Souscriptions 1" at bounding box center [615, 60] width 118 height 22
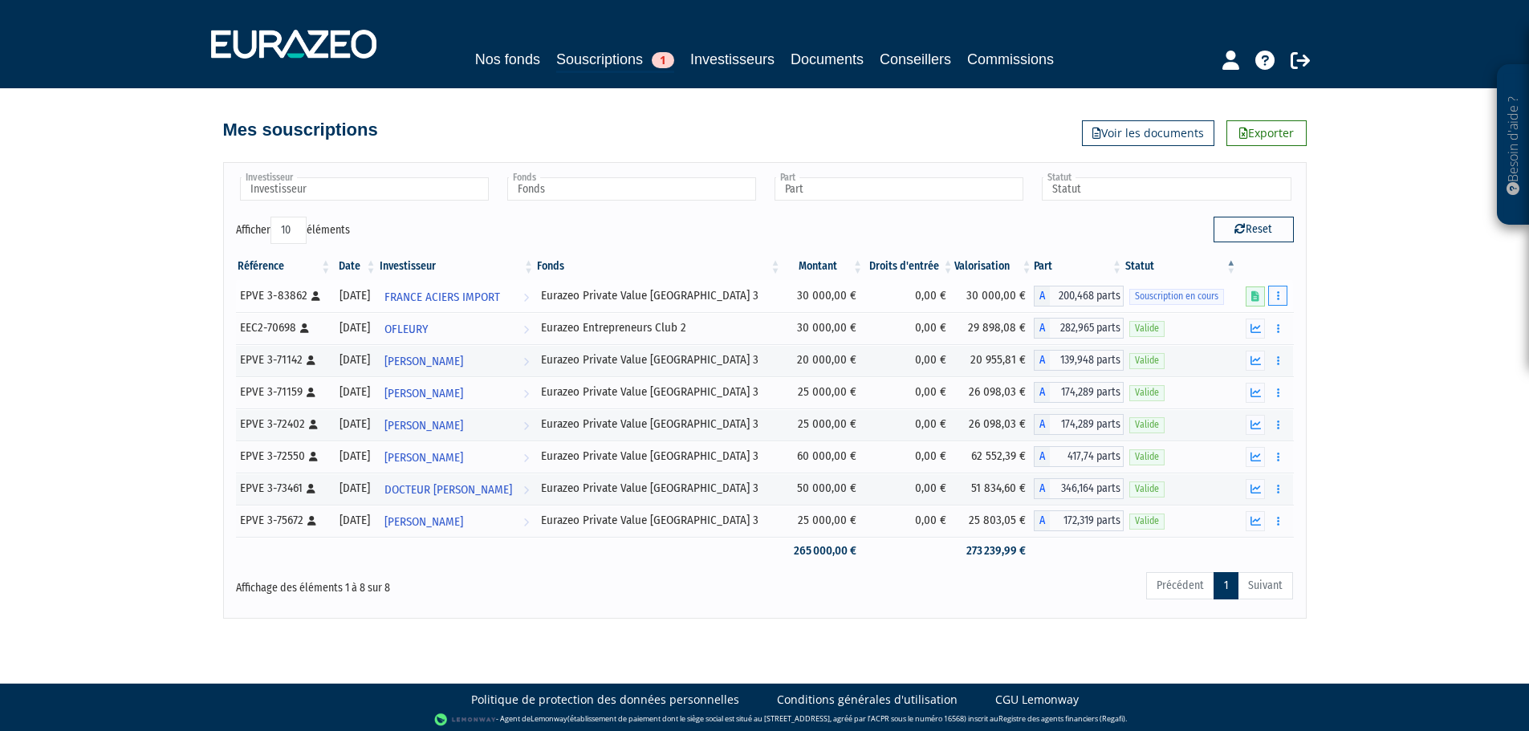
click at [1283, 292] on button "button" at bounding box center [1277, 296] width 19 height 20
click at [1342, 289] on div "Besoin d'aide ? × J'ai besoin d'aide Si vous avez une question à propos du fonc…" at bounding box center [764, 309] width 1529 height 619
click at [1341, 266] on div "Besoin d'aide ? × J'ai besoin d'aide Si vous avez une question à propos du fonc…" at bounding box center [764, 309] width 1529 height 619
click at [152, 224] on div "Besoin d'aide ? × J'ai besoin d'aide Si vous avez une question à propos du fonc…" at bounding box center [764, 309] width 1529 height 619
